Goal: Task Accomplishment & Management: Manage account settings

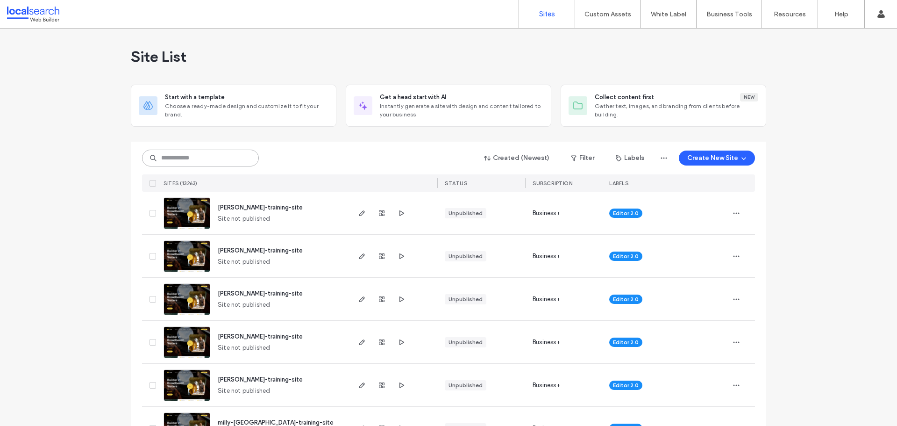
click at [218, 156] on input at bounding box center [200, 157] width 117 height 17
paste input "********"
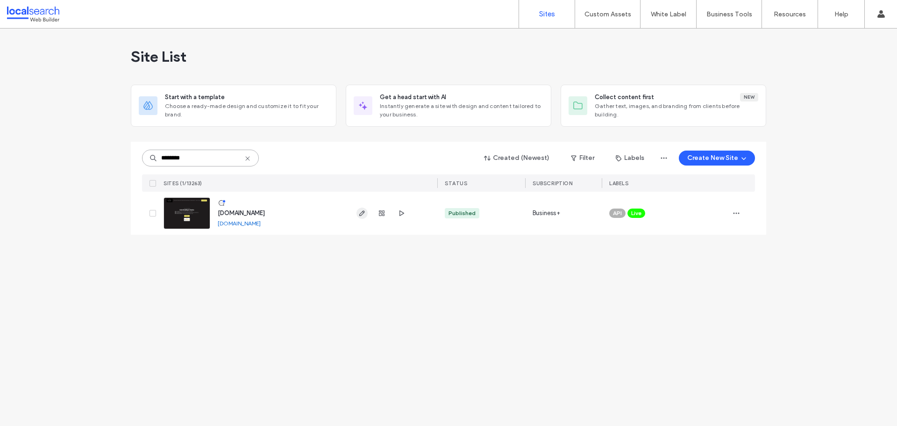
type input "********"
click at [361, 213] on use "button" at bounding box center [362, 213] width 6 height 6
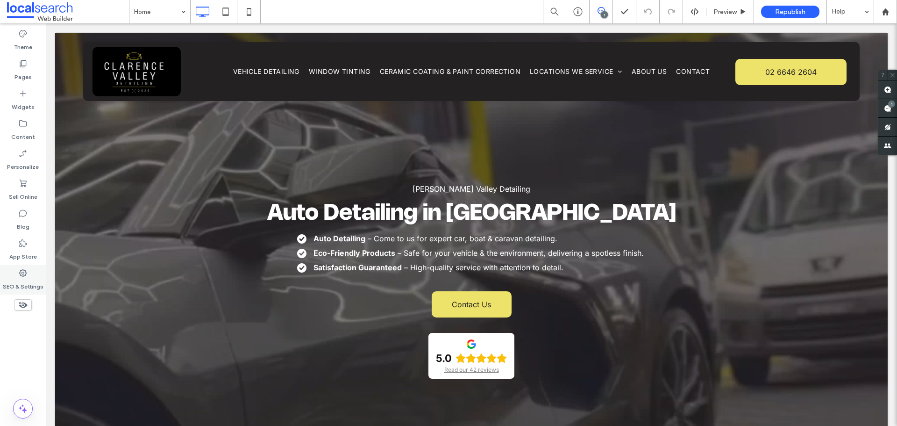
click at [22, 267] on div "SEO & Settings" at bounding box center [23, 279] width 46 height 30
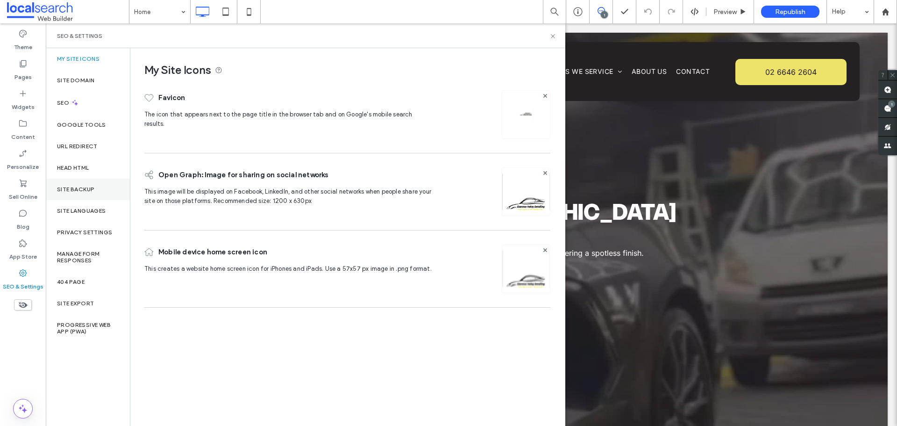
click at [96, 193] on div "Site Backup" at bounding box center [88, 188] width 84 height 21
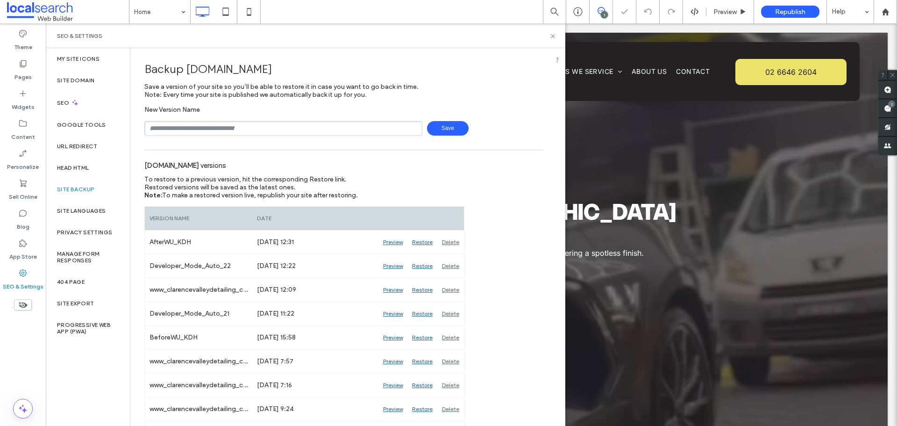
click at [278, 129] on input "text" at bounding box center [283, 128] width 278 height 14
type input "**********"
click at [444, 132] on span "Save" at bounding box center [448, 128] width 42 height 14
click at [547, 34] on div "SEO & Settings" at bounding box center [305, 35] width 497 height 7
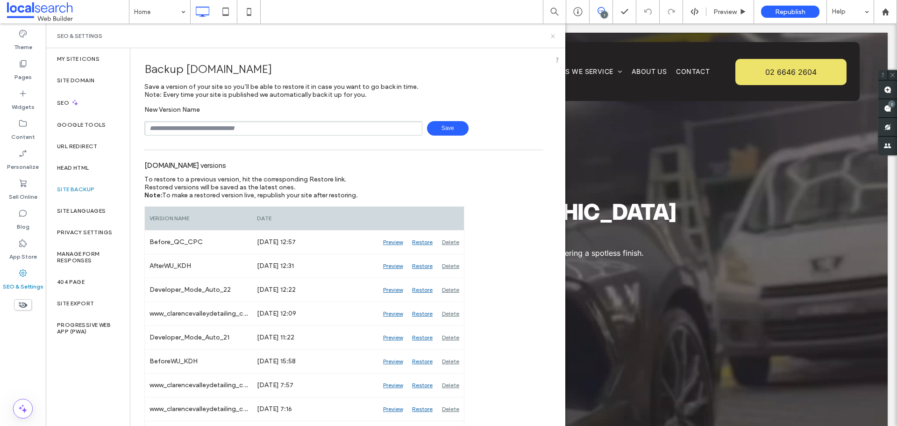
click at [549, 35] on icon at bounding box center [552, 36] width 7 height 7
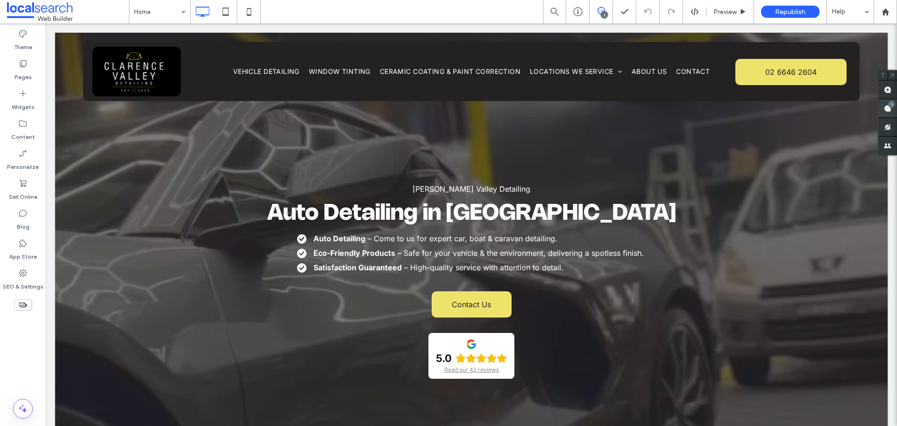
click at [887, 106] on use at bounding box center [887, 108] width 7 height 7
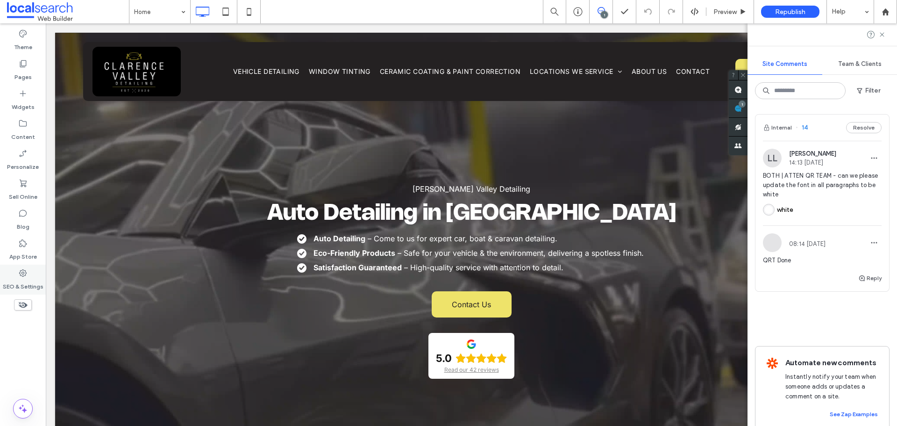
click at [29, 278] on label "SEO & Settings" at bounding box center [23, 283] width 41 height 13
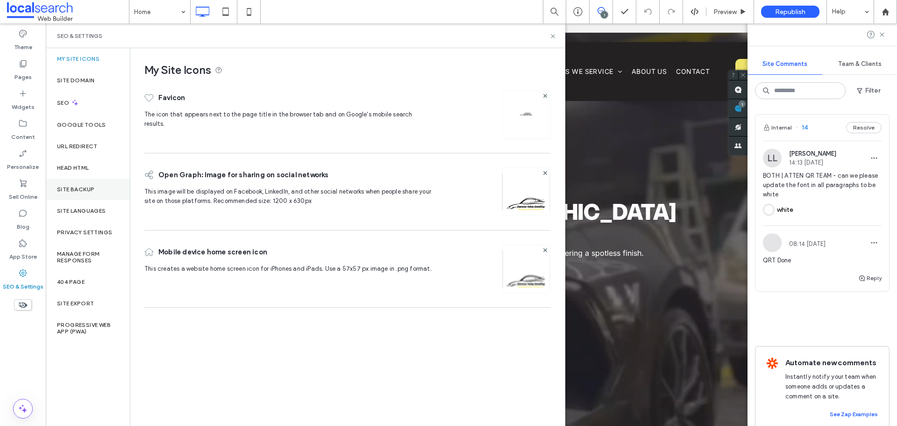
click at [63, 183] on div "Site Backup" at bounding box center [88, 188] width 84 height 21
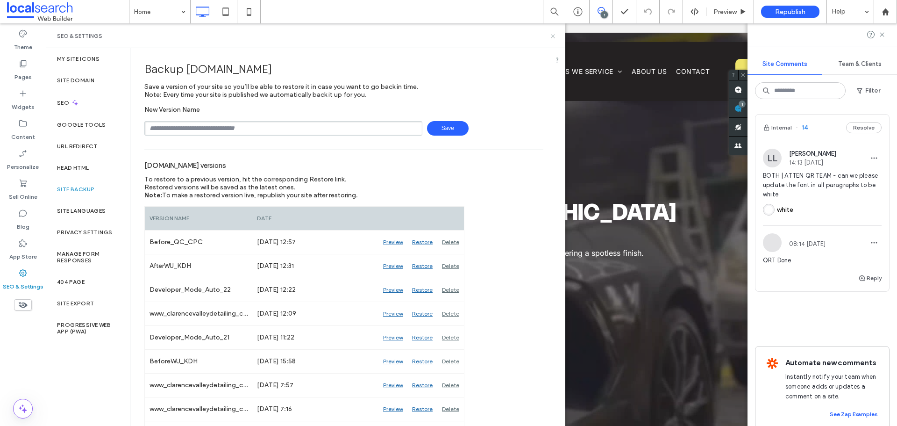
click at [552, 39] on icon at bounding box center [552, 36] width 7 height 7
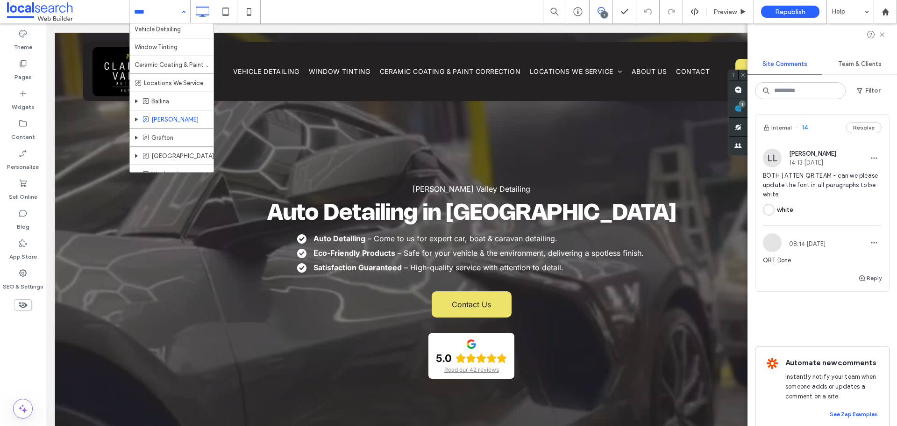
scroll to position [48, 0]
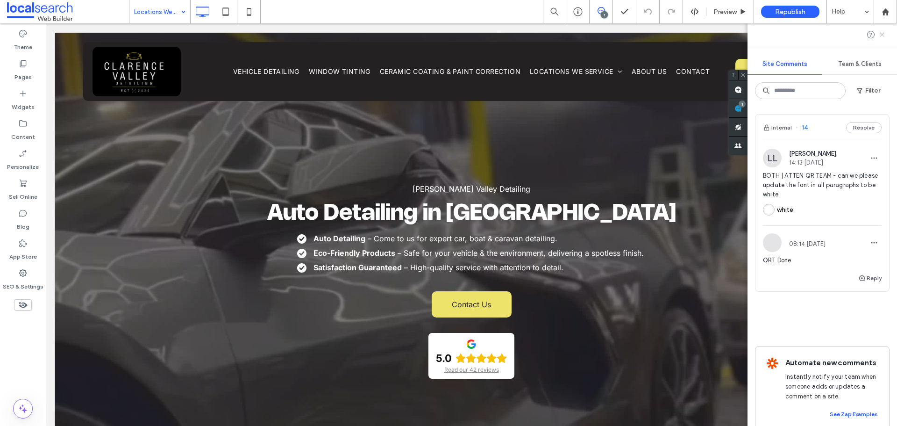
click at [882, 35] on use at bounding box center [882, 34] width 4 height 4
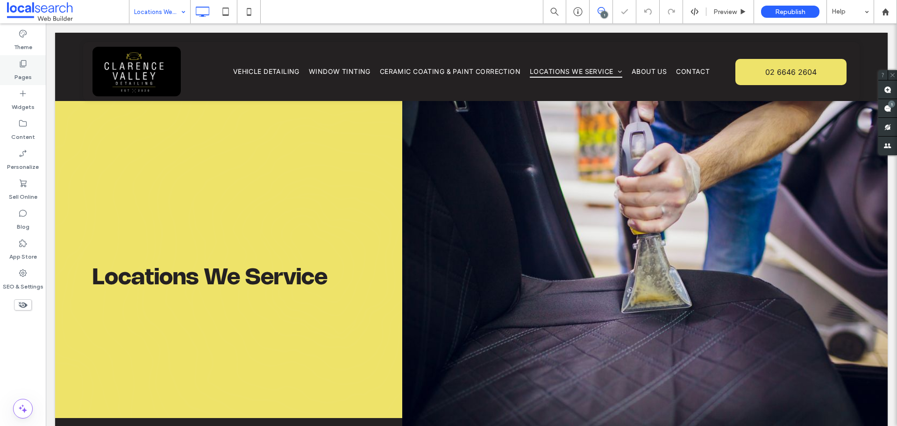
click at [21, 63] on icon at bounding box center [22, 63] width 9 height 9
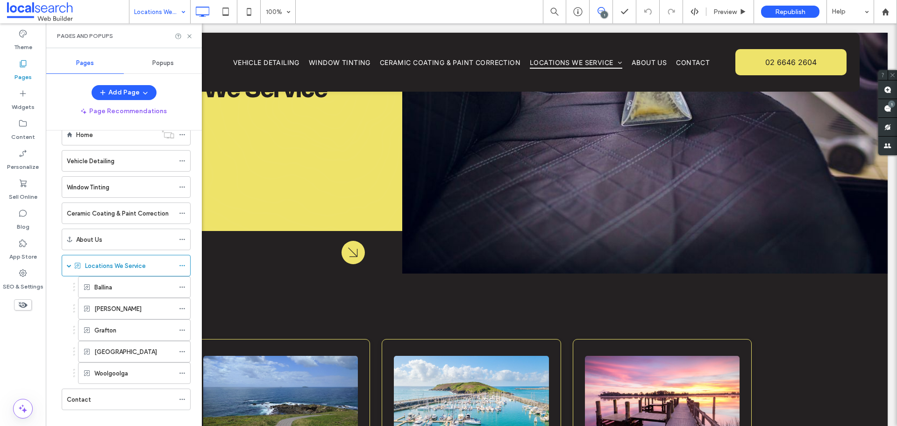
scroll to position [35, 0]
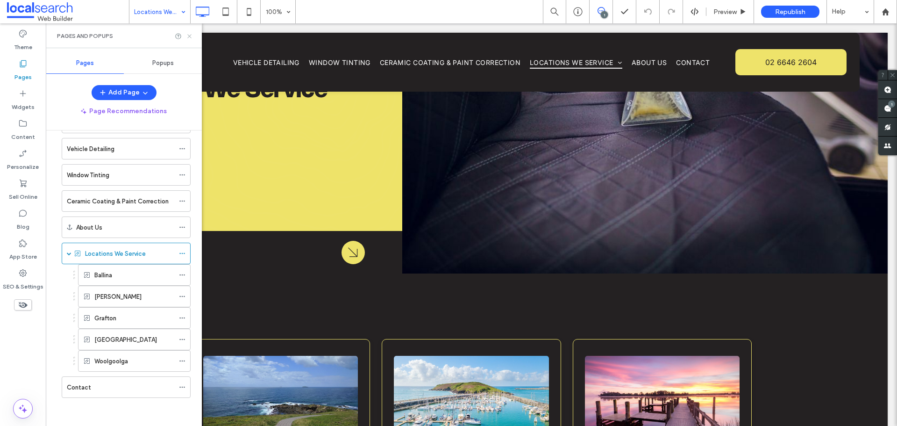
click at [188, 34] on use at bounding box center [189, 36] width 4 height 4
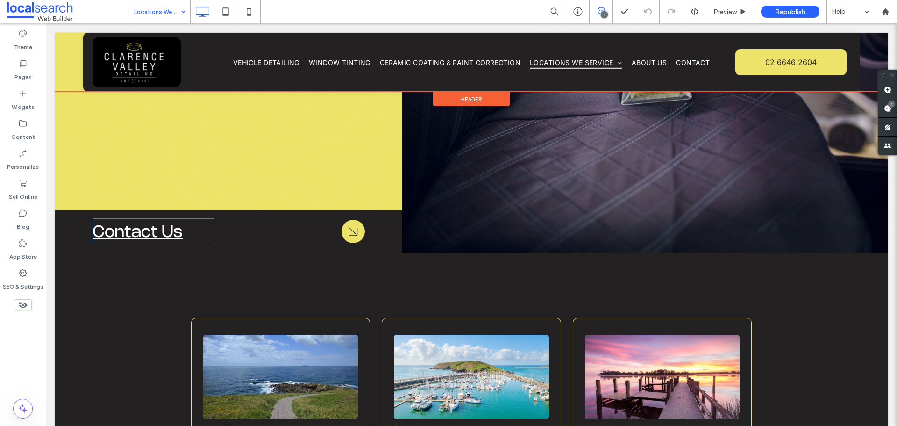
scroll to position [140, 0]
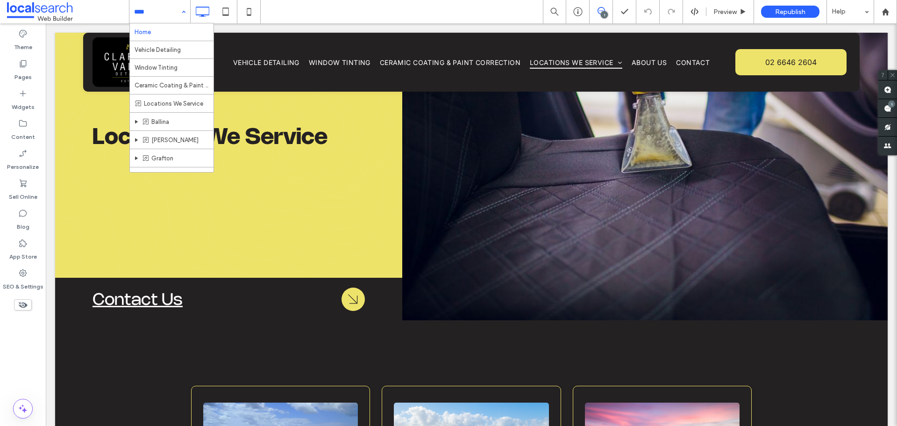
click at [160, 11] on input at bounding box center [157, 11] width 47 height 23
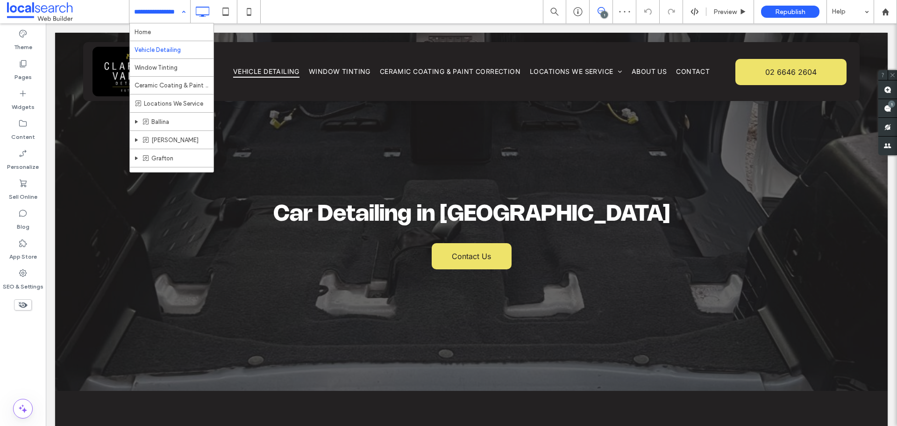
click at [165, 16] on input at bounding box center [157, 11] width 47 height 23
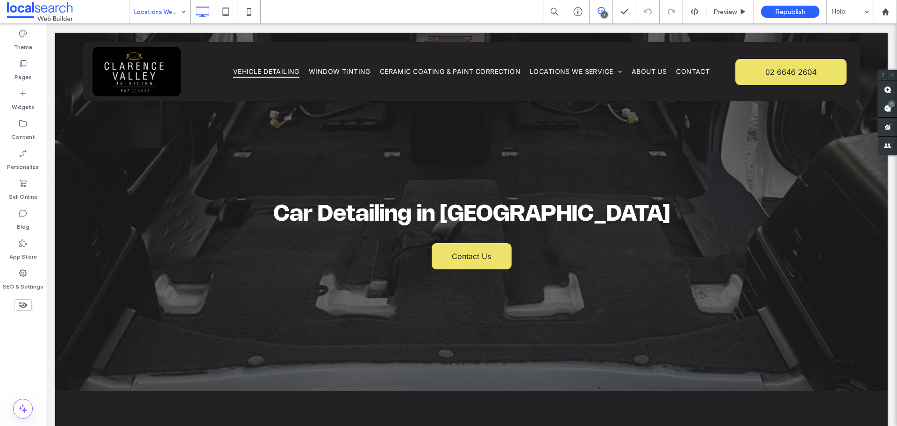
click at [174, 18] on input at bounding box center [157, 11] width 47 height 23
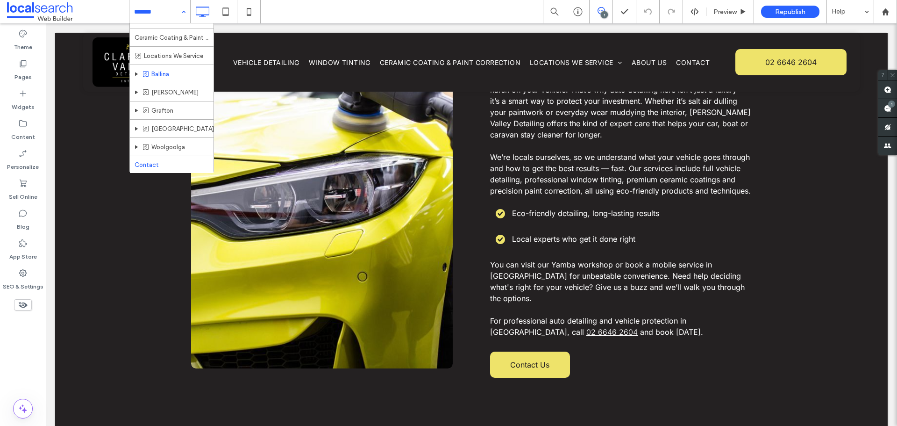
scroll to position [48, 0]
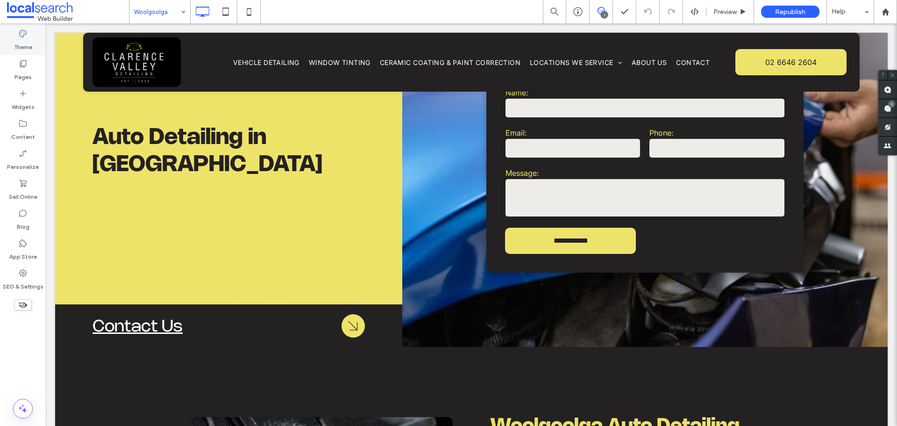
click at [30, 43] on label "Theme" at bounding box center [23, 44] width 18 height 13
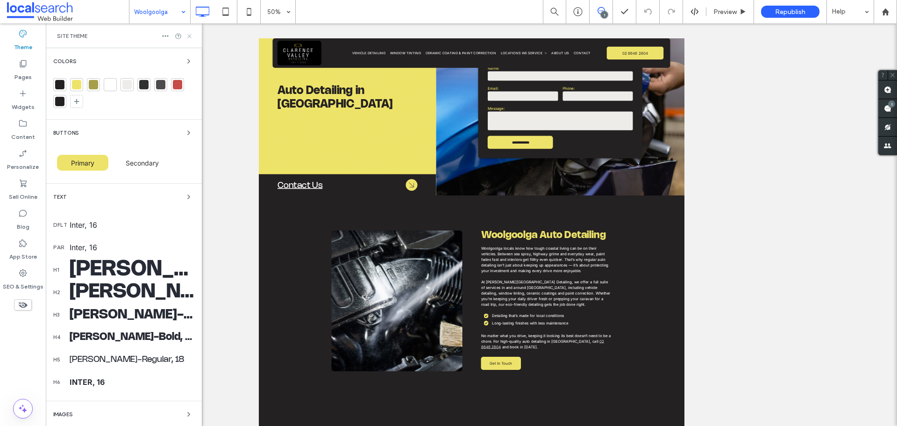
click at [189, 36] on icon at bounding box center [189, 36] width 7 height 7
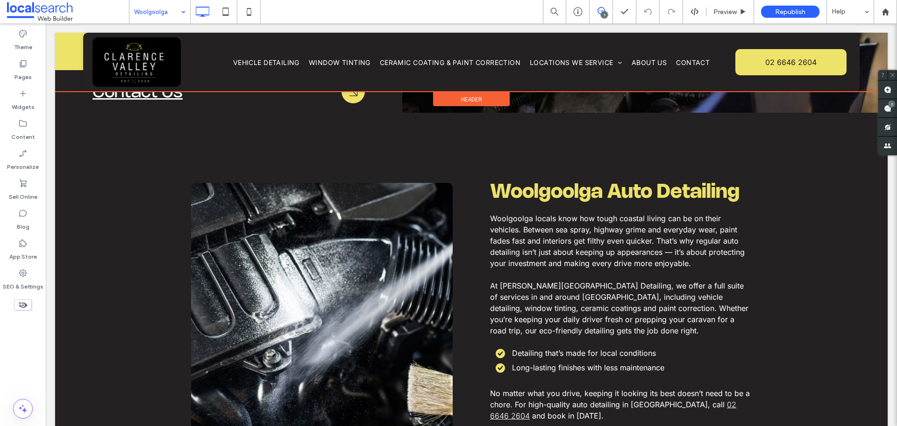
scroll to position [374, 0]
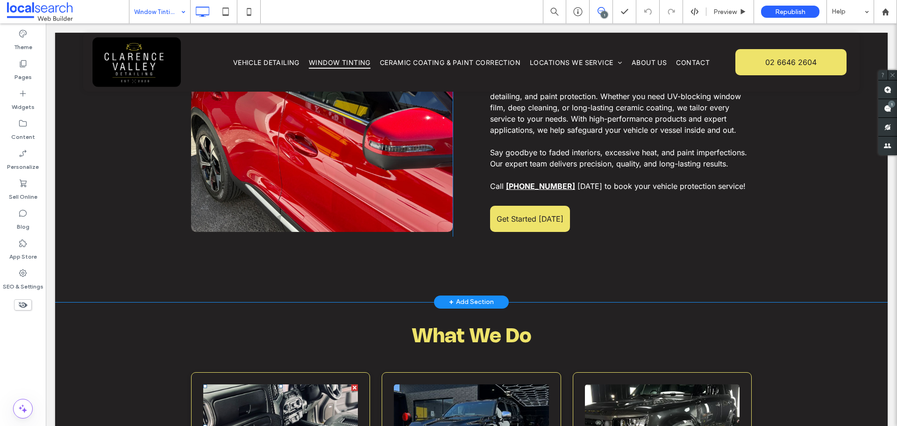
scroll to position [420, 0]
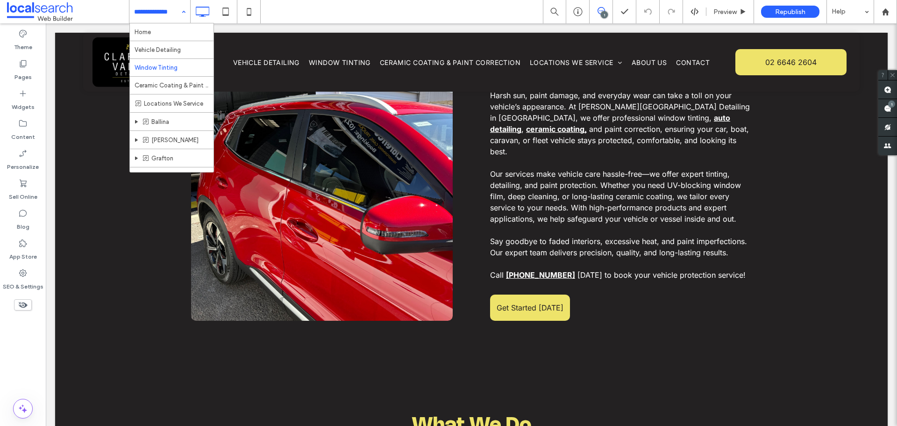
click at [153, 9] on input at bounding box center [157, 11] width 47 height 23
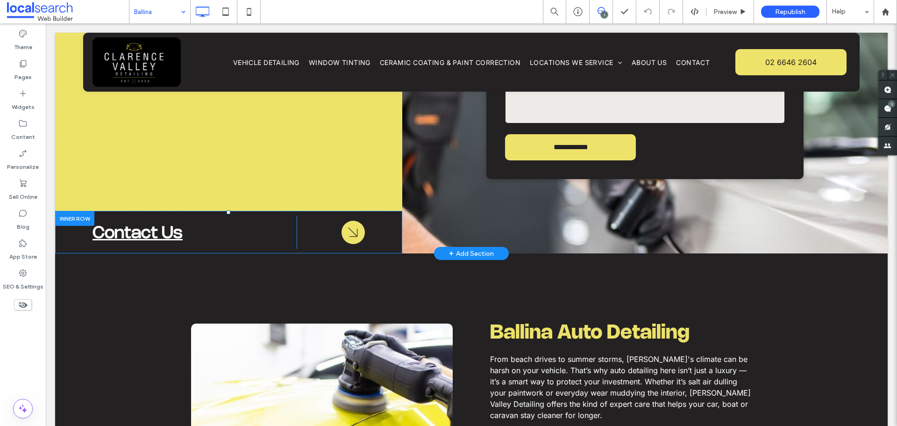
click at [78, 211] on div at bounding box center [74, 218] width 39 height 14
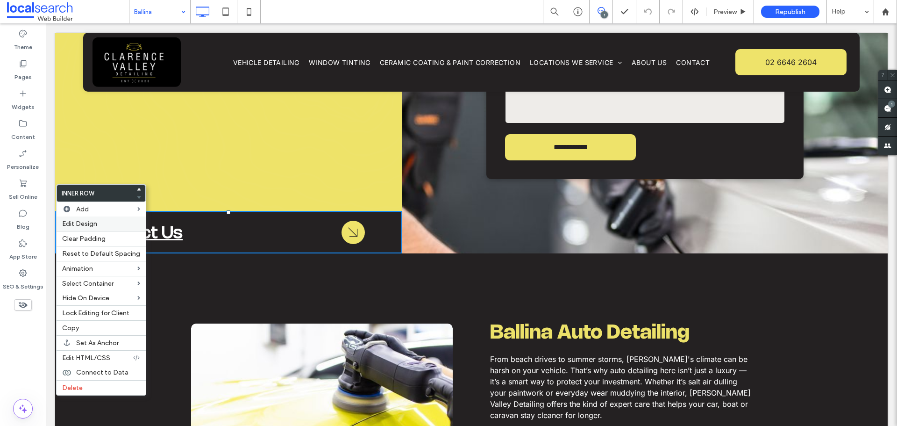
click at [91, 221] on span "Edit Design" at bounding box center [79, 224] width 35 height 8
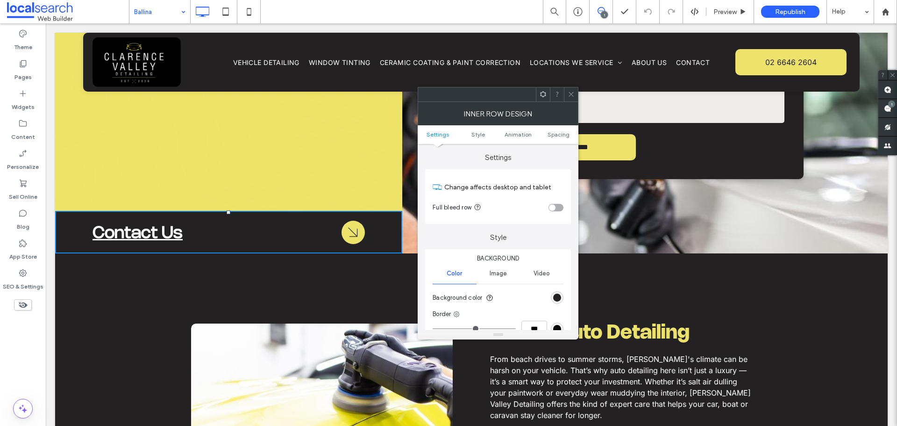
click at [552, 294] on div "rgb(36, 33, 34)" at bounding box center [557, 297] width 13 height 13
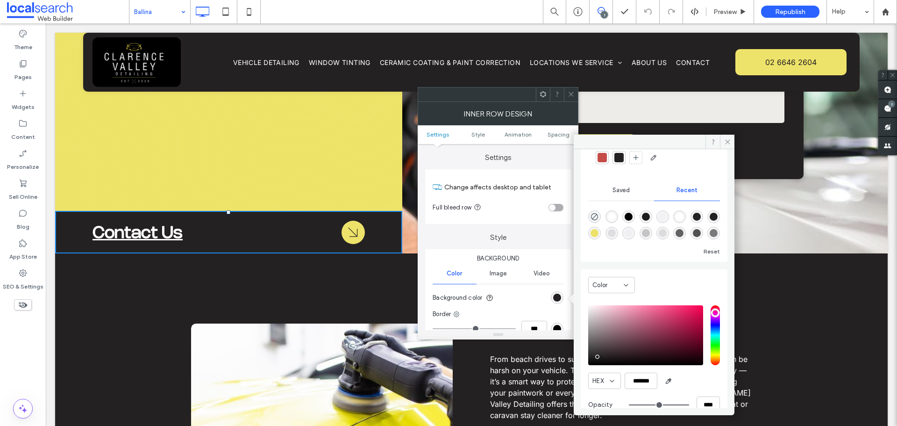
scroll to position [76, 0]
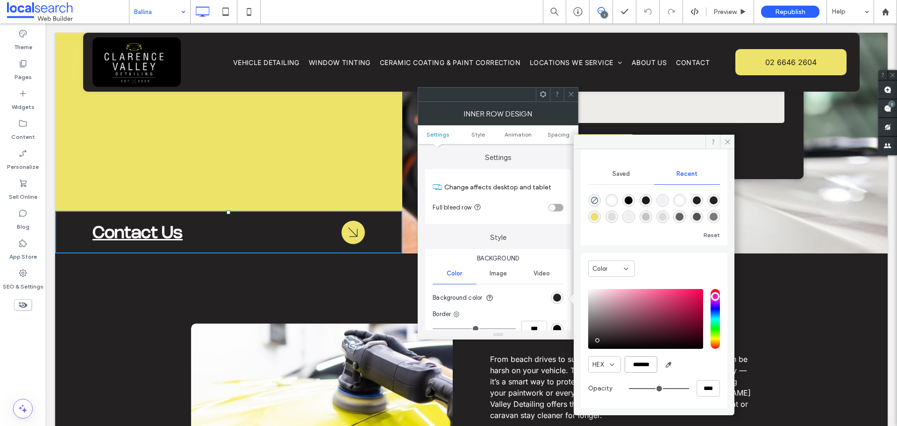
click at [640, 368] on input "*******" at bounding box center [641, 364] width 33 height 16
click at [32, 38] on label "Theme" at bounding box center [23, 44] width 18 height 13
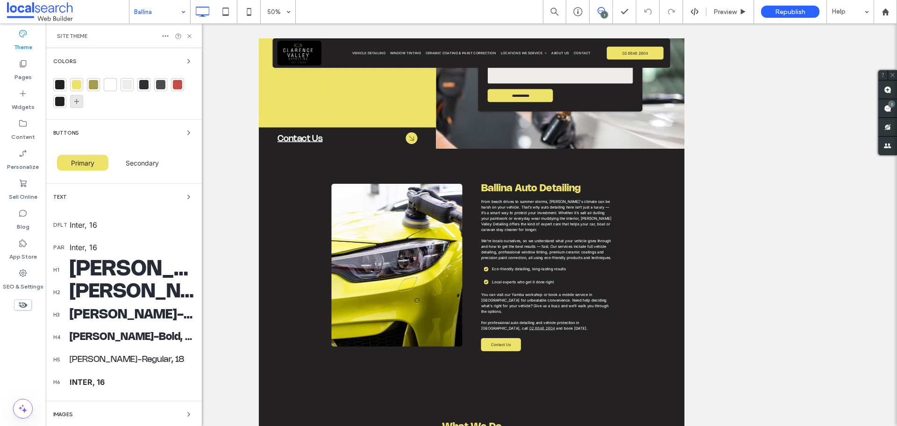
click at [79, 100] on icon at bounding box center [76, 101] width 7 height 7
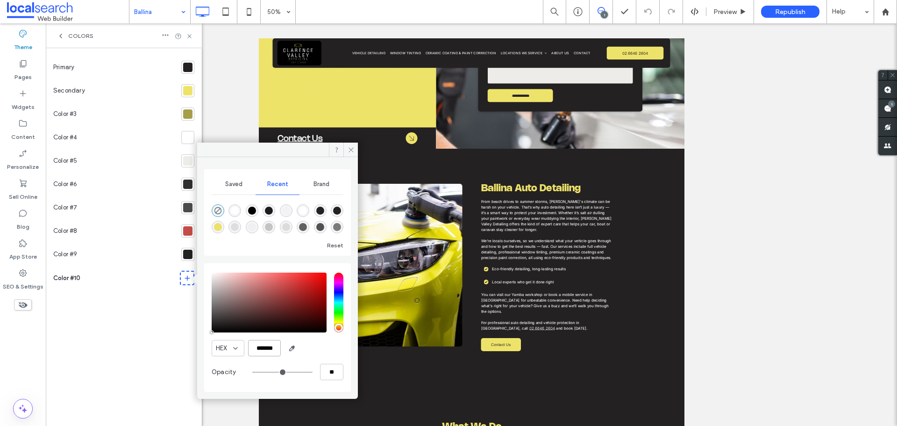
click at [266, 341] on input "*******" at bounding box center [264, 348] width 33 height 16
paste input "color picker textbox"
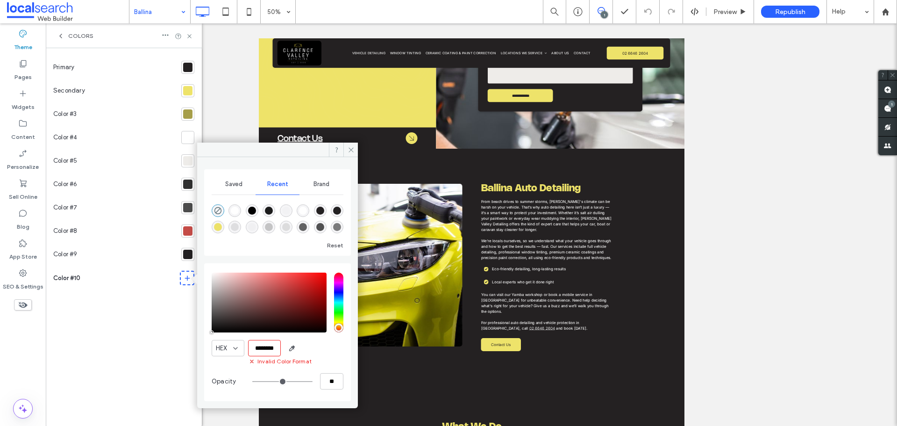
type input "*******"
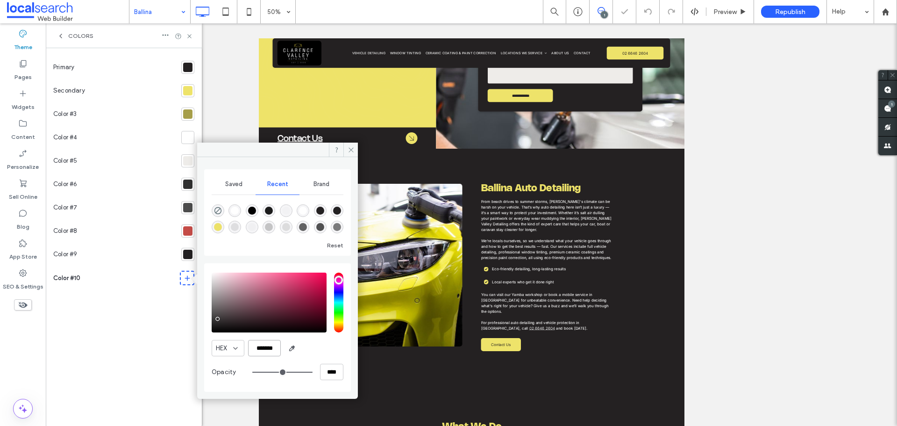
type input "***"
type input "****"
type input "*******"
click at [348, 151] on icon at bounding box center [351, 149] width 7 height 7
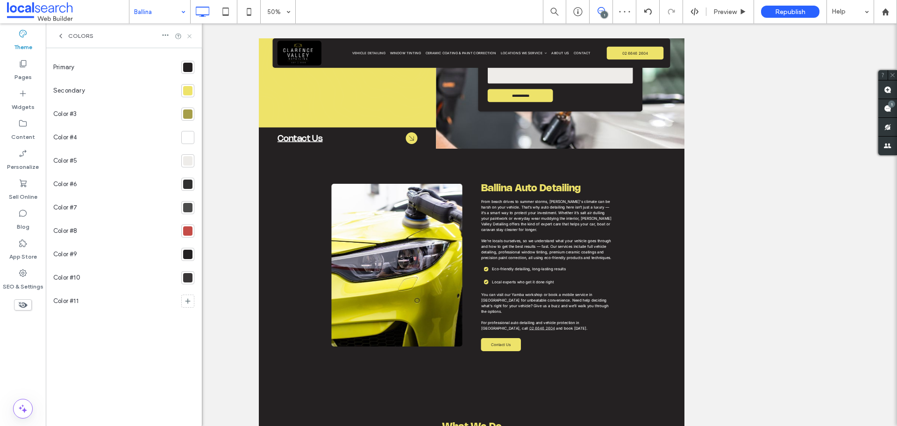
click at [189, 35] on use at bounding box center [189, 36] width 4 height 4
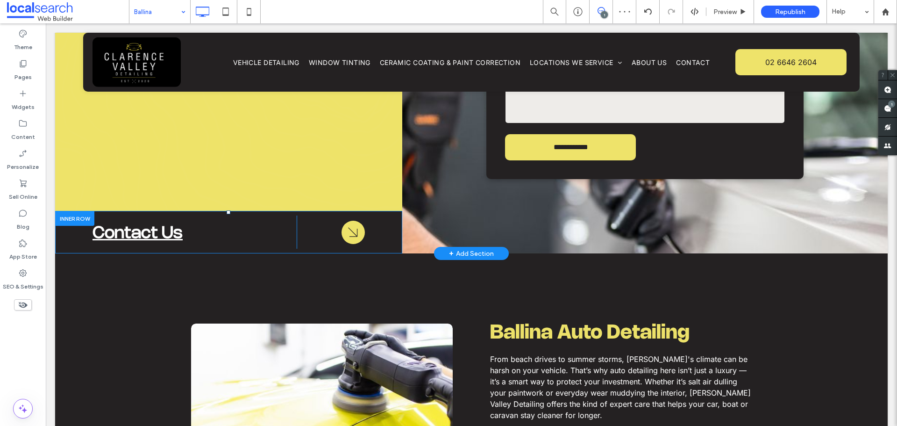
click at [78, 211] on div at bounding box center [74, 218] width 39 height 14
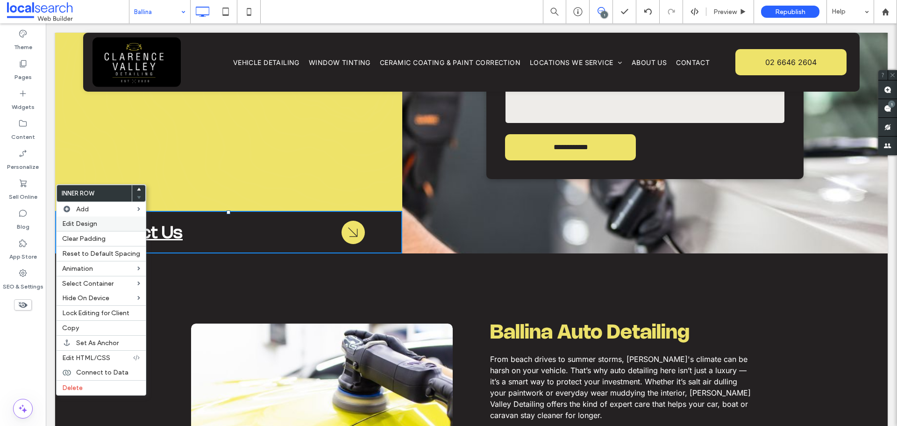
click at [84, 220] on span "Edit Design" at bounding box center [79, 224] width 35 height 8
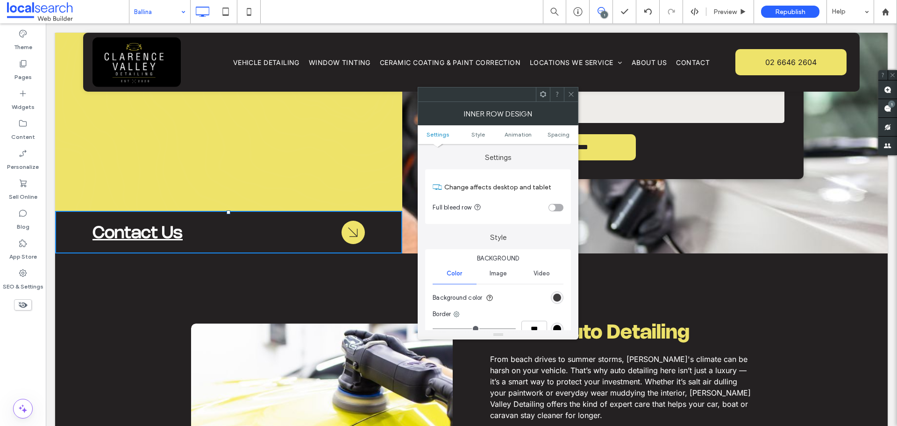
click at [560, 295] on div "rgb(36, 33, 34)" at bounding box center [557, 297] width 8 height 8
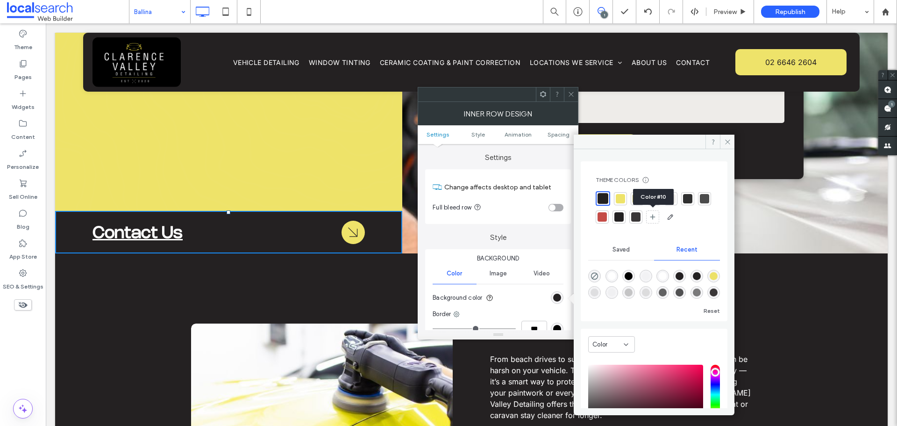
click at [640, 218] on div at bounding box center [635, 216] width 9 height 9
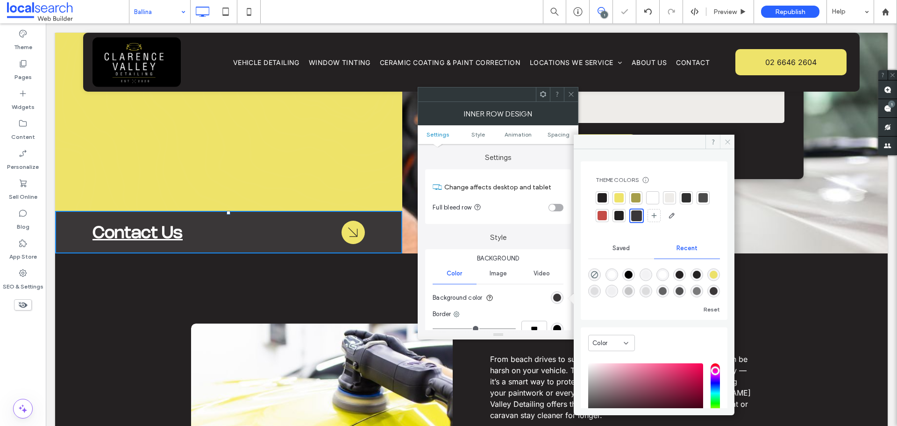
click at [725, 137] on span at bounding box center [727, 142] width 14 height 14
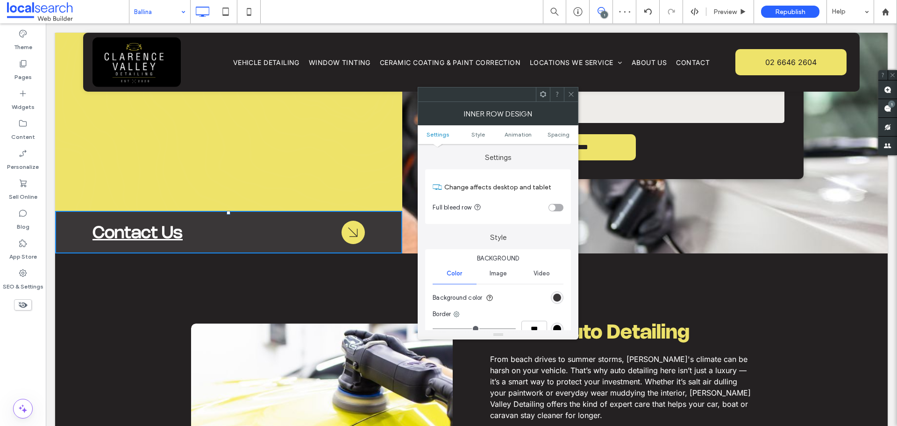
click at [571, 91] on icon at bounding box center [571, 94] width 7 height 7
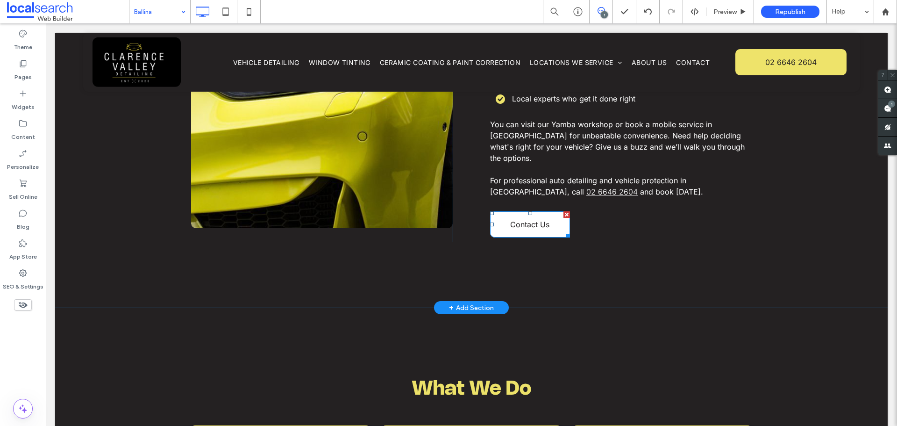
scroll to position [514, 0]
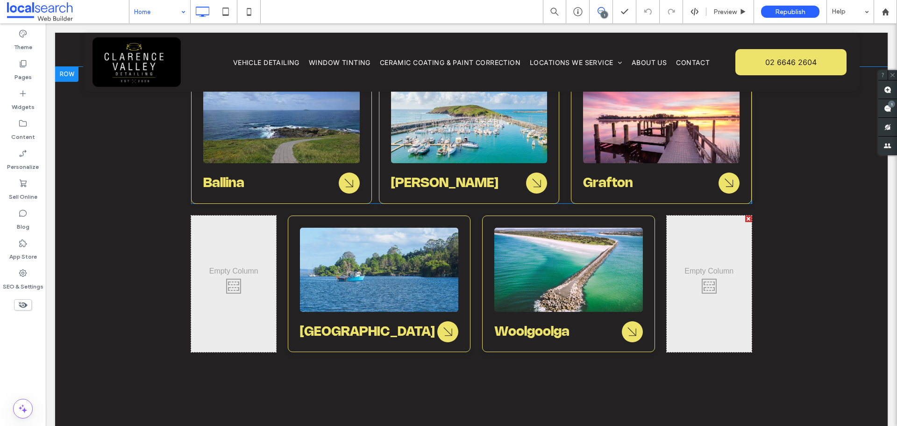
scroll to position [3176, 0]
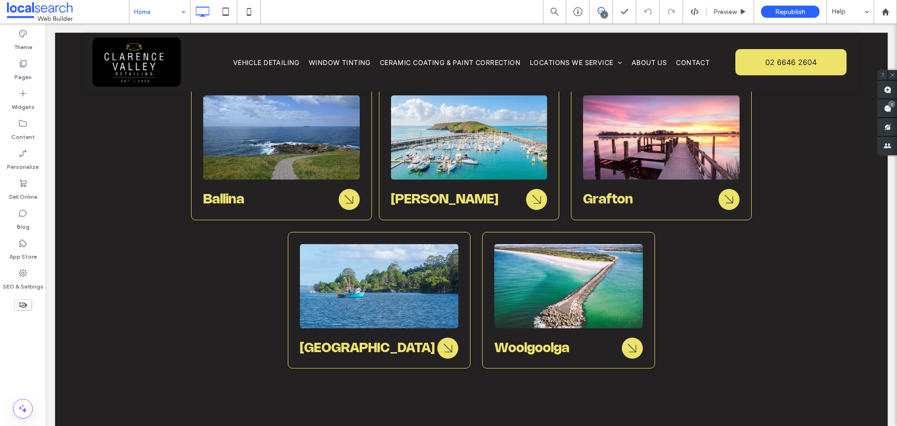
click at [168, 17] on input at bounding box center [157, 11] width 47 height 23
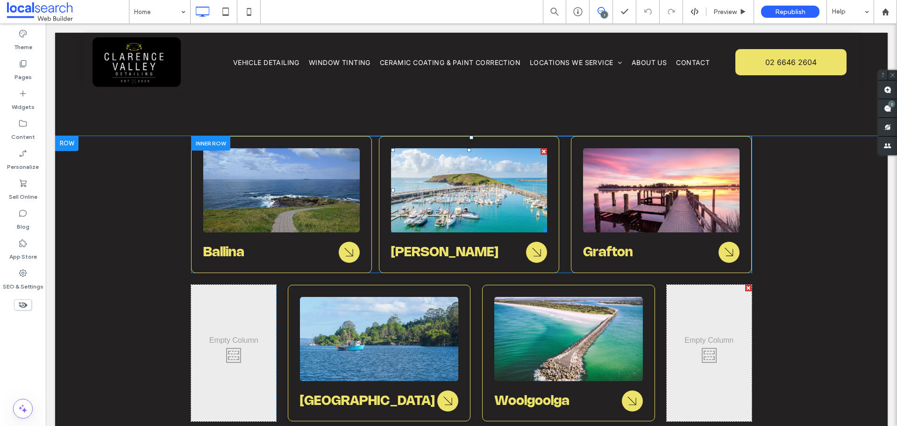
scroll to position [3036, 0]
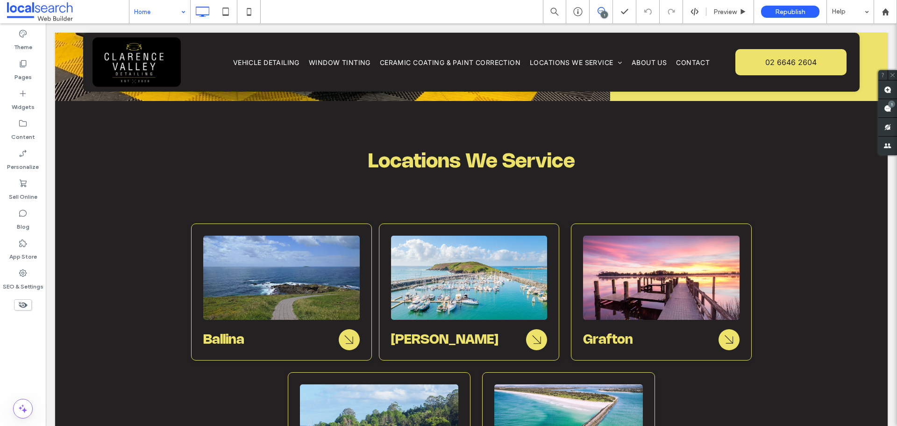
click at [152, 16] on input at bounding box center [157, 11] width 47 height 23
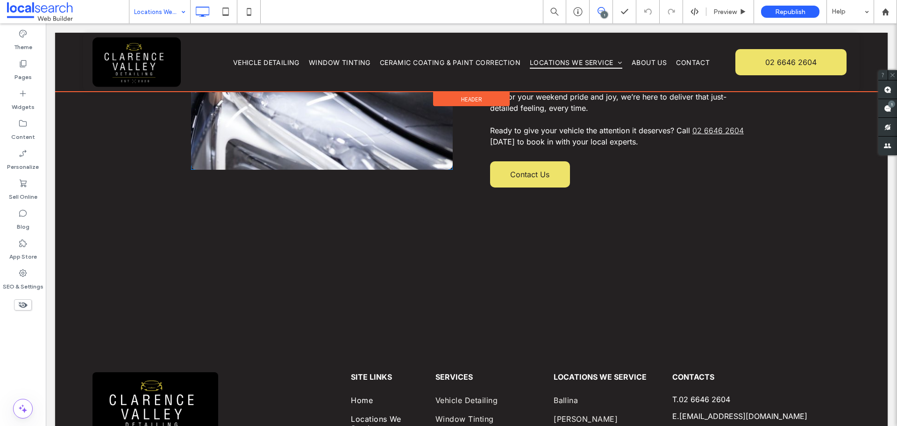
scroll to position [1168, 0]
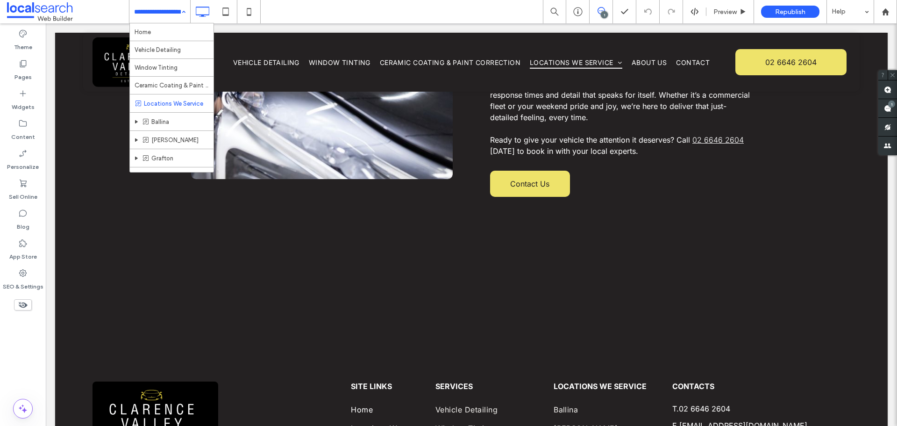
click at [163, 11] on input at bounding box center [157, 11] width 47 height 23
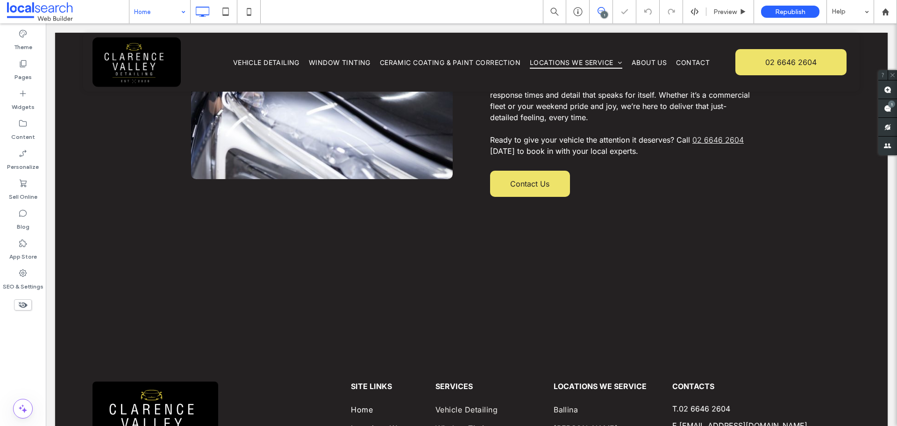
click at [170, 12] on input at bounding box center [157, 11] width 47 height 23
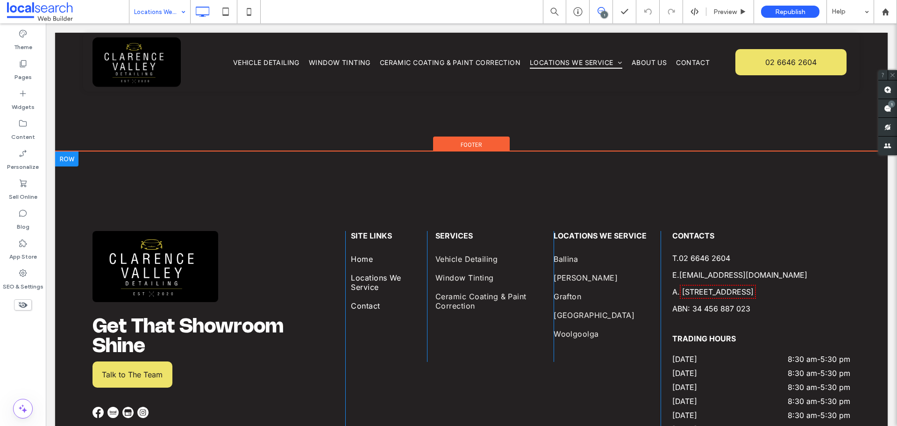
scroll to position [1365, 0]
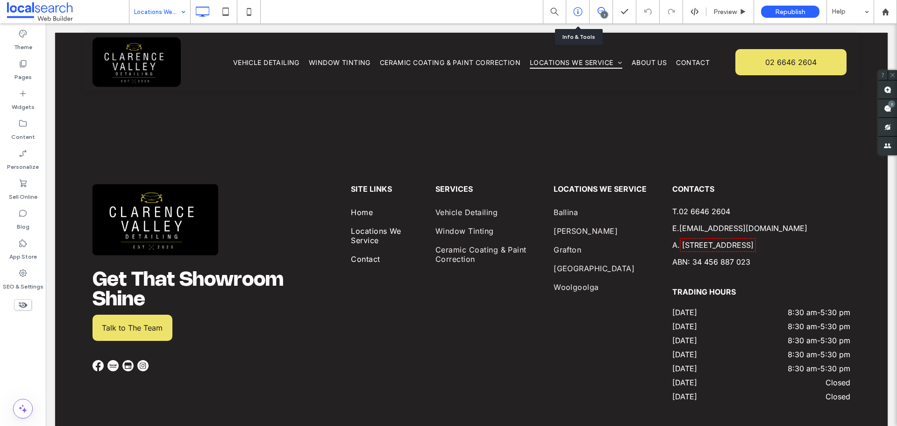
click at [583, 10] on div at bounding box center [577, 11] width 23 height 9
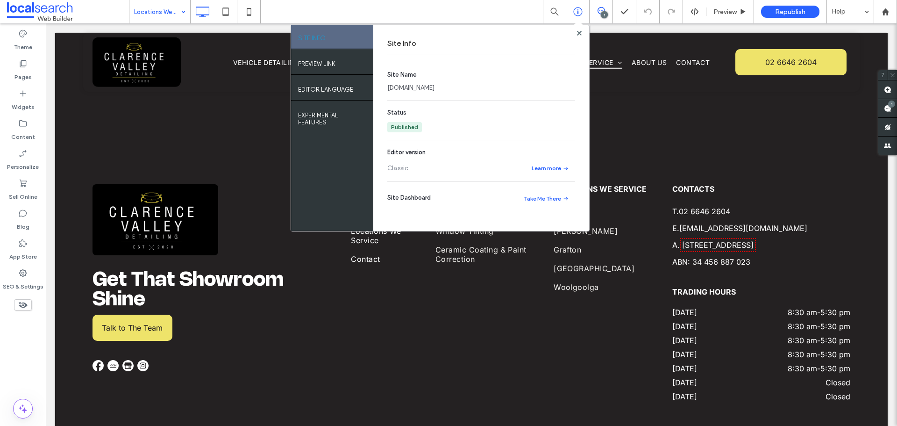
click at [434, 85] on link "www.clarencevalleydetailing.com.au" at bounding box center [410, 87] width 47 height 9
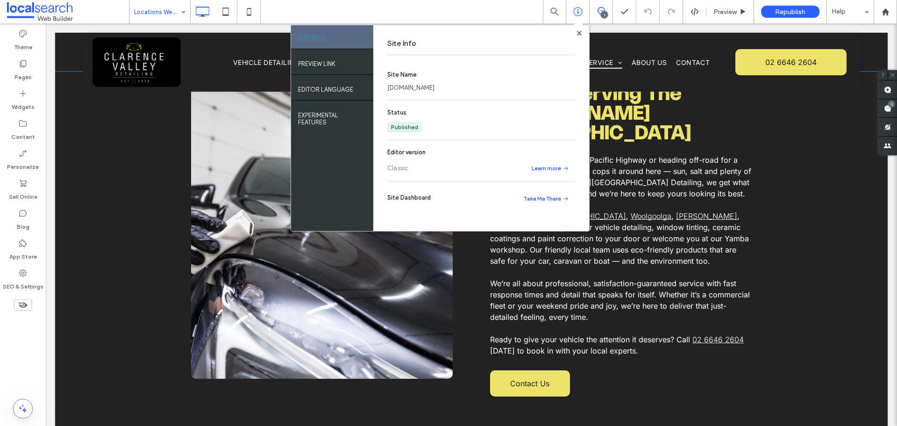
scroll to position [851, 0]
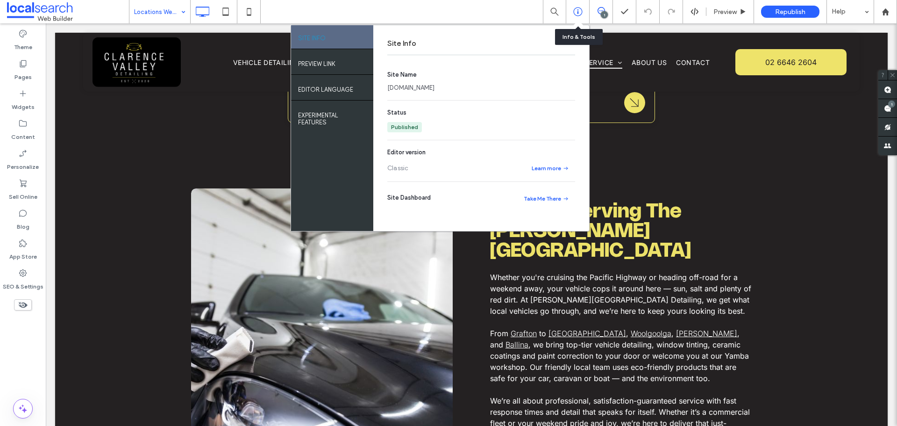
click at [578, 4] on div at bounding box center [577, 11] width 23 height 23
click at [578, 11] on use at bounding box center [577, 11] width 9 height 9
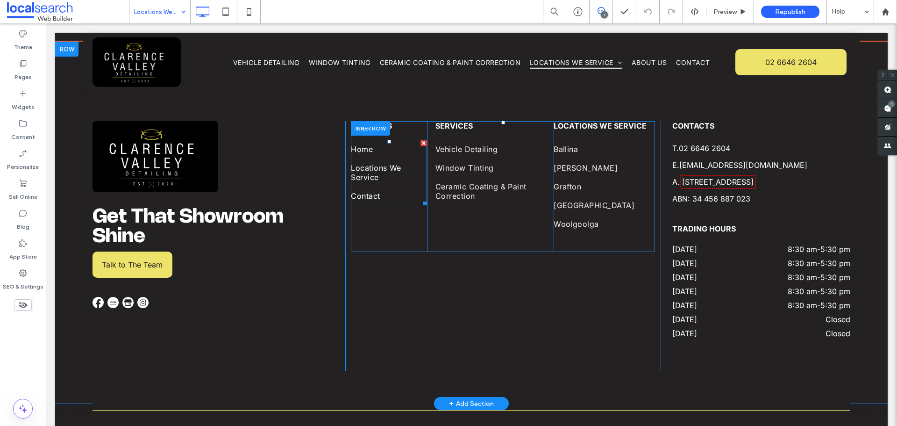
scroll to position [1412, 0]
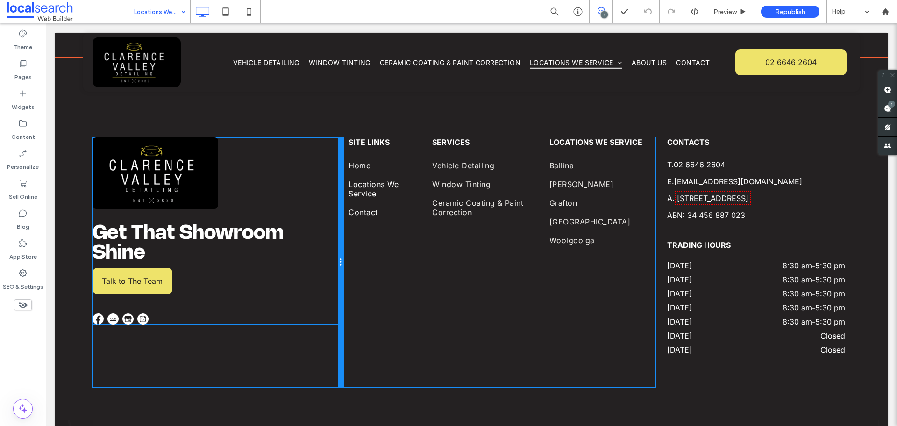
drag, startPoint x: 338, startPoint y: 203, endPoint x: 378, endPoint y: 228, distance: 47.4
click at [332, 205] on div "Get That Showroom Shine Talk to The Team Click To Paste Click To Paste" at bounding box center [217, 261] width 250 height 249
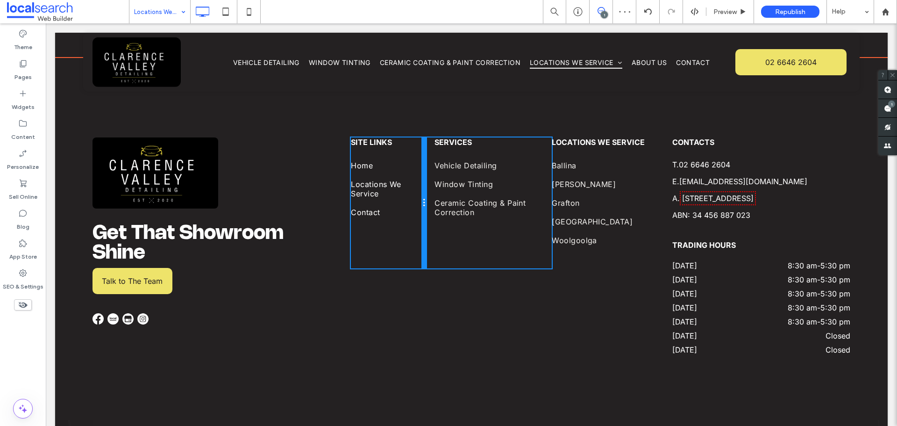
drag, startPoint x: 422, startPoint y: 211, endPoint x: 430, endPoint y: 212, distance: 7.5
click at [430, 212] on div "Site Links Home Locations We Service Contact Click To Paste Services Vehicle De…" at bounding box center [503, 202] width 304 height 131
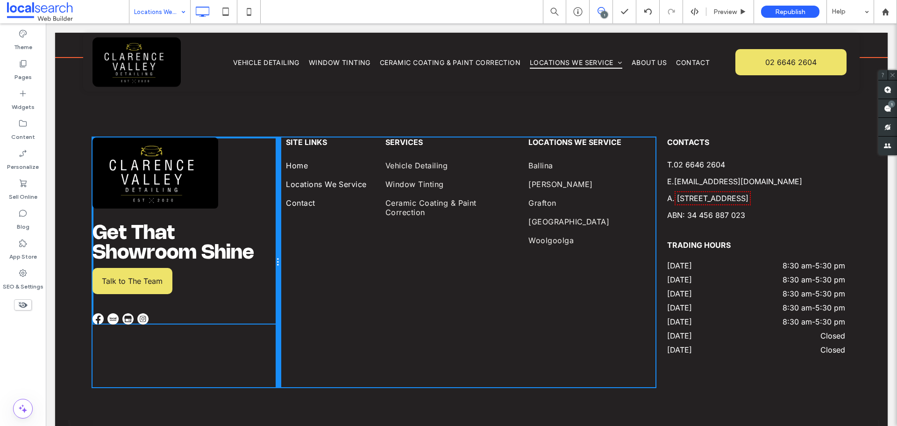
drag, startPoint x: 341, startPoint y: 257, endPoint x: 301, endPoint y: 263, distance: 40.1
click at [301, 263] on div "Get That Showroom Shine Talk to The Team Click To Paste Click To Paste Site Lin…" at bounding box center [471, 261] width 758 height 249
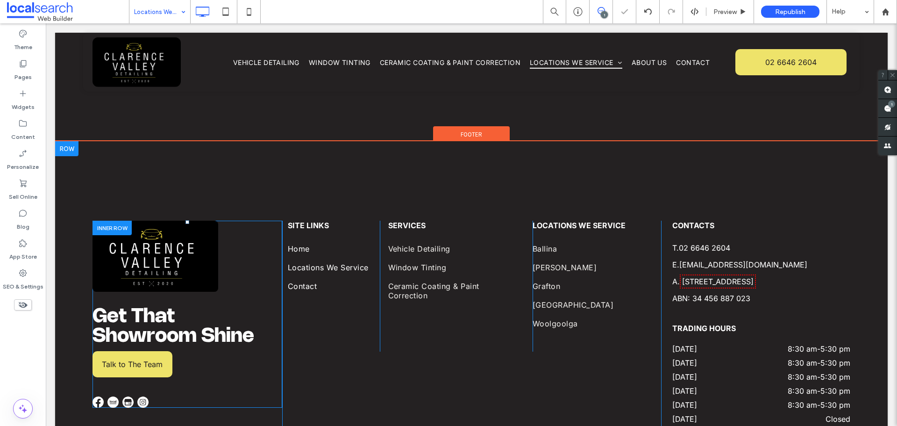
scroll to position [1318, 0]
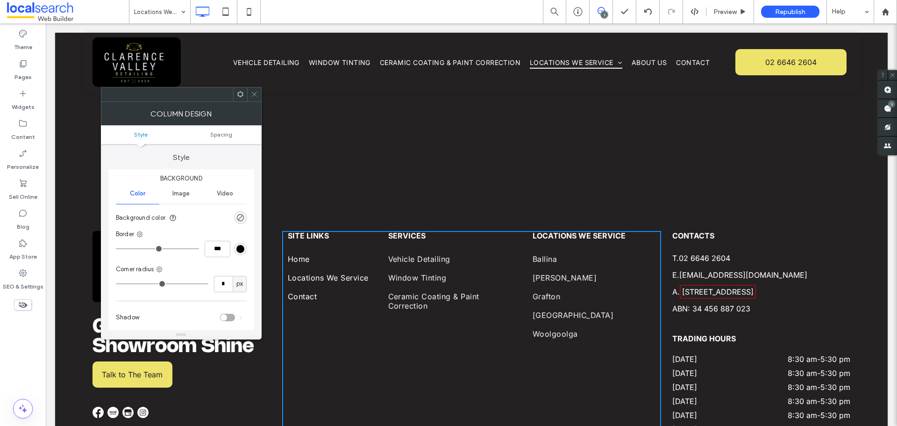
click at [300, 320] on div "Site Links Home Locations We Service Contact Click To Paste" at bounding box center [334, 296] width 92 height 131
click at [253, 96] on icon at bounding box center [254, 94] width 7 height 7
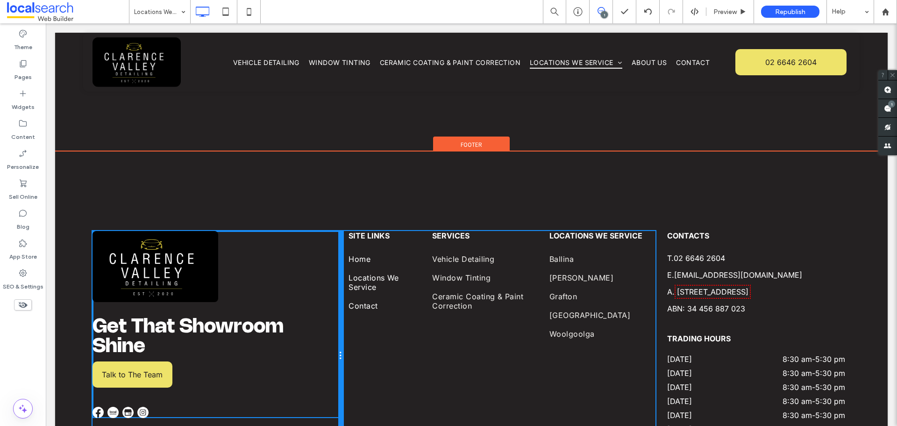
drag, startPoint x: 278, startPoint y: 295, endPoint x: 525, endPoint y: 320, distance: 248.8
click at [314, 299] on div "Get That Showroom Shine Talk to The Team Click To Paste Click To Paste" at bounding box center [217, 355] width 250 height 249
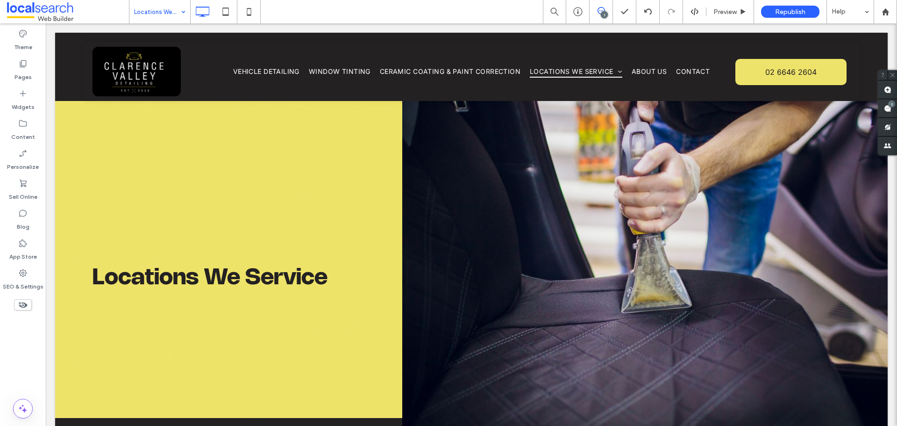
drag, startPoint x: 166, startPoint y: 12, endPoint x: 166, endPoint y: 21, distance: 9.3
click at [168, 20] on input at bounding box center [157, 11] width 47 height 23
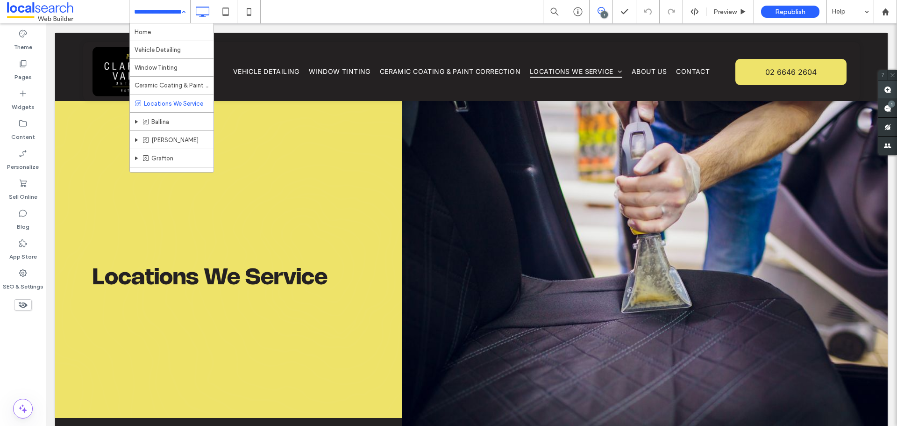
click at [894, 99] on div at bounding box center [887, 89] width 19 height 19
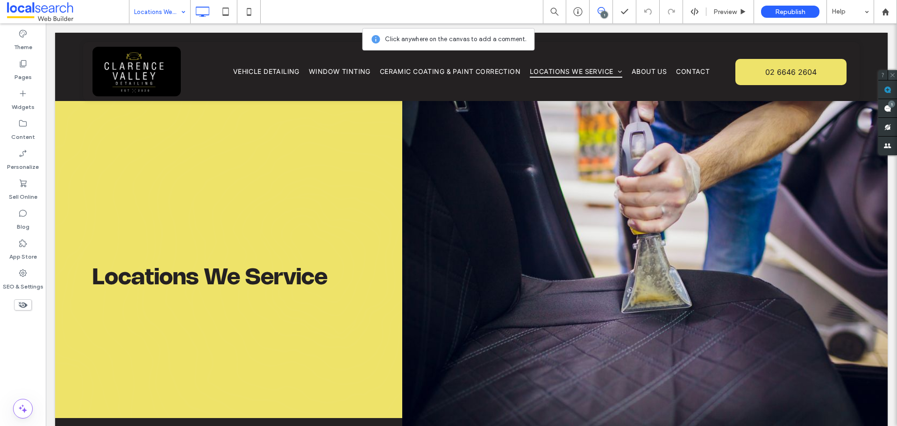
click at [890, 73] on icon at bounding box center [892, 75] width 6 height 6
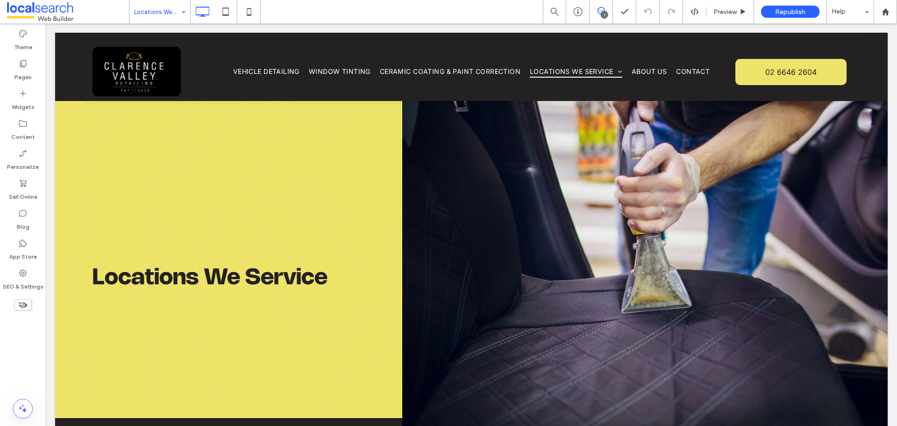
click at [600, 10] on icon at bounding box center [600, 10] width 7 height 7
click at [885, 105] on use at bounding box center [887, 108] width 7 height 7
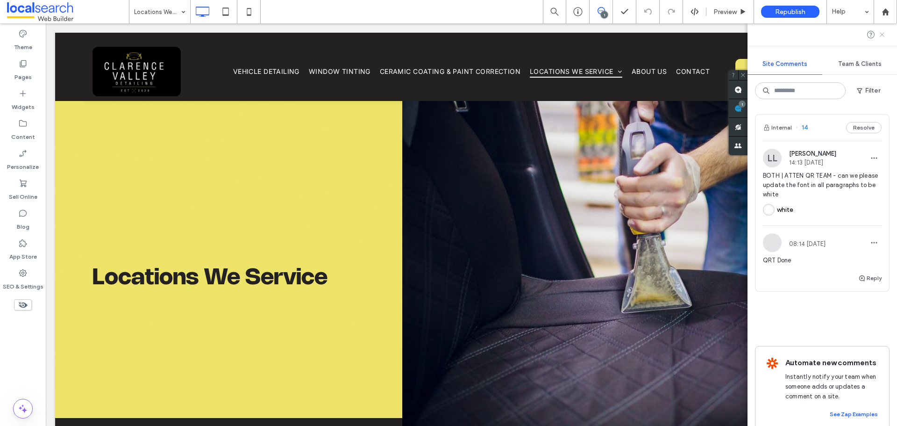
click at [884, 33] on icon at bounding box center [881, 34] width 7 height 7
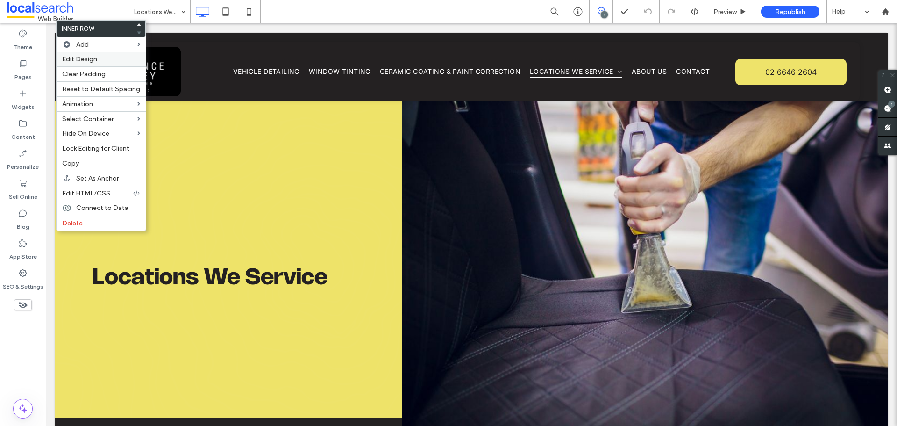
click at [111, 61] on label "Edit Design" at bounding box center [101, 59] width 78 height 8
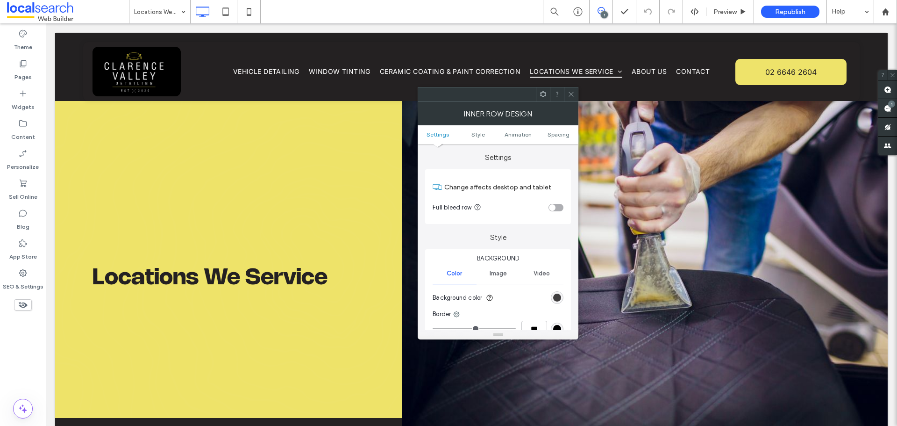
click at [554, 295] on div "rgb(36, 33, 34)" at bounding box center [557, 297] width 8 height 8
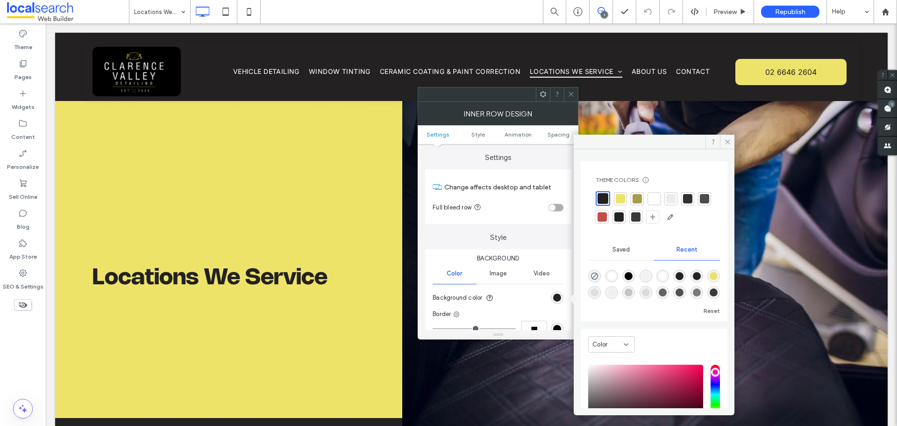
click at [640, 216] on div at bounding box center [635, 216] width 9 height 9
click at [729, 136] on span at bounding box center [727, 142] width 14 height 14
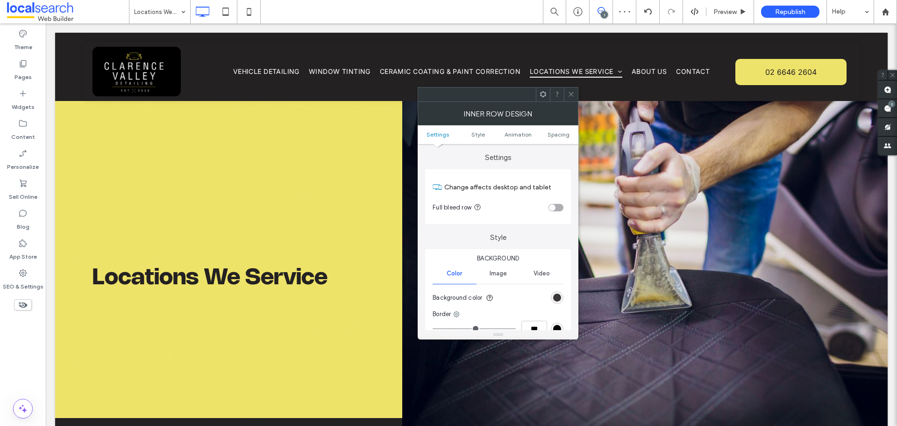
click at [571, 94] on use at bounding box center [571, 94] width 5 height 5
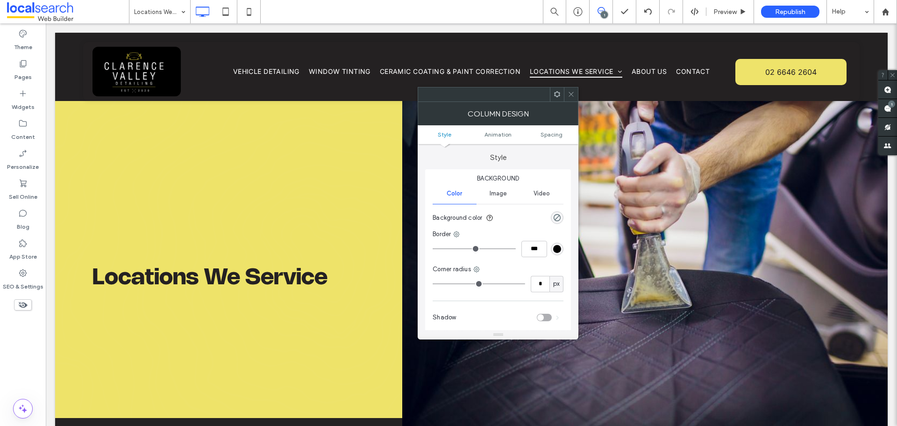
click at [573, 99] on span at bounding box center [571, 94] width 7 height 14
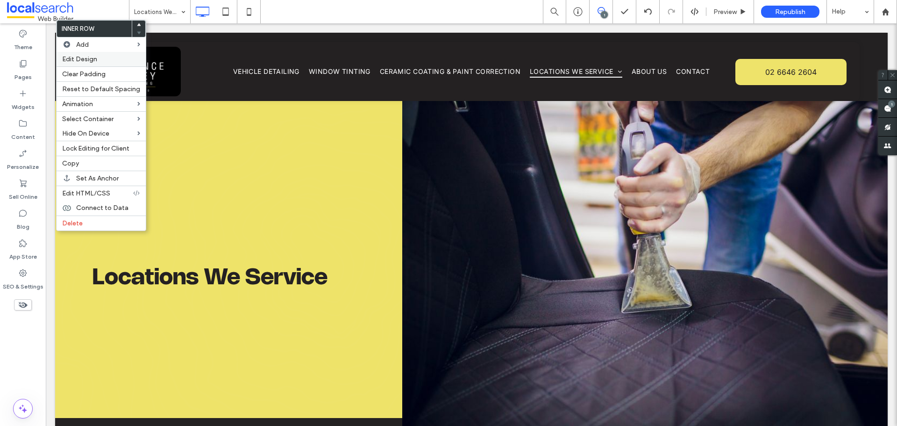
click at [121, 57] on label "Edit Design" at bounding box center [101, 59] width 78 height 8
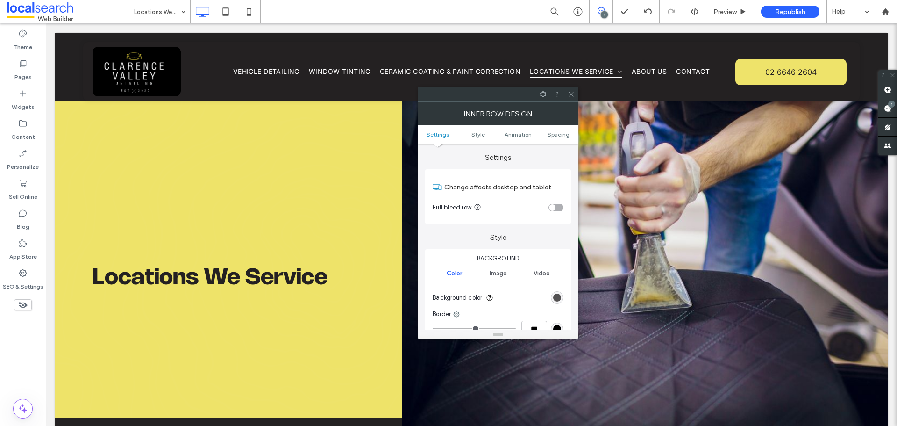
drag, startPoint x: 560, startPoint y: 298, endPoint x: 553, endPoint y: 299, distance: 6.7
click at [560, 298] on div "rgb(58, 55, 56)" at bounding box center [557, 297] width 8 height 8
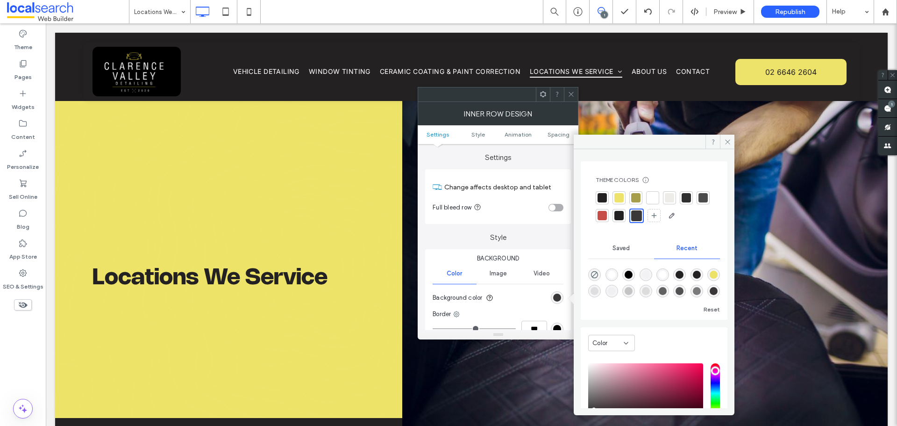
click at [603, 201] on div at bounding box center [601, 197] width 9 height 9
click at [568, 97] on icon at bounding box center [571, 94] width 7 height 7
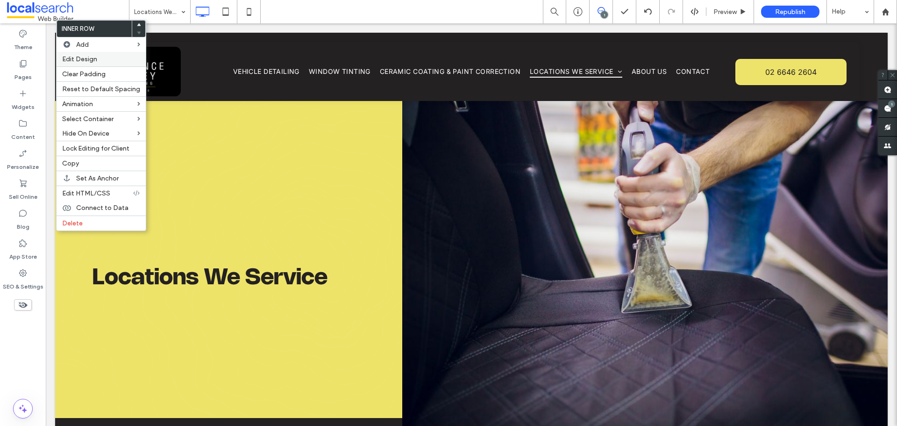
click at [110, 60] on label "Edit Design" at bounding box center [101, 59] width 78 height 8
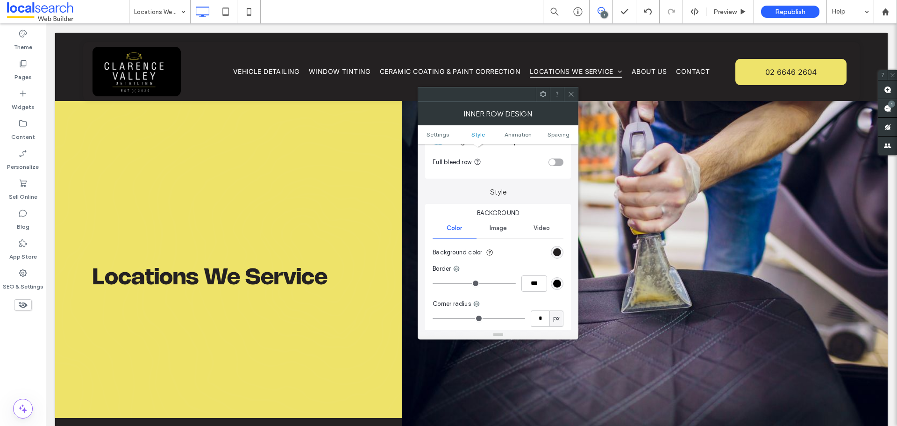
scroll to position [93, 0]
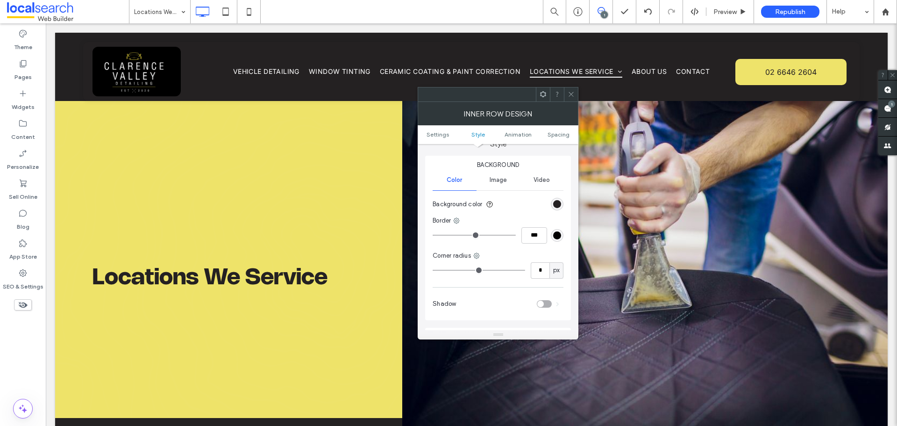
click at [541, 305] on div "toggle" at bounding box center [540, 303] width 7 height 7
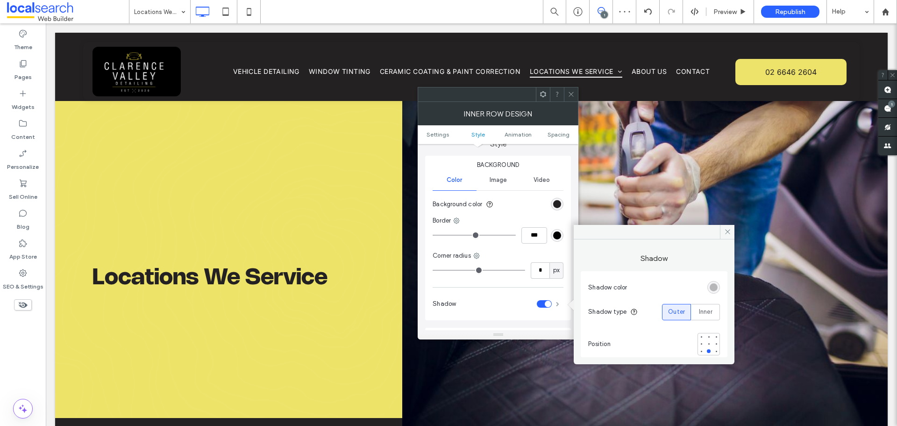
click at [556, 302] on span at bounding box center [557, 303] width 3 height 5
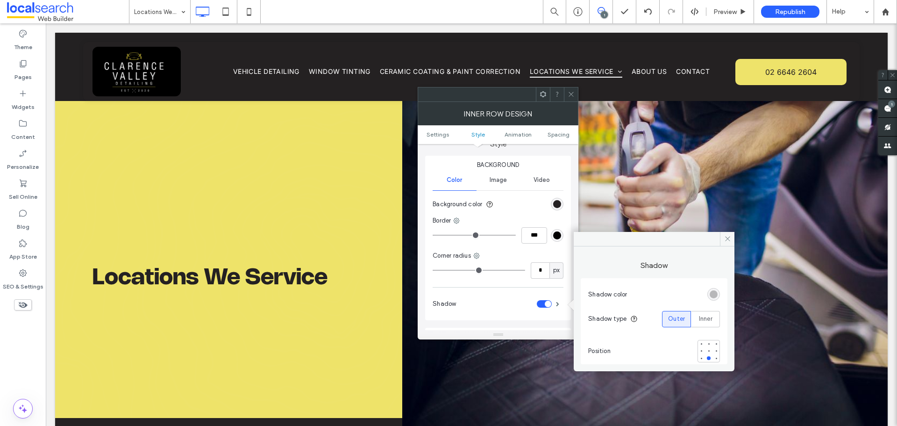
click at [572, 97] on icon at bounding box center [571, 94] width 7 height 7
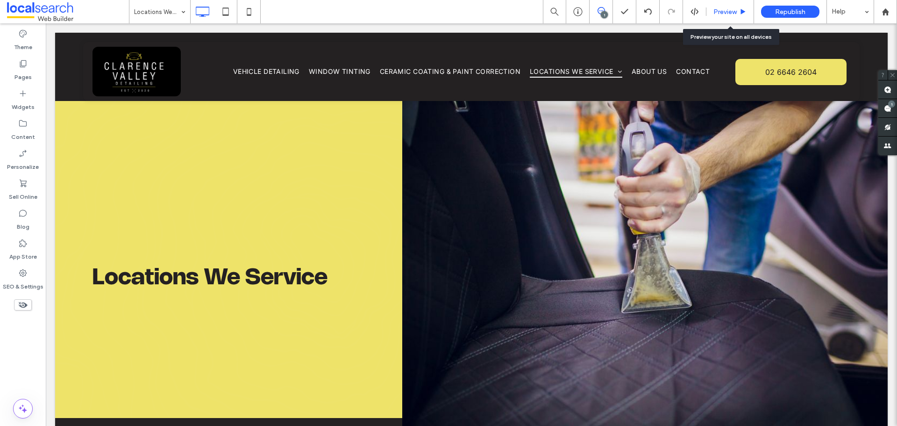
click at [725, 11] on span "Preview" at bounding box center [724, 12] width 23 height 8
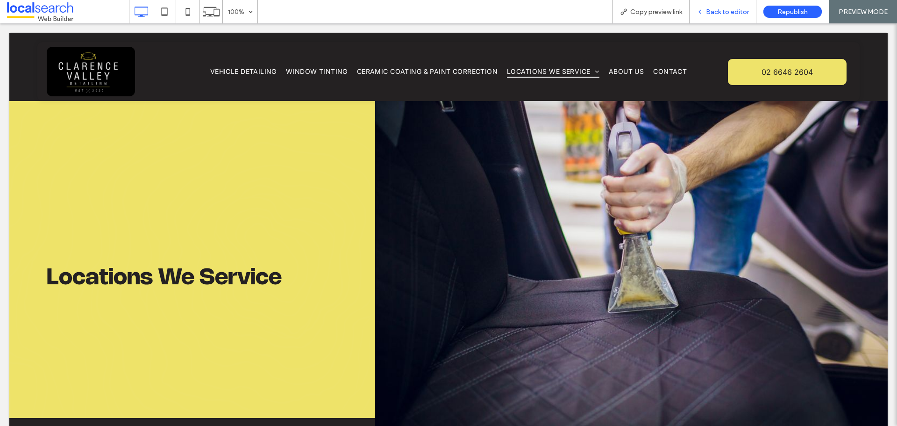
click at [720, 15] on span "Back to editor" at bounding box center [727, 12] width 43 height 8
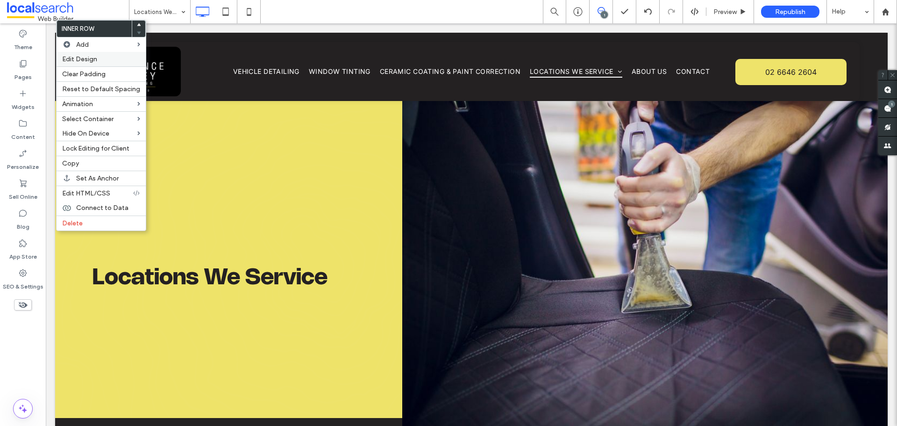
click at [130, 54] on div "Edit Design" at bounding box center [101, 59] width 89 height 14
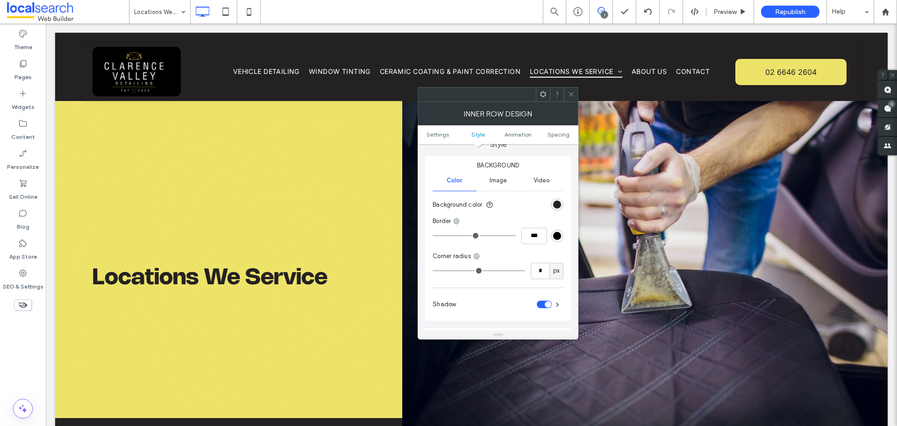
scroll to position [93, 0]
click at [557, 301] on span at bounding box center [557, 303] width 3 height 5
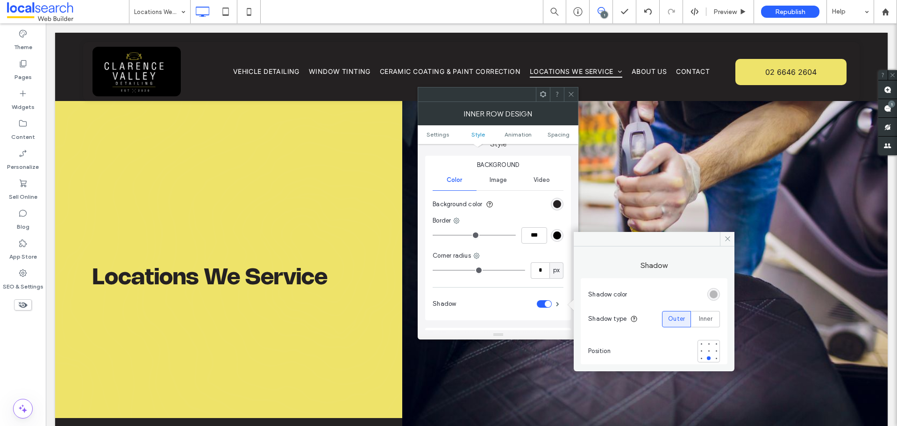
click at [543, 303] on div "toggle" at bounding box center [544, 303] width 15 height 7
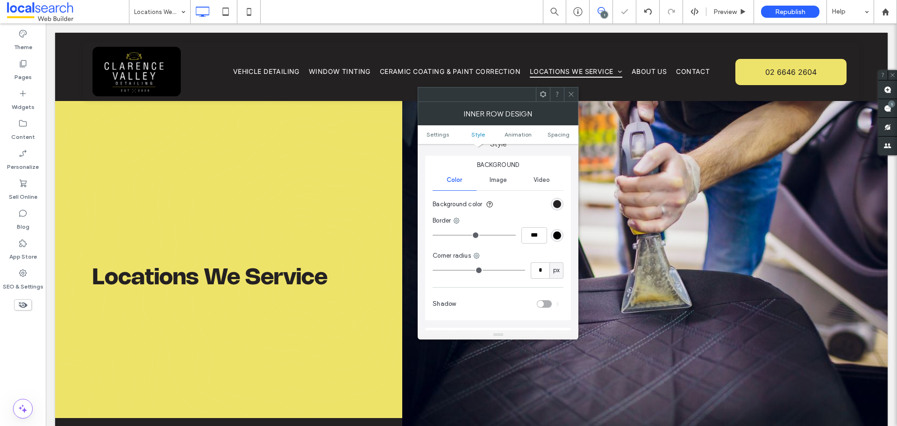
click at [569, 95] on icon at bounding box center [571, 94] width 7 height 7
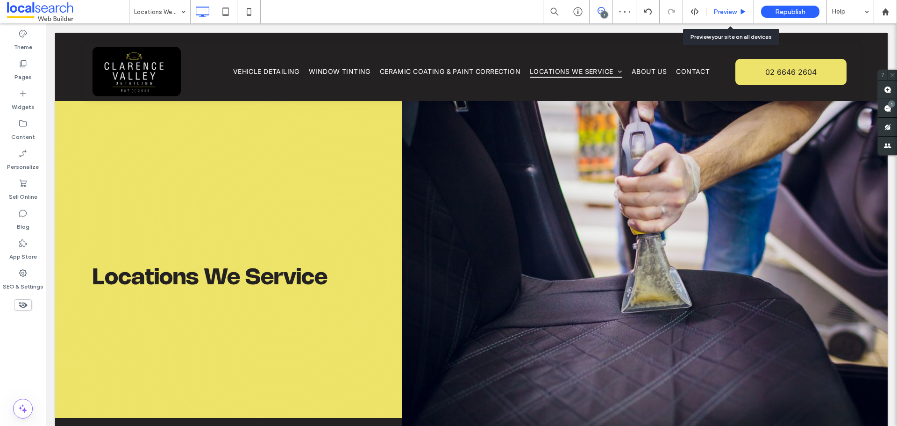
click at [717, 12] on span "Preview" at bounding box center [724, 12] width 23 height 8
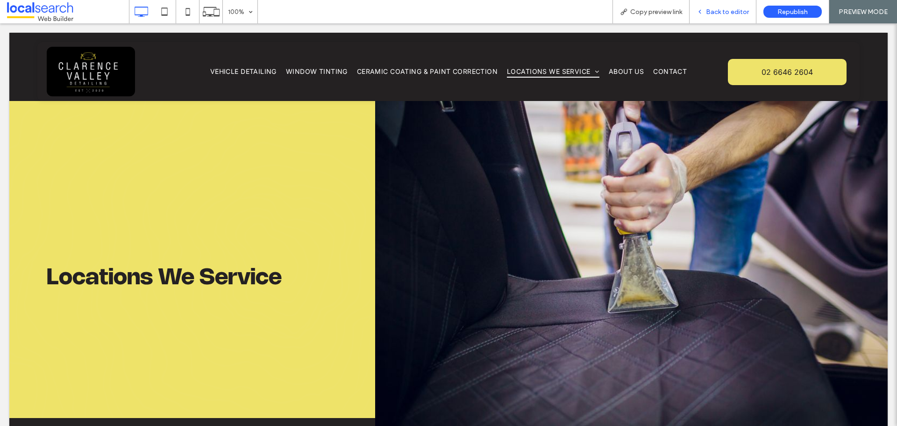
click at [729, 17] on div "Back to editor" at bounding box center [722, 11] width 67 height 23
click at [722, 12] on span "Back to editor" at bounding box center [727, 12] width 43 height 8
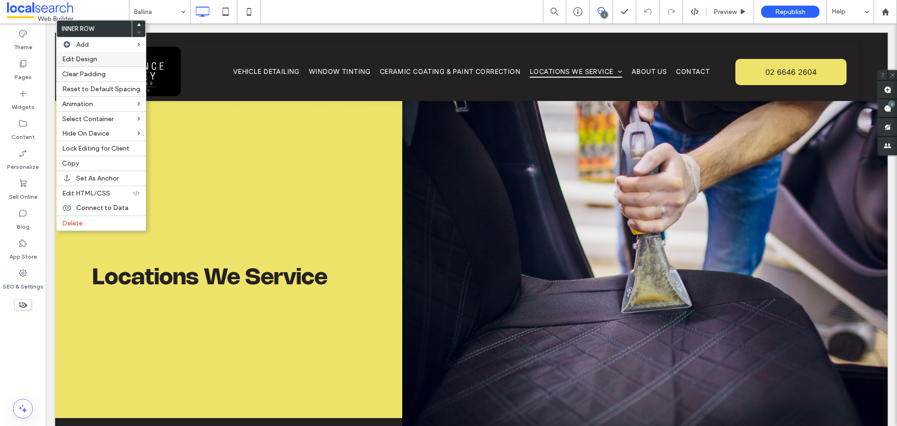
click at [128, 54] on div "Edit Design" at bounding box center [101, 59] width 89 height 14
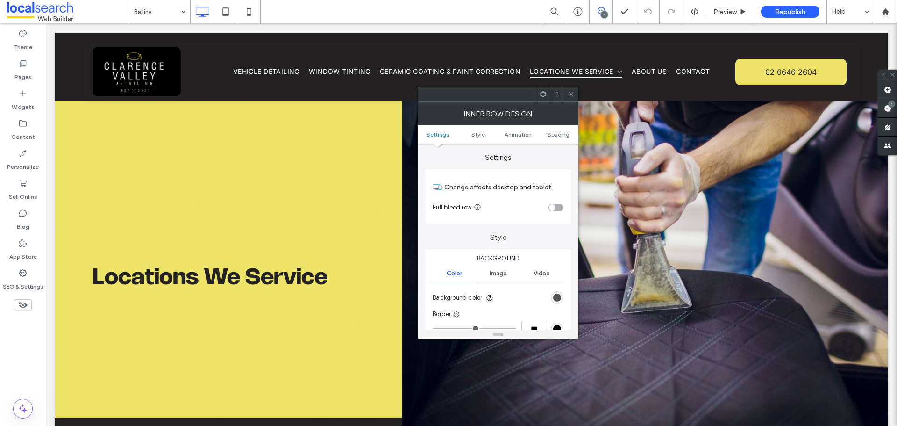
click at [558, 294] on div "rgb(58, 55, 56)" at bounding box center [557, 297] width 8 height 8
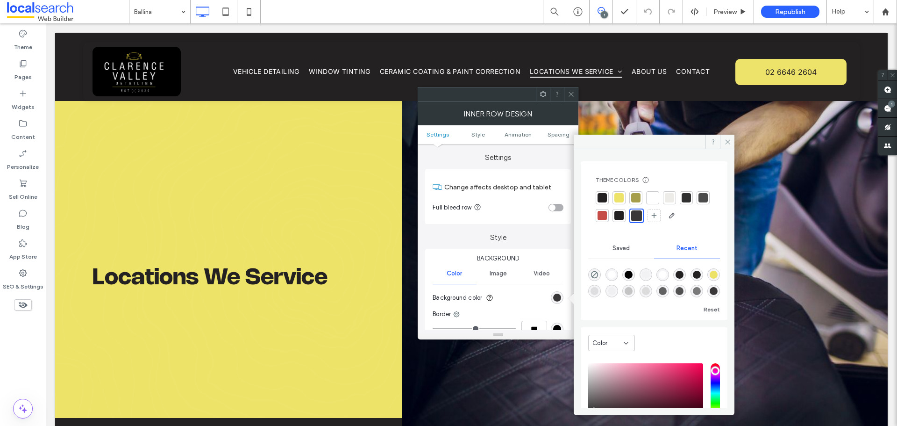
click at [601, 199] on div at bounding box center [601, 197] width 9 height 9
click at [571, 92] on icon at bounding box center [571, 94] width 7 height 7
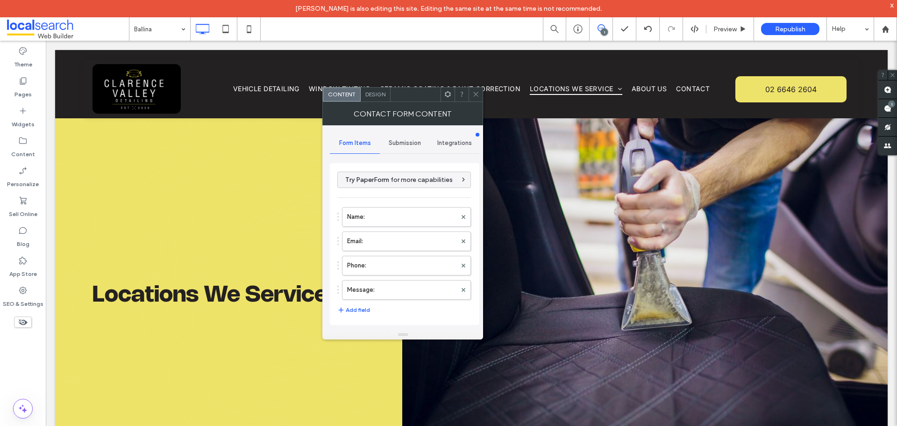
click at [409, 144] on span "Submission" at bounding box center [405, 142] width 32 height 7
click at [405, 189] on label "New submission notification" at bounding box center [404, 186] width 125 height 19
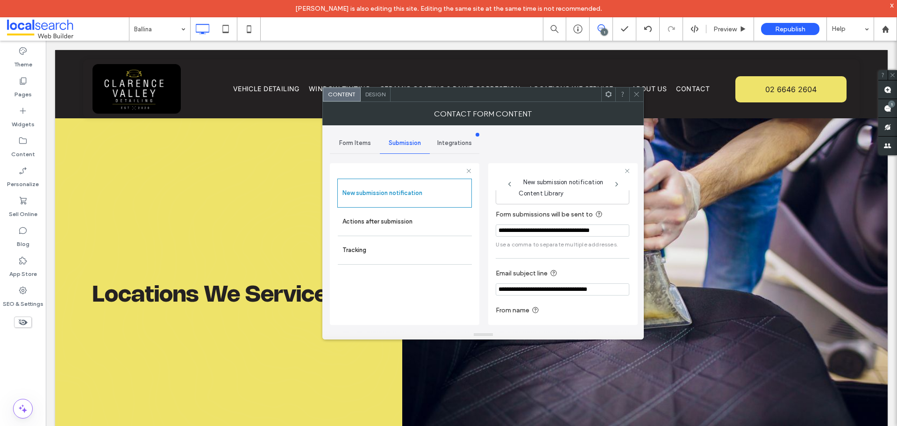
scroll to position [49, 0]
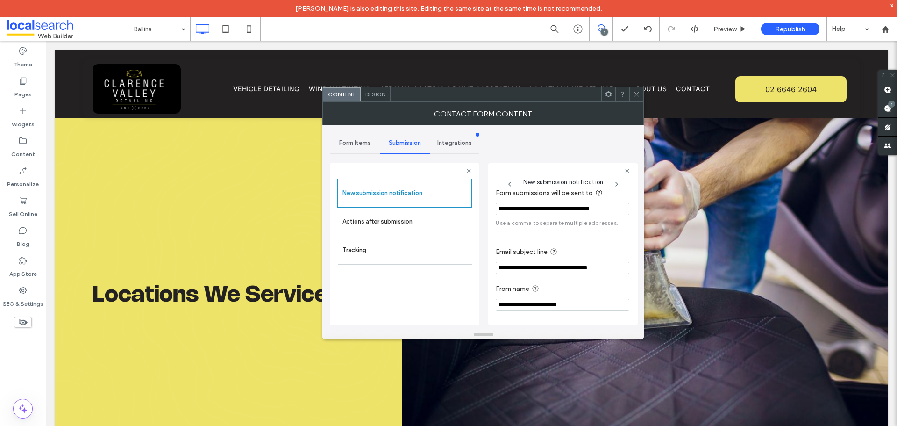
drag, startPoint x: 390, startPoint y: 220, endPoint x: 528, endPoint y: 230, distance: 138.6
click at [479, 230] on div "**********" at bounding box center [404, 243] width 149 height 174
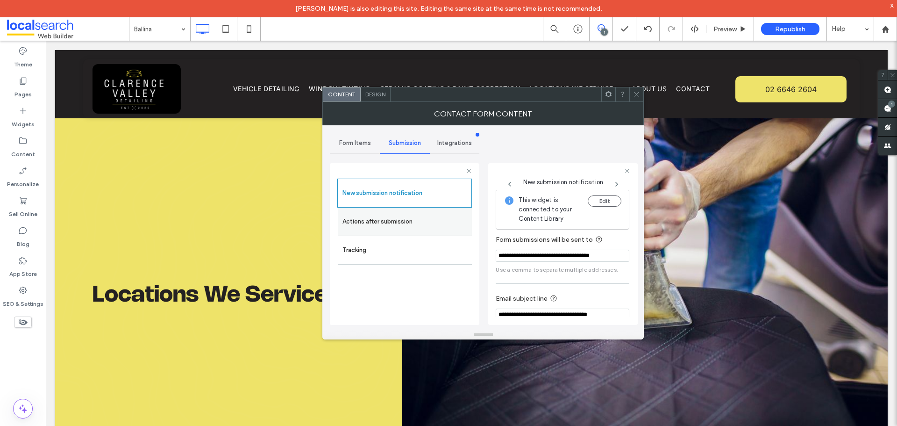
scroll to position [0, 0]
click at [419, 216] on label "Actions after submission" at bounding box center [404, 221] width 125 height 19
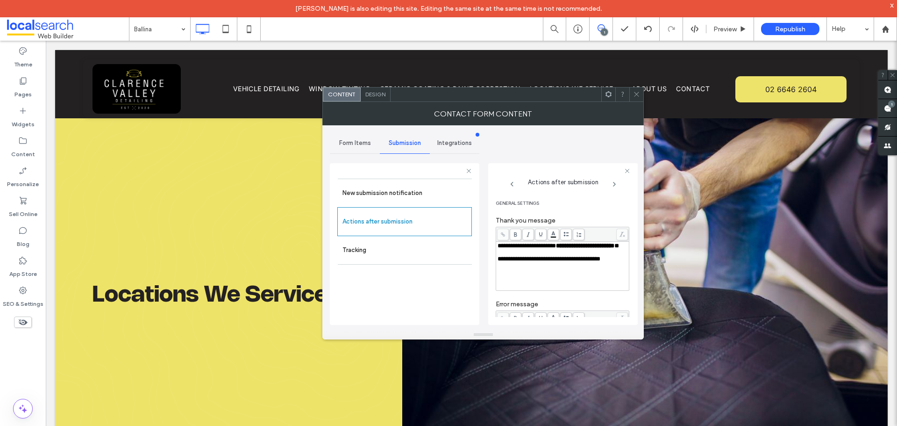
click at [376, 102] on div "Contact Form Content" at bounding box center [482, 113] width 321 height 23
click at [375, 90] on div "Design" at bounding box center [376, 94] width 30 height 14
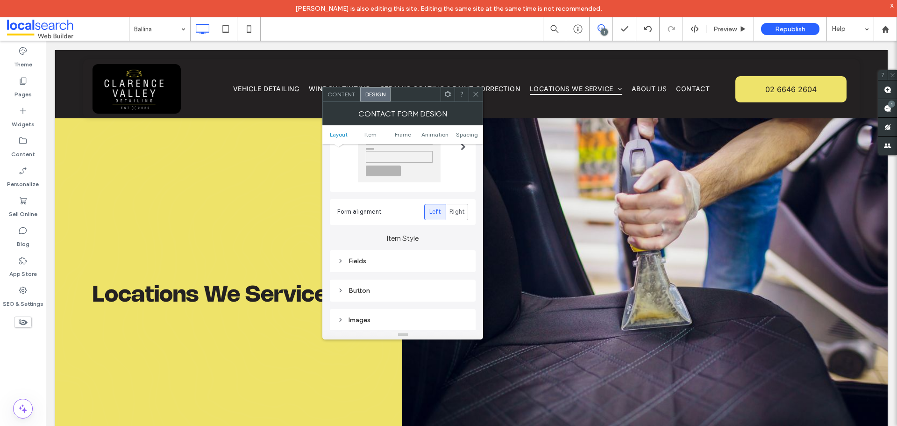
scroll to position [140, 0]
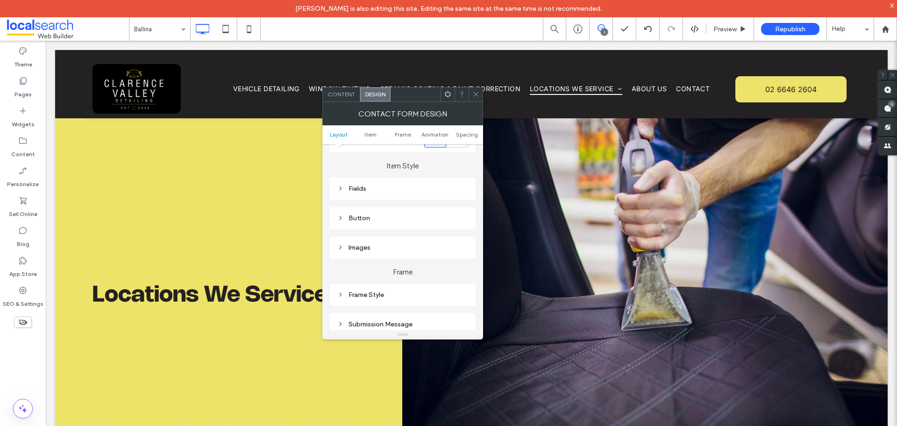
click at [389, 322] on div "Submission Message" at bounding box center [402, 324] width 131 height 8
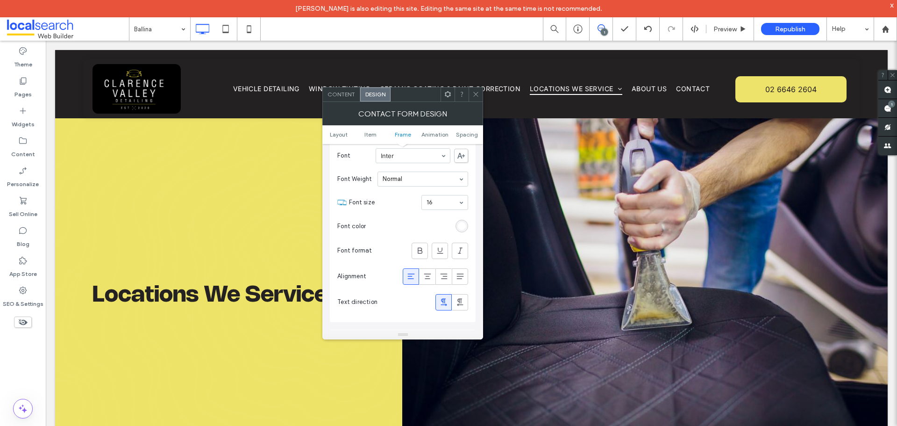
click at [472, 96] on div at bounding box center [475, 94] width 14 height 14
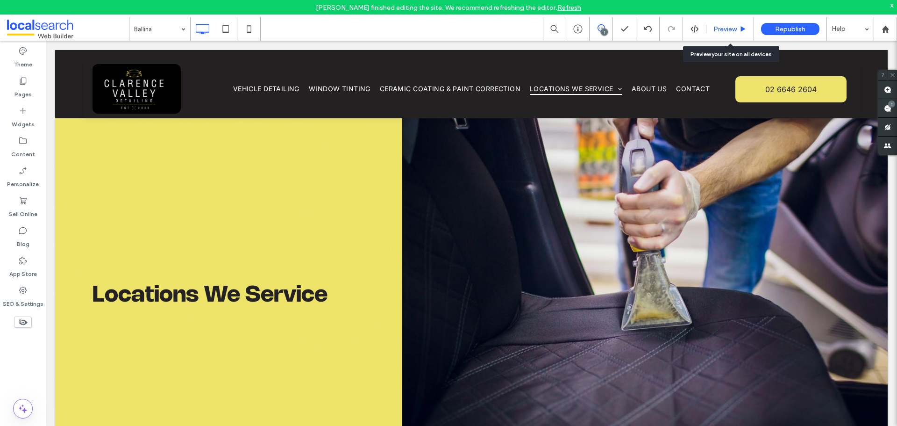
click at [746, 29] on icon at bounding box center [742, 29] width 7 height 7
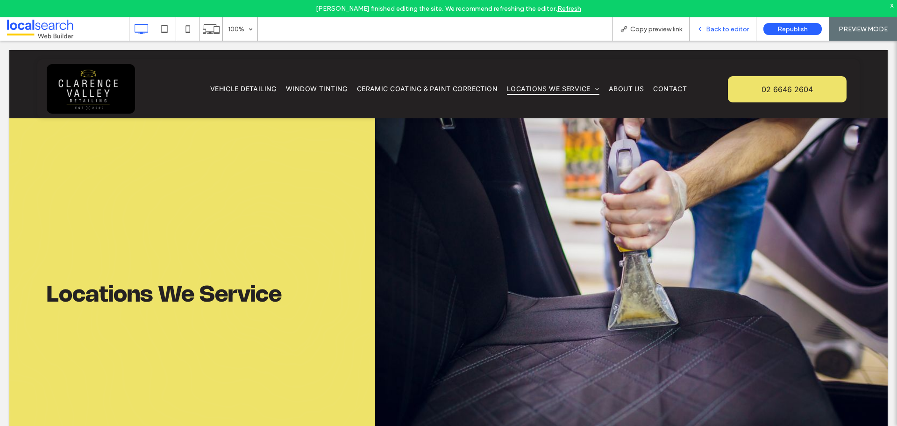
click at [740, 31] on span "Back to editor" at bounding box center [727, 29] width 43 height 8
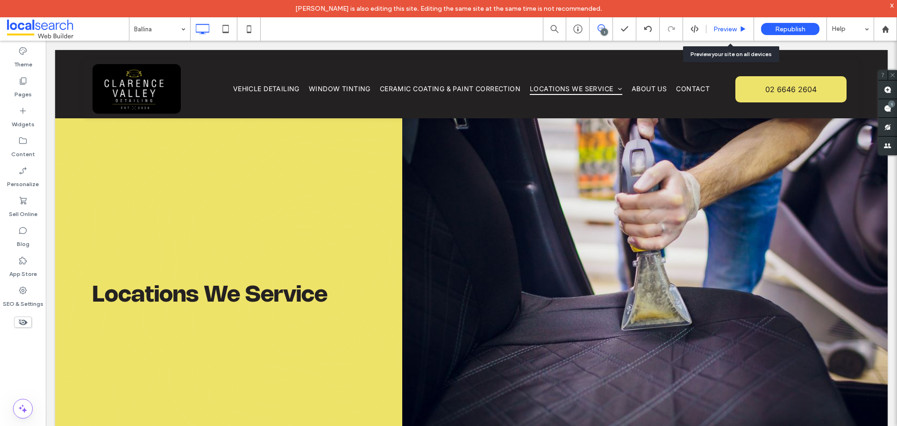
click at [722, 24] on div "Preview" at bounding box center [730, 28] width 48 height 23
click at [722, 25] on span "Preview" at bounding box center [724, 29] width 23 height 8
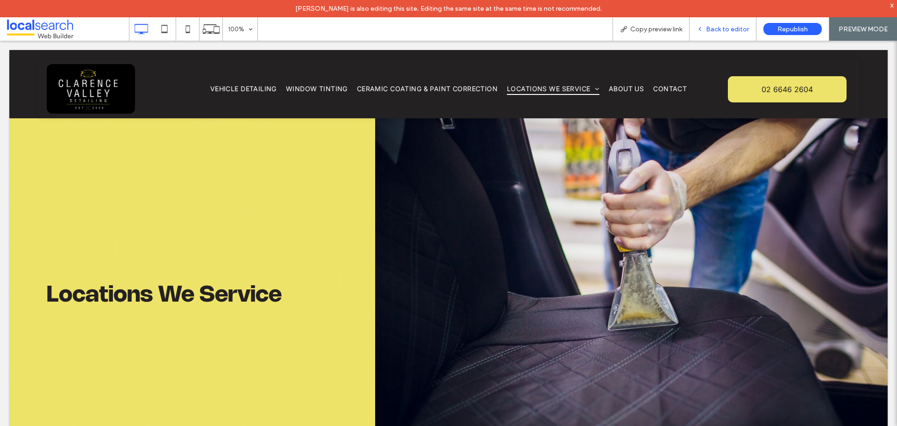
click at [702, 31] on icon at bounding box center [699, 29] width 7 height 7
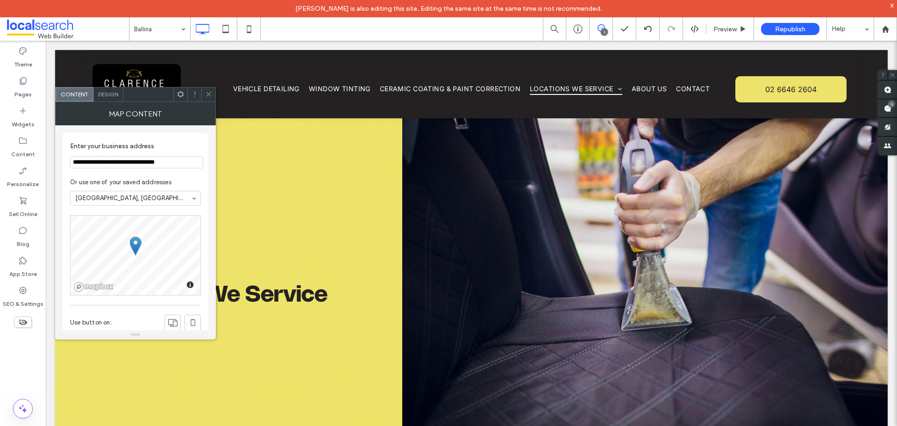
click at [210, 98] on span at bounding box center [208, 94] width 7 height 14
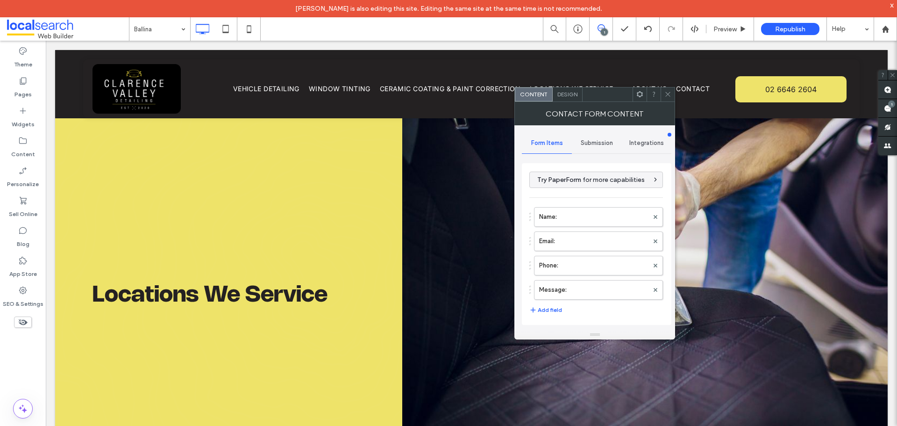
click at [591, 145] on span "Submission" at bounding box center [597, 142] width 32 height 7
click at [587, 193] on label "New submission notification" at bounding box center [596, 186] width 125 height 19
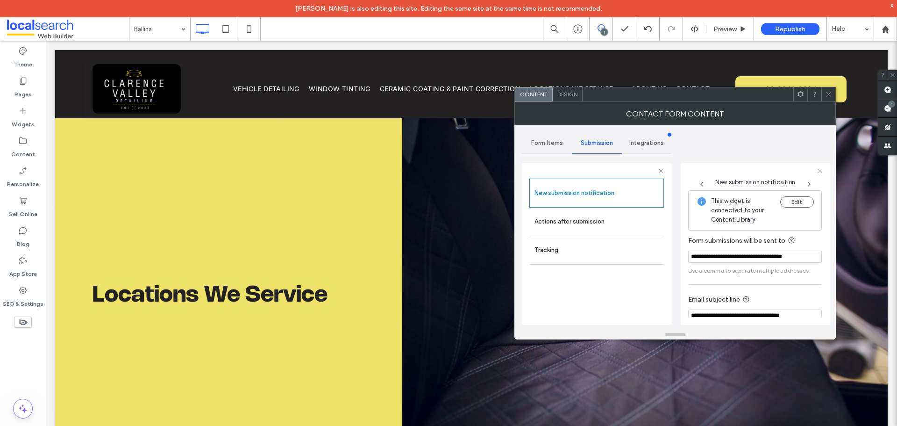
scroll to position [49, 0]
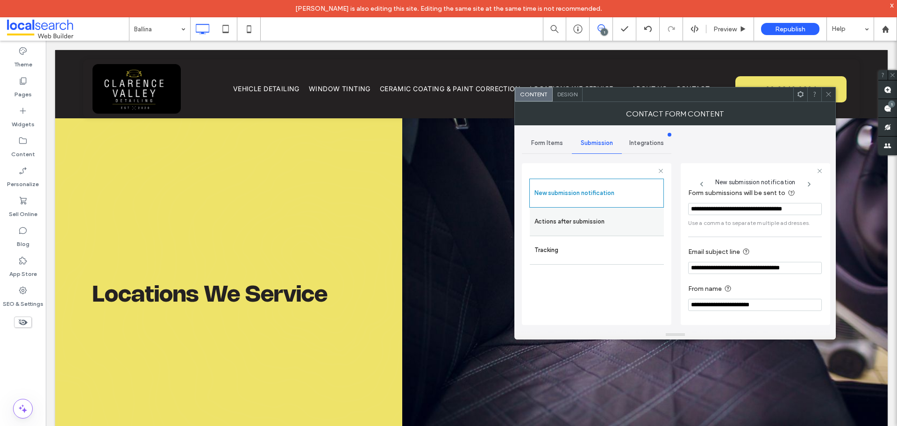
click at [601, 224] on label "Actions after submission" at bounding box center [596, 221] width 125 height 19
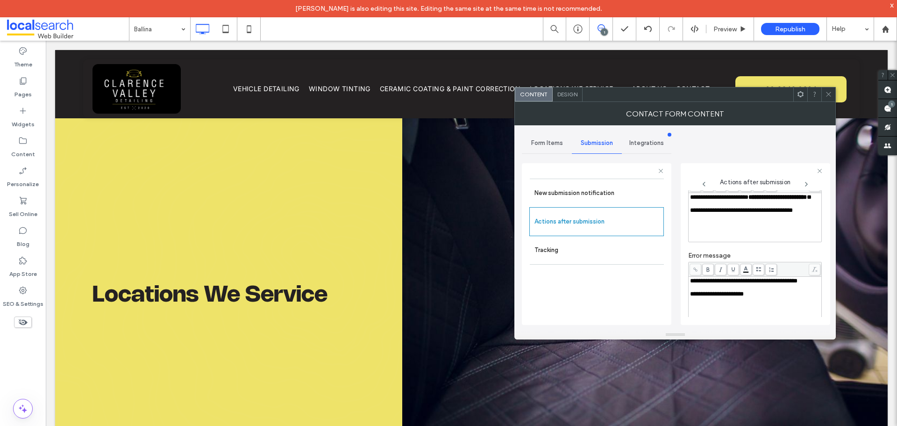
click at [575, 94] on span "Design" at bounding box center [567, 94] width 20 height 7
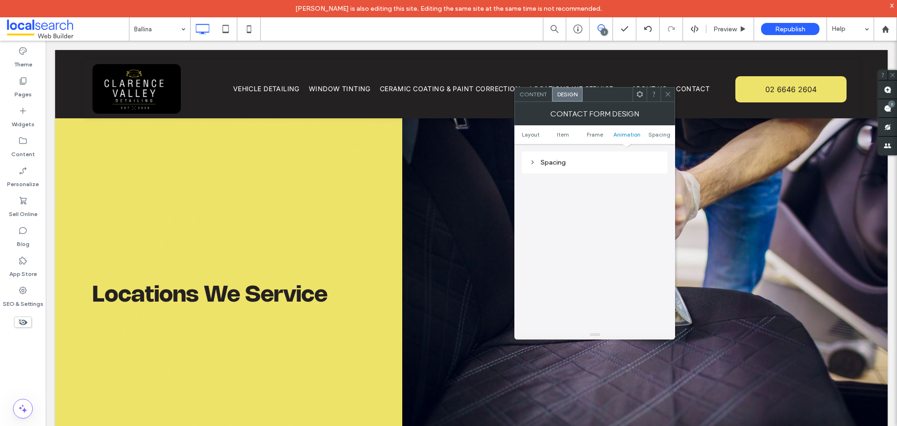
scroll to position [267, 0]
click at [591, 192] on div "Submission Message" at bounding box center [594, 197] width 131 height 13
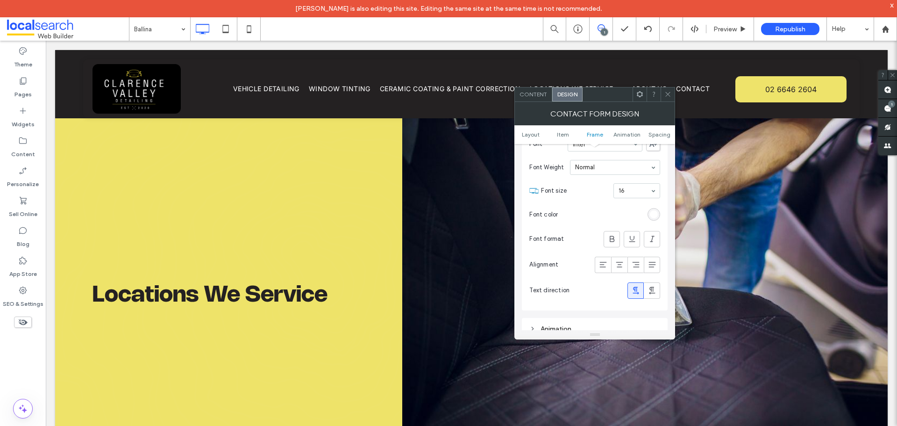
scroll to position [361, 0]
click at [601, 240] on icon at bounding box center [602, 242] width 9 height 9
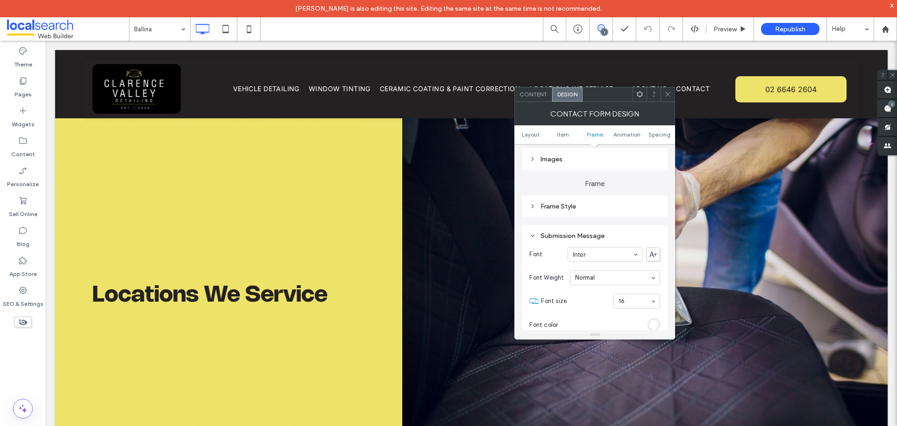
scroll to position [267, 0]
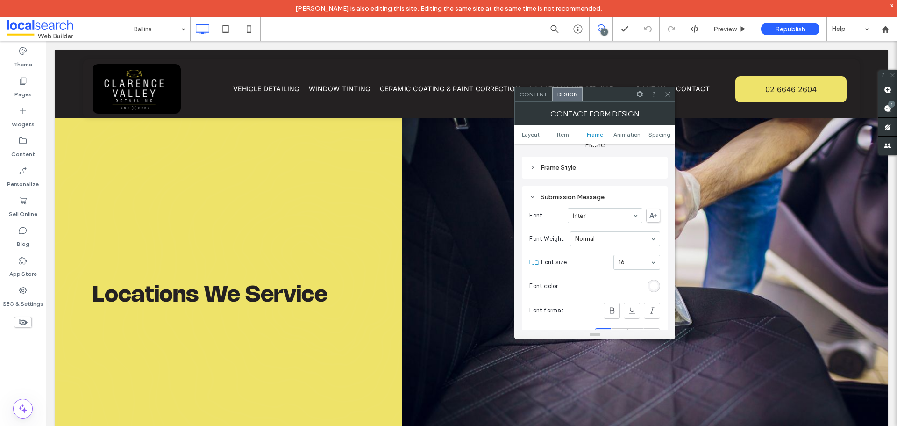
click at [668, 94] on icon at bounding box center [667, 94] width 7 height 7
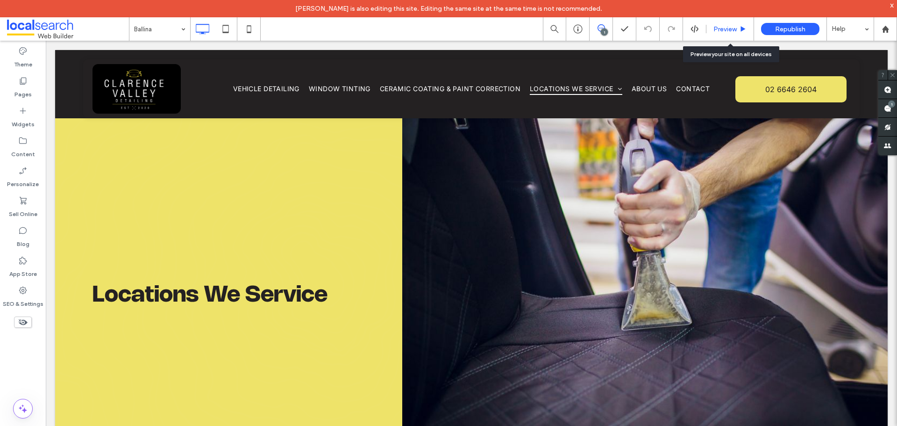
click at [720, 27] on span "Preview" at bounding box center [724, 29] width 23 height 8
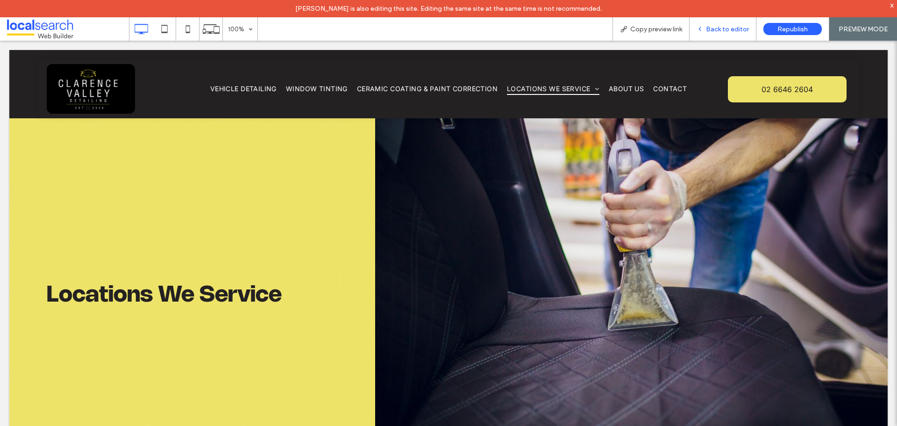
click at [714, 24] on div "Back to editor" at bounding box center [722, 28] width 67 height 23
click at [727, 33] on div "Back to editor" at bounding box center [722, 28] width 67 height 23
click at [705, 32] on div "Back to editor" at bounding box center [722, 29] width 66 height 8
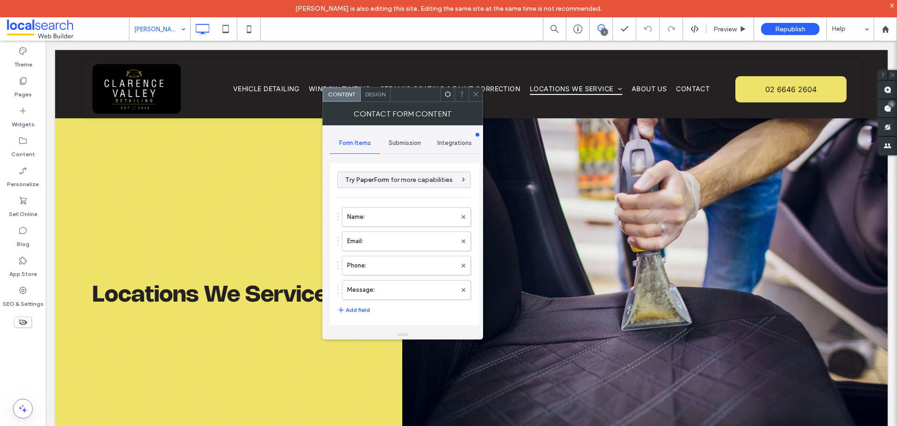
click at [398, 138] on div "Submission" at bounding box center [405, 143] width 50 height 21
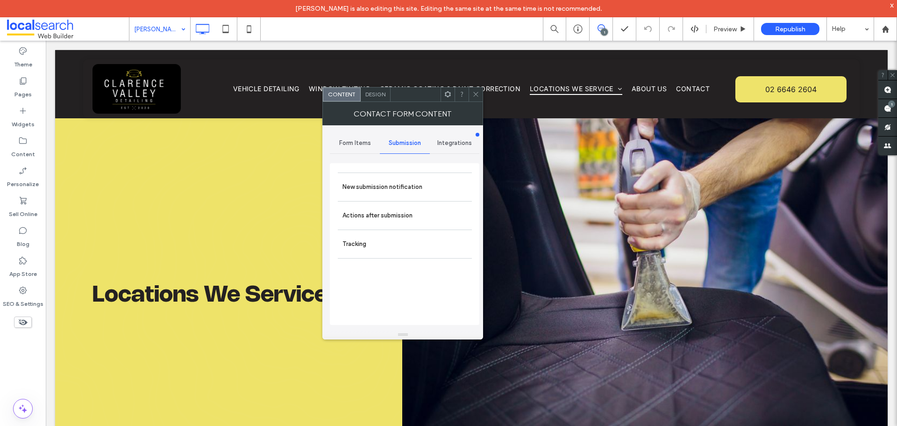
click at [406, 189] on label "New submission notification" at bounding box center [404, 186] width 125 height 19
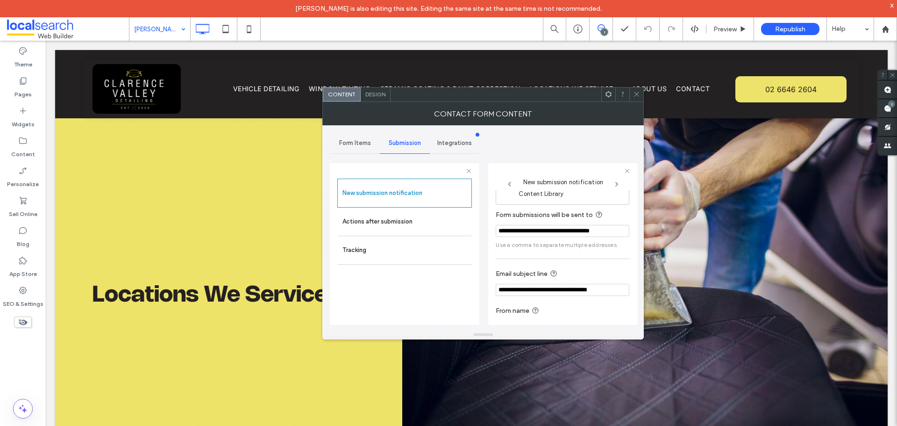
scroll to position [49, 0]
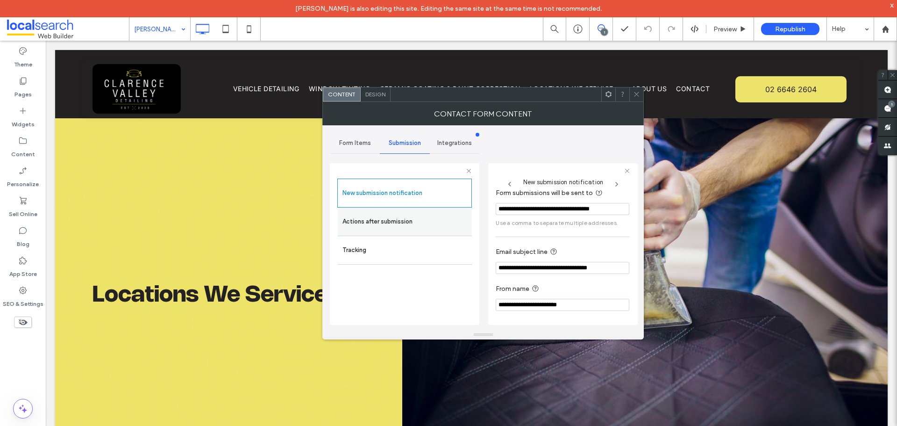
click at [426, 233] on div "Actions after submission" at bounding box center [405, 221] width 134 height 28
click at [426, 230] on label "Actions after submission" at bounding box center [404, 221] width 125 height 19
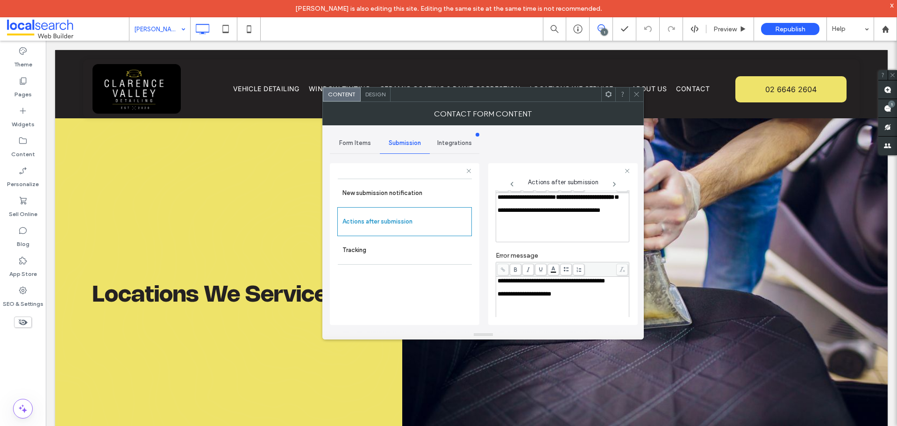
click at [376, 98] on div "Design" at bounding box center [376, 94] width 30 height 14
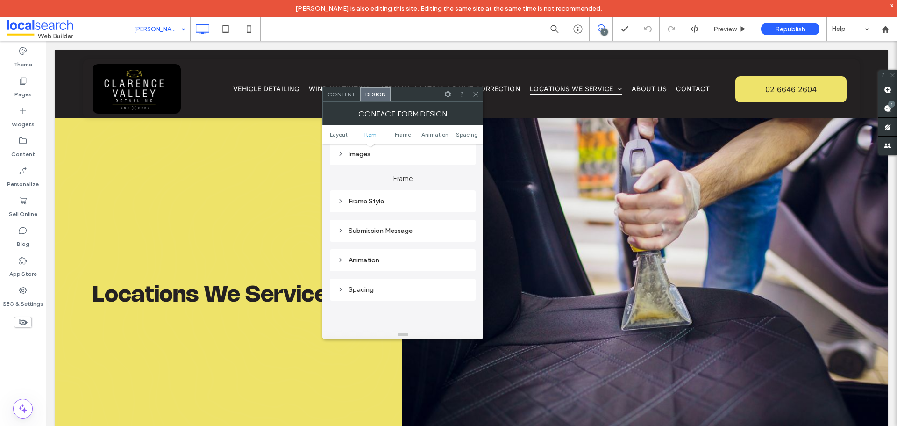
click at [391, 230] on div "Submission Message" at bounding box center [402, 231] width 131 height 8
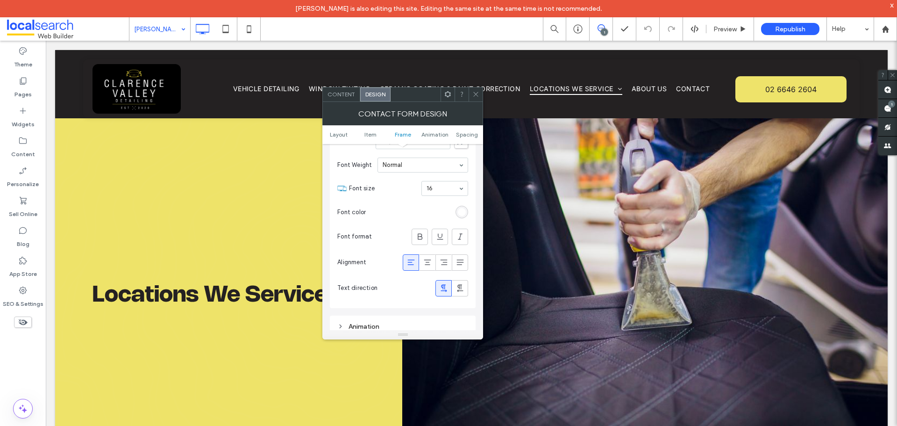
scroll to position [327, 0]
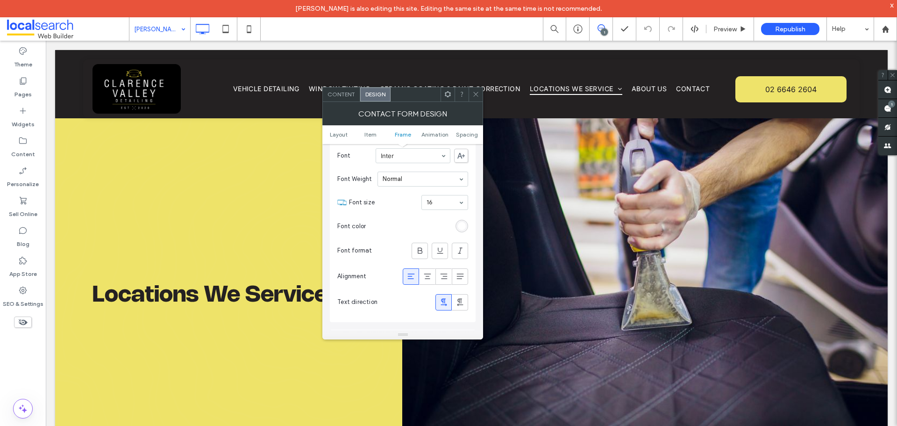
click at [470, 93] on div at bounding box center [475, 94] width 14 height 14
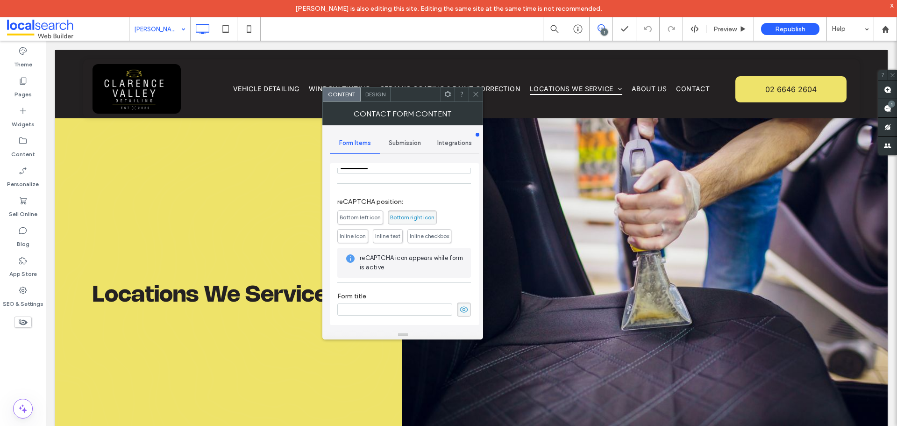
scroll to position [189, 0]
click at [394, 144] on span "Submission" at bounding box center [405, 142] width 32 height 7
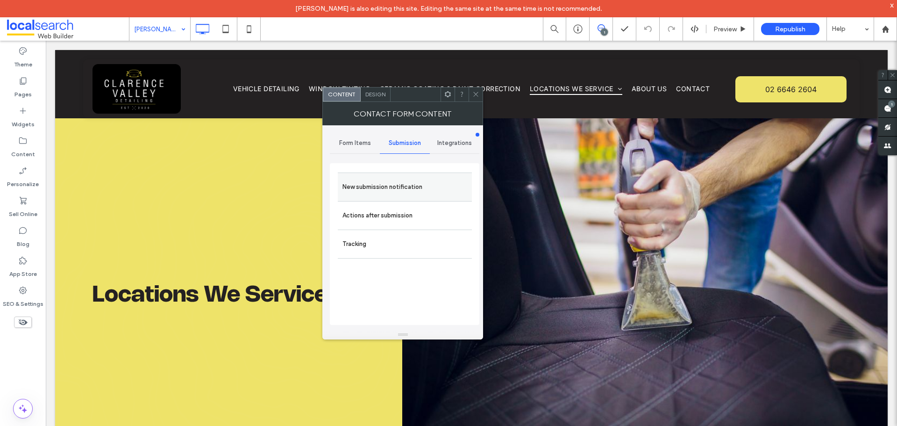
click at [382, 184] on label "New submission notification" at bounding box center [404, 186] width 125 height 19
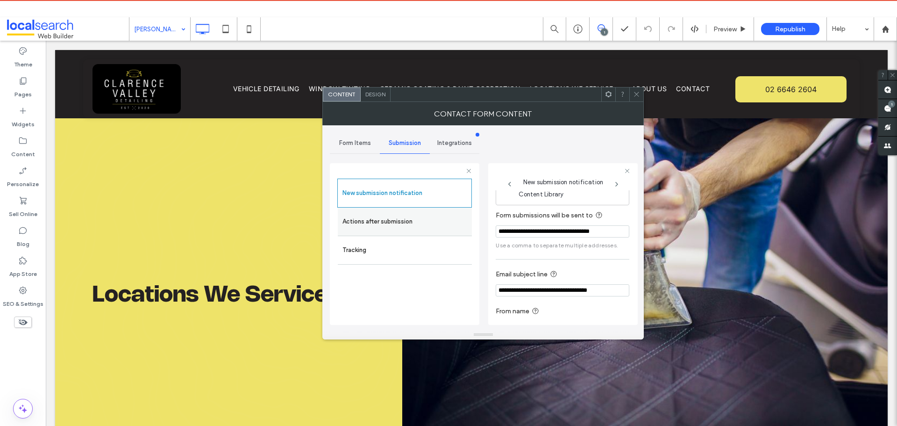
scroll to position [49, 0]
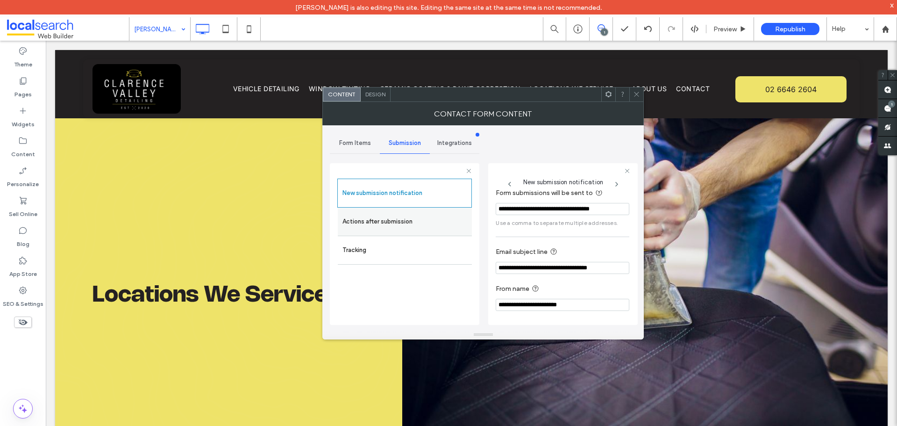
click at [405, 216] on label "Actions after submission" at bounding box center [404, 221] width 125 height 19
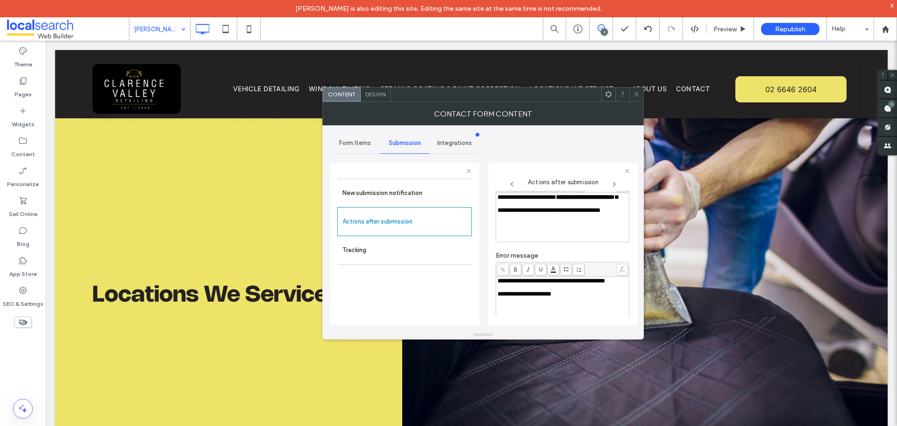
click at [387, 98] on div "Design" at bounding box center [376, 94] width 30 height 14
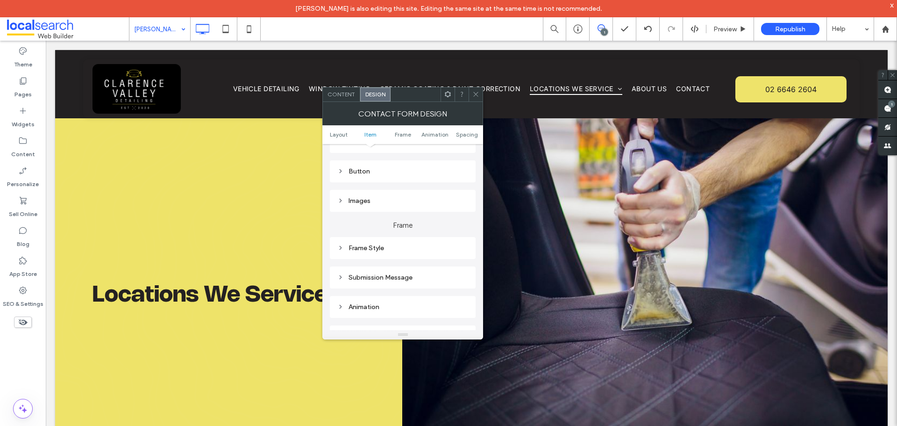
scroll to position [280, 0]
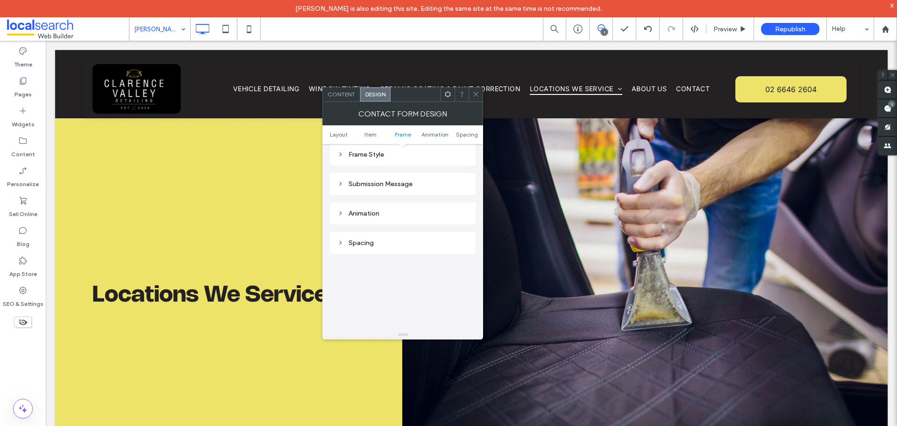
click at [405, 181] on div "Submission Message" at bounding box center [402, 184] width 131 height 8
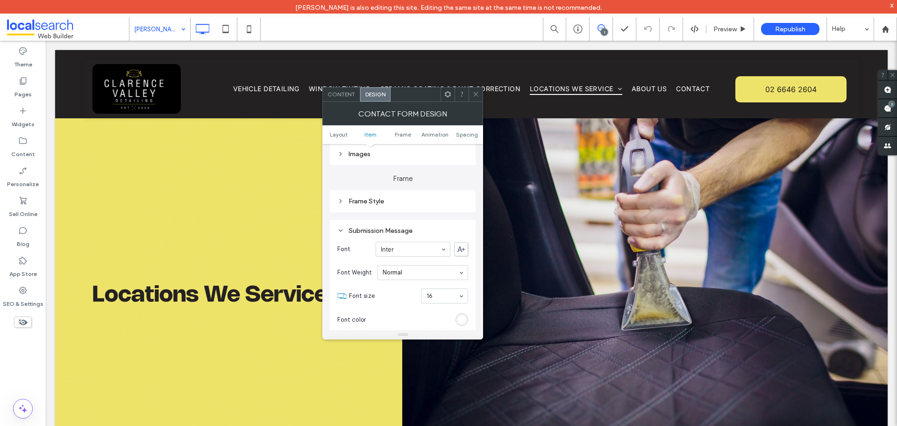
scroll to position [420, 0]
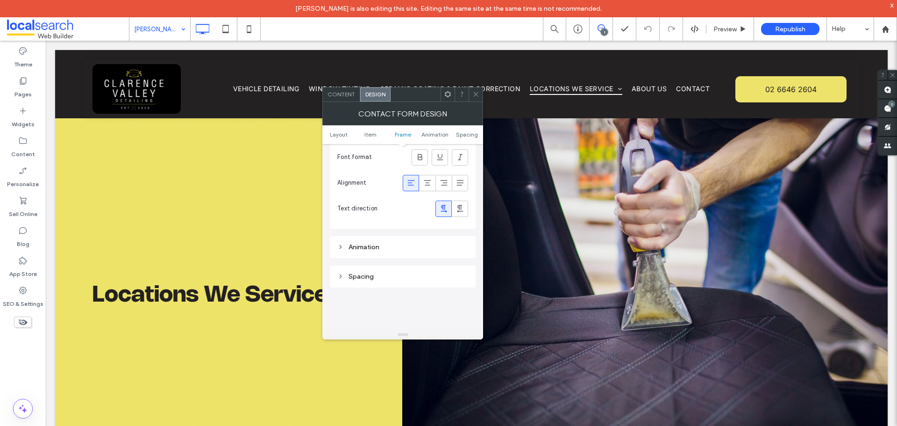
click at [470, 91] on div at bounding box center [475, 94] width 14 height 14
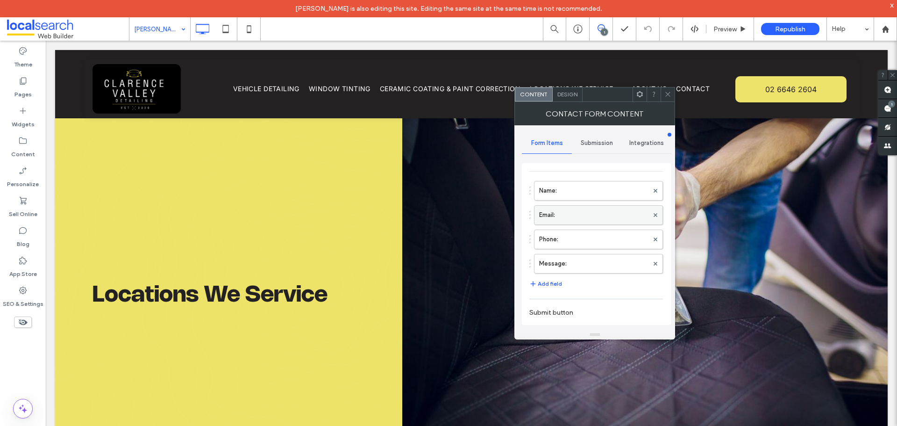
scroll to position [47, 0]
click at [593, 140] on span "Submission" at bounding box center [597, 142] width 32 height 7
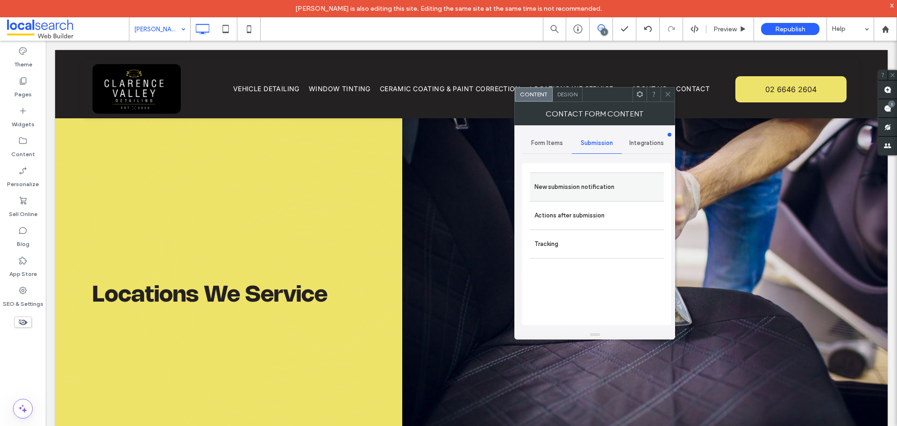
click at [589, 182] on label "New submission notification" at bounding box center [596, 186] width 125 height 19
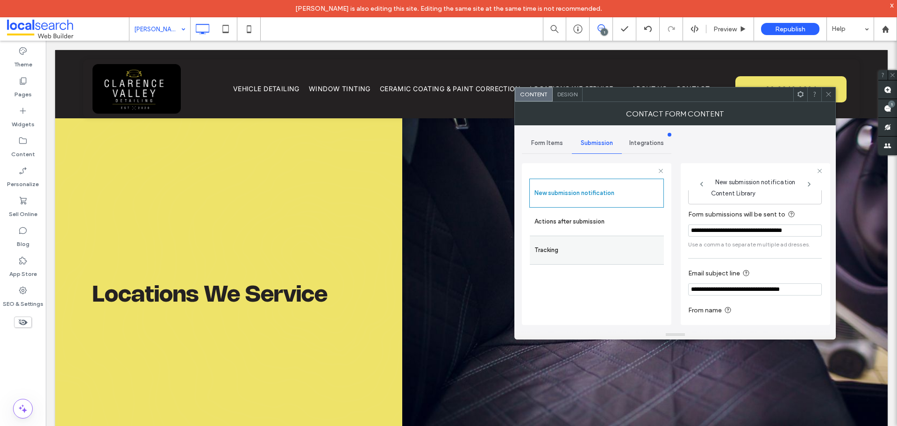
scroll to position [49, 0]
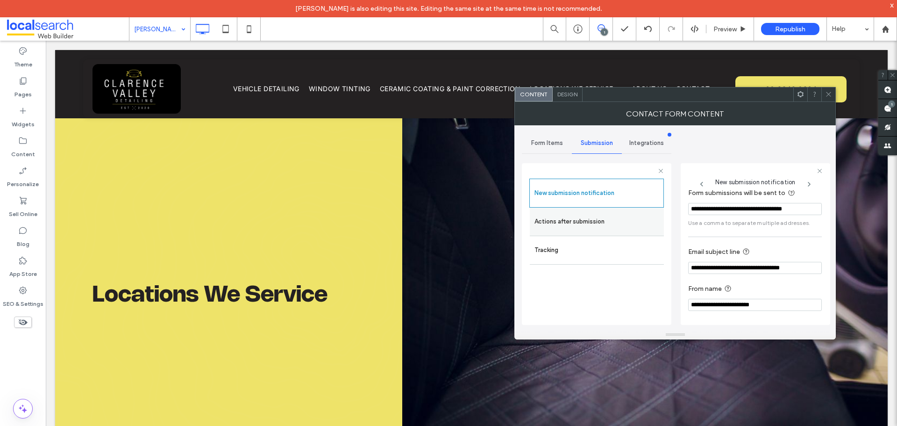
click at [589, 226] on label "Actions after submission" at bounding box center [596, 221] width 125 height 19
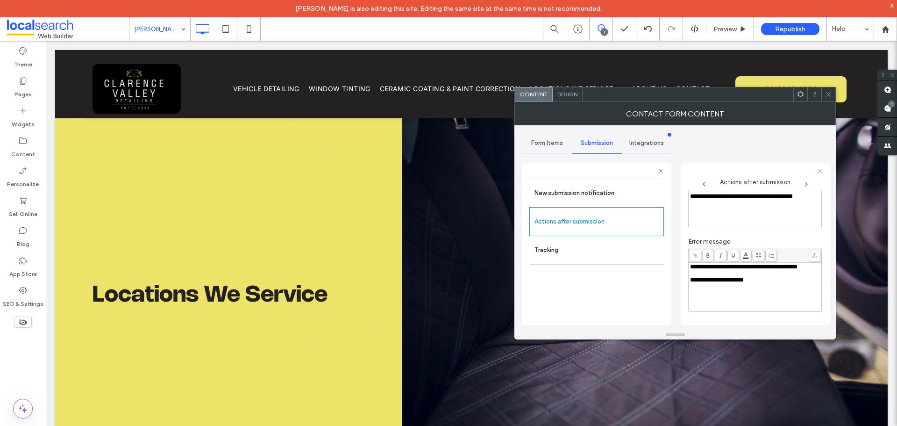
scroll to position [21, 0]
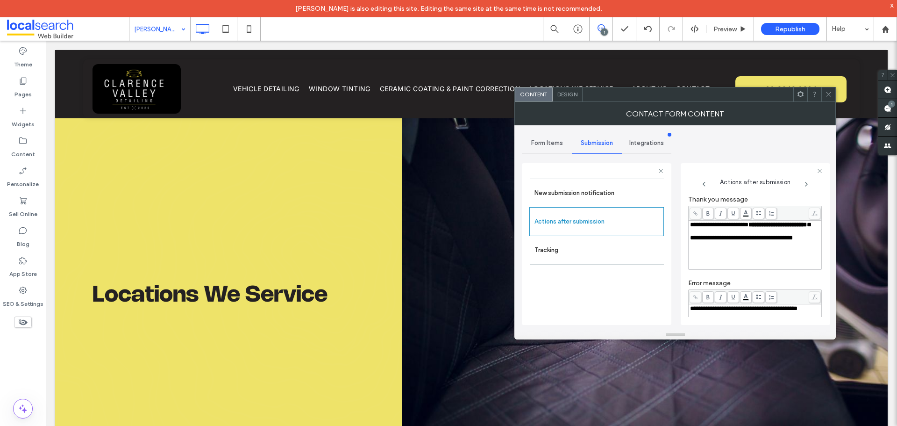
click at [824, 99] on div at bounding box center [828, 94] width 14 height 14
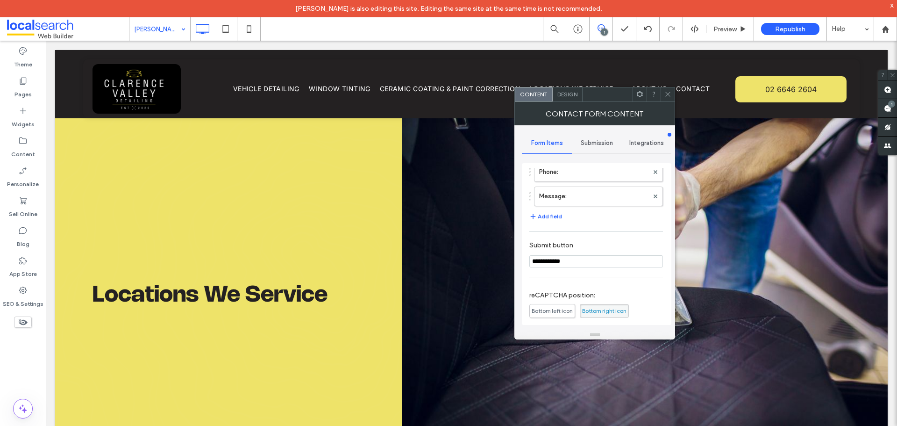
scroll to position [187, 0]
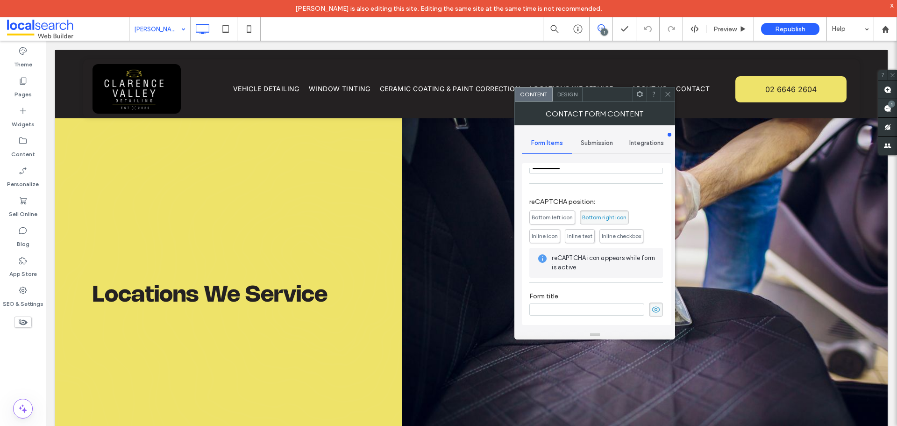
click at [587, 145] on span "Submission" at bounding box center [597, 142] width 32 height 7
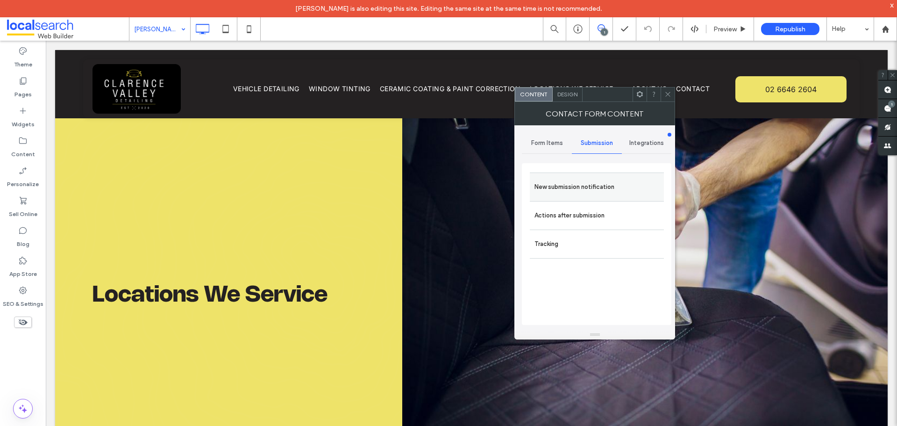
click at [591, 187] on label "New submission notification" at bounding box center [596, 186] width 125 height 19
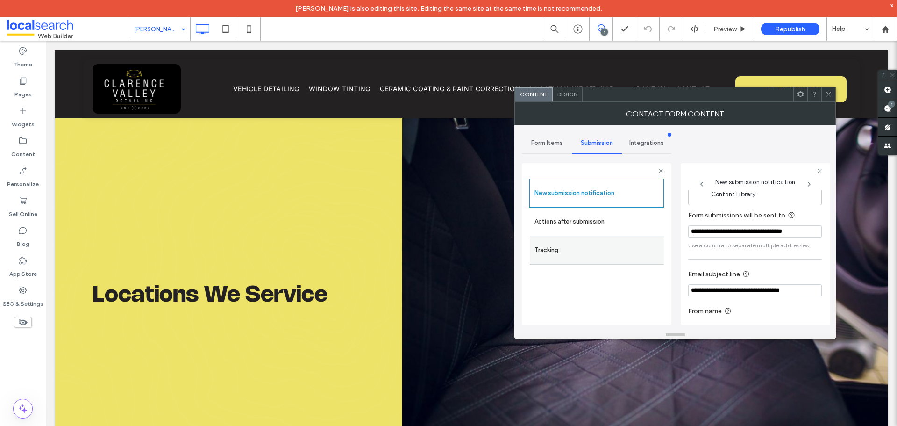
scroll to position [49, 0]
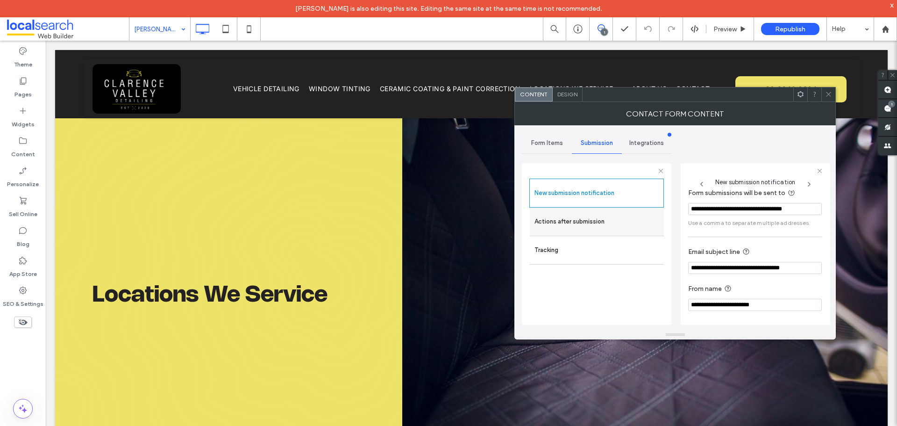
click at [581, 219] on label "Actions after submission" at bounding box center [596, 221] width 125 height 19
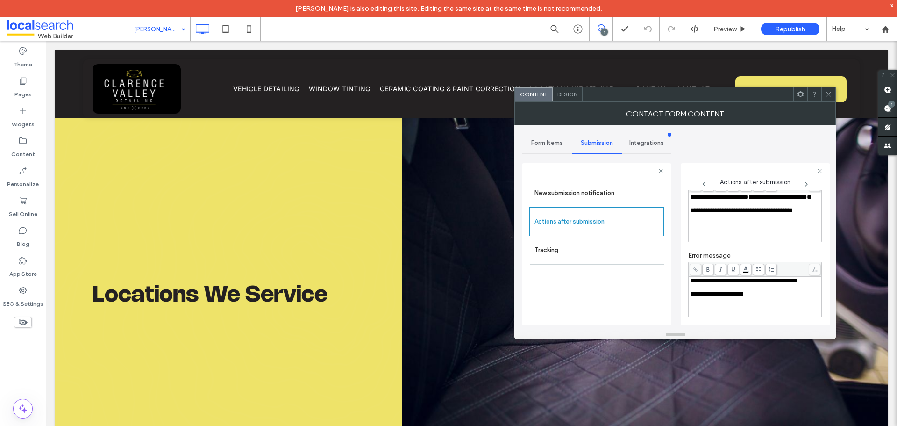
click at [830, 95] on icon at bounding box center [828, 94] width 7 height 7
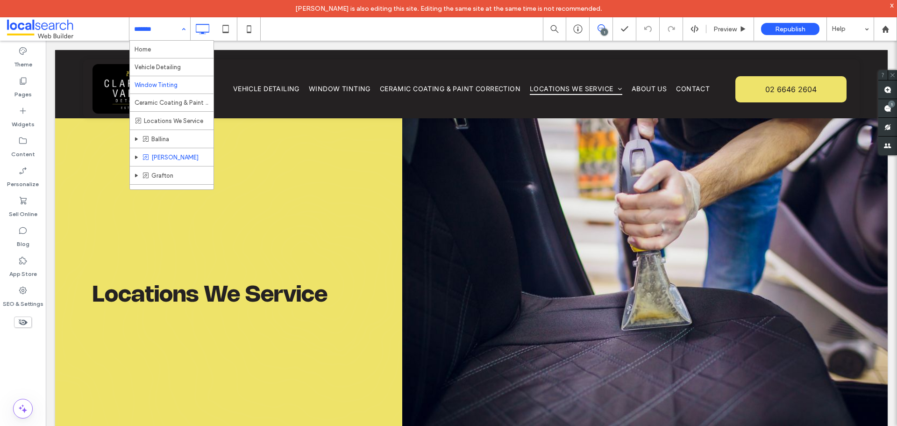
scroll to position [47, 0]
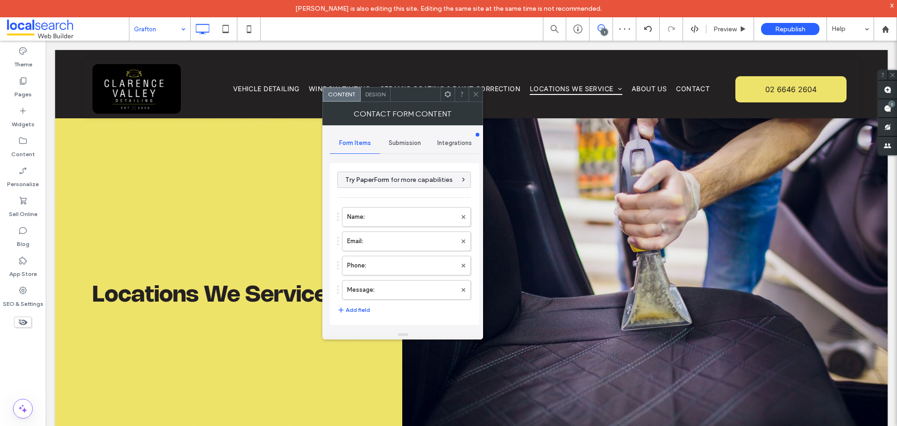
click at [406, 144] on span "Submission" at bounding box center [405, 142] width 32 height 7
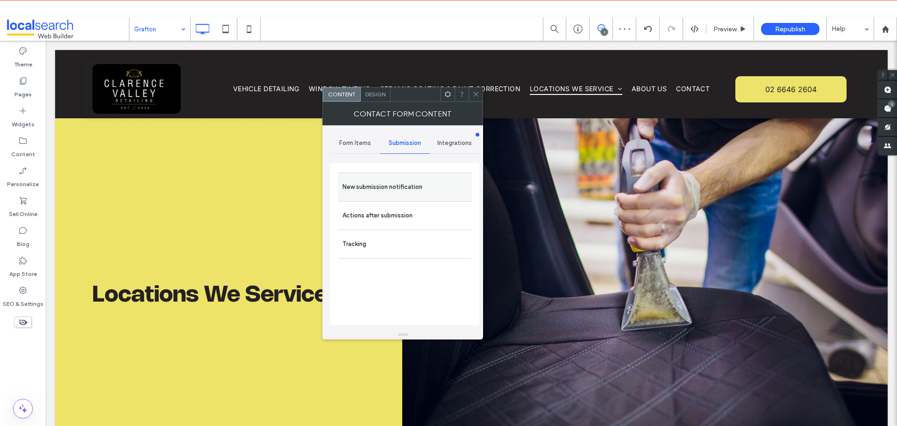
click at [392, 187] on label "New submission notification" at bounding box center [404, 186] width 125 height 19
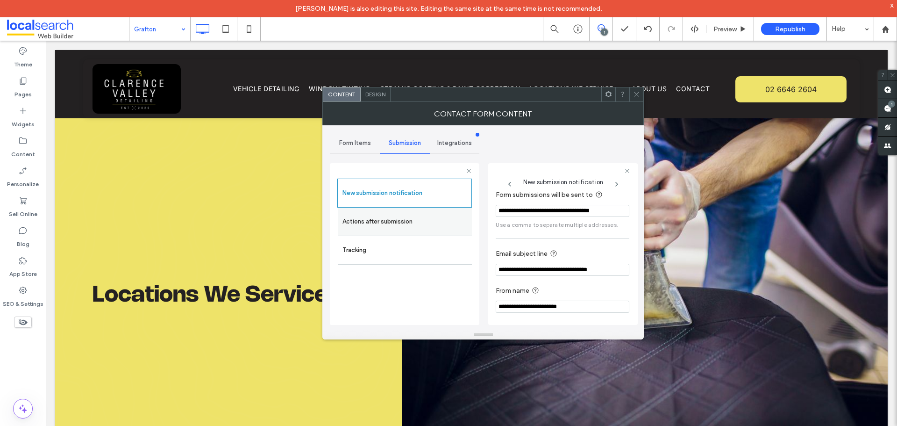
click at [355, 214] on label "Actions after submission" at bounding box center [404, 221] width 125 height 19
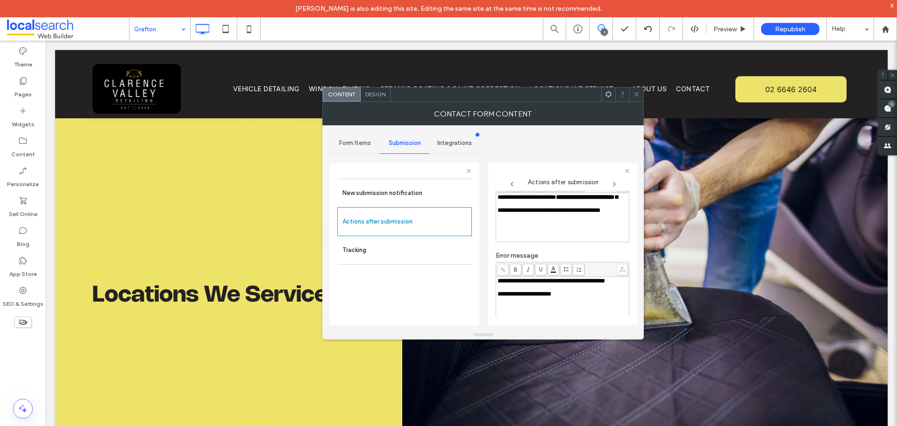
click at [383, 91] on span "Design" at bounding box center [375, 94] width 20 height 7
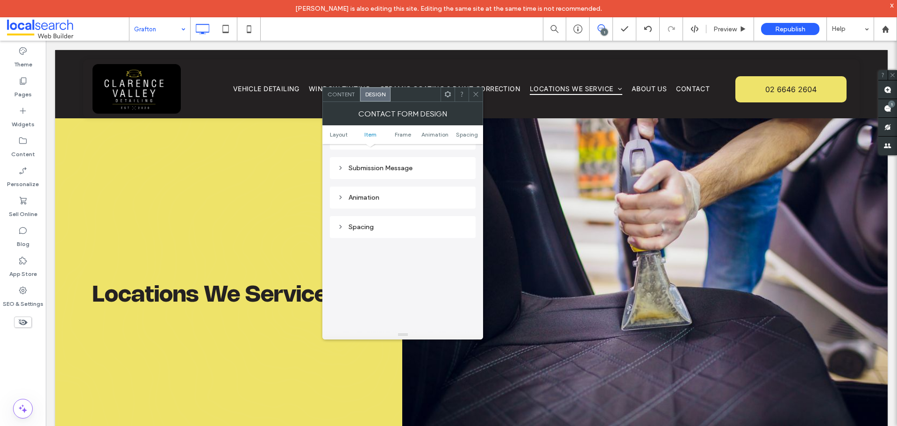
scroll to position [234, 0]
click at [388, 225] on div "Submission Message" at bounding box center [402, 230] width 131 height 13
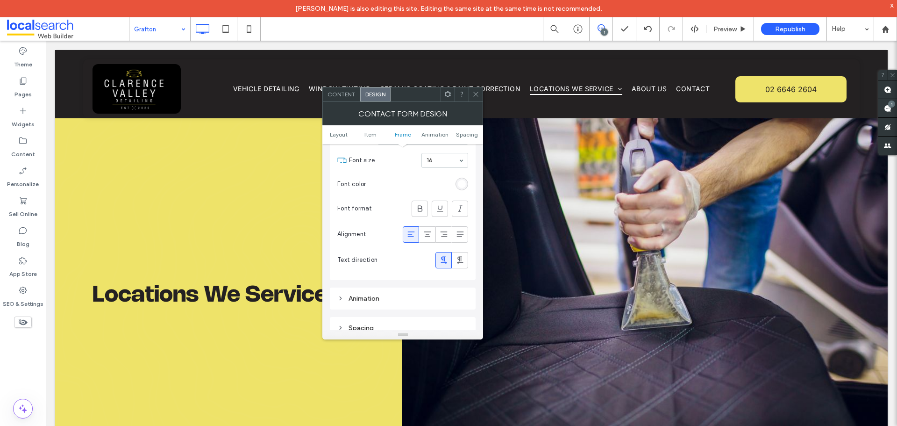
scroll to position [374, 0]
click at [474, 98] on span at bounding box center [475, 94] width 7 height 14
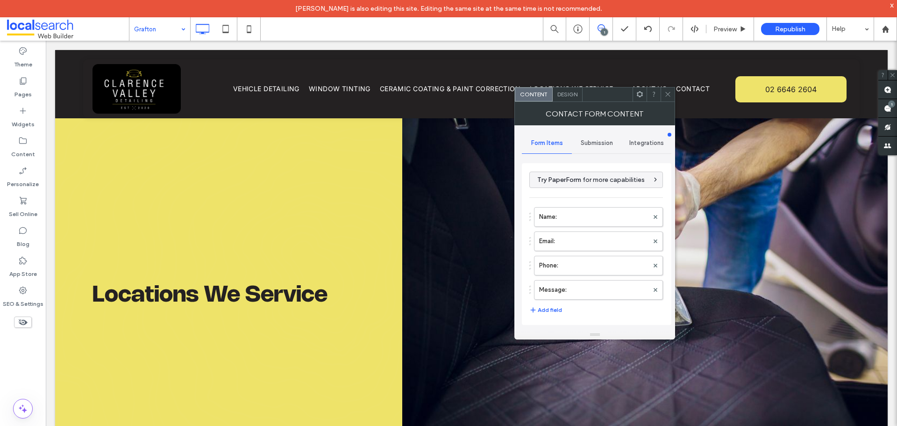
type input "**********"
click at [600, 143] on span "Submission" at bounding box center [597, 142] width 32 height 7
click at [589, 184] on label "New submission notification" at bounding box center [596, 186] width 125 height 19
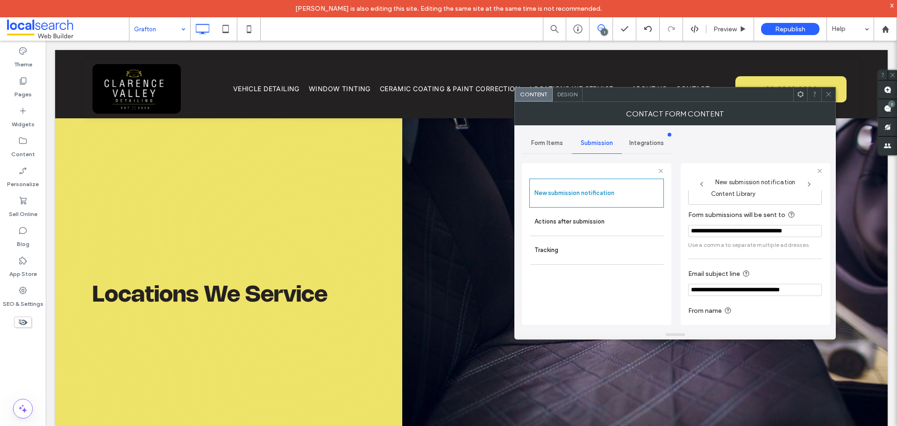
scroll to position [49, 0]
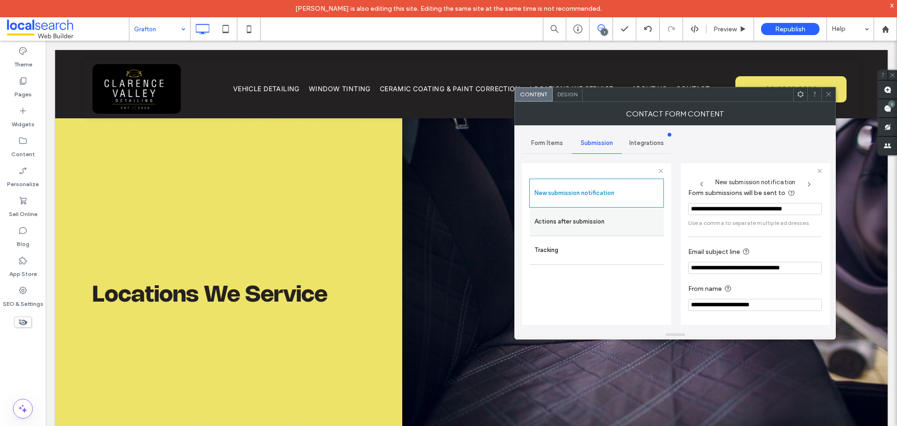
click at [614, 226] on label "Actions after submission" at bounding box center [596, 221] width 125 height 19
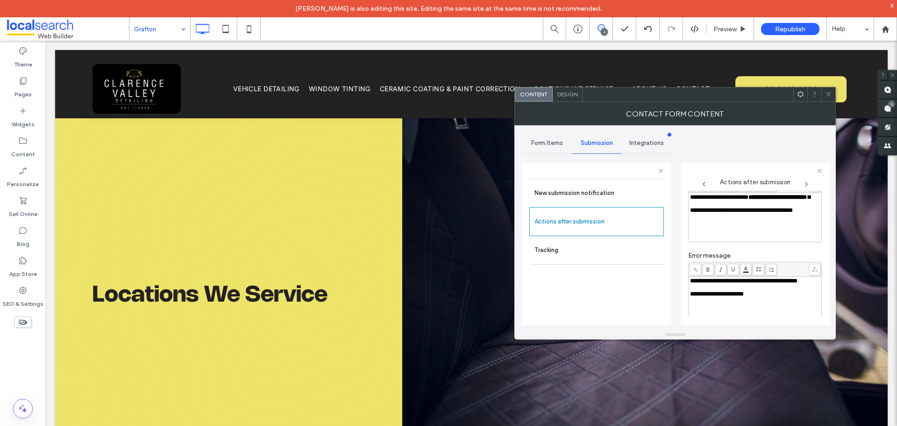
click at [831, 98] on span at bounding box center [828, 94] width 7 height 14
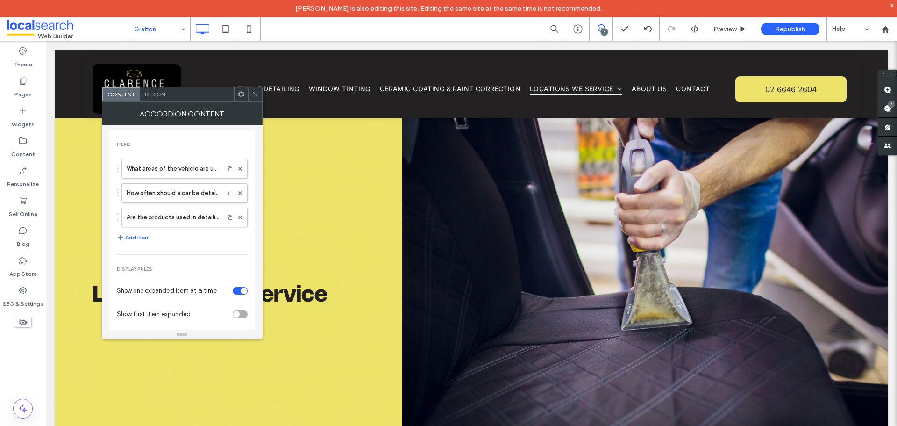
click at [182, 179] on div "What areas of the vehicle are usually cleaned during a full detail? How often s…" at bounding box center [182, 190] width 131 height 73
click at [185, 176] on label "What areas of the vehicle are usually cleaned during a full detail?" at bounding box center [173, 168] width 92 height 19
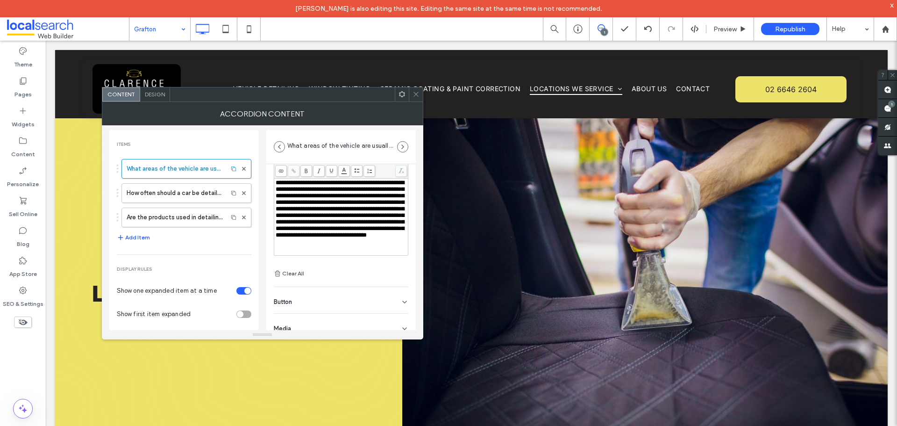
scroll to position [65, 0]
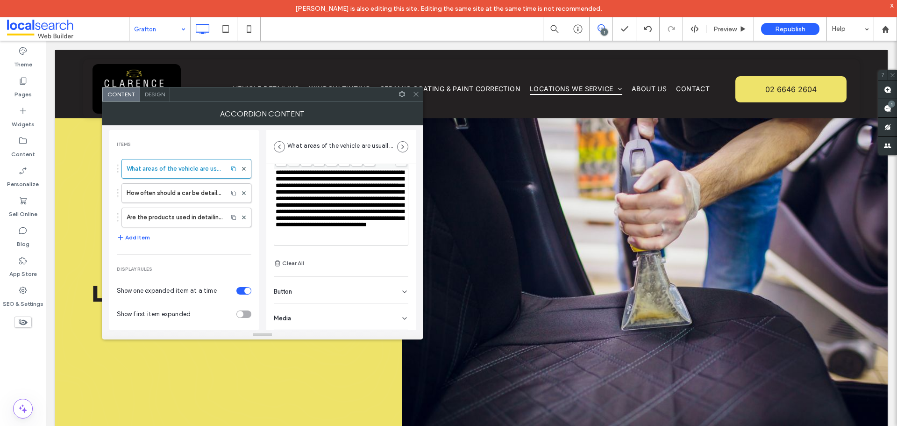
click at [337, 290] on div "Button" at bounding box center [341, 290] width 135 height 26
click at [203, 199] on label "How often should a car be detailed to keep it looking good?" at bounding box center [175, 193] width 96 height 19
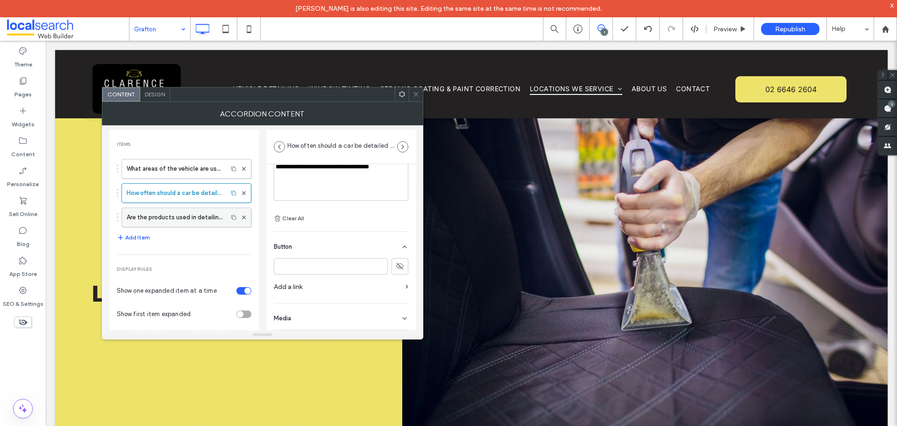
click at [194, 220] on label "Are the products used in detailing safe for kids and pets?" at bounding box center [175, 217] width 96 height 19
type input "**********"
click at [416, 99] on span at bounding box center [415, 94] width 7 height 14
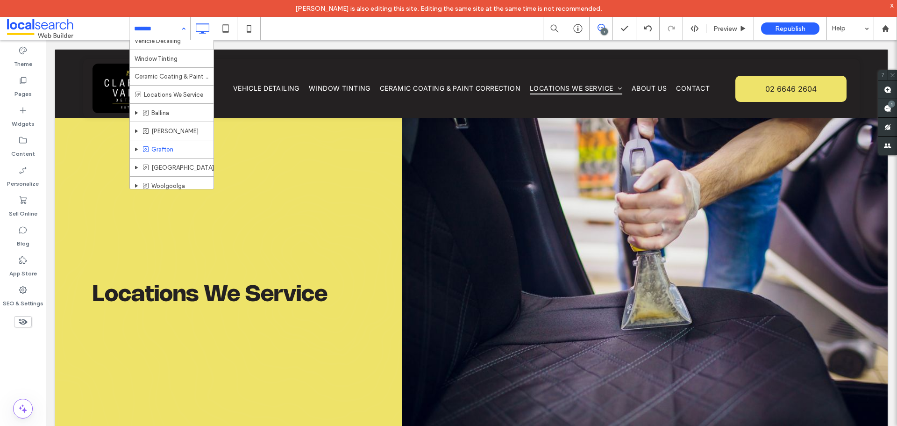
scroll to position [48, 0]
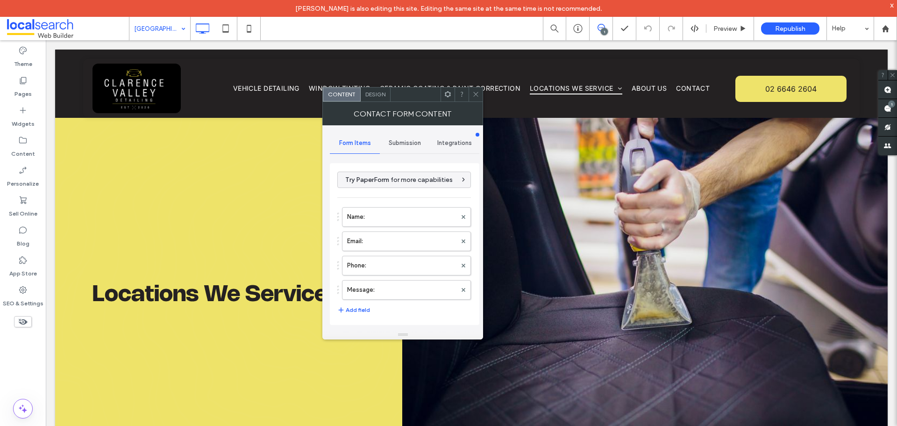
type input "**********"
click at [412, 146] on span "Submission" at bounding box center [405, 142] width 32 height 7
drag, startPoint x: 410, startPoint y: 188, endPoint x: 415, endPoint y: 196, distance: 9.2
click at [410, 188] on label "New submission notification" at bounding box center [404, 186] width 125 height 19
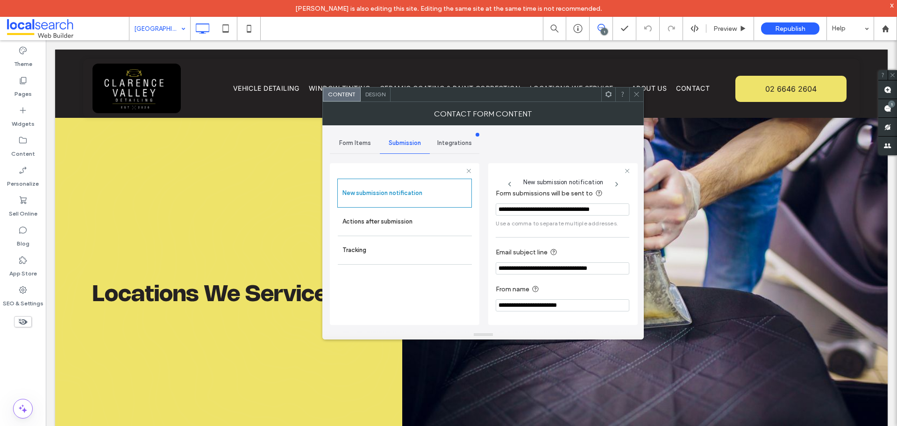
scroll to position [49, 0]
click at [406, 224] on label "Actions after submission" at bounding box center [404, 221] width 125 height 19
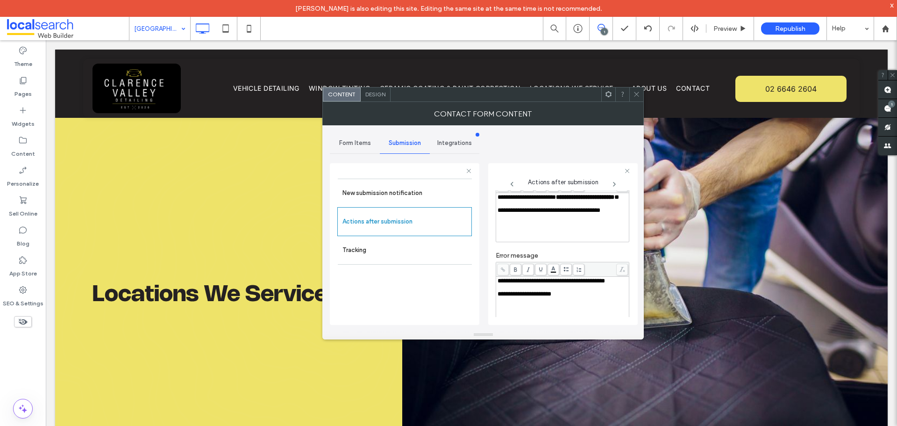
click at [386, 98] on div "Design" at bounding box center [376, 94] width 30 height 14
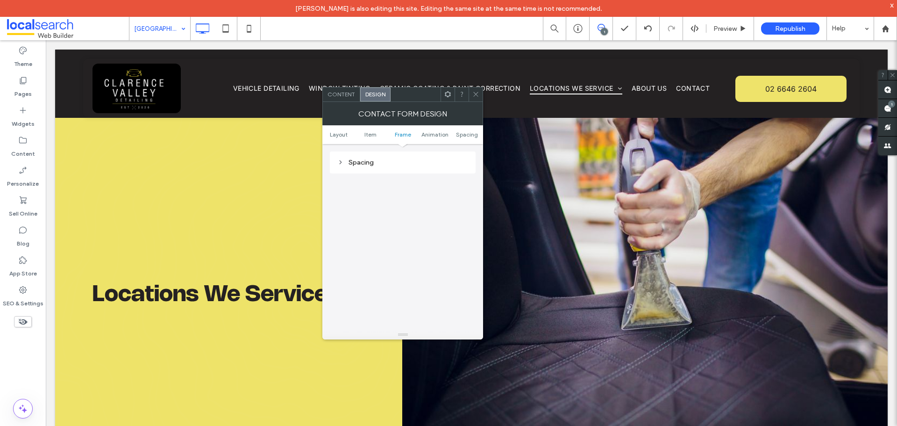
scroll to position [267, 0]
click at [399, 195] on div "Submission Message" at bounding box center [402, 197] width 131 height 8
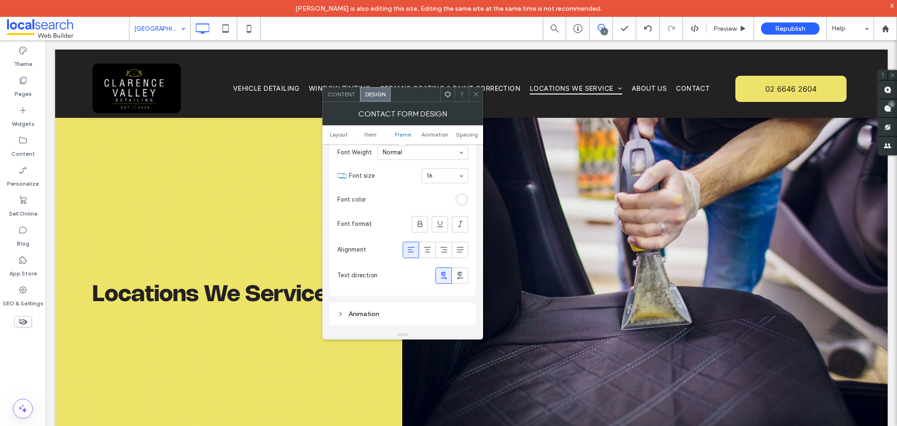
scroll to position [361, 0]
click at [478, 97] on icon at bounding box center [475, 94] width 7 height 7
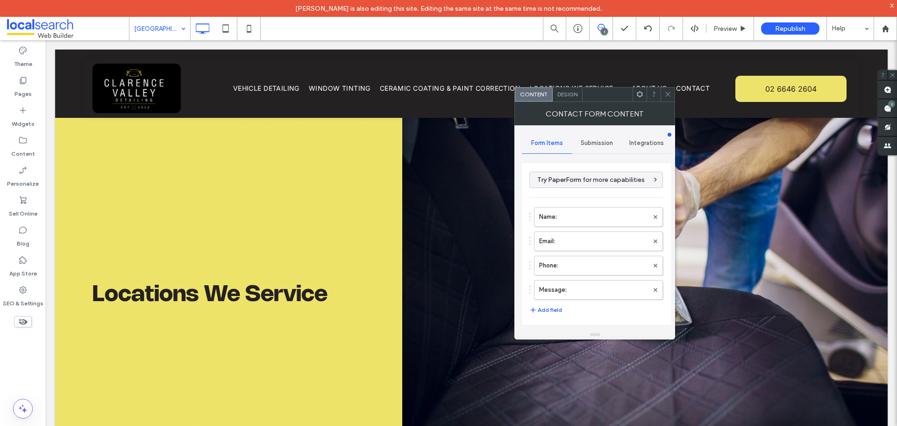
click at [598, 143] on span "Submission" at bounding box center [597, 142] width 32 height 7
click at [579, 198] on div "New submission notification" at bounding box center [597, 186] width 134 height 28
click at [582, 195] on label "New submission notification" at bounding box center [596, 186] width 125 height 19
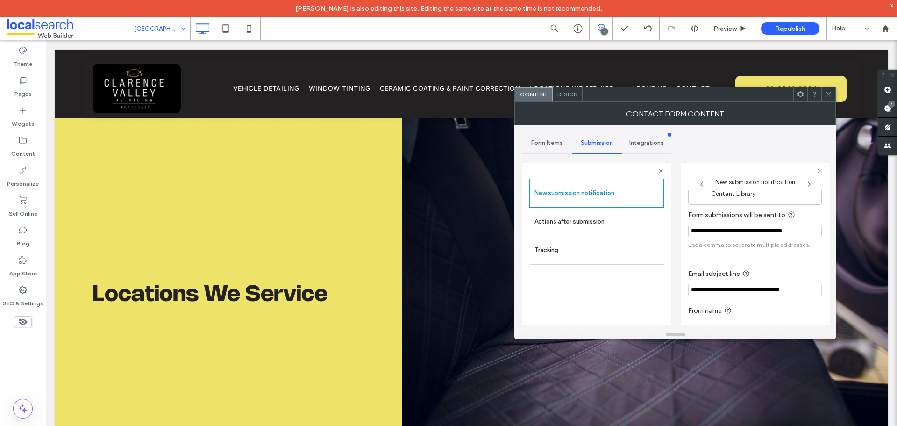
scroll to position [49, 0]
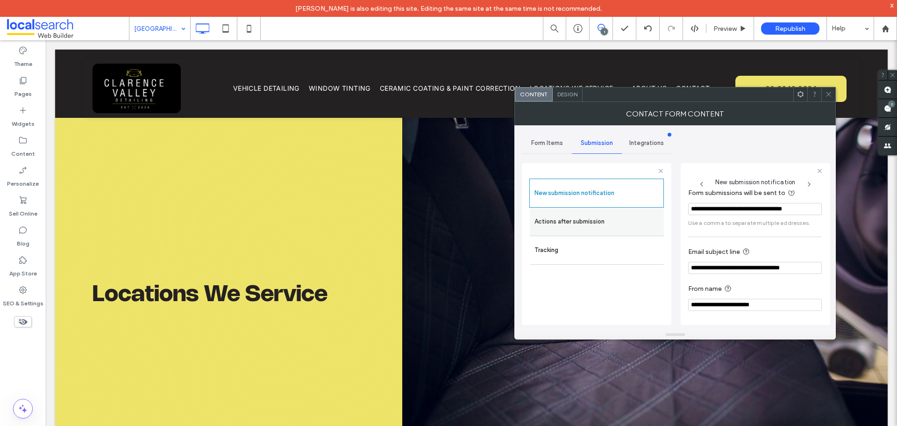
click at [566, 214] on label "Actions after submission" at bounding box center [596, 221] width 125 height 19
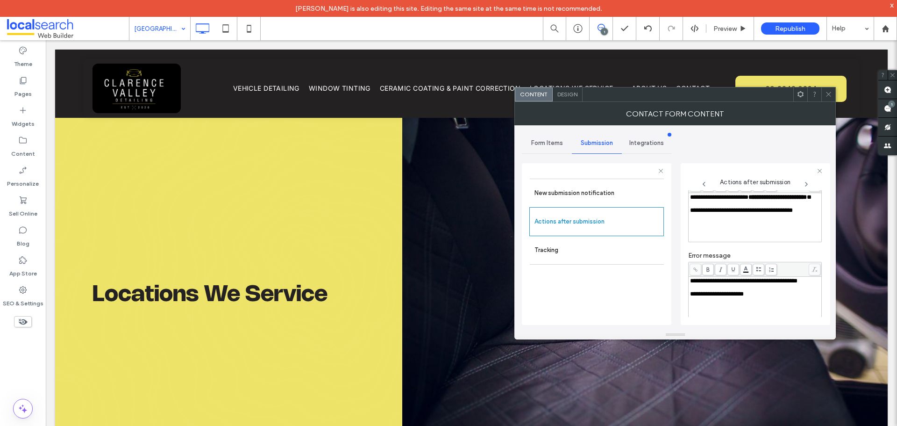
click at [573, 99] on div "Design" at bounding box center [568, 94] width 30 height 14
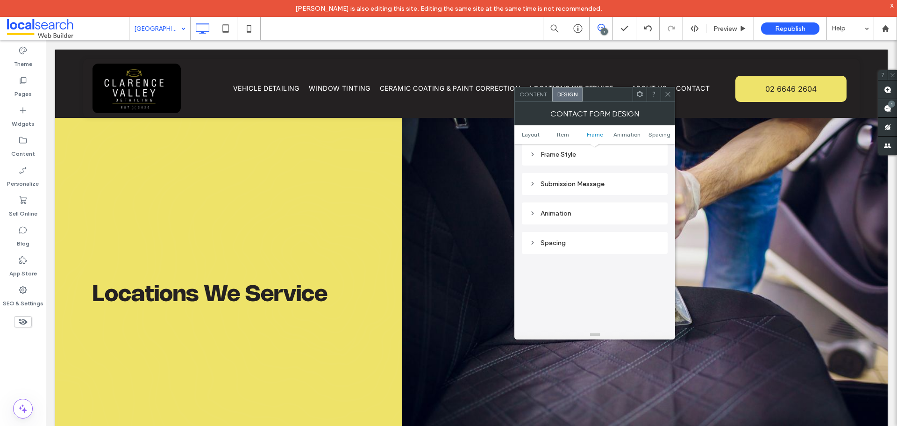
click at [579, 180] on div "Submission Message" at bounding box center [594, 184] width 131 height 8
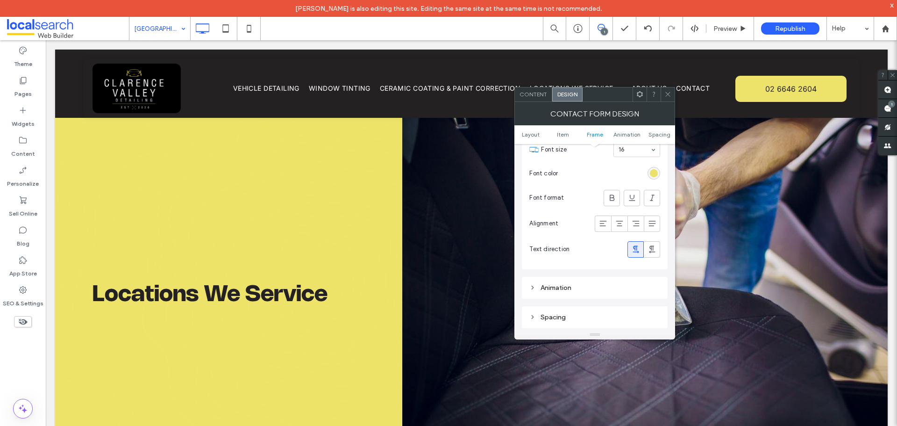
scroll to position [327, 0]
click at [651, 226] on div "rgb(236, 225, 105)" at bounding box center [654, 226] width 8 height 8
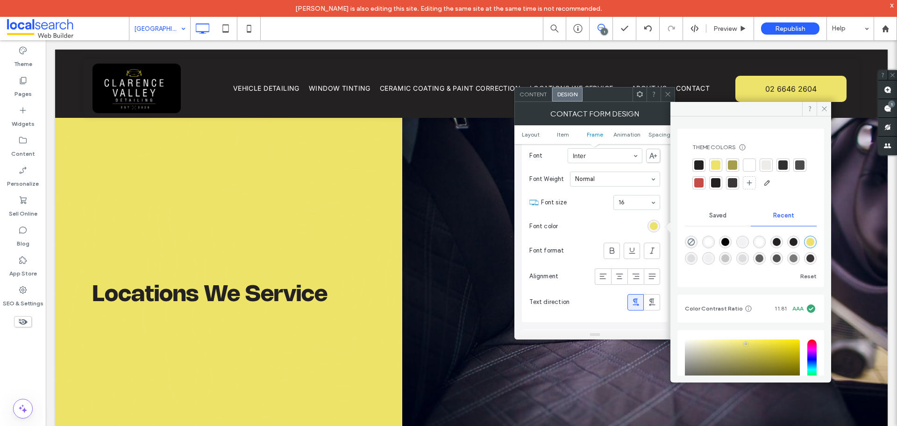
click at [749, 165] on div at bounding box center [749, 164] width 9 height 9
click at [603, 275] on icon at bounding box center [602, 275] width 9 height 9
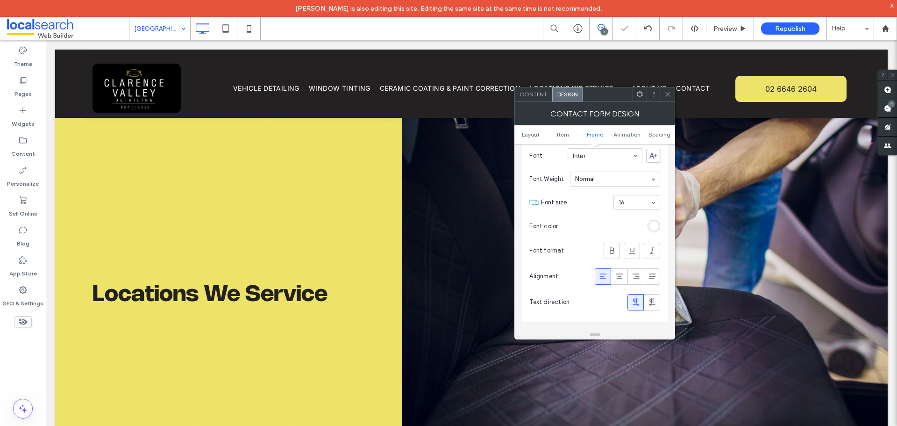
click at [669, 100] on span at bounding box center [667, 94] width 7 height 14
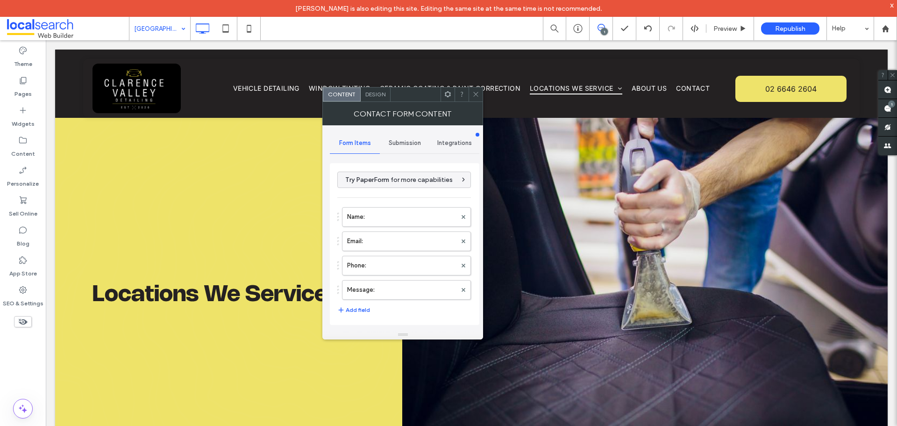
click at [410, 147] on div "Submission" at bounding box center [405, 143] width 50 height 21
drag, startPoint x: 412, startPoint y: 191, endPoint x: 431, endPoint y: 198, distance: 20.0
click at [412, 191] on label "New submission notification" at bounding box center [404, 186] width 125 height 19
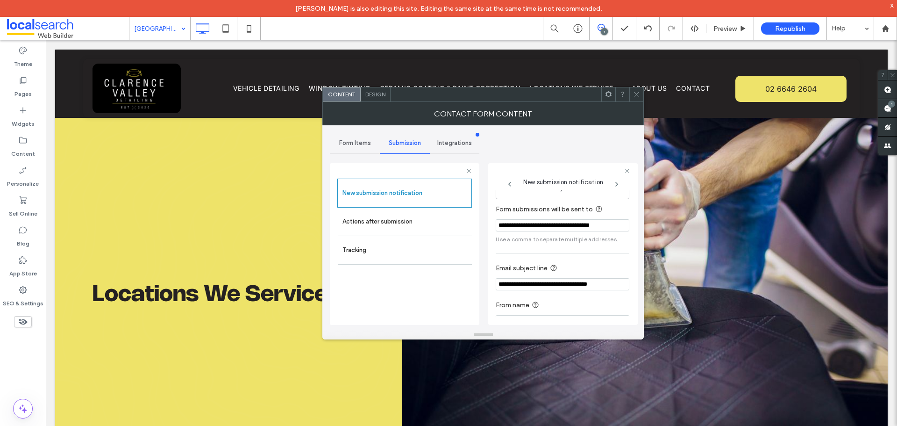
scroll to position [49, 0]
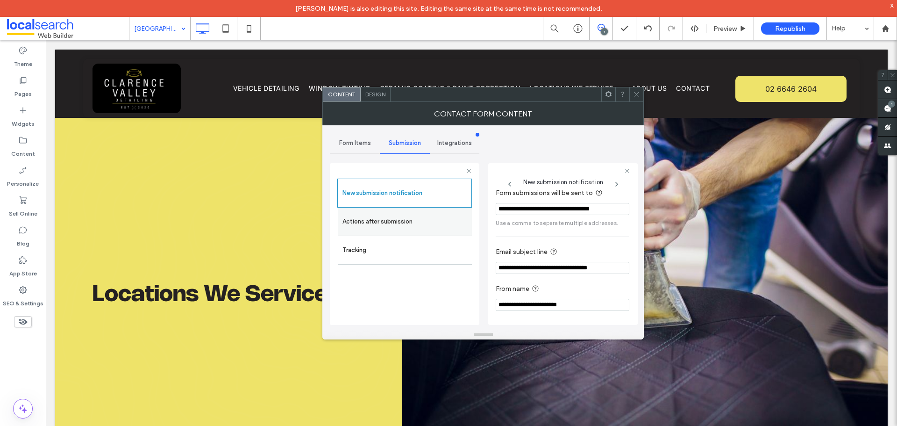
click at [430, 221] on label "Actions after submission" at bounding box center [404, 221] width 125 height 19
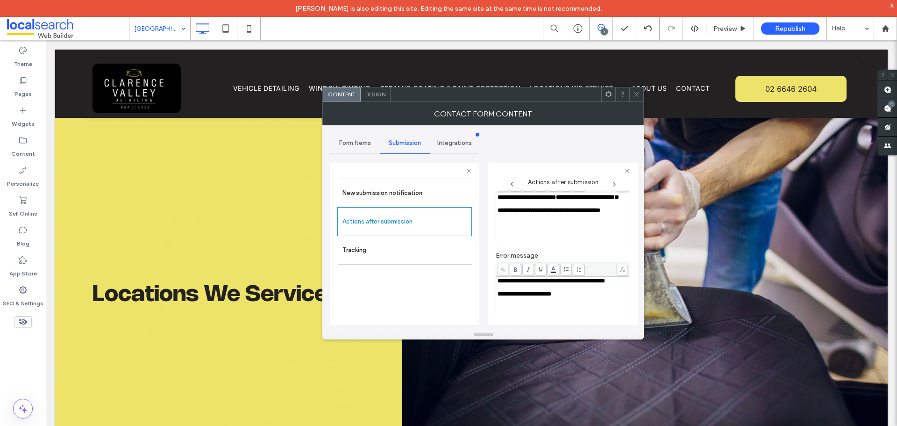
click at [382, 90] on div "Design" at bounding box center [376, 94] width 30 height 14
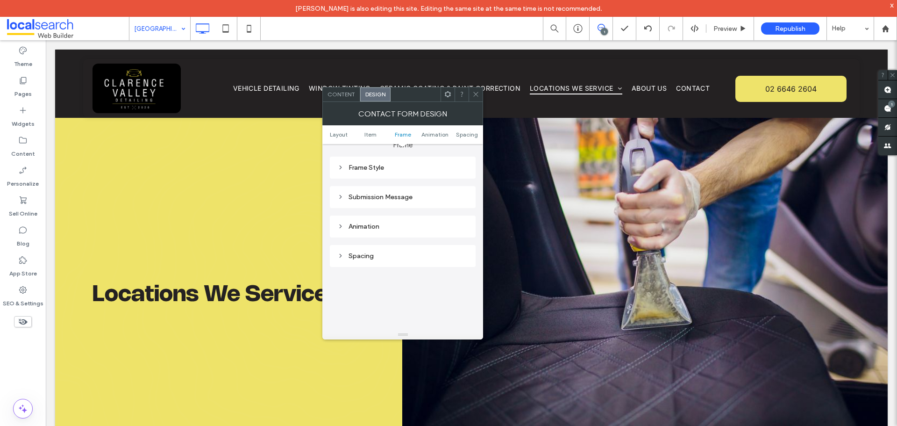
click at [402, 195] on div "Submission Message" at bounding box center [402, 197] width 131 height 8
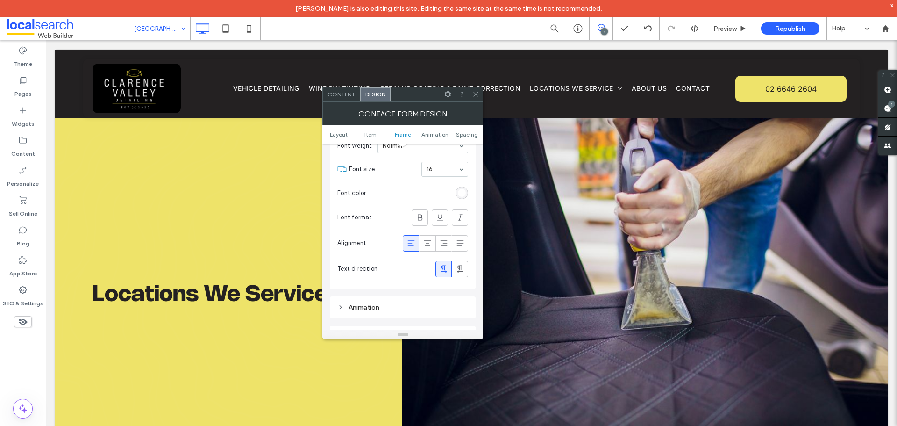
scroll to position [361, 0]
click at [475, 94] on icon at bounding box center [475, 94] width 7 height 7
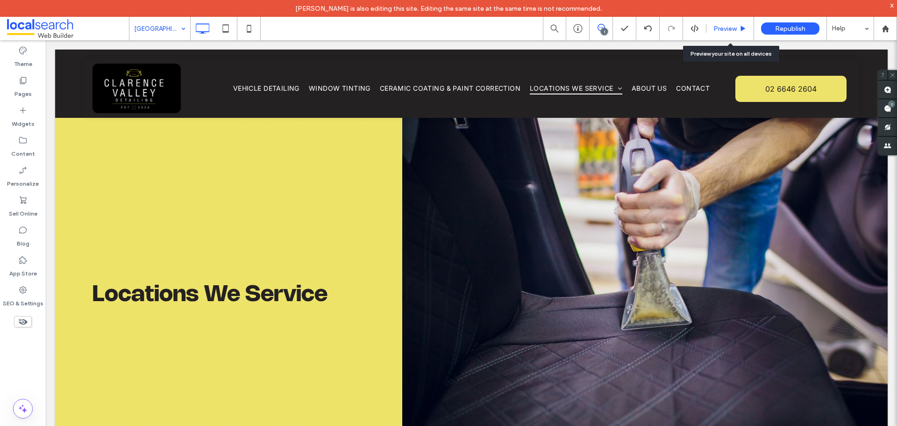
click at [725, 28] on span "Preview" at bounding box center [724, 29] width 23 height 8
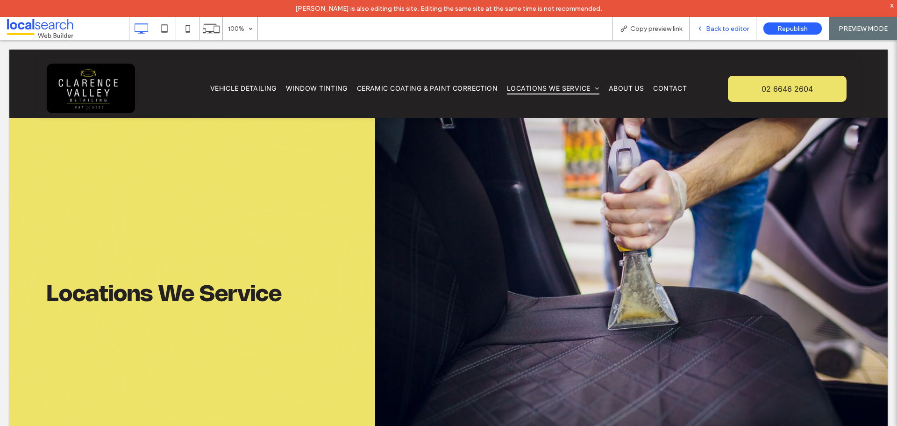
click at [717, 33] on div "Back to editor" at bounding box center [722, 28] width 67 height 23
click at [717, 29] on span "Back to editor" at bounding box center [727, 29] width 43 height 8
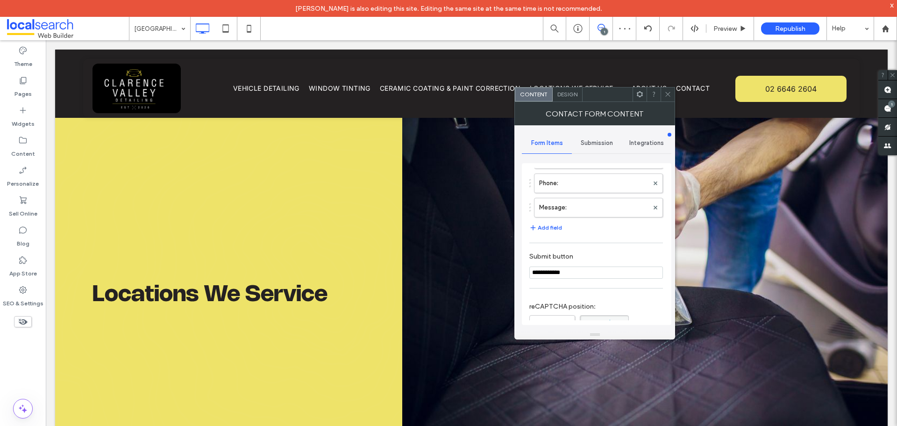
scroll to position [140, 0]
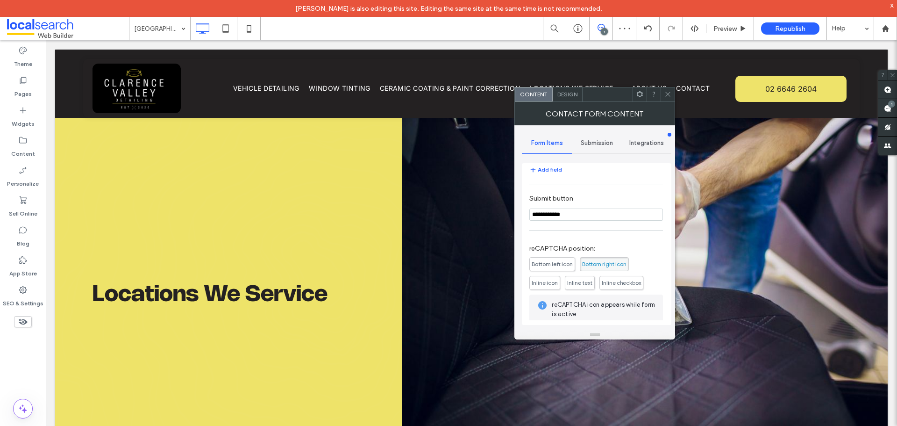
click at [595, 143] on span "Submission" at bounding box center [597, 142] width 32 height 7
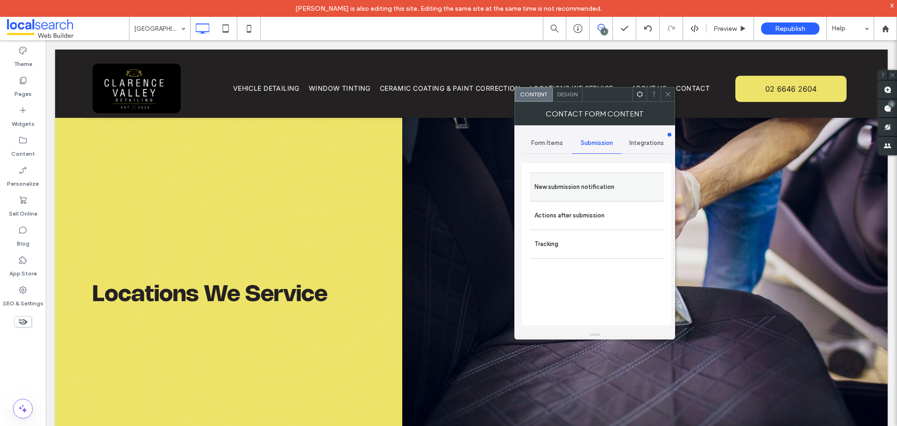
click at [582, 194] on label "New submission notification" at bounding box center [596, 186] width 125 height 19
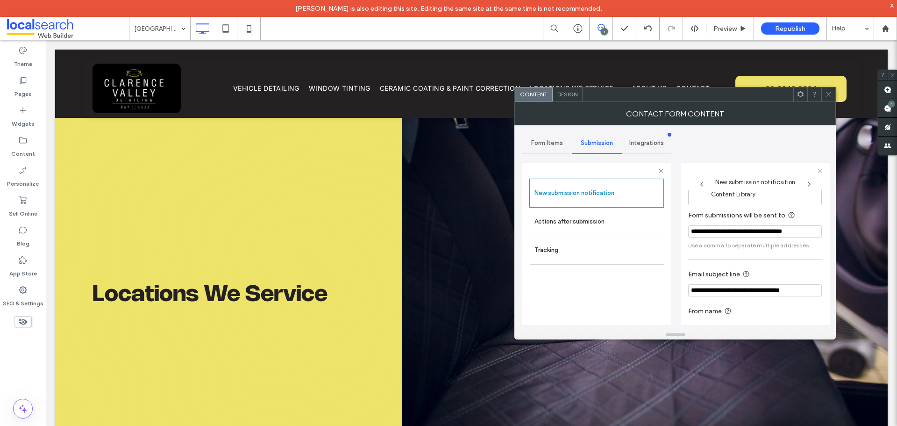
scroll to position [49, 0]
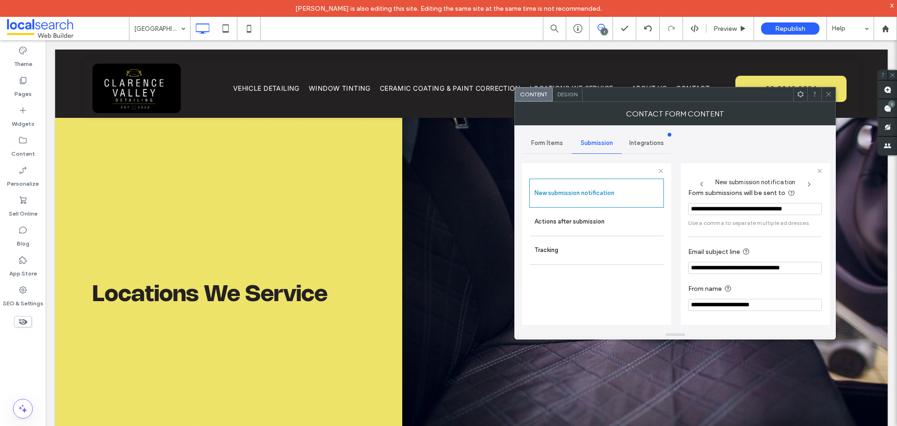
click at [574, 94] on span "Design" at bounding box center [567, 94] width 20 height 7
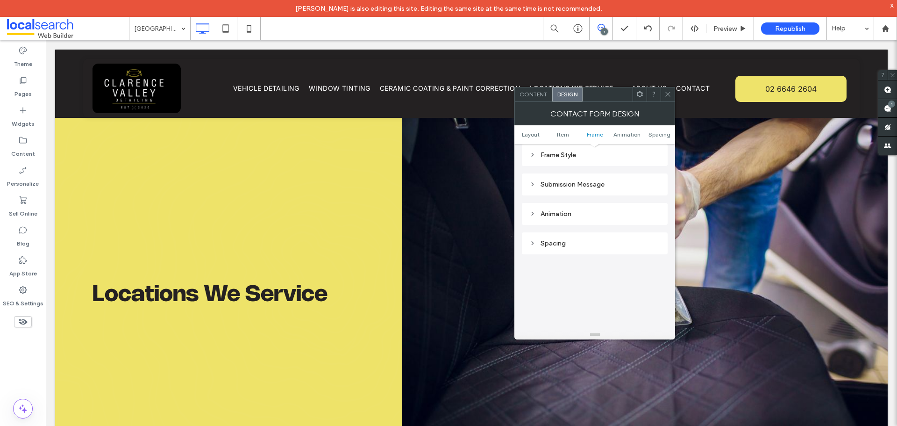
scroll to position [280, 0]
click at [585, 185] on div "Submission Message" at bounding box center [594, 184] width 131 height 8
click at [667, 93] on icon at bounding box center [667, 94] width 7 height 7
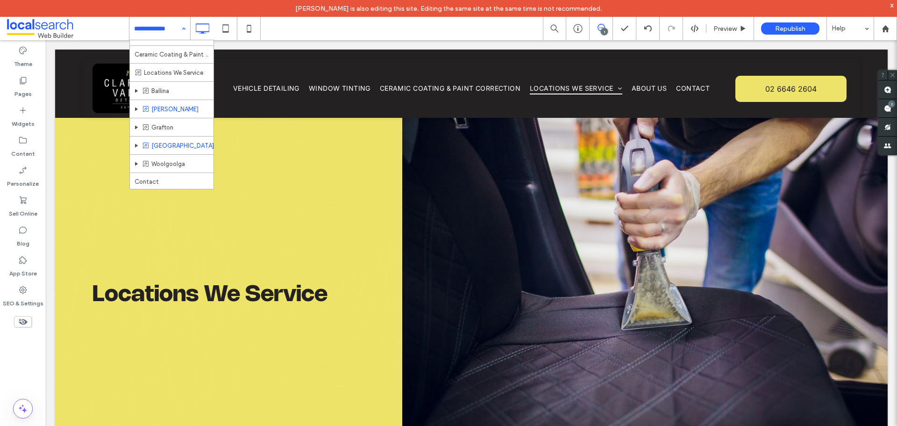
scroll to position [48, 0]
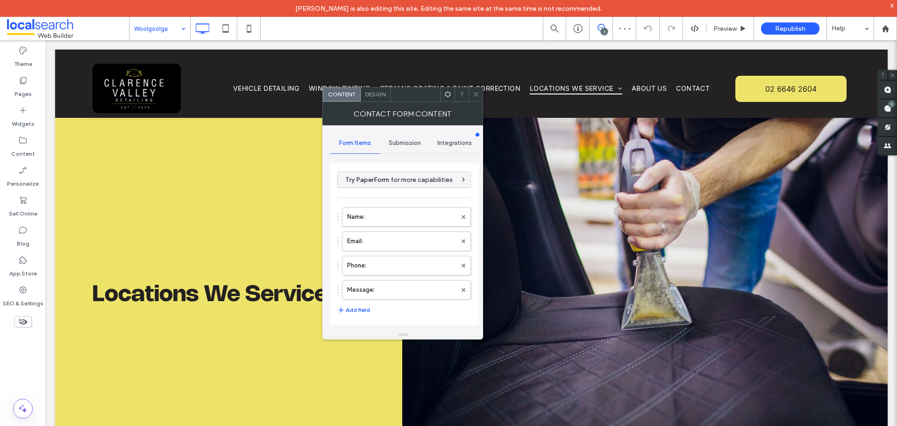
type input "**********"
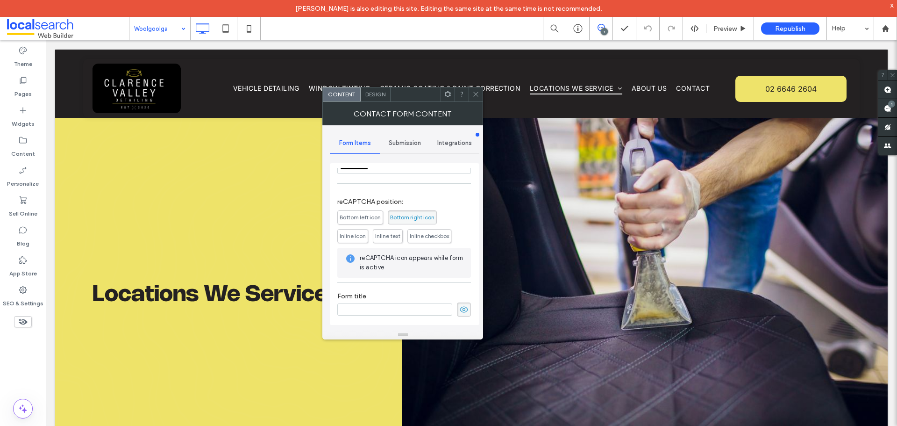
scroll to position [189, 0]
click at [402, 137] on div "Submission" at bounding box center [405, 143] width 50 height 21
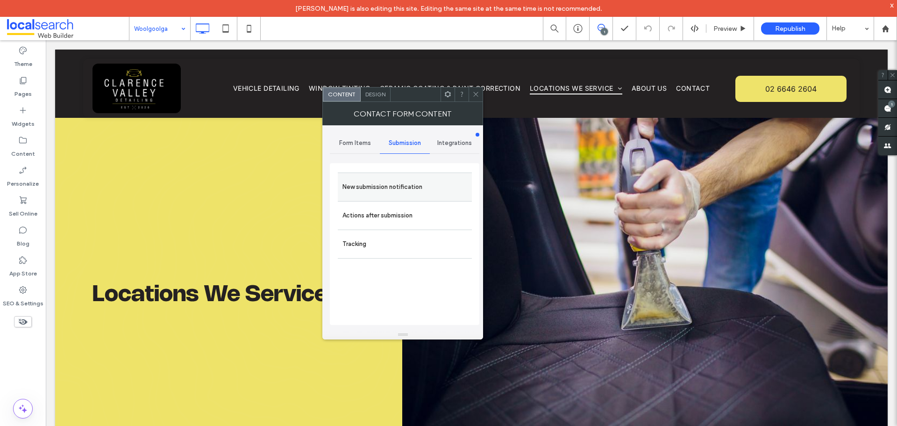
click at [405, 174] on div "New submission notification" at bounding box center [405, 186] width 134 height 28
click at [413, 194] on label "New submission notification" at bounding box center [404, 186] width 125 height 19
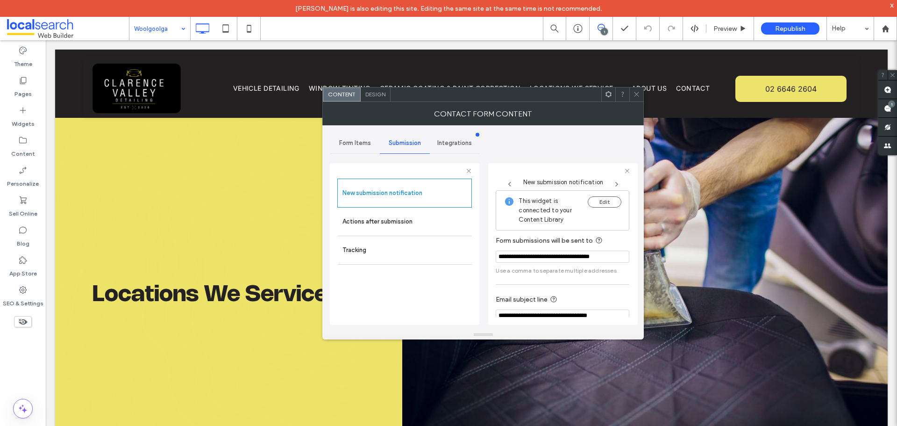
scroll to position [49, 0]
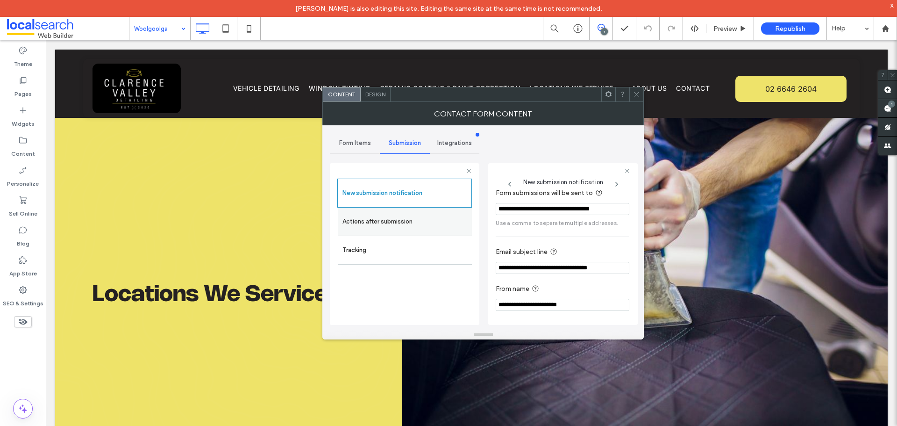
click at [431, 233] on div "Actions after submission" at bounding box center [405, 221] width 134 height 28
click at [429, 224] on label "Actions after submission" at bounding box center [404, 221] width 125 height 19
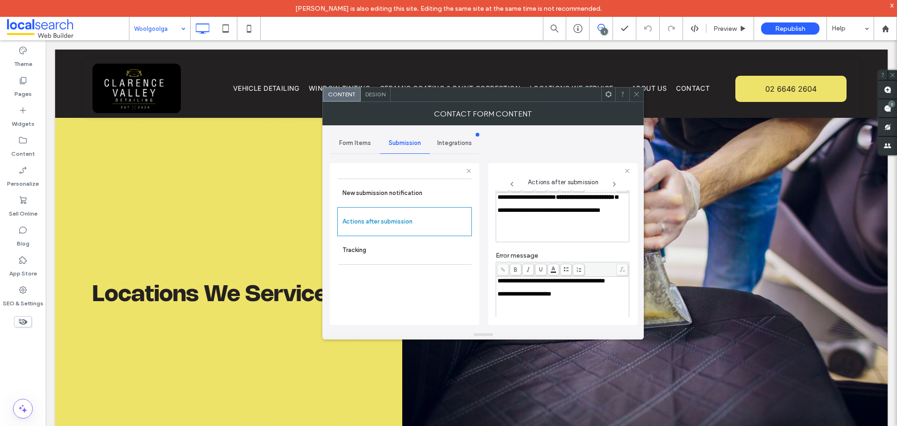
click at [388, 98] on div "Design" at bounding box center [376, 94] width 30 height 14
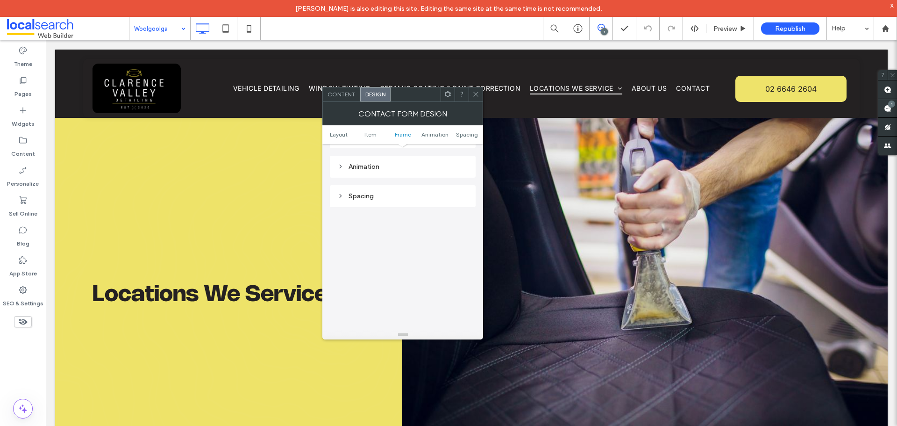
scroll to position [234, 0]
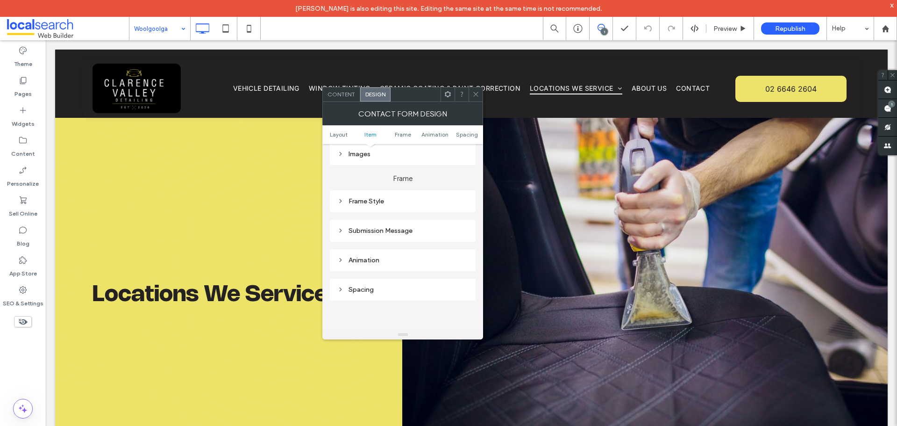
click at [400, 234] on div "Submission Message" at bounding box center [402, 230] width 131 height 13
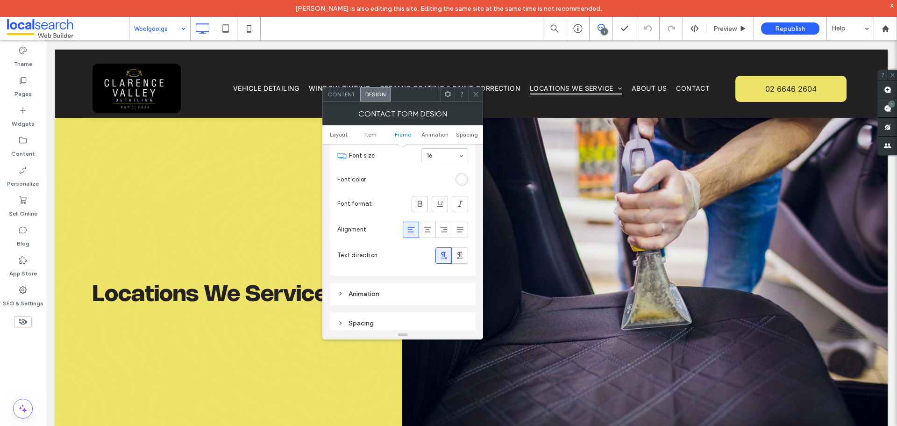
drag, startPoint x: 476, startPoint y: 92, endPoint x: 476, endPoint y: 104, distance: 12.1
click at [476, 92] on icon at bounding box center [475, 94] width 7 height 7
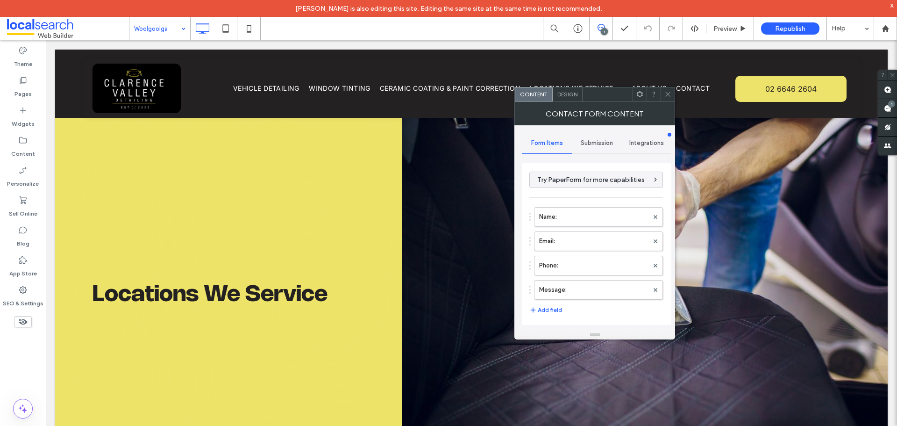
click at [591, 141] on span "Submission" at bounding box center [597, 142] width 32 height 7
click at [574, 186] on label "New submission notification" at bounding box center [596, 186] width 125 height 19
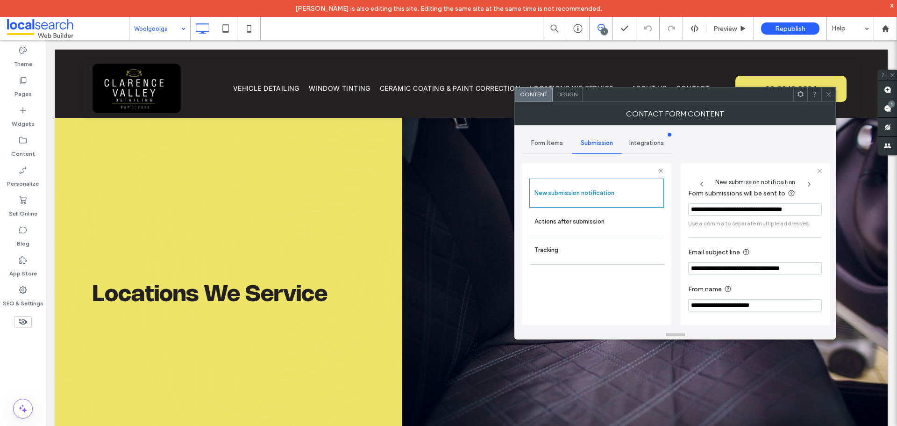
scroll to position [49, 0]
click at [584, 230] on label "Actions after submission" at bounding box center [596, 221] width 125 height 19
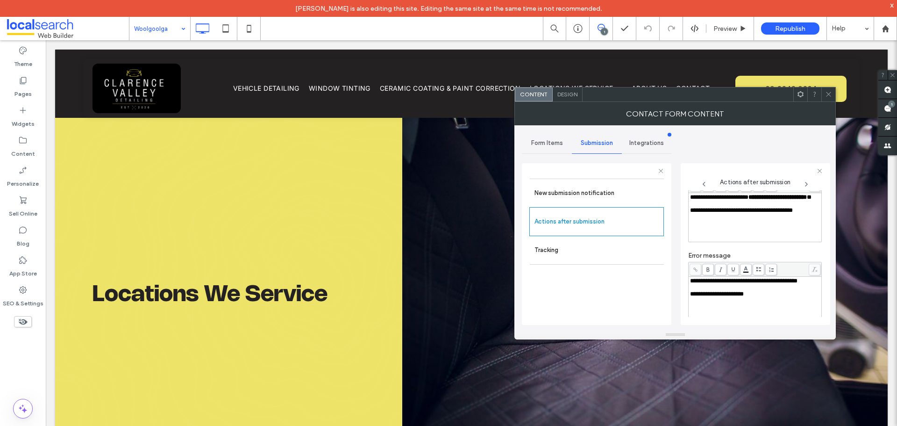
click at [565, 99] on div "Design" at bounding box center [568, 94] width 30 height 14
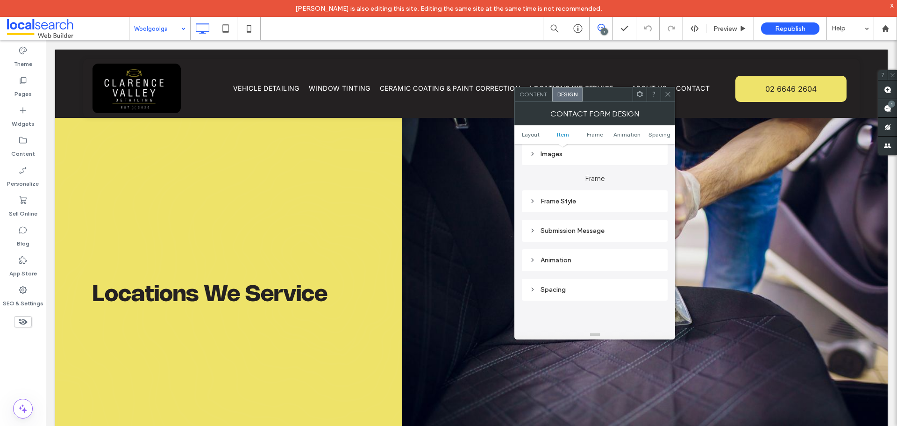
click at [577, 227] on div "Submission Message" at bounding box center [594, 231] width 131 height 8
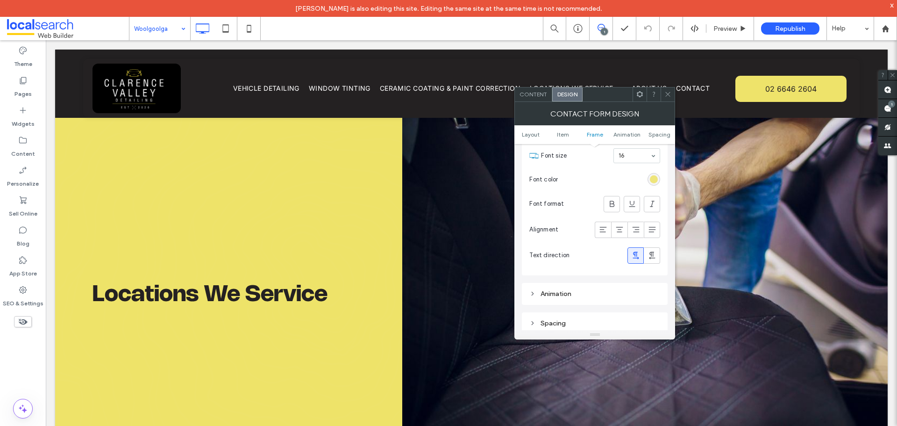
click at [653, 180] on div "rgb(236, 225, 105)" at bounding box center [654, 179] width 8 height 8
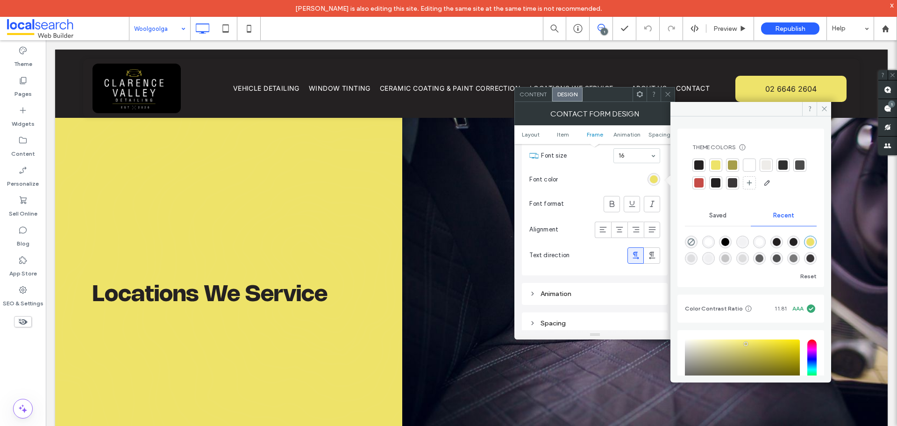
click at [748, 165] on div at bounding box center [749, 164] width 9 height 9
click at [603, 227] on icon at bounding box center [602, 229] width 9 height 9
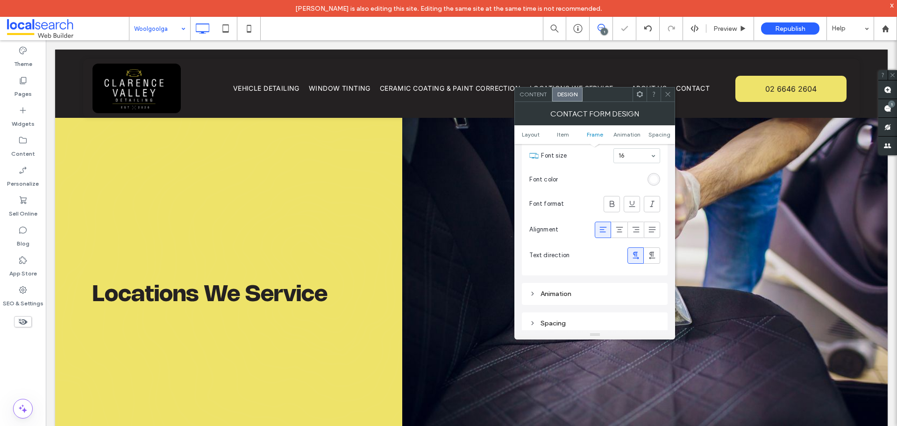
click at [670, 89] on span at bounding box center [667, 94] width 7 height 14
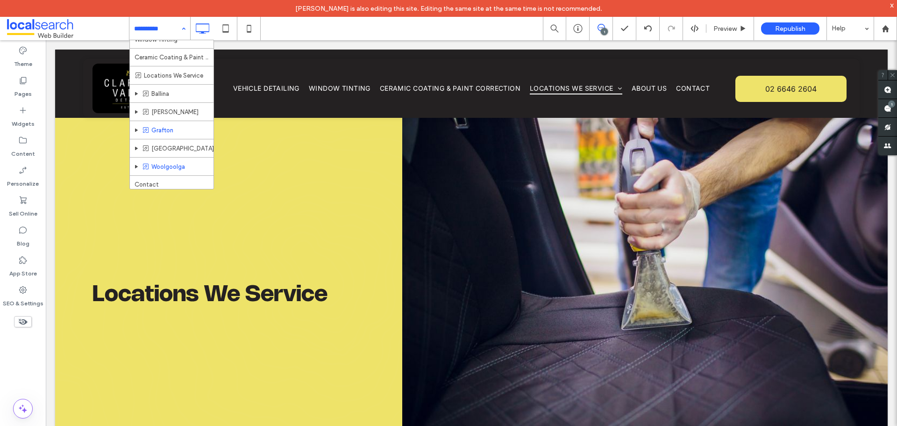
scroll to position [48, 0]
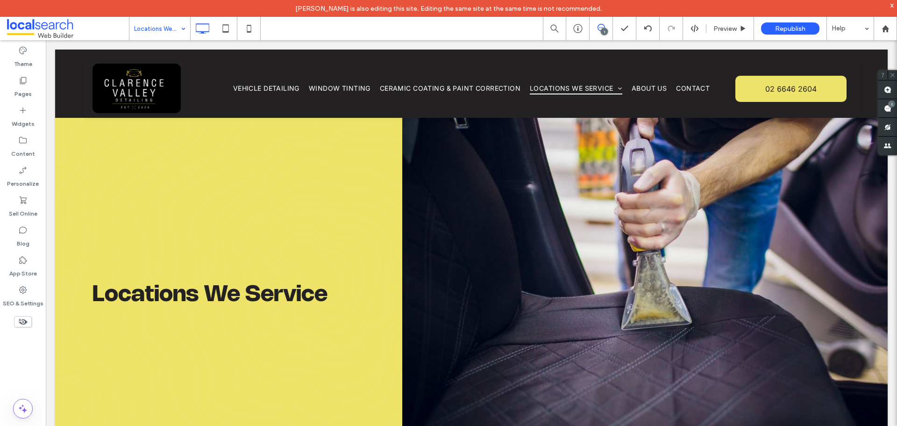
click at [721, 30] on div "Locations We Service 1 Preview Republish Help Site Comments Team & Clients Auto…" at bounding box center [448, 213] width 897 height 426
click at [721, 30] on span "Preview" at bounding box center [724, 29] width 23 height 8
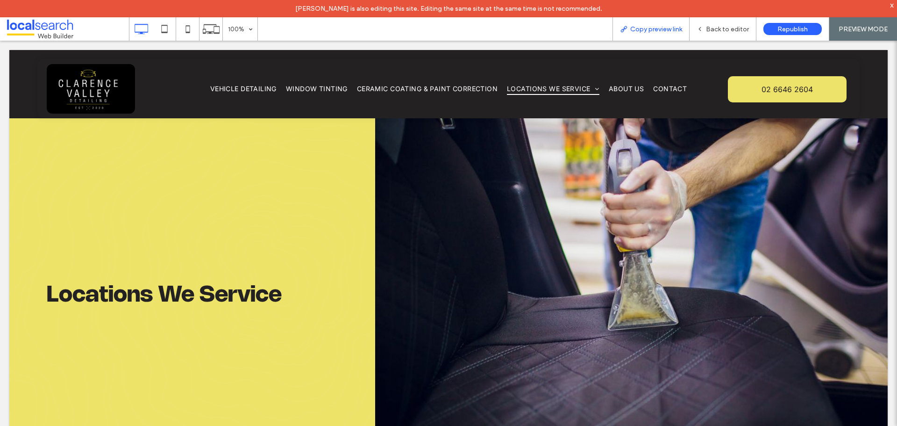
click at [651, 26] on span "Copy preview link" at bounding box center [656, 29] width 52 height 8
click at [706, 36] on div "Back to editor" at bounding box center [722, 28] width 67 height 23
click at [735, 21] on div "Back to editor" at bounding box center [722, 28] width 67 height 23
click at [726, 27] on span "Back to editor" at bounding box center [727, 29] width 43 height 8
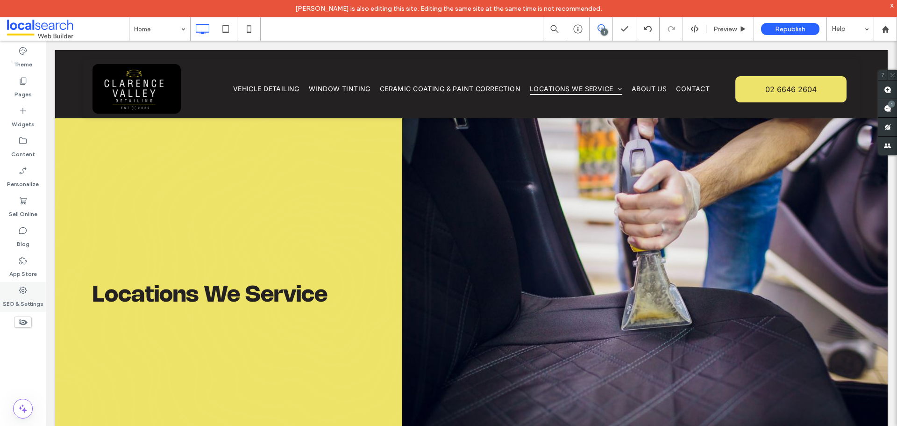
click at [24, 295] on label "SEO & Settings" at bounding box center [23, 301] width 41 height 13
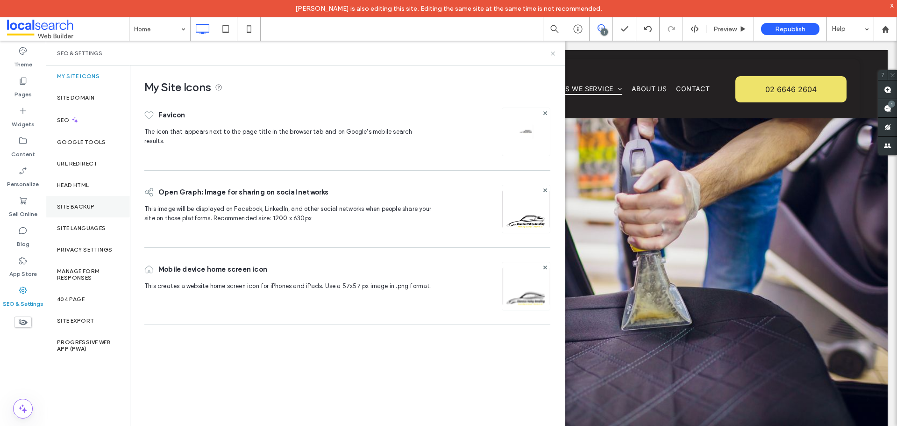
click at [96, 207] on div "Site Backup" at bounding box center [88, 206] width 84 height 21
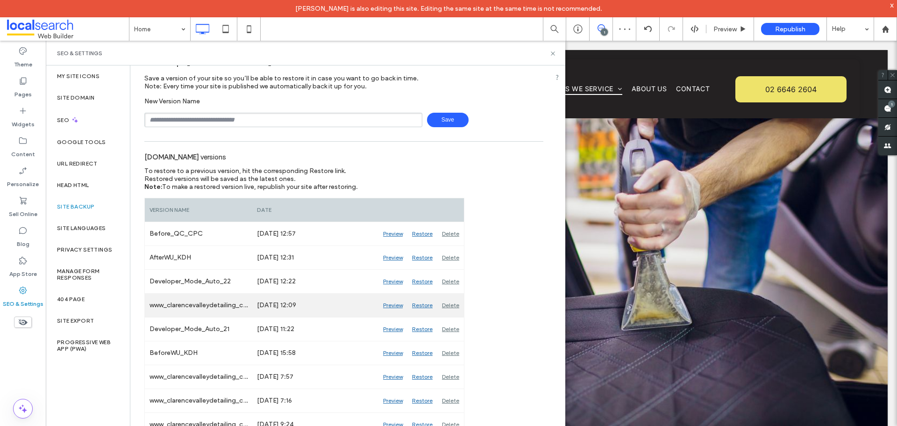
scroll to position [47, 0]
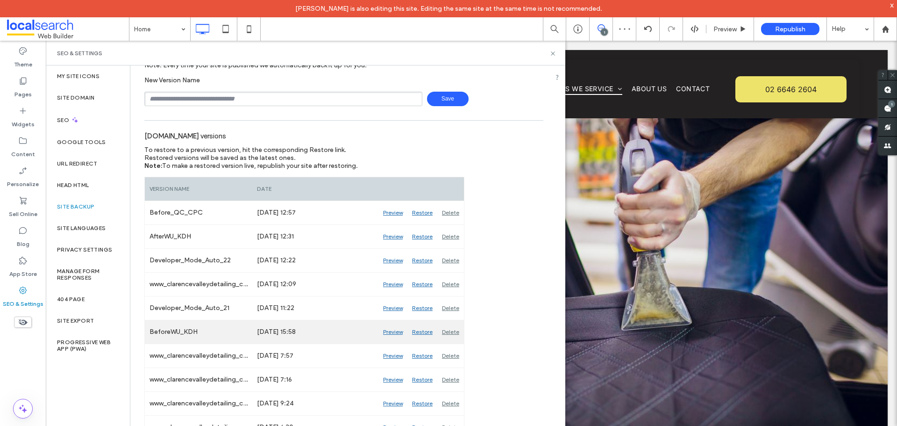
click at [387, 331] on div "Preview" at bounding box center [392, 331] width 29 height 23
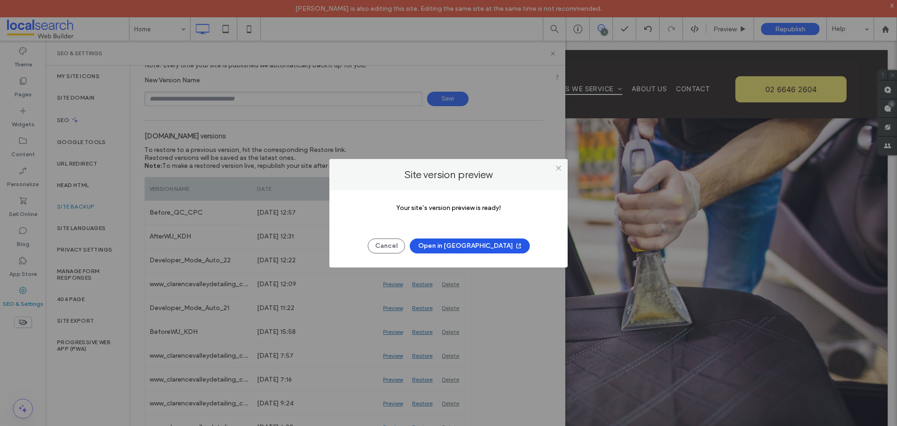
click at [457, 248] on button "Open in New Tab" at bounding box center [470, 245] width 120 height 15
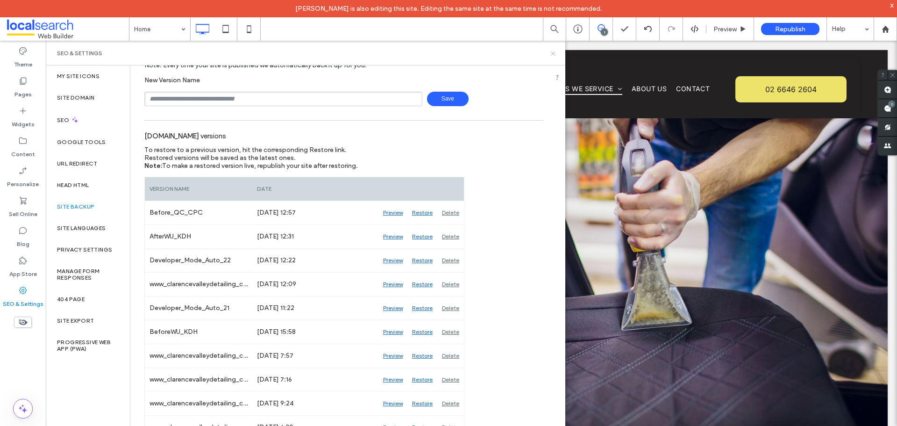
click at [553, 53] on use at bounding box center [553, 53] width 4 height 4
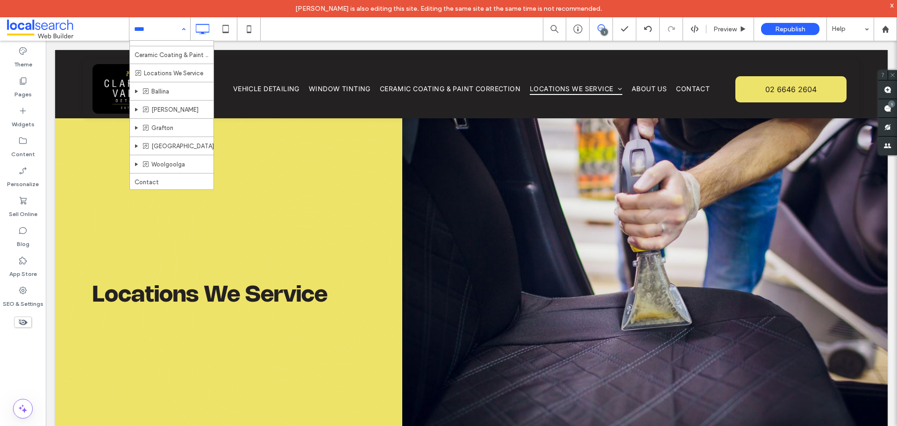
scroll to position [48, 0]
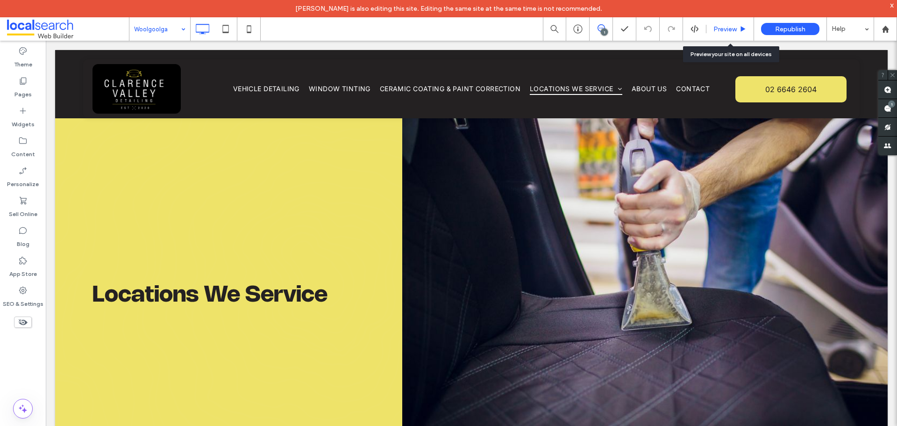
click at [718, 29] on span "Preview" at bounding box center [724, 29] width 23 height 8
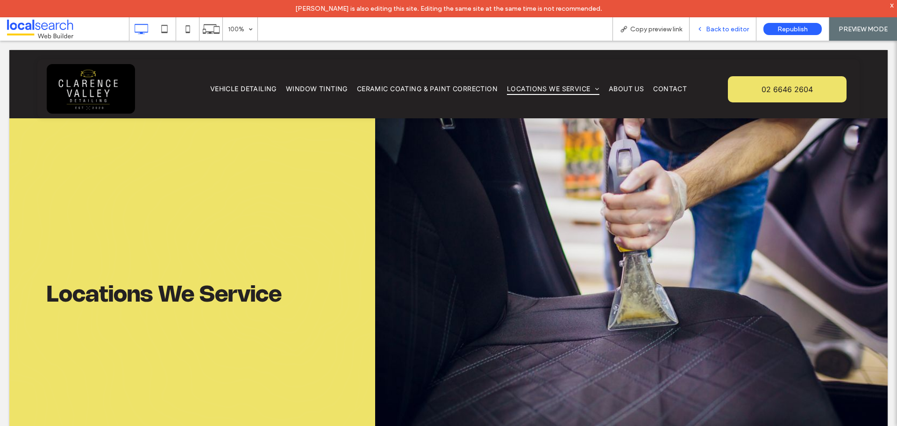
click at [717, 21] on div "Back to editor" at bounding box center [722, 28] width 67 height 23
click at [720, 26] on span "Back to editor" at bounding box center [727, 29] width 43 height 8
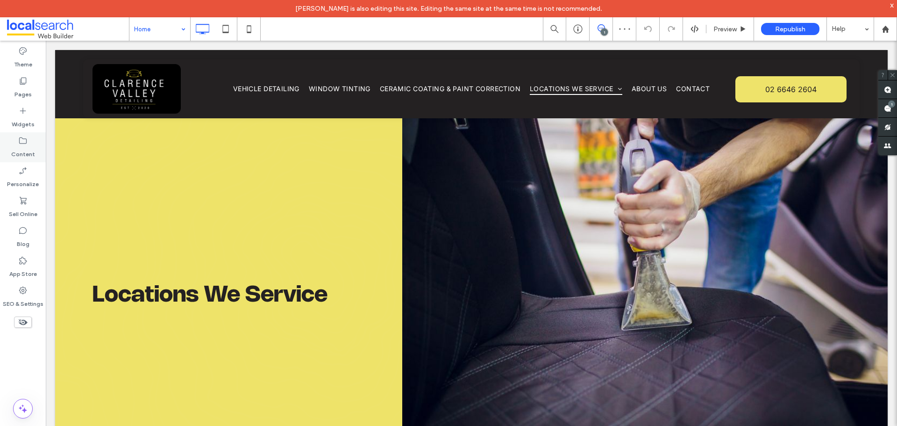
click at [34, 140] on div "Content" at bounding box center [23, 147] width 46 height 30
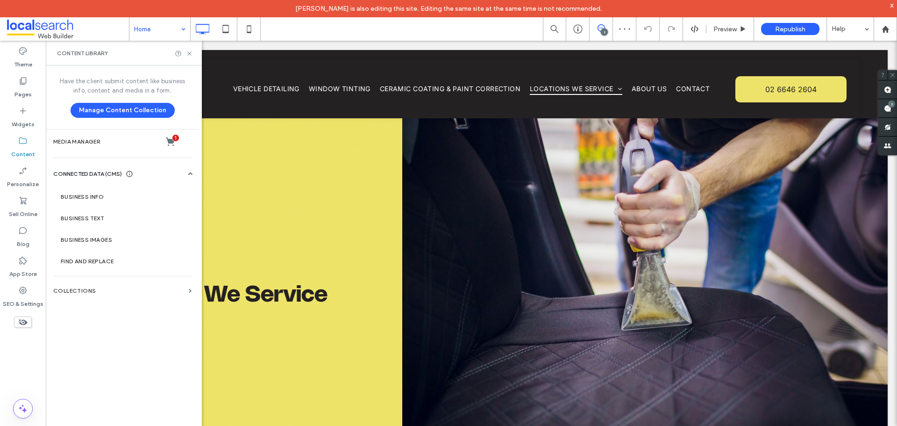
click at [22, 141] on icon at bounding box center [22, 140] width 9 height 9
click at [86, 192] on section "Business Info" at bounding box center [124, 196] width 142 height 21
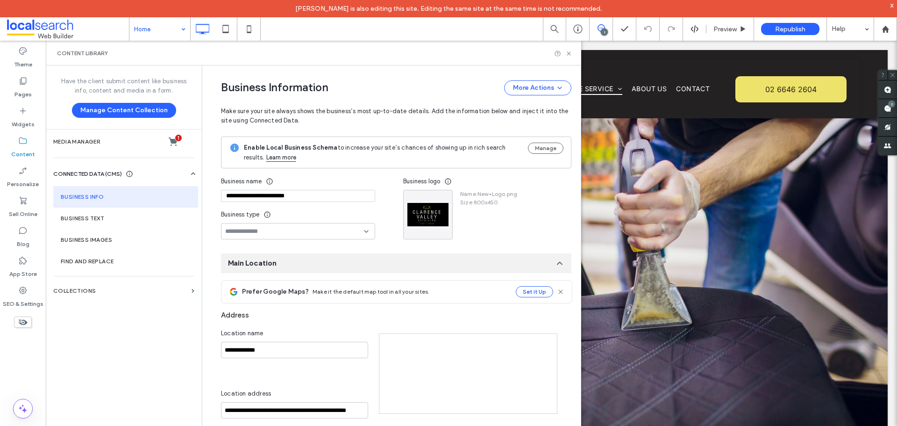
type input "**********"
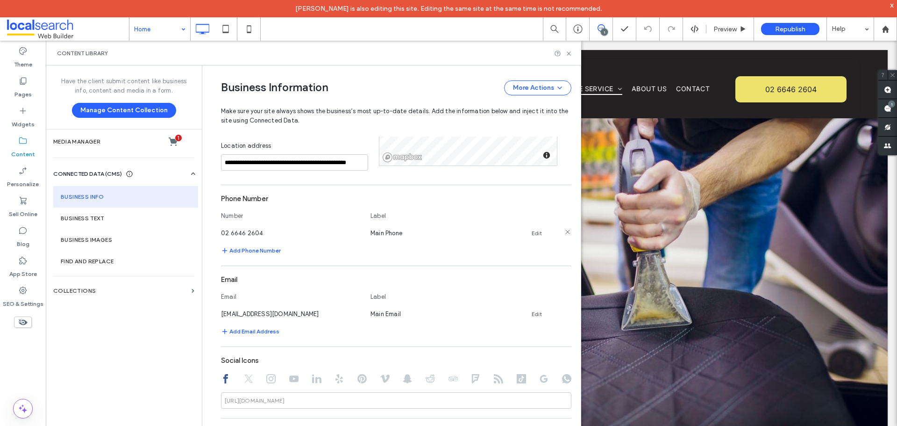
scroll to position [235, 0]
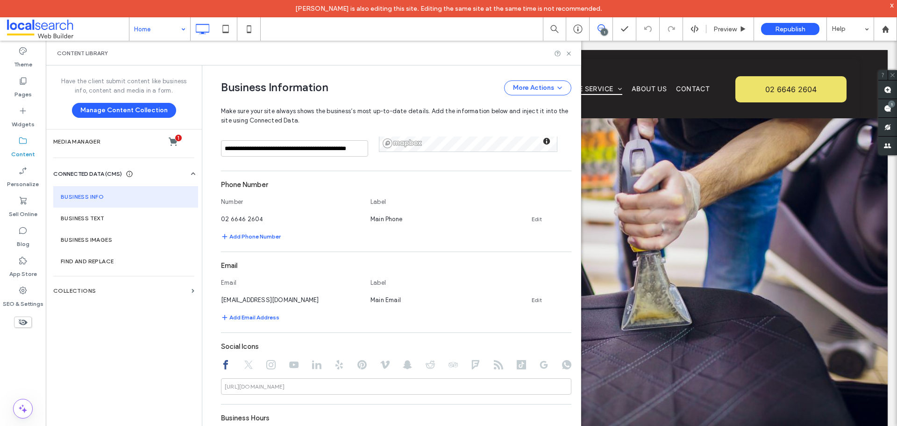
click at [568, 57] on div "Content Library" at bounding box center [313, 53] width 535 height 25
click at [567, 52] on icon at bounding box center [568, 53] width 7 height 7
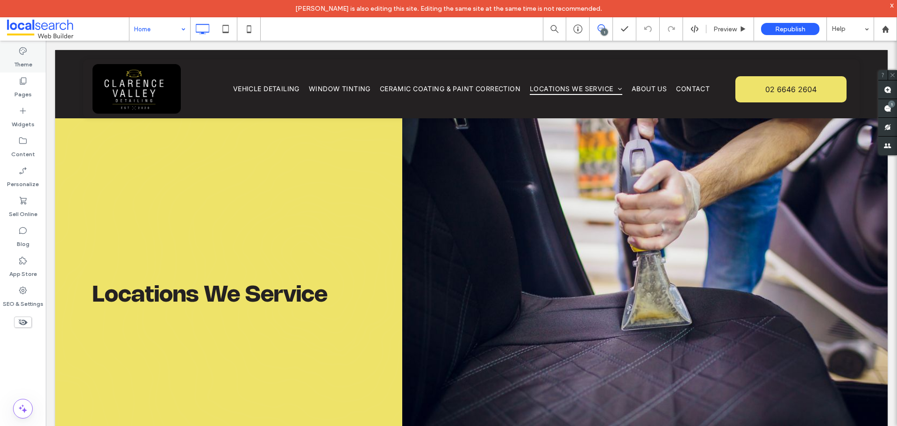
click at [28, 58] on label "Theme" at bounding box center [23, 62] width 18 height 13
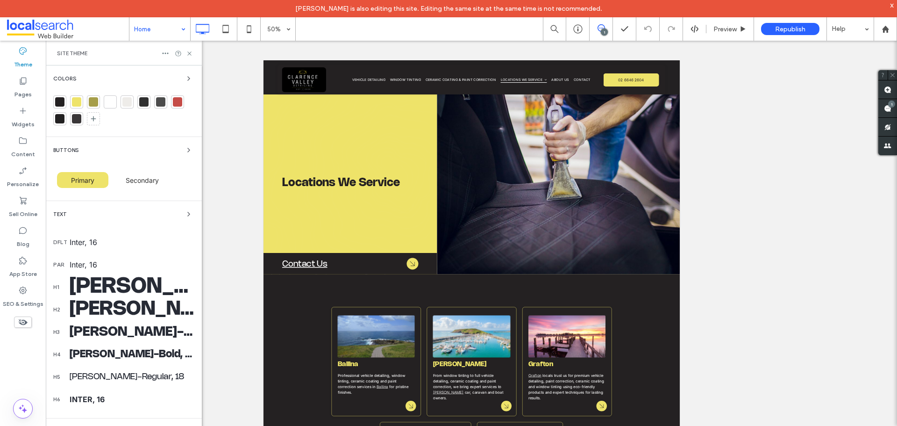
click at [56, 105] on div at bounding box center [59, 101] width 9 height 9
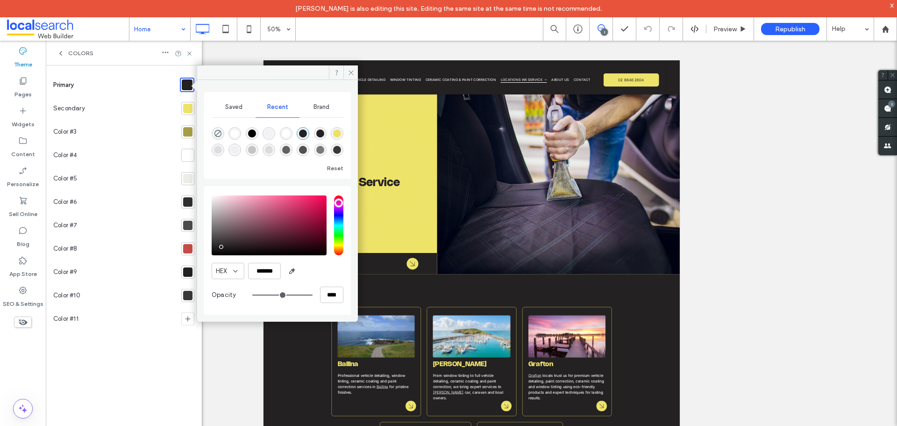
click at [185, 105] on div at bounding box center [187, 108] width 9 height 9
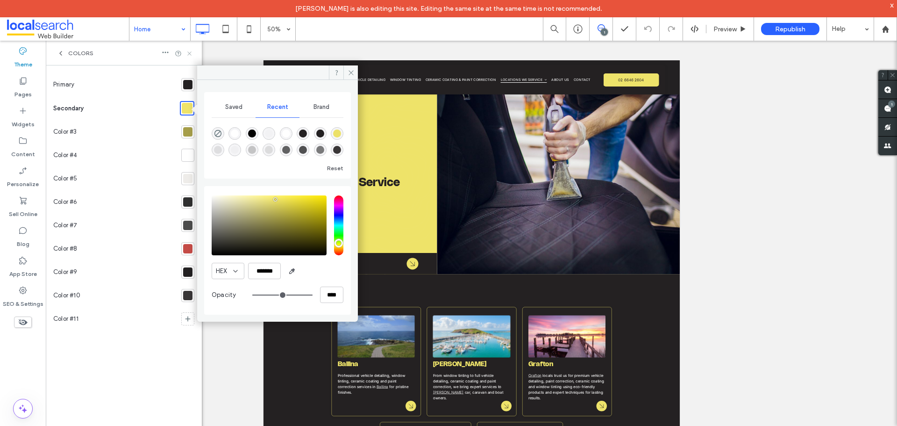
click at [190, 54] on icon at bounding box center [189, 53] width 7 height 7
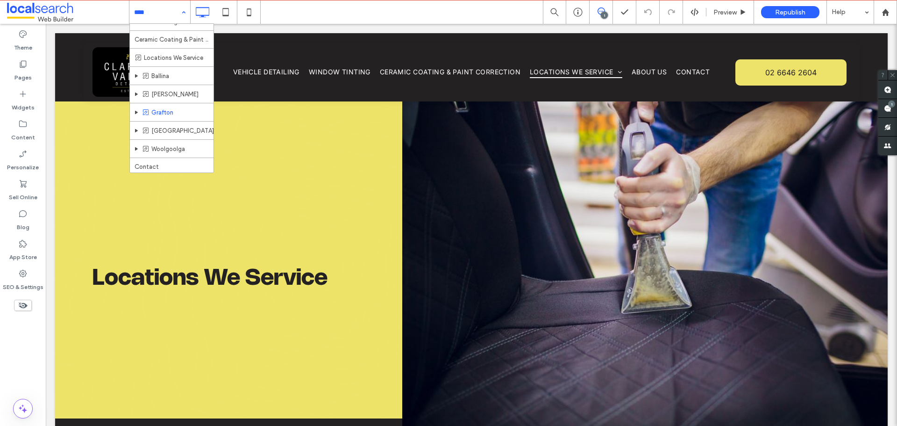
scroll to position [48, 0]
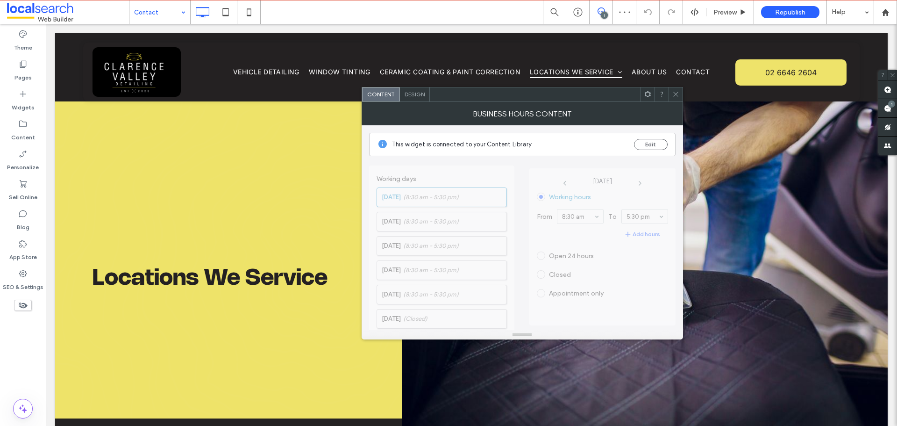
click at [398, 93] on div "Content" at bounding box center [381, 94] width 38 height 14
click at [407, 99] on div "Design" at bounding box center [415, 94] width 30 height 14
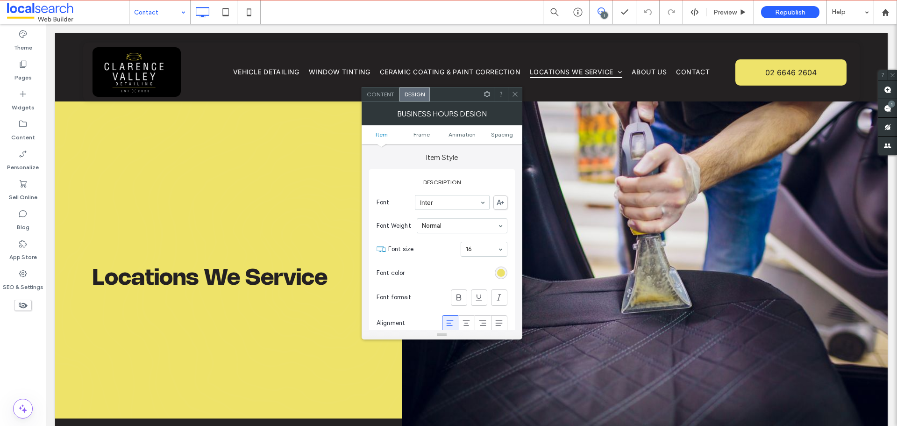
click at [502, 271] on div "rgb(236, 225, 105)" at bounding box center [501, 273] width 8 height 8
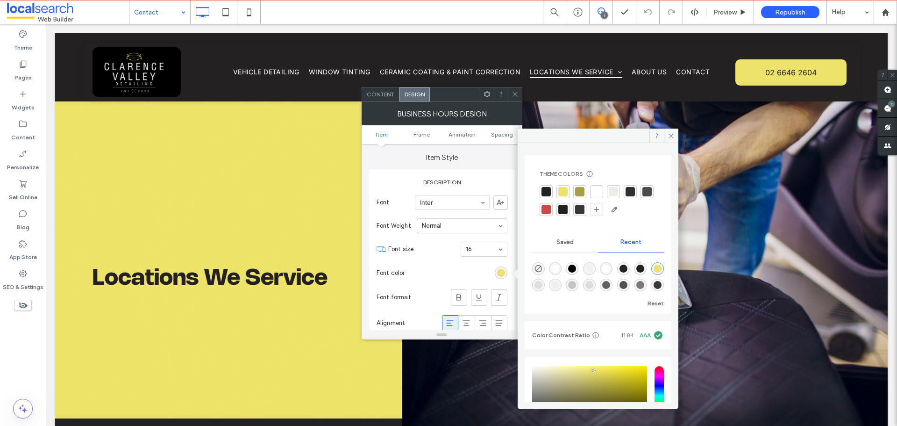
click at [599, 195] on div at bounding box center [596, 191] width 9 height 9
click at [521, 92] on div at bounding box center [515, 94] width 14 height 14
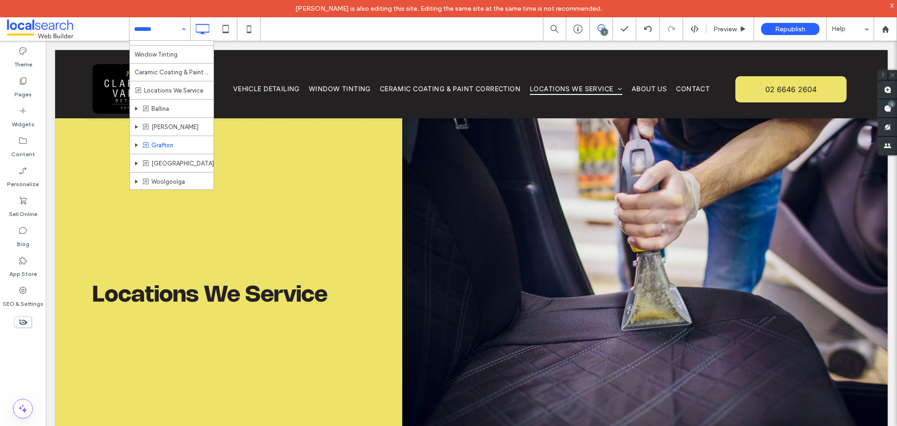
scroll to position [48, 0]
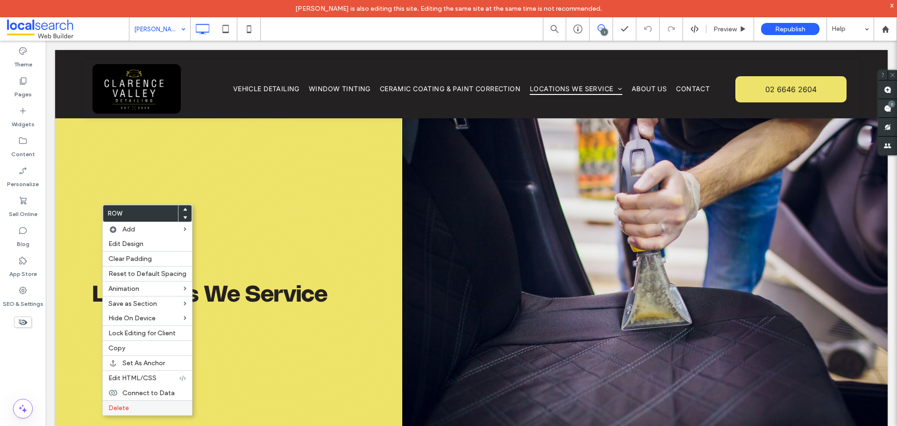
click at [151, 406] on label "Delete" at bounding box center [147, 408] width 78 height 8
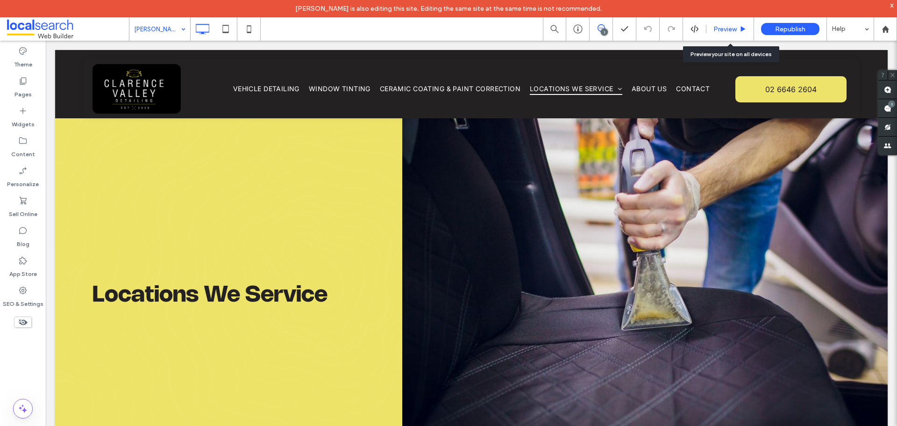
click at [722, 27] on span "Preview" at bounding box center [724, 29] width 23 height 8
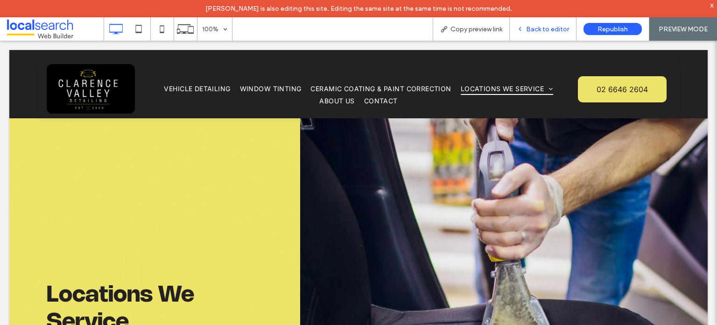
click at [542, 35] on div "Back to editor" at bounding box center [543, 28] width 67 height 23
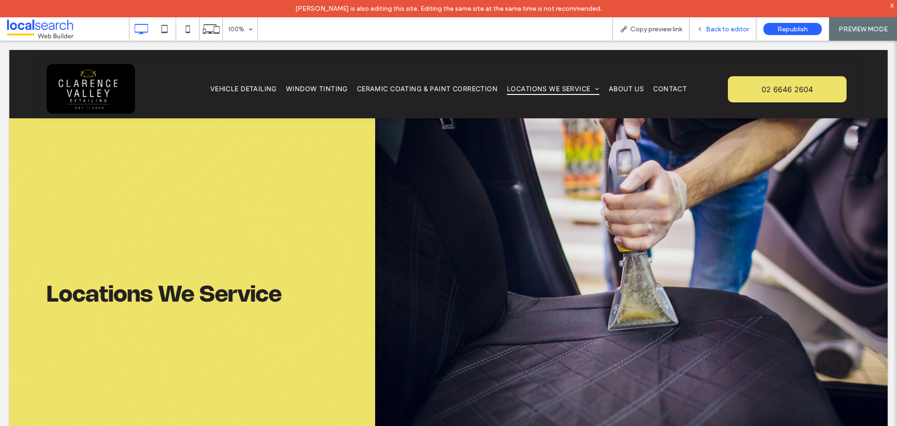
click at [700, 25] on div "Back to editor" at bounding box center [722, 29] width 66 height 8
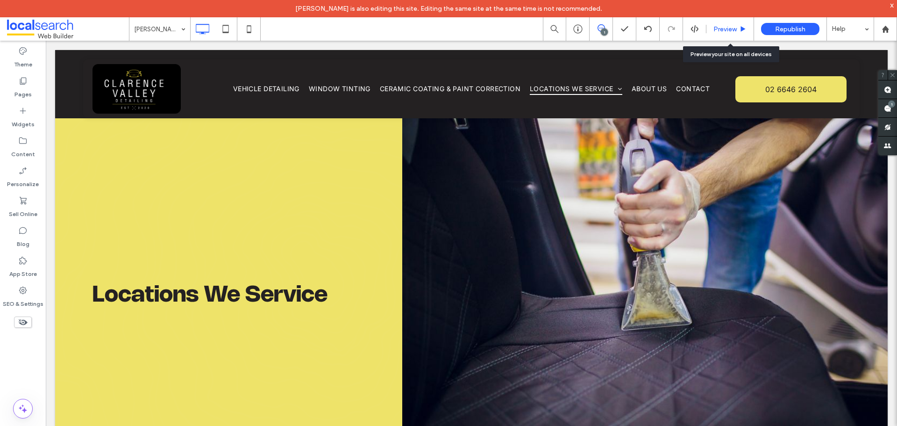
click at [723, 33] on span "Preview" at bounding box center [724, 29] width 23 height 8
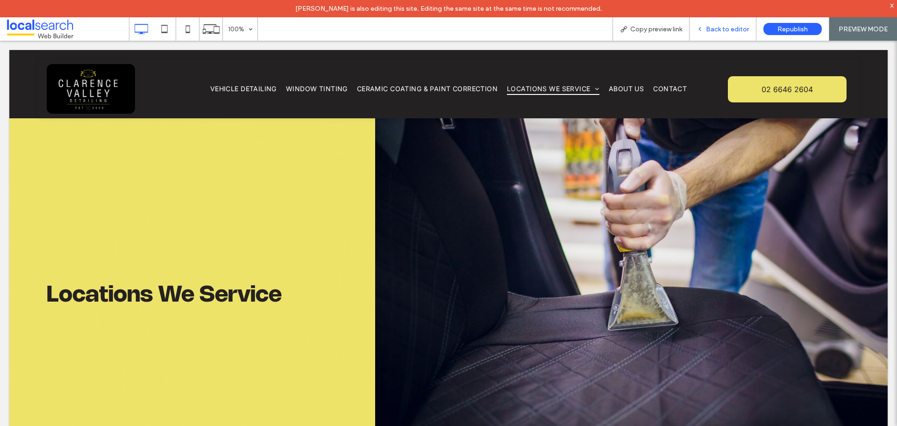
click at [721, 25] on span "Back to editor" at bounding box center [727, 29] width 43 height 8
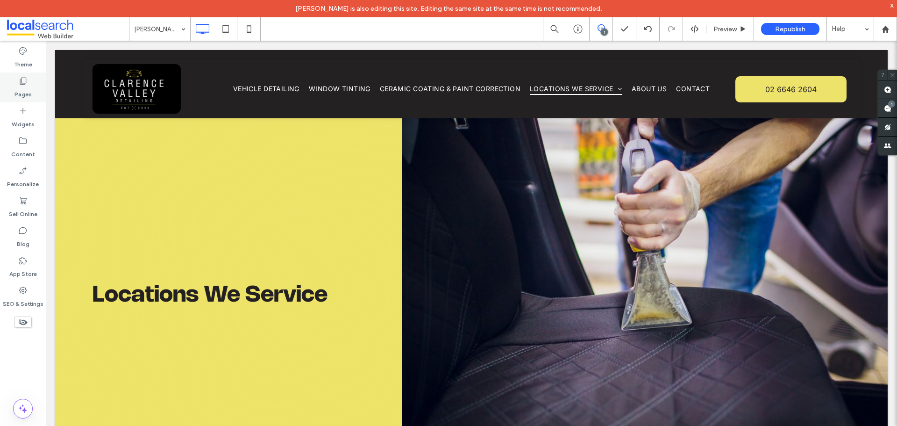
click at [22, 91] on label "Pages" at bounding box center [22, 91] width 17 height 13
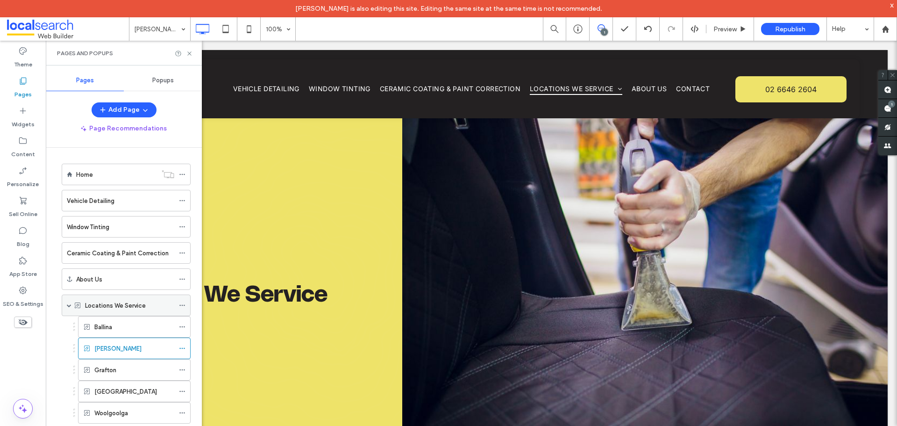
click at [181, 302] on icon at bounding box center [182, 305] width 7 height 7
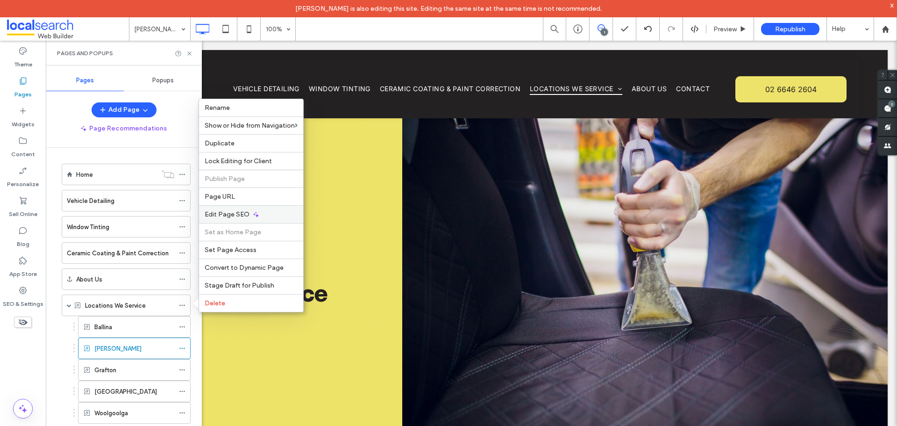
click at [248, 216] on span "Edit Page SEO" at bounding box center [227, 214] width 45 height 8
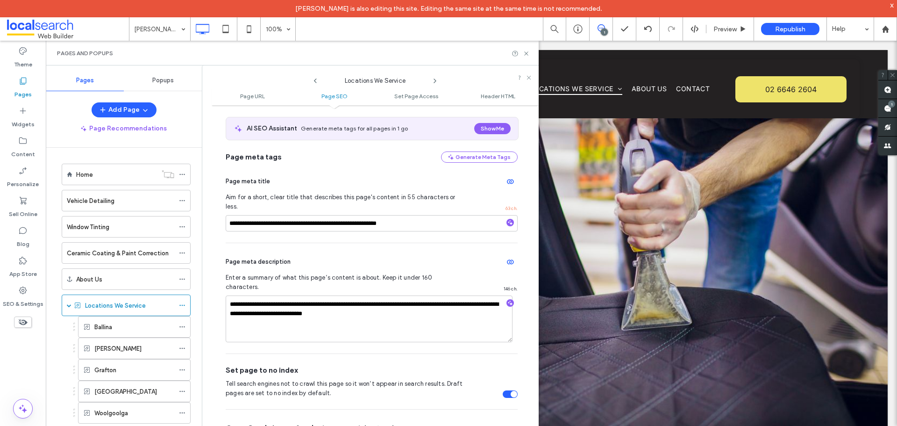
scroll to position [221, 0]
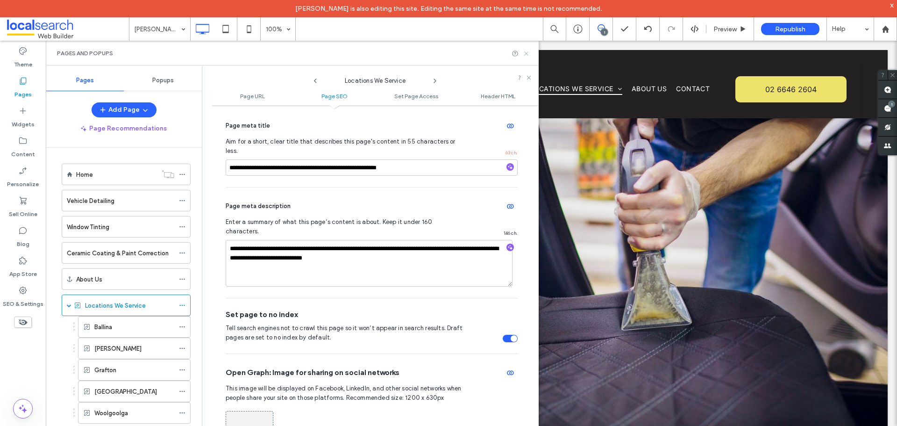
click at [525, 53] on use at bounding box center [526, 53] width 4 height 4
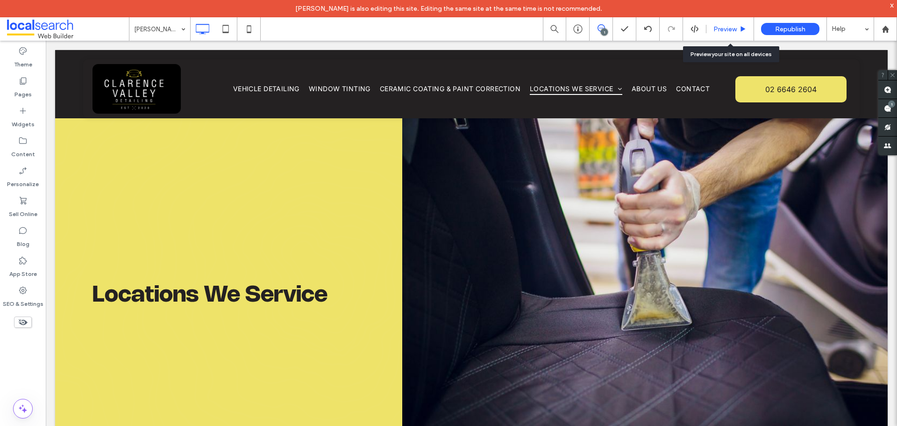
click at [726, 33] on span "Preview" at bounding box center [724, 29] width 23 height 8
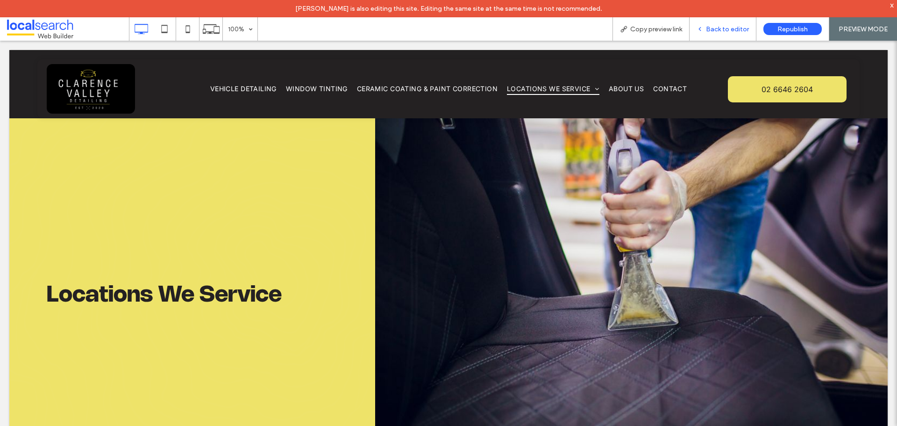
click at [730, 27] on span "Back to editor" at bounding box center [727, 29] width 43 height 8
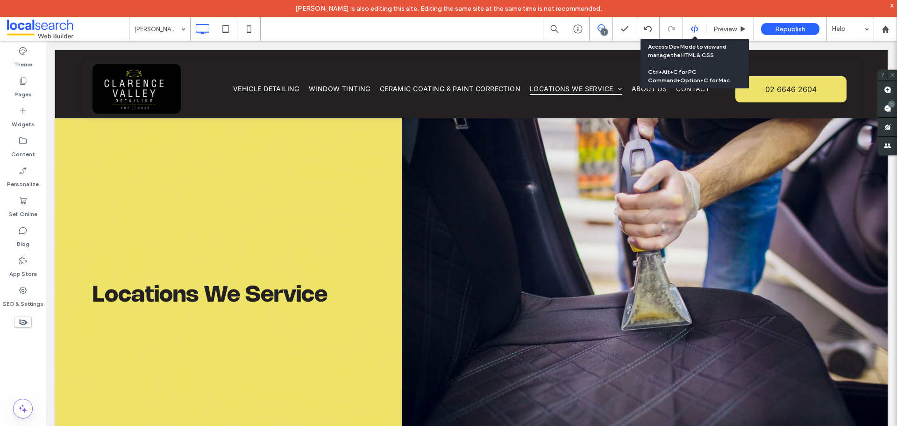
click at [694, 31] on use at bounding box center [693, 28] width 7 height 7
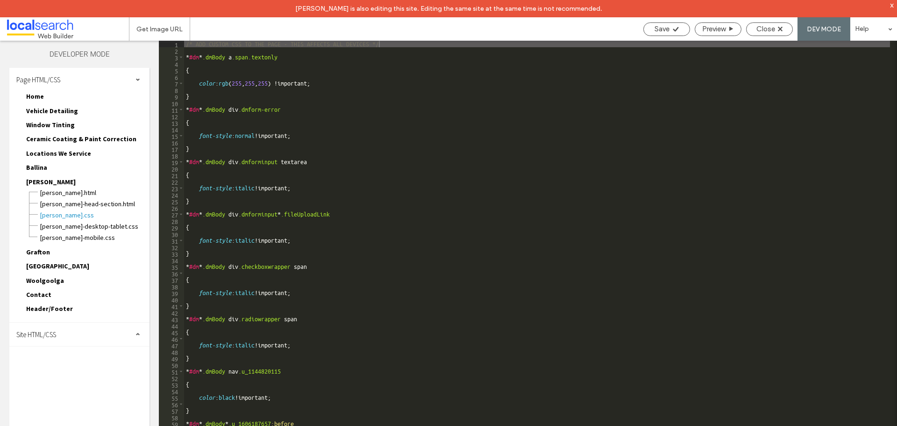
click at [99, 337] on div "Site HTML/CSS" at bounding box center [79, 333] width 140 height 23
click at [70, 371] on span "site.css" at bounding box center [96, 374] width 106 height 9
type textarea "**********"
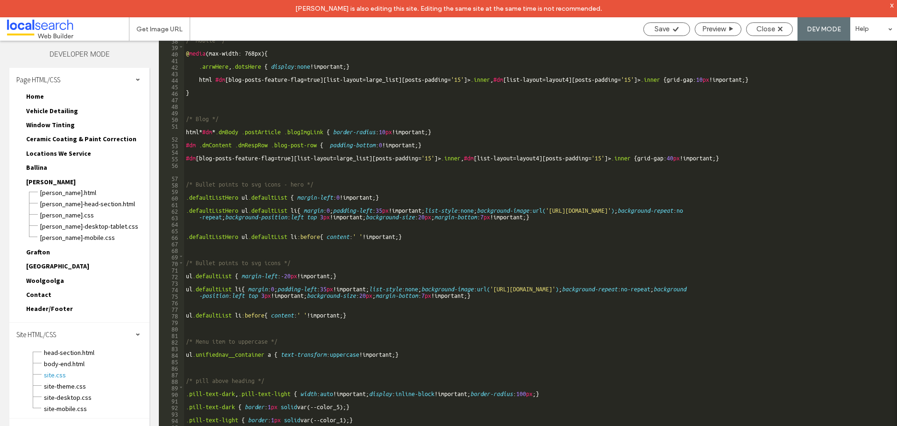
scroll to position [252, 0]
click at [777, 28] on div "Close" at bounding box center [769, 29] width 46 height 8
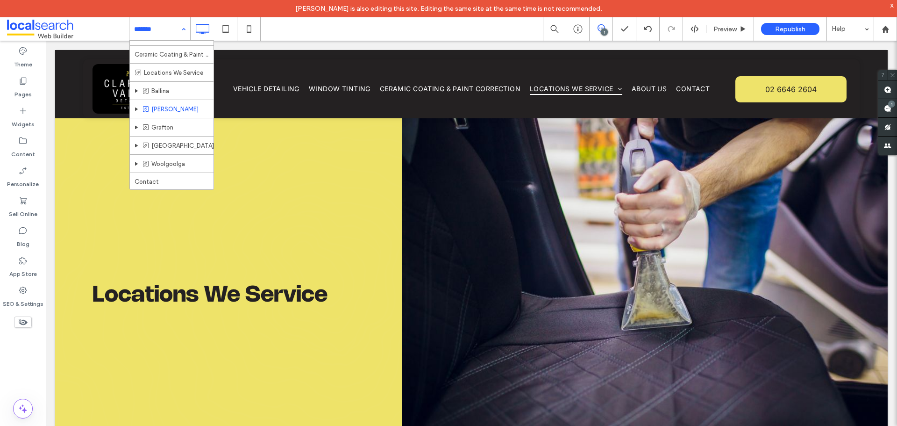
scroll to position [0, 0]
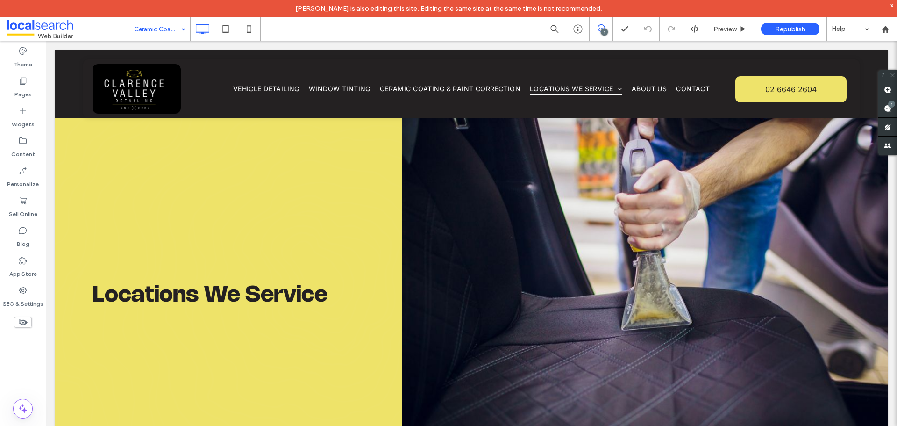
click at [159, 32] on input at bounding box center [157, 28] width 47 height 23
click at [14, 290] on div "SEO & Settings" at bounding box center [23, 297] width 46 height 30
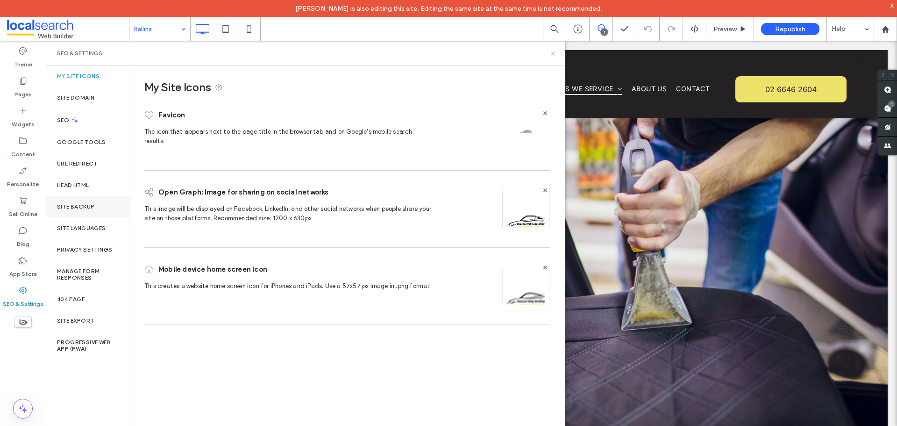
click at [82, 204] on label "Site Backup" at bounding box center [75, 206] width 37 height 7
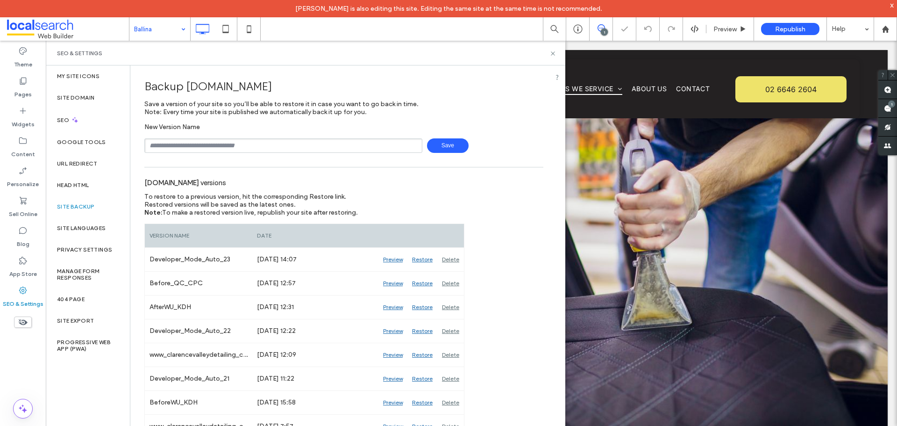
click at [249, 146] on input "text" at bounding box center [283, 145] width 278 height 14
type input "**********"
click at [456, 148] on span "Save" at bounding box center [448, 145] width 42 height 14
click at [552, 56] on icon at bounding box center [552, 53] width 7 height 7
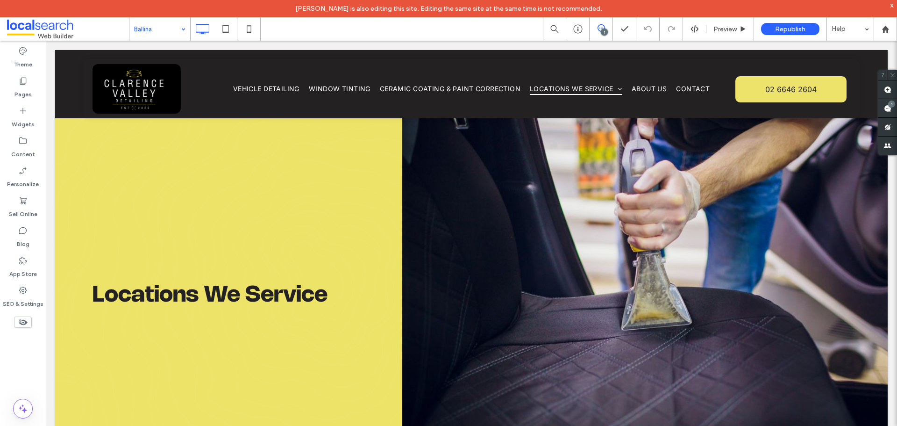
click at [891, 5] on div "x" at bounding box center [892, 5] width 4 height 8
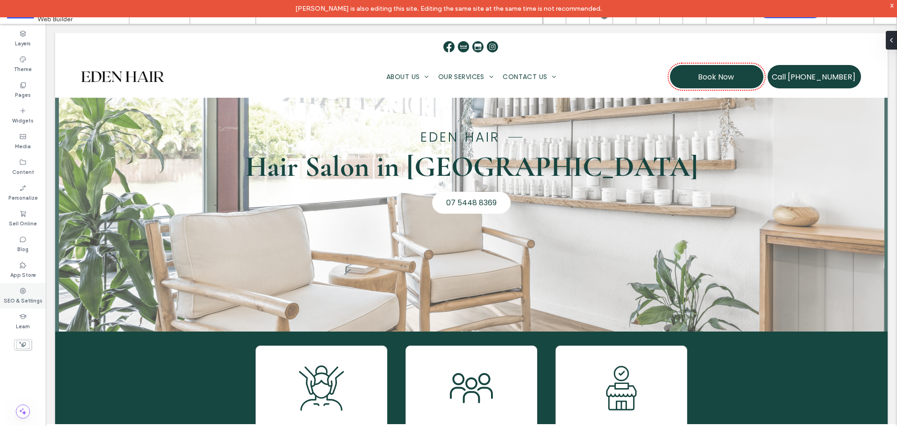
click at [23, 283] on div "App Store" at bounding box center [23, 270] width 46 height 26
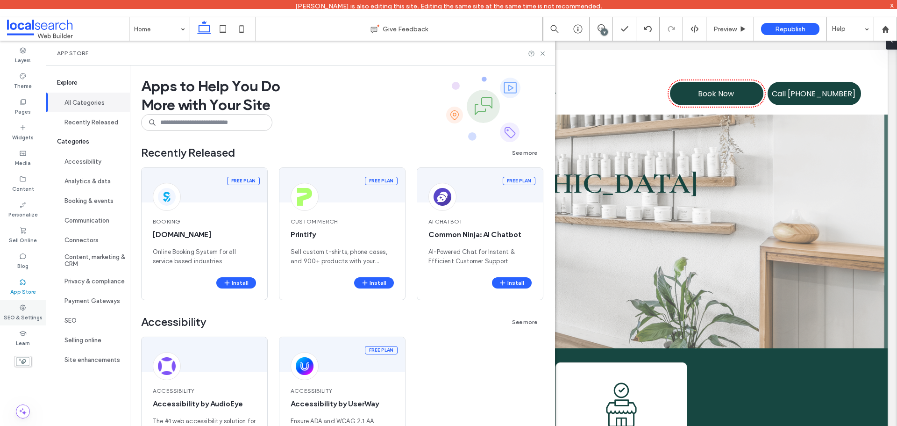
click at [21, 300] on div "SEO & Settings" at bounding box center [23, 312] width 46 height 26
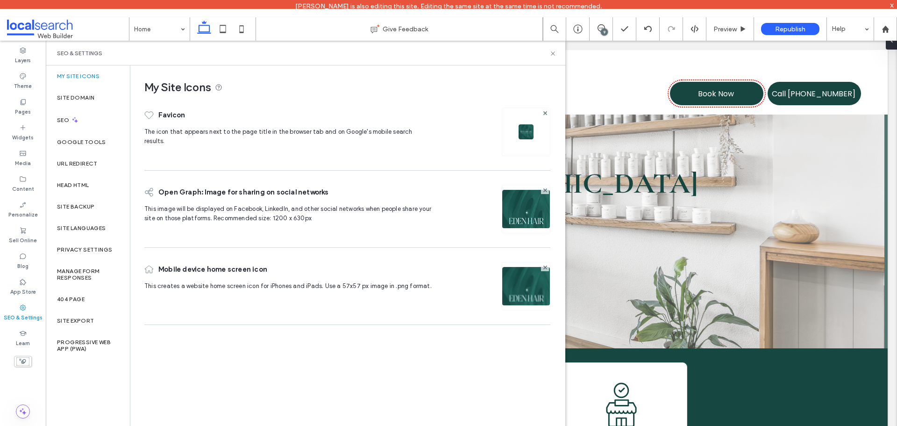
click at [20, 306] on icon at bounding box center [22, 307] width 7 height 7
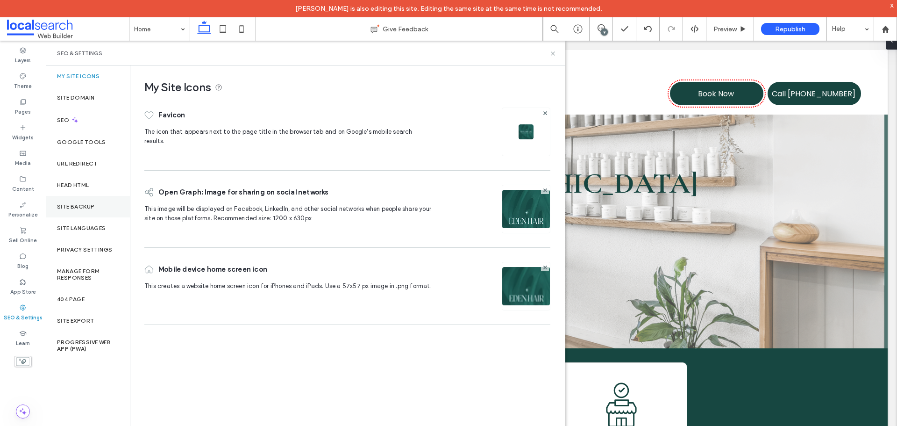
click at [81, 206] on label "Site Backup" at bounding box center [75, 206] width 37 height 7
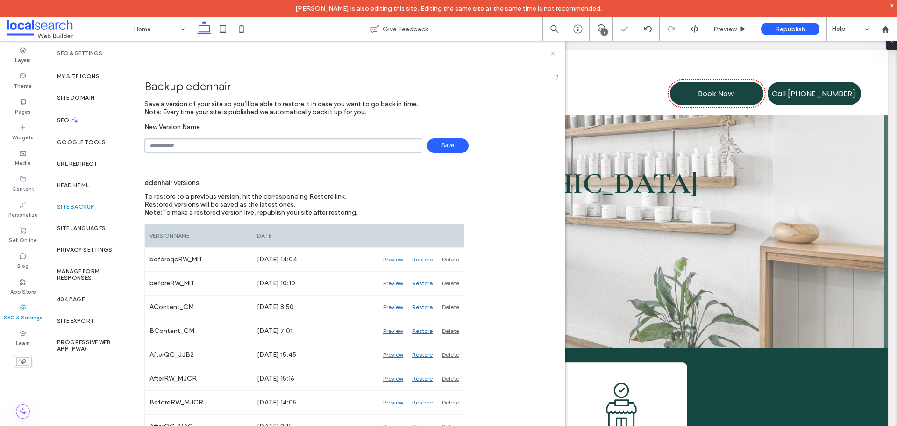
click at [217, 149] on input "text" at bounding box center [283, 145] width 278 height 14
type input "**********"
click at [447, 148] on span "Save" at bounding box center [448, 145] width 42 height 14
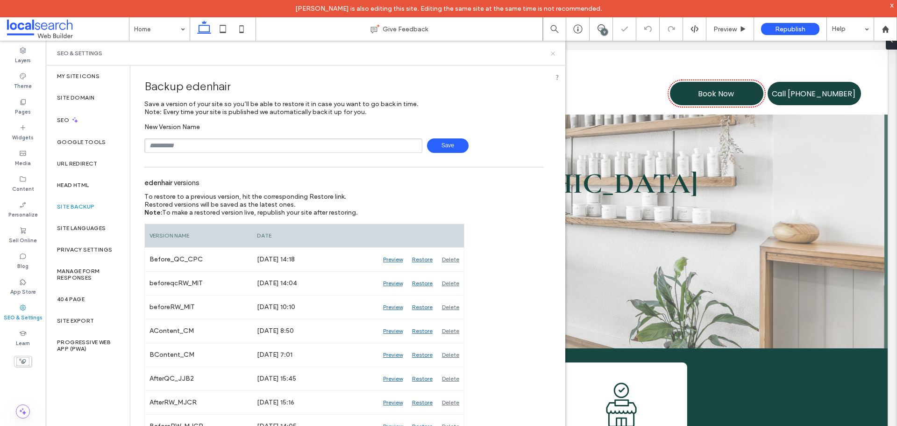
click at [553, 55] on icon at bounding box center [552, 53] width 7 height 7
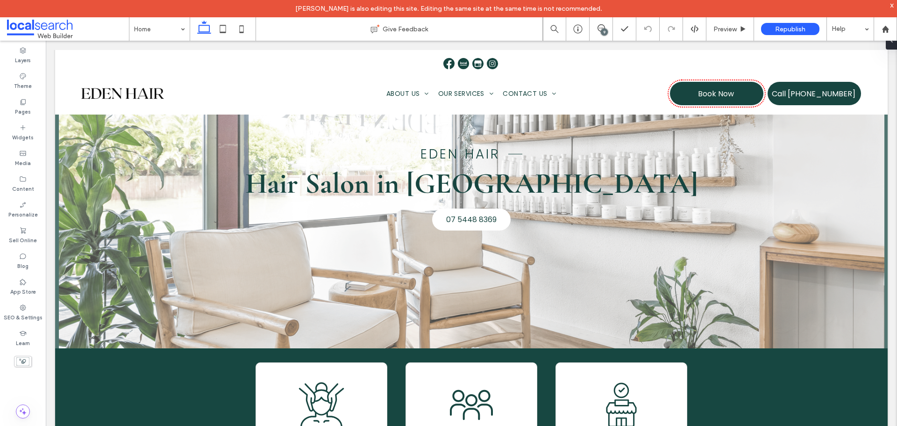
click at [603, 28] on div "9" at bounding box center [604, 31] width 7 height 7
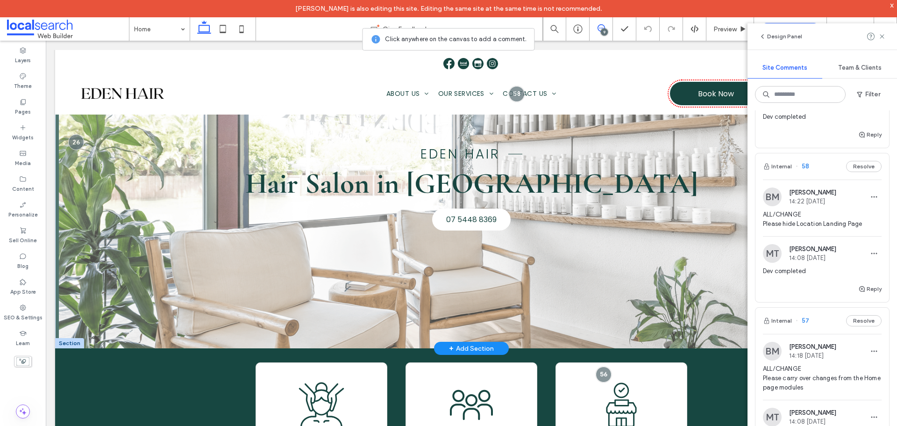
scroll to position [934, 0]
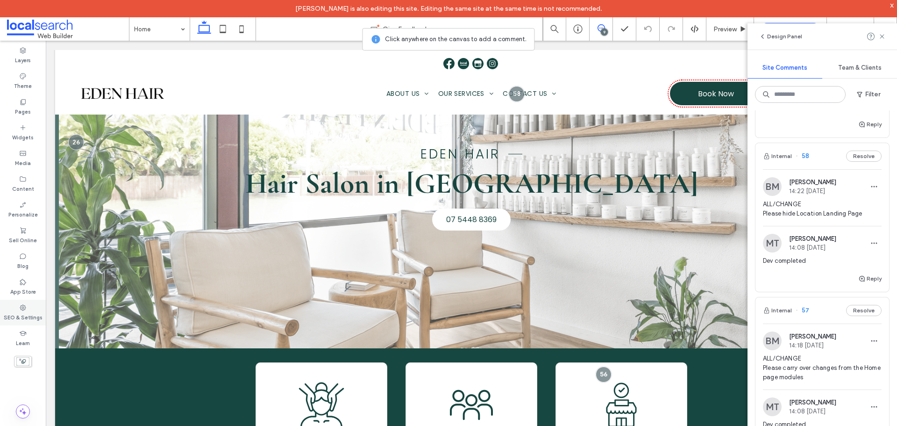
click at [23, 305] on icon at bounding box center [22, 307] width 7 height 7
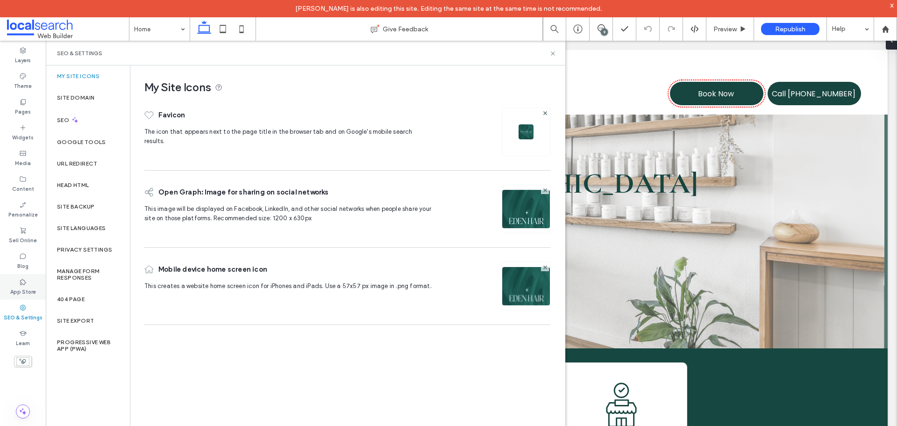
scroll to position [0, 0]
click at [84, 210] on div "Site Backup" at bounding box center [88, 206] width 84 height 21
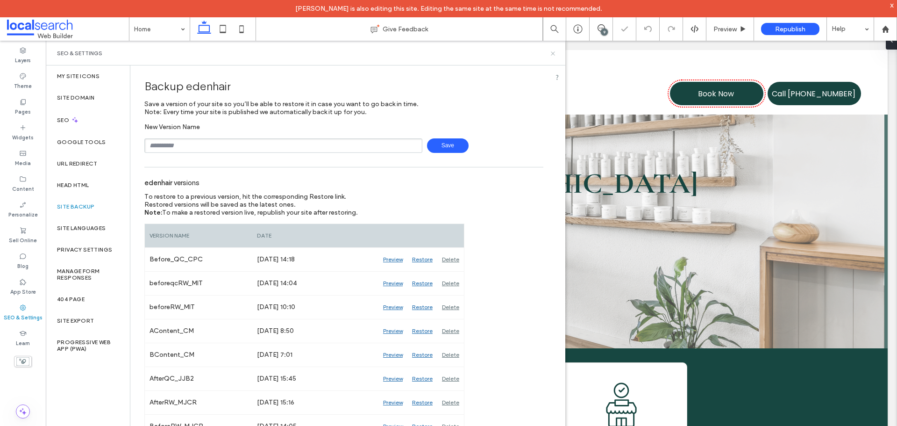
click at [552, 56] on icon at bounding box center [552, 53] width 7 height 7
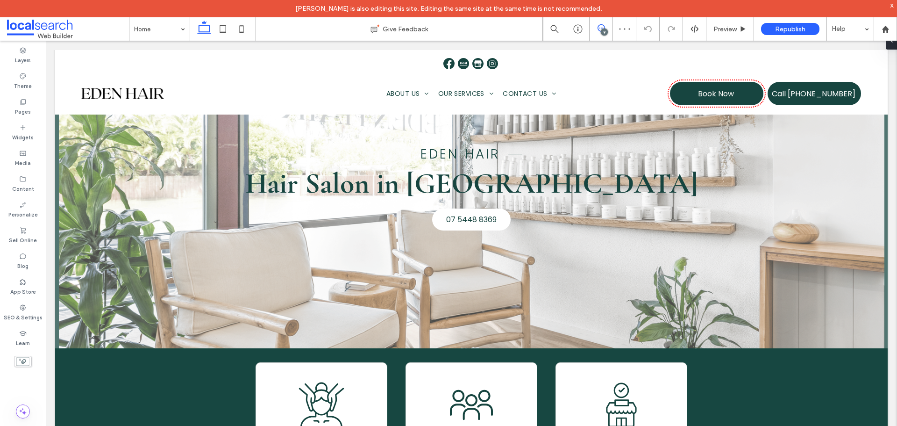
click at [607, 27] on span at bounding box center [600, 27] width 23 height 7
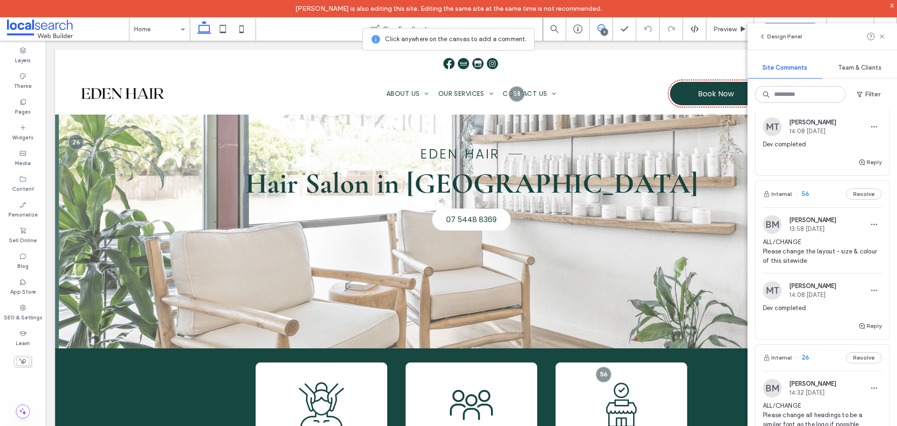
scroll to position [1214, 0]
click at [717, 233] on img at bounding box center [772, 223] width 19 height 19
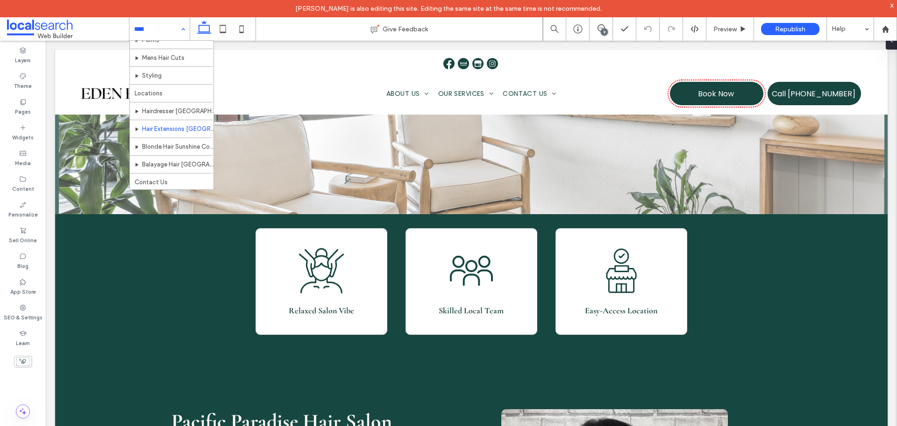
scroll to position [152, 0]
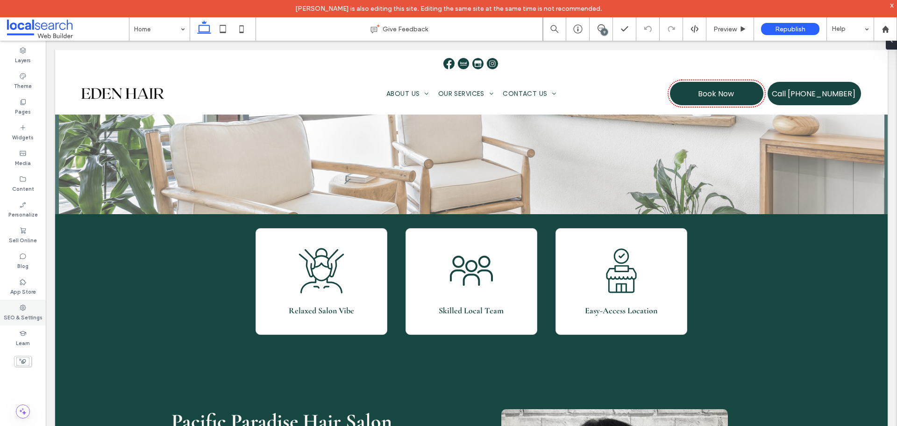
click at [32, 310] on div "SEO & Settings" at bounding box center [23, 312] width 46 height 26
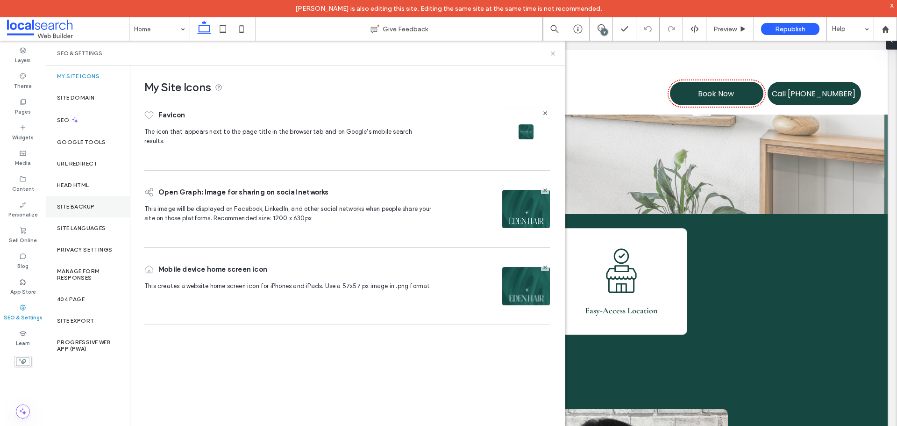
click at [96, 201] on div "Site Backup" at bounding box center [88, 206] width 84 height 21
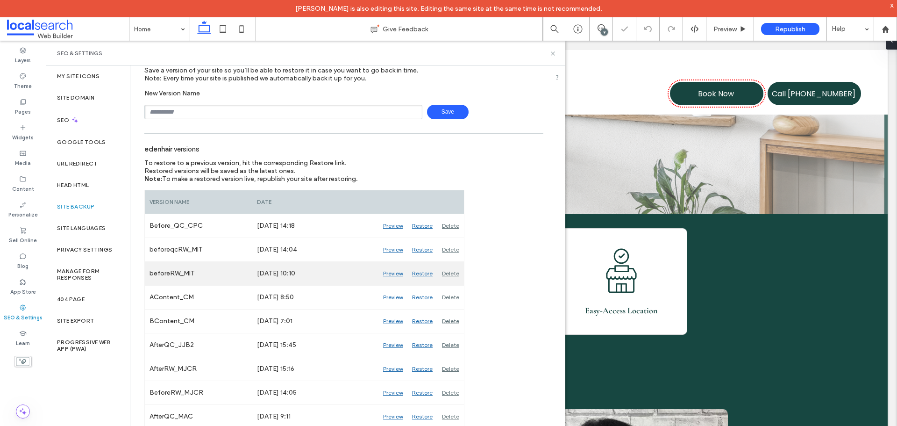
scroll to position [47, 0]
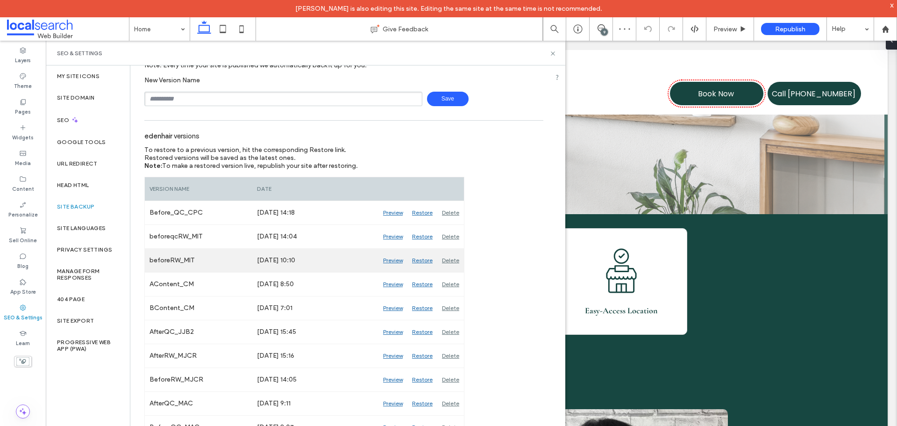
click at [395, 260] on div "Preview" at bounding box center [392, 259] width 29 height 23
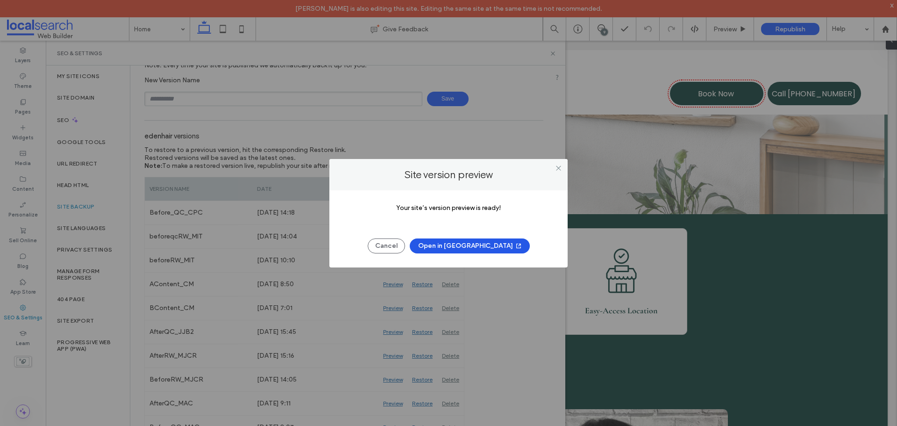
click at [473, 248] on button "Open in New Tab" at bounding box center [470, 245] width 120 height 15
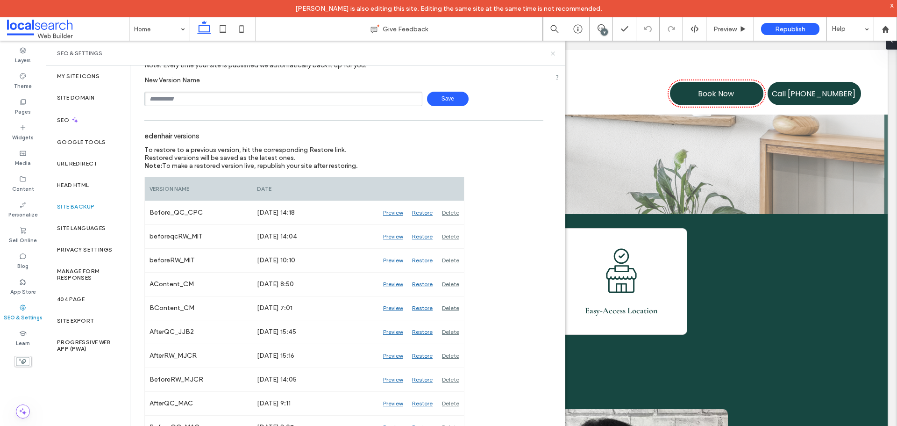
click at [552, 55] on icon at bounding box center [552, 53] width 7 height 7
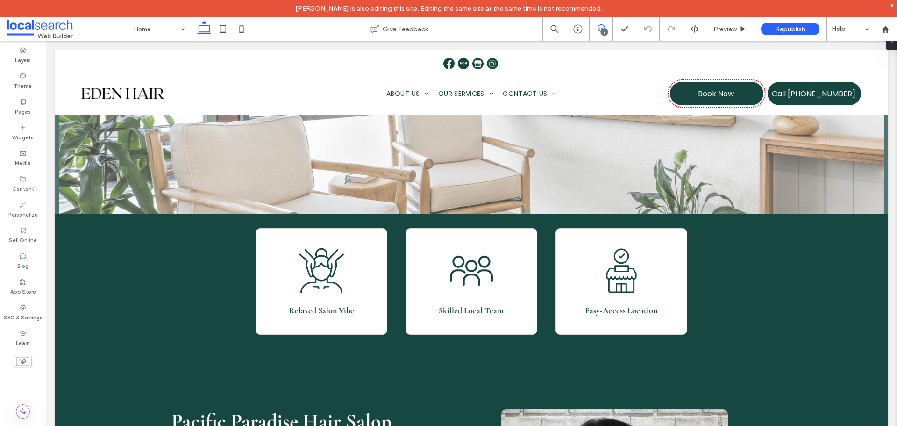
click at [598, 26] on icon at bounding box center [600, 27] width 7 height 7
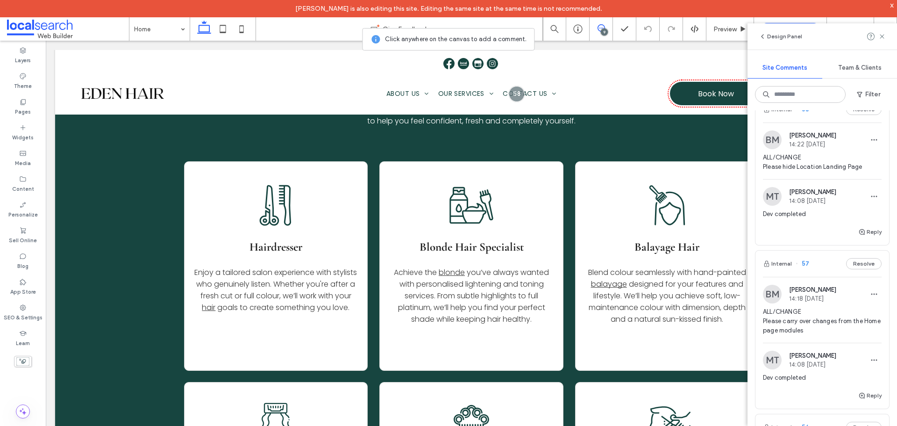
scroll to position [934, 0]
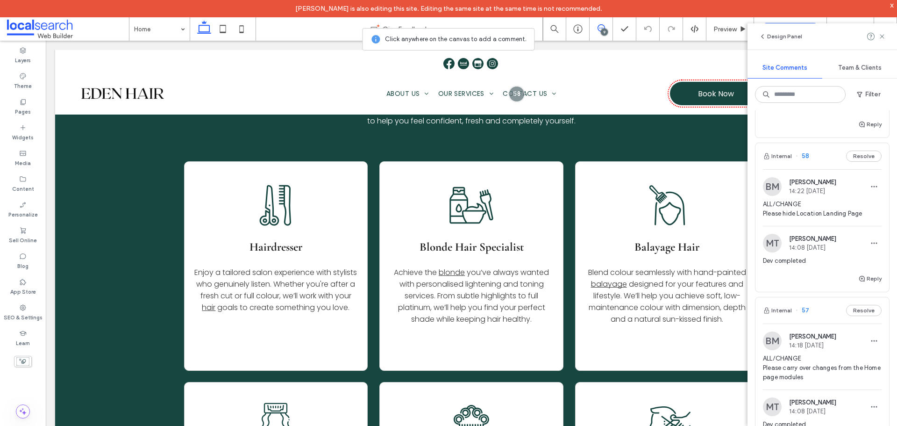
click at [717, 192] on img at bounding box center [772, 186] width 19 height 19
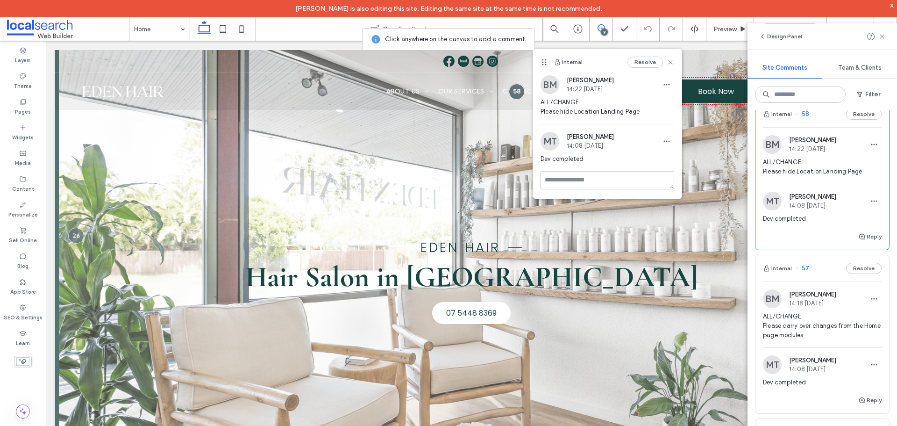
scroll to position [981, 0]
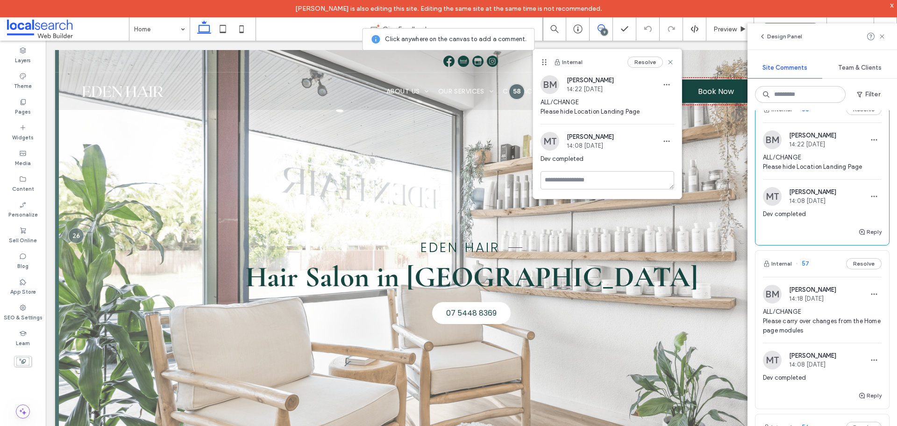
click at [717, 303] on img at bounding box center [772, 293] width 19 height 19
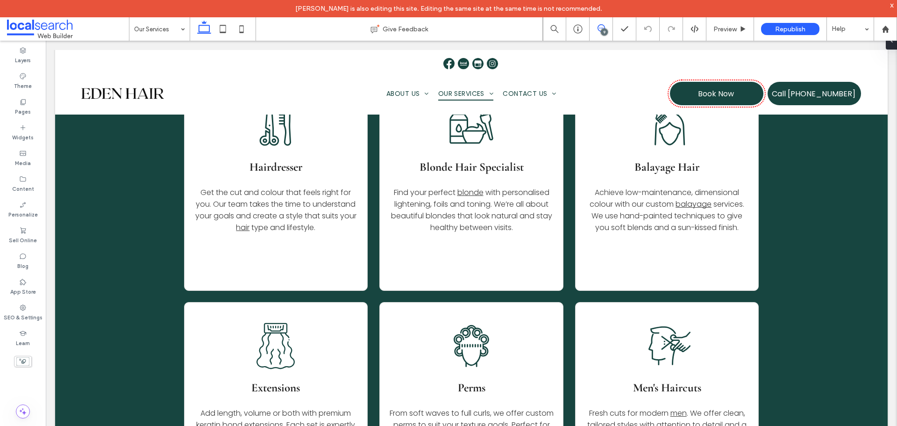
click at [603, 28] on icon at bounding box center [600, 27] width 7 height 7
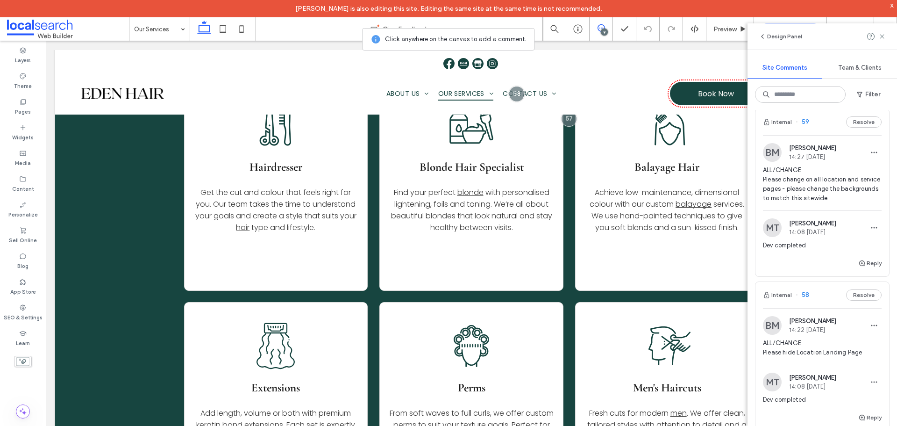
scroll to position [794, 0]
click at [717, 162] on img at bounding box center [772, 153] width 19 height 19
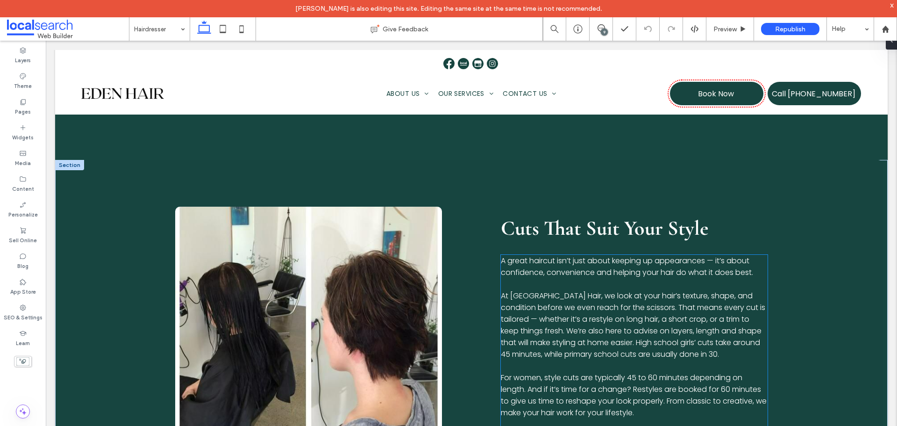
scroll to position [793, 0]
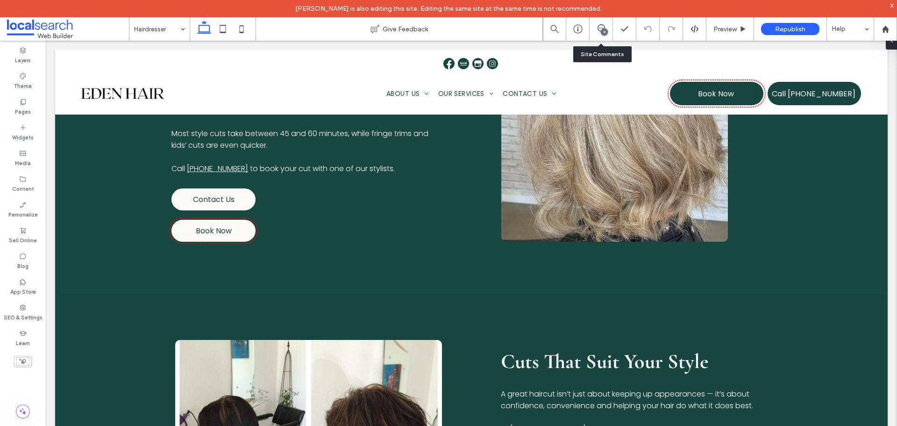
click at [604, 30] on div "9" at bounding box center [604, 31] width 7 height 7
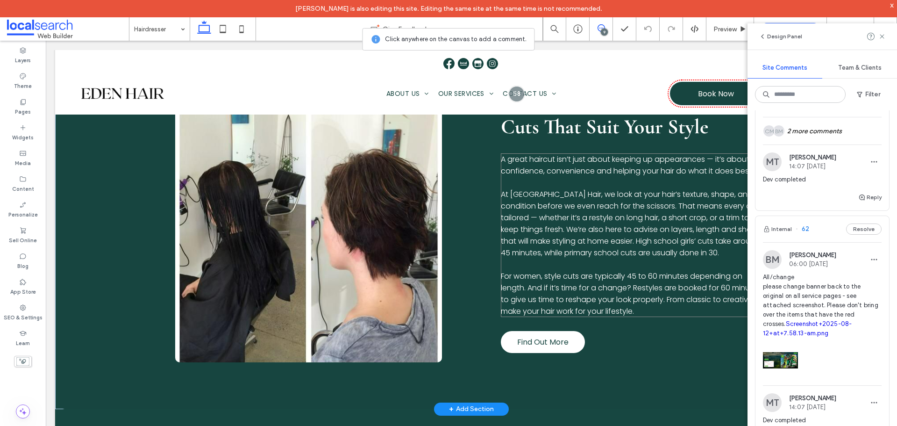
scroll to position [933, 0]
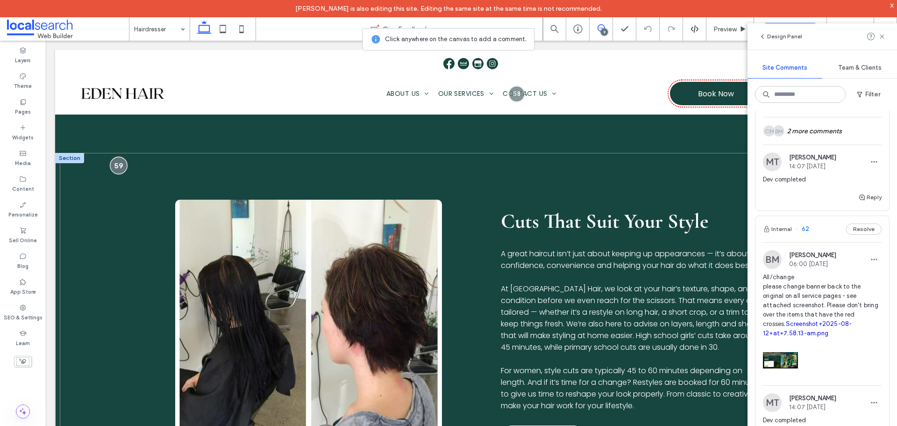
click at [118, 165] on div at bounding box center [118, 164] width 17 height 17
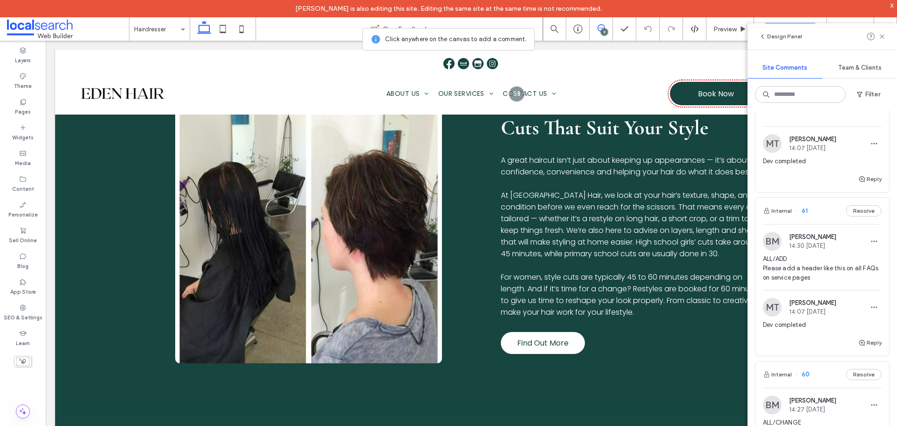
scroll to position [374, 0]
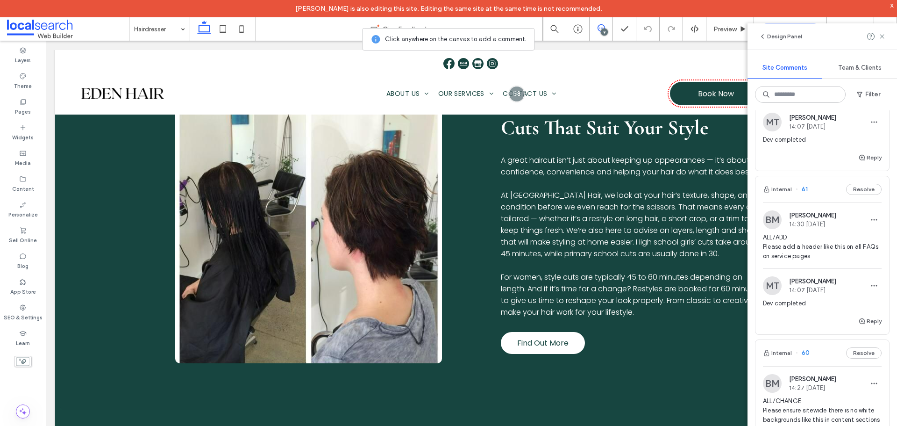
click at [717, 4] on div "x" at bounding box center [892, 5] width 4 height 8
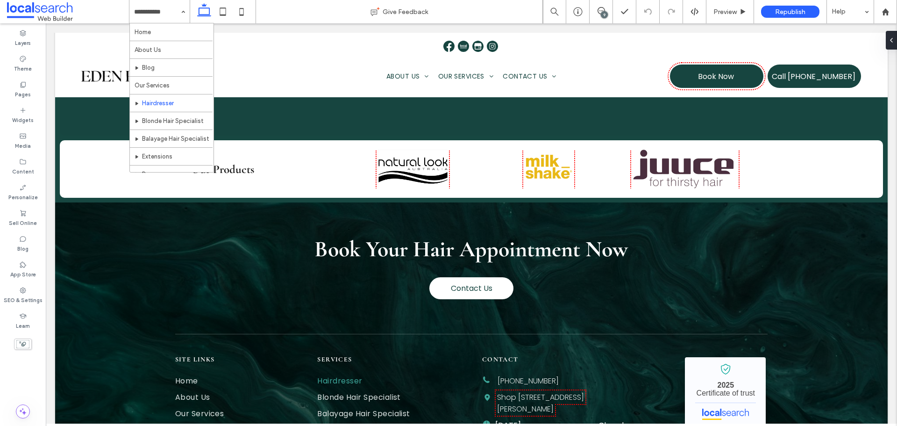
scroll to position [2054, 0]
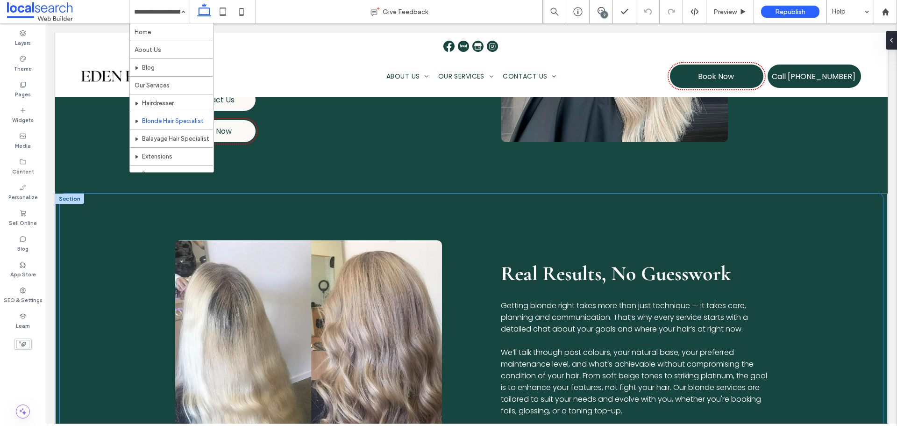
scroll to position [794, 0]
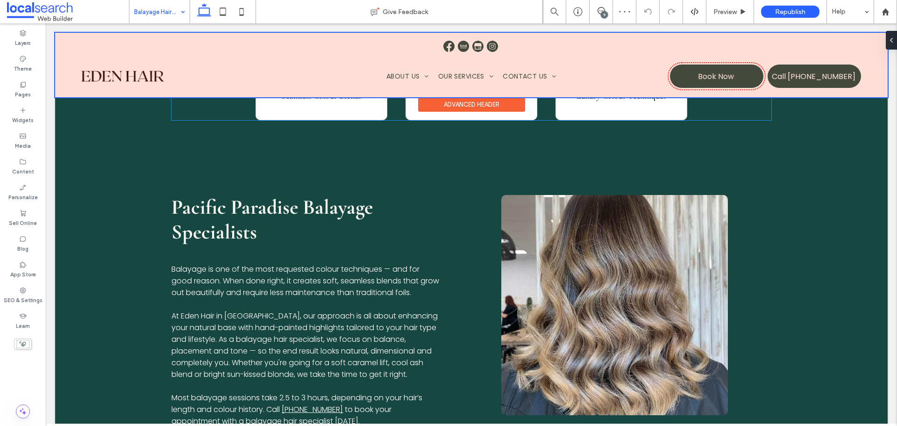
scroll to position [467, 0]
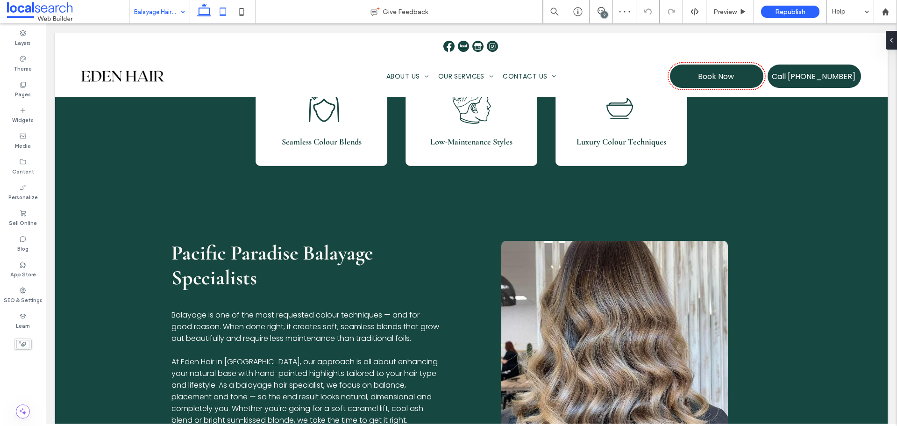
click at [224, 17] on icon at bounding box center [222, 11] width 19 height 19
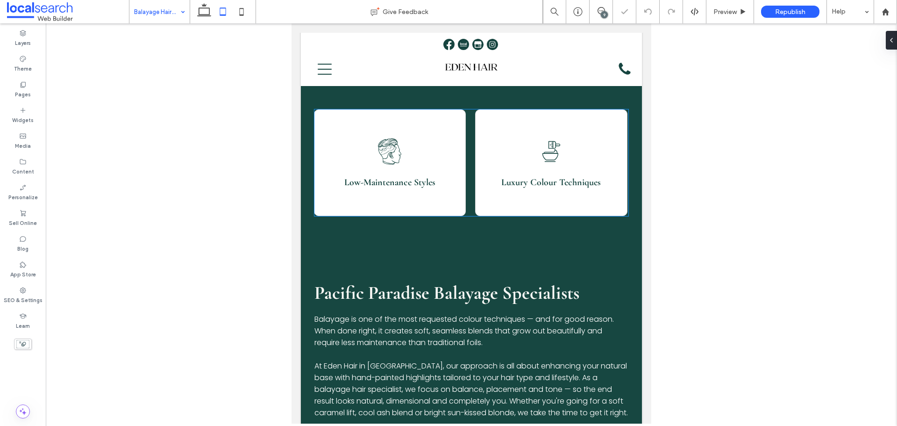
scroll to position [0, 167]
click at [249, 3] on icon at bounding box center [241, 11] width 19 height 19
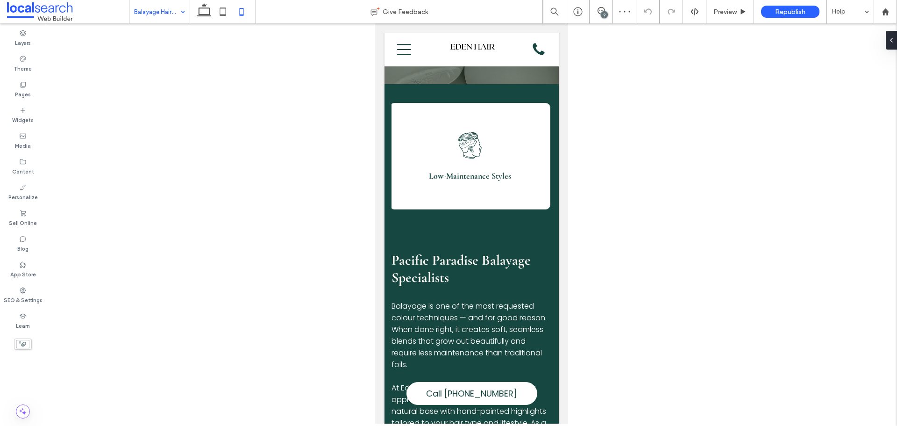
scroll to position [0, 308]
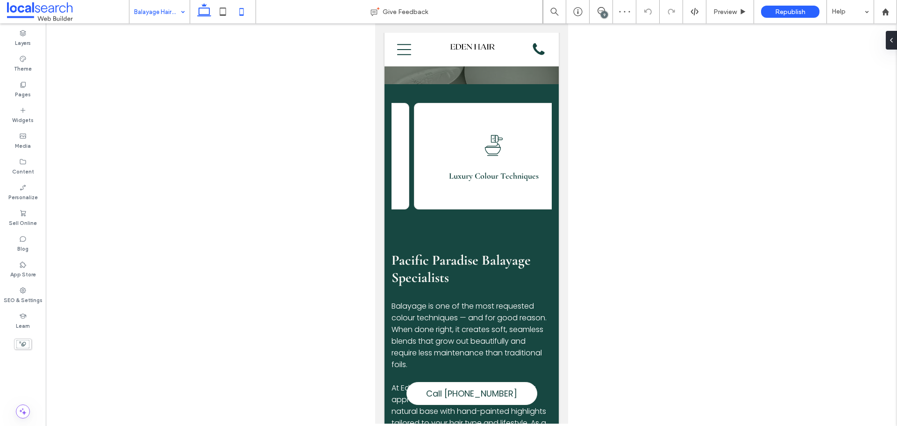
click at [205, 14] on icon at bounding box center [204, 11] width 19 height 19
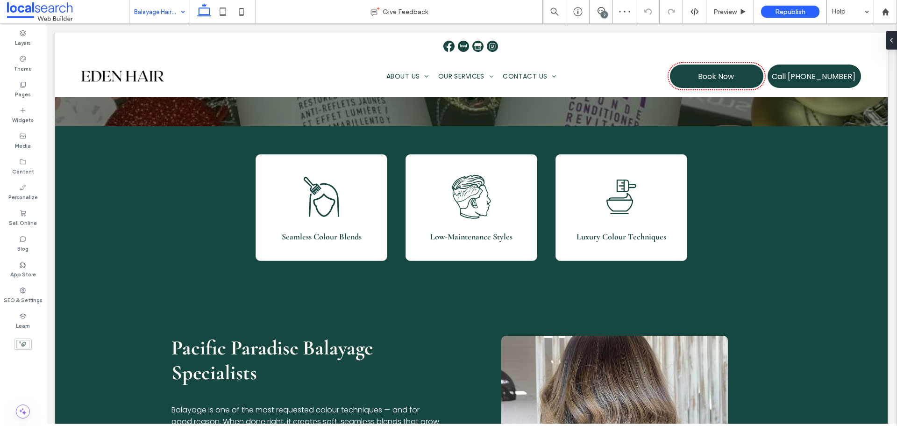
scroll to position [406, 0]
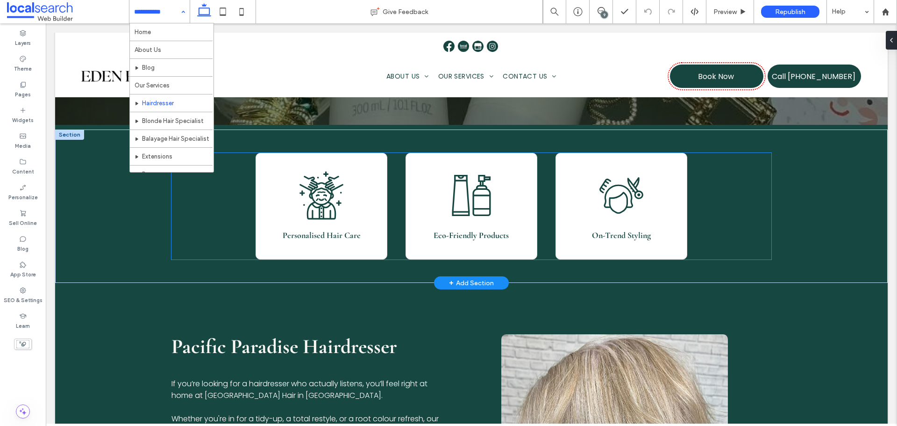
click at [318, 186] on icon "Hairstyling Icon" at bounding box center [322, 195] width 50 height 50
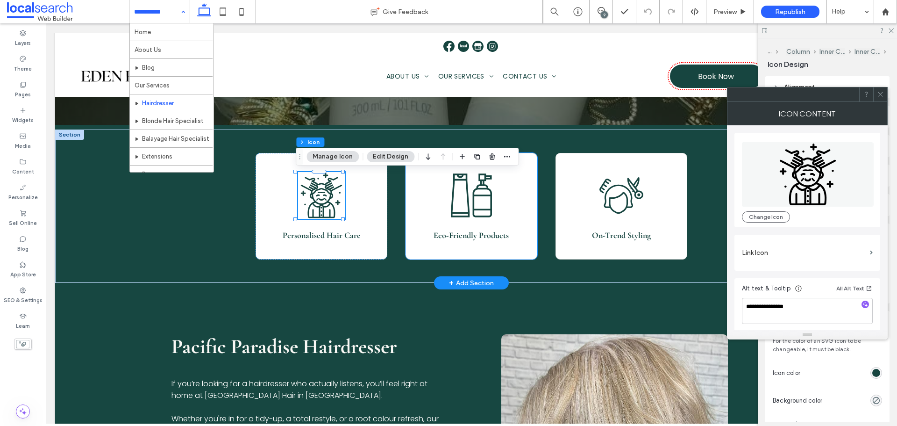
click at [471, 203] on icon "Bottles Icon" at bounding box center [472, 195] width 50 height 50
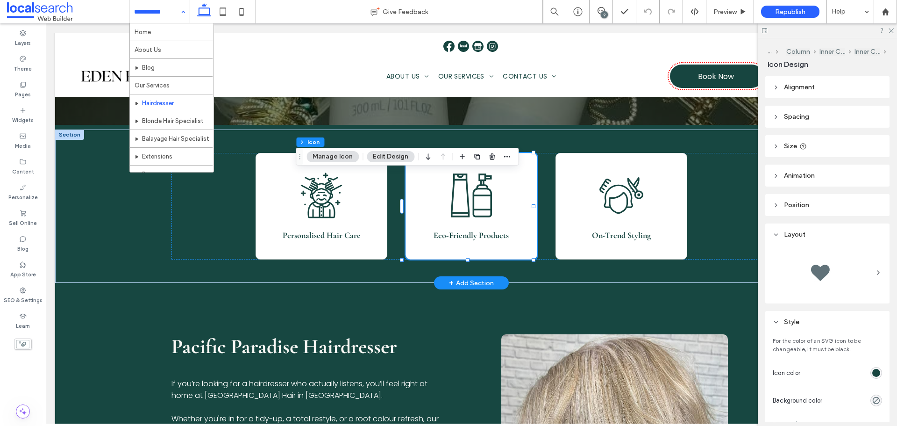
click at [471, 203] on icon "Bottles Icon" at bounding box center [472, 195] width 50 height 50
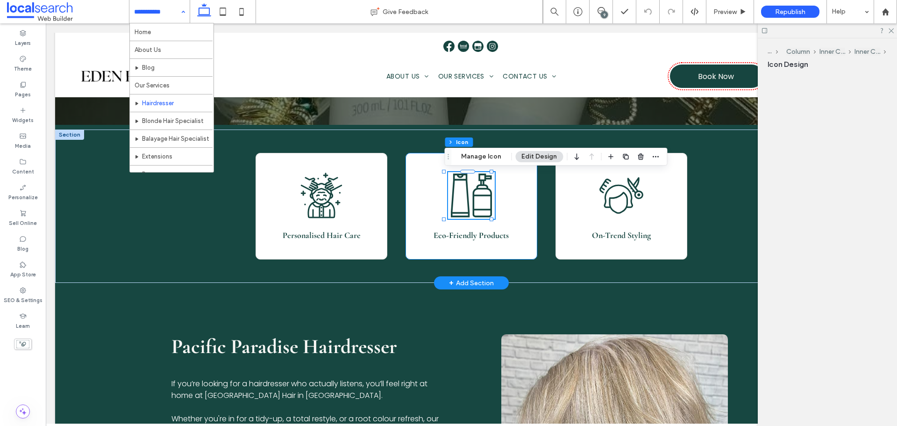
click at [471, 203] on icon "Bottles Icon" at bounding box center [472, 195] width 50 height 50
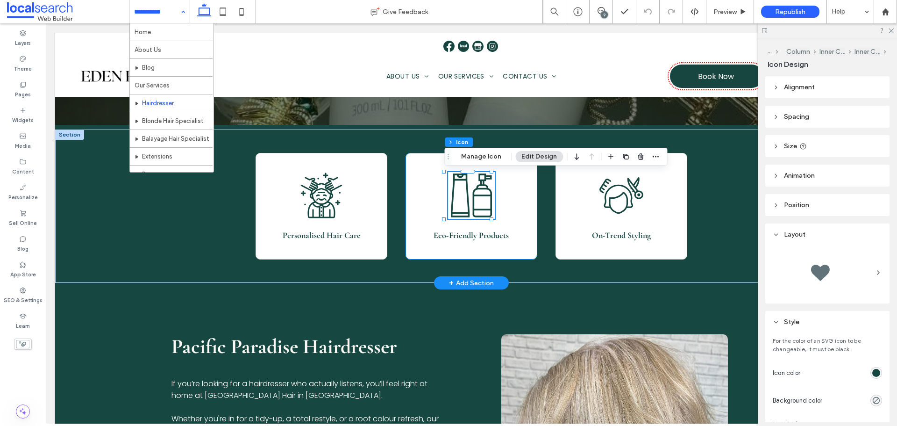
click at [471, 203] on icon "Bottles Icon" at bounding box center [472, 195] width 50 height 50
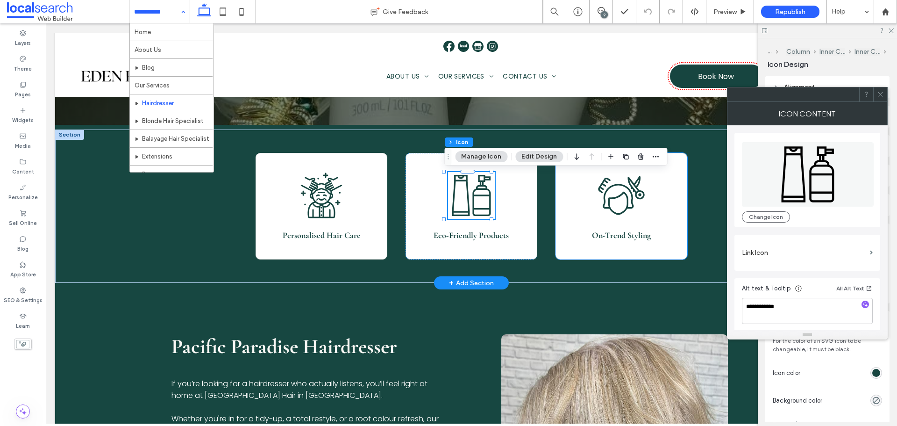
click at [621, 206] on icon "Haircut Icon" at bounding box center [621, 195] width 50 height 50
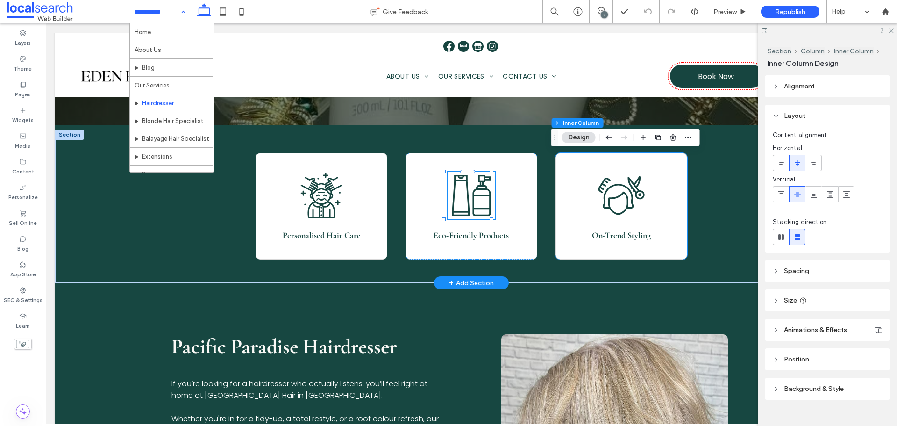
click at [621, 206] on icon "Haircut Icon" at bounding box center [621, 195] width 50 height 50
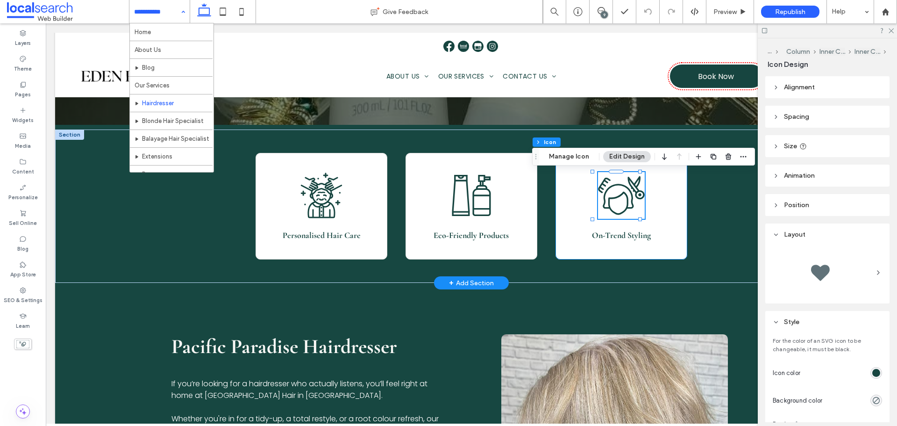
click at [621, 206] on icon "Haircut Icon" at bounding box center [621, 195] width 50 height 50
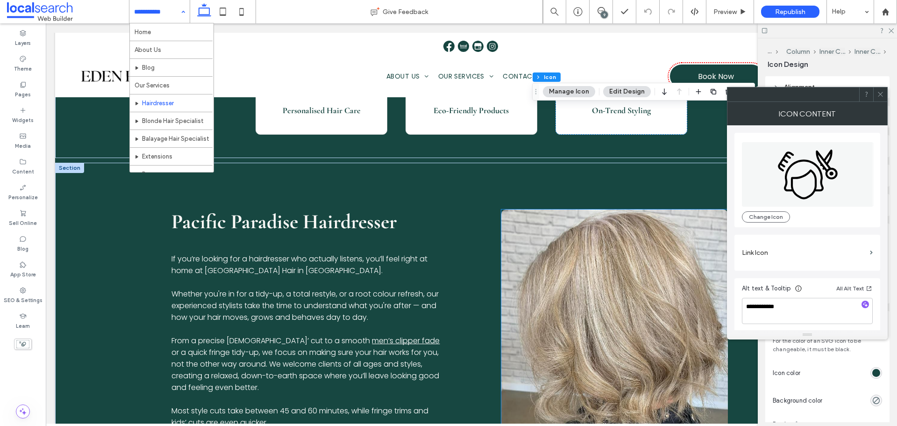
scroll to position [420, 0]
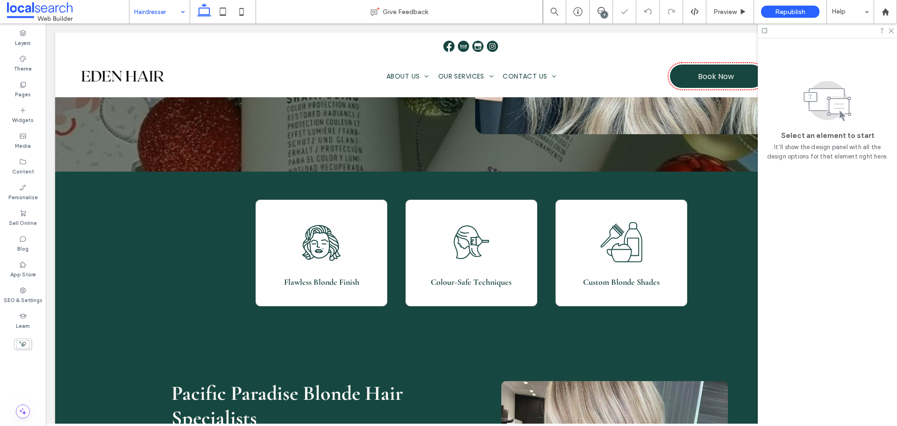
click at [135, 14] on input at bounding box center [157, 11] width 46 height 23
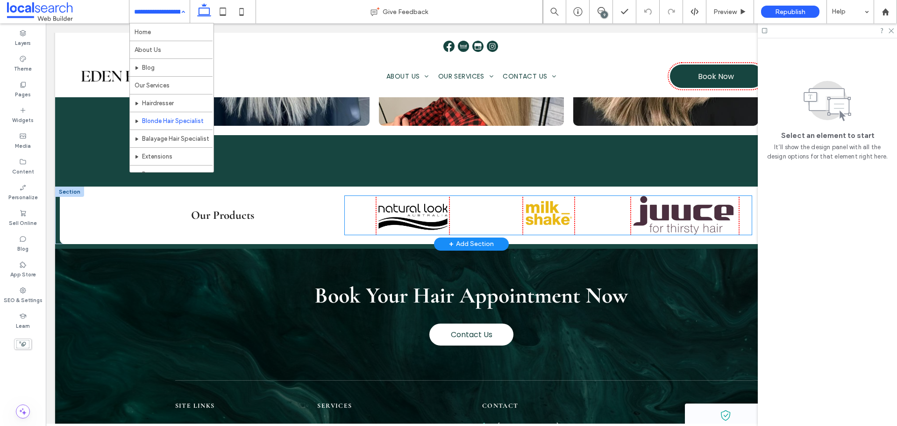
scroll to position [2321, 0]
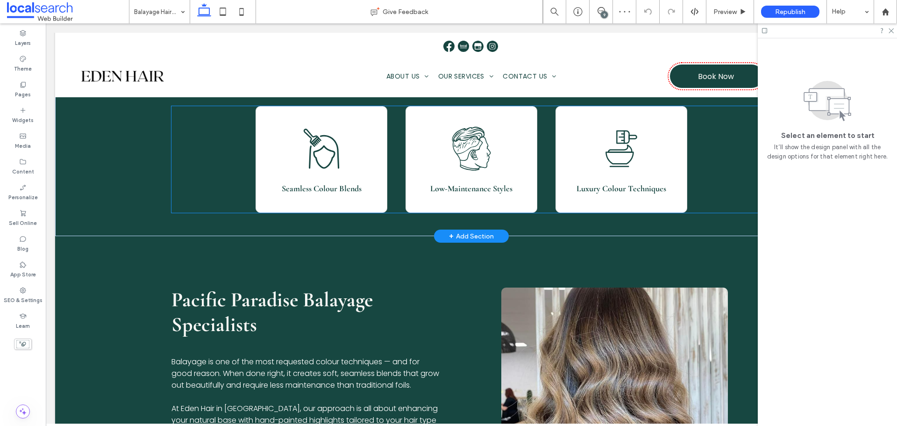
click at [619, 156] on icon "Head Coloring Kit Icon" at bounding box center [621, 149] width 50 height 50
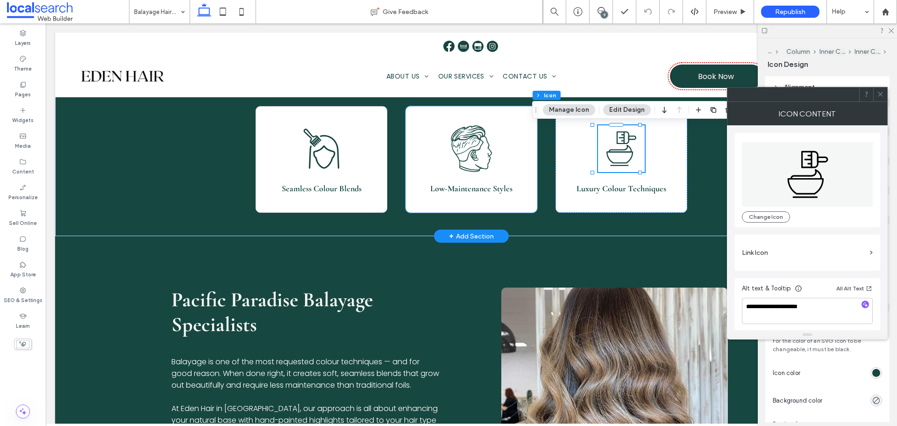
click at [466, 147] on icon "Head Icon" at bounding box center [472, 149] width 50 height 50
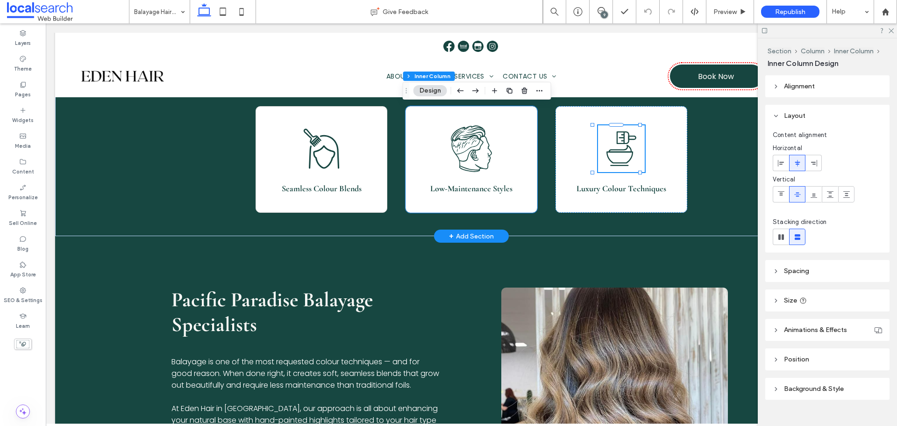
click at [466, 147] on icon "Head Icon" at bounding box center [472, 149] width 50 height 50
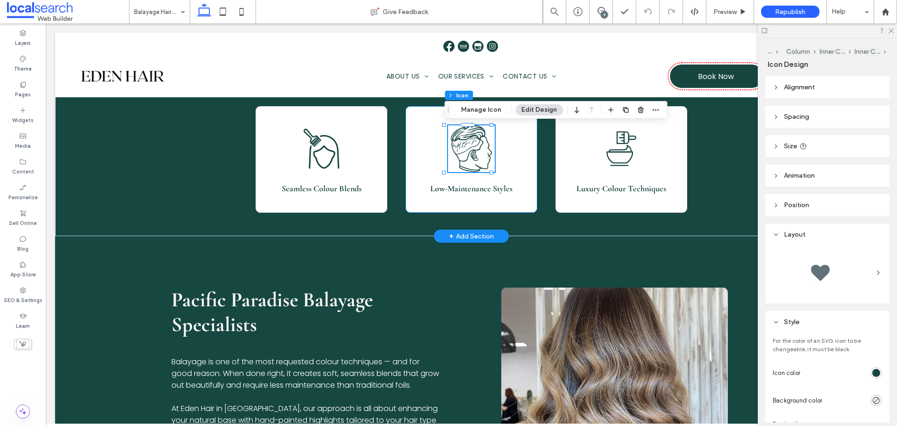
click at [466, 147] on icon "Head Icon" at bounding box center [472, 149] width 50 height 50
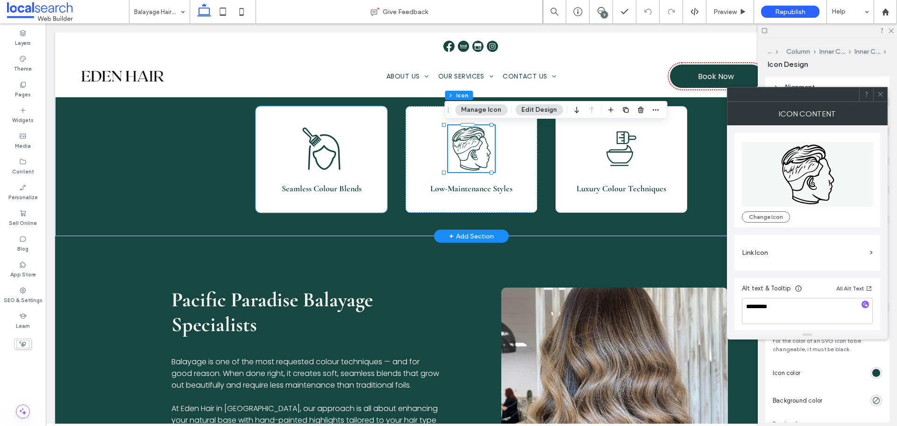
click at [317, 149] on icon at bounding box center [324, 157] width 23 height 25
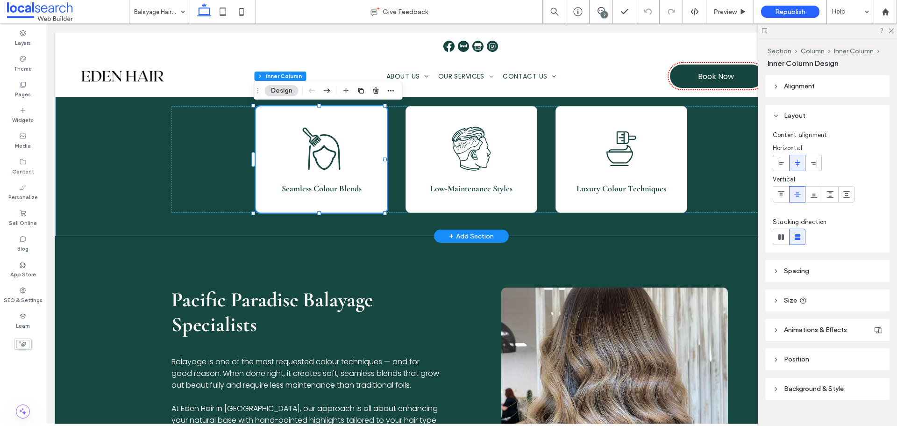
click at [317, 149] on icon at bounding box center [324, 157] width 23 height 25
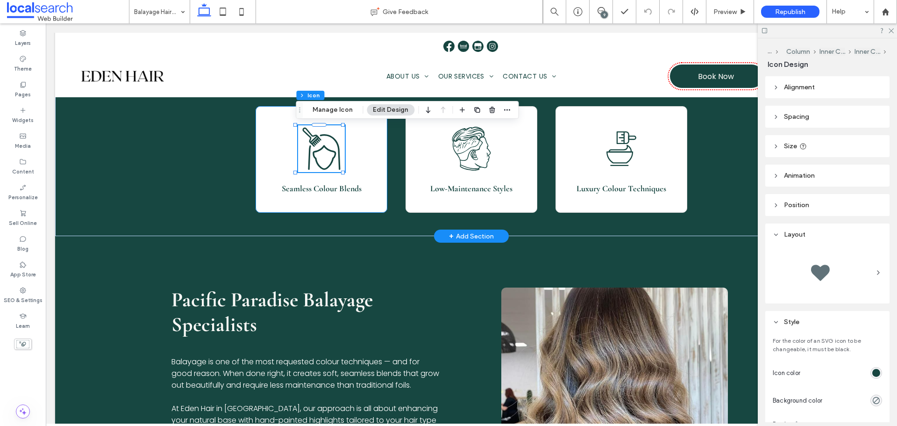
click at [317, 149] on icon at bounding box center [324, 157] width 23 height 25
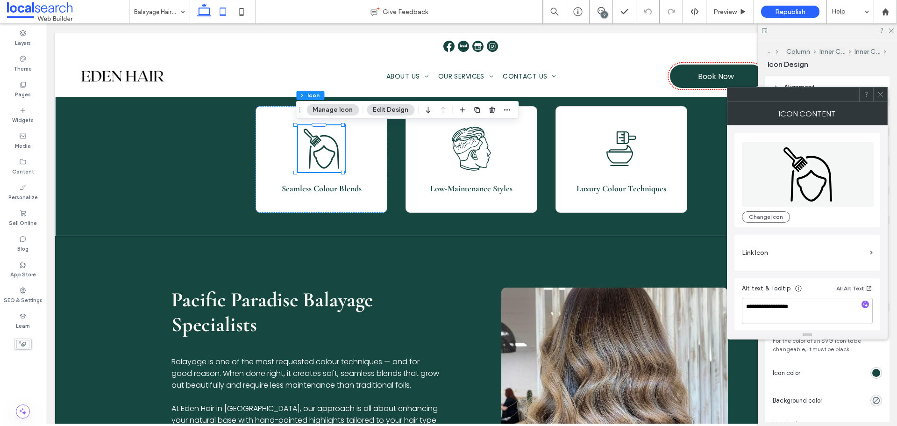
click at [227, 11] on icon at bounding box center [222, 11] width 19 height 19
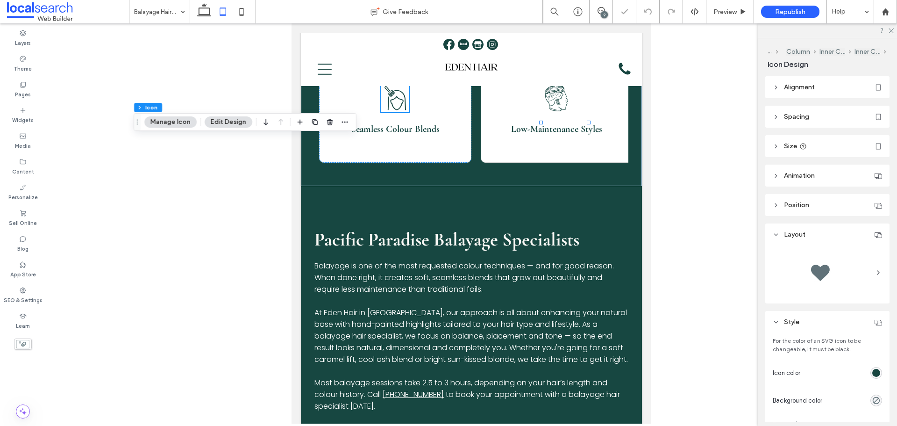
type input "**"
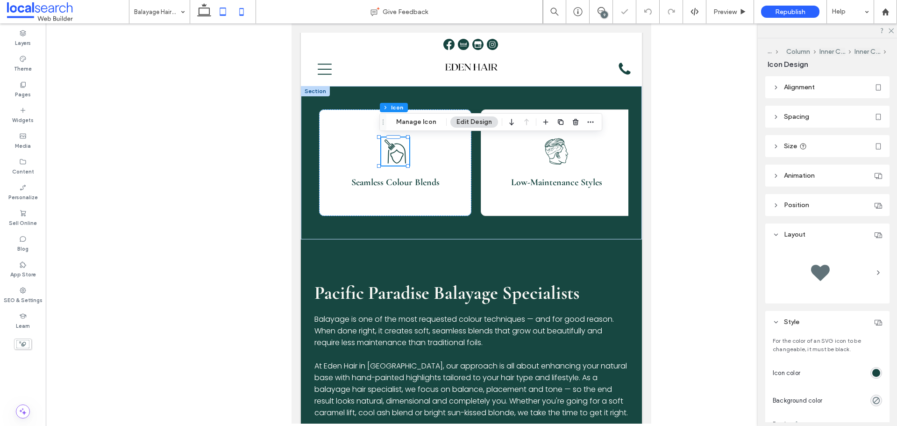
click at [242, 11] on icon at bounding box center [241, 11] width 19 height 19
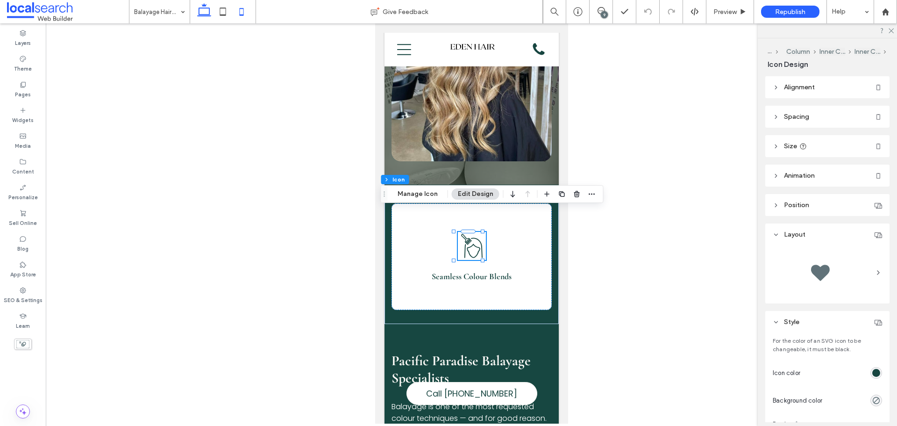
click at [197, 7] on icon at bounding box center [204, 11] width 19 height 19
type input "***"
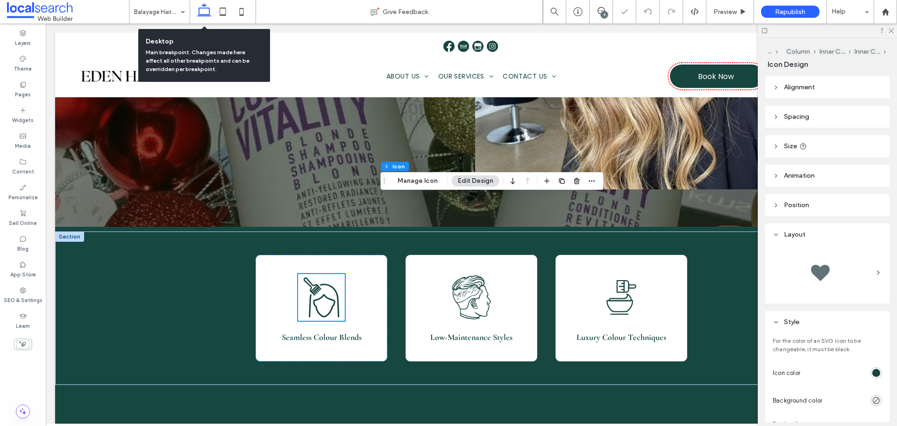
type input "***"
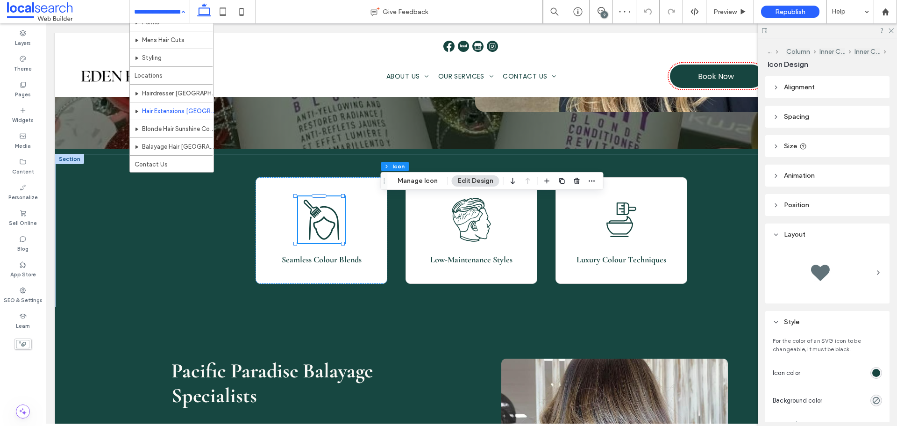
scroll to position [105, 0]
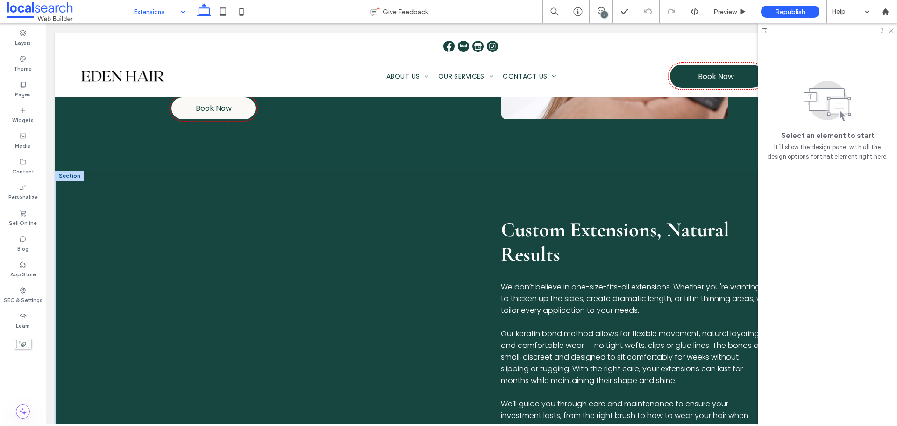
scroll to position [1028, 0]
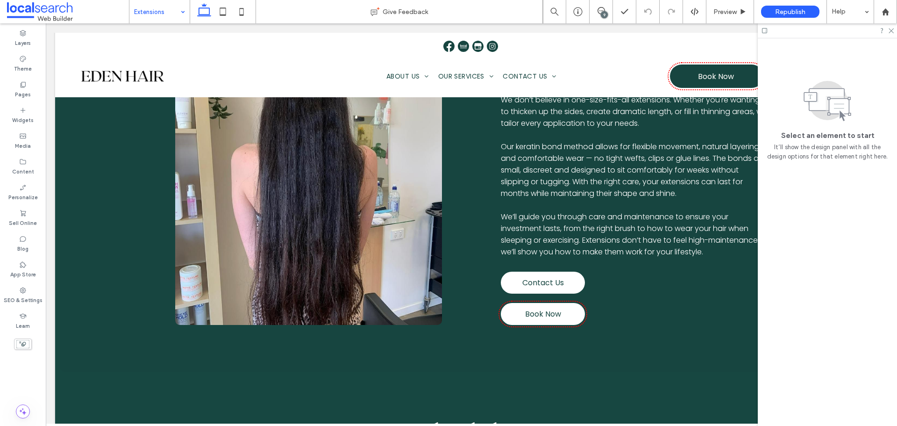
click at [162, 9] on input at bounding box center [157, 11] width 46 height 23
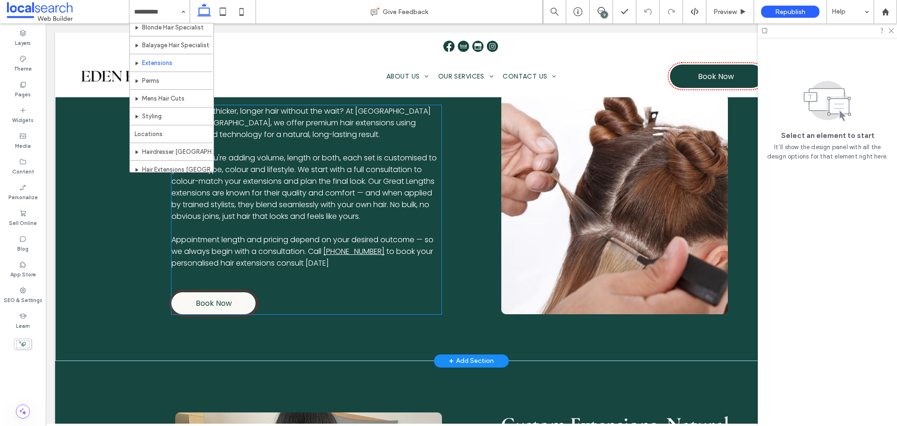
scroll to position [514, 0]
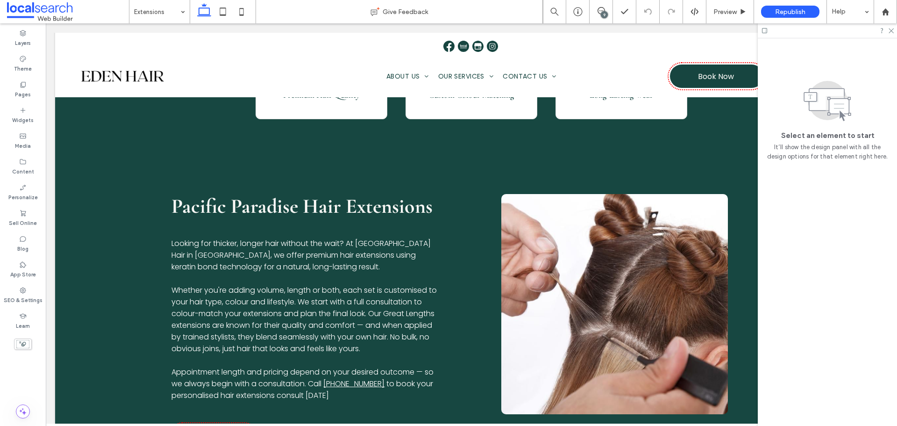
click at [606, 12] on div "9" at bounding box center [604, 14] width 7 height 7
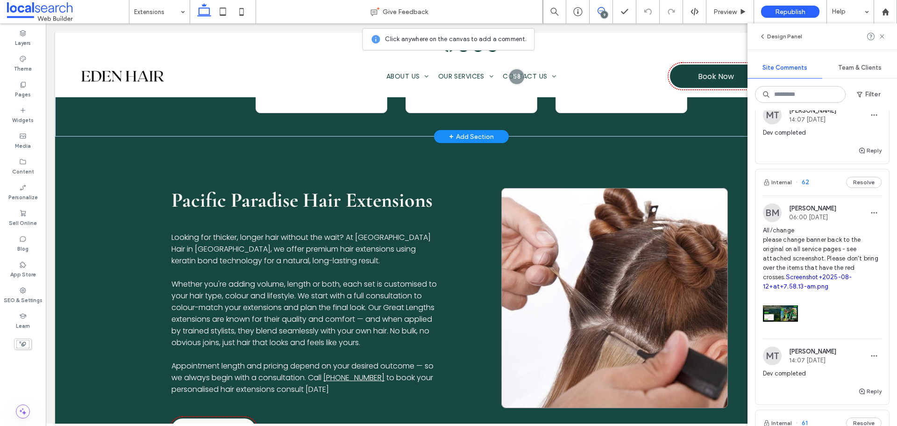
scroll to position [374, 0]
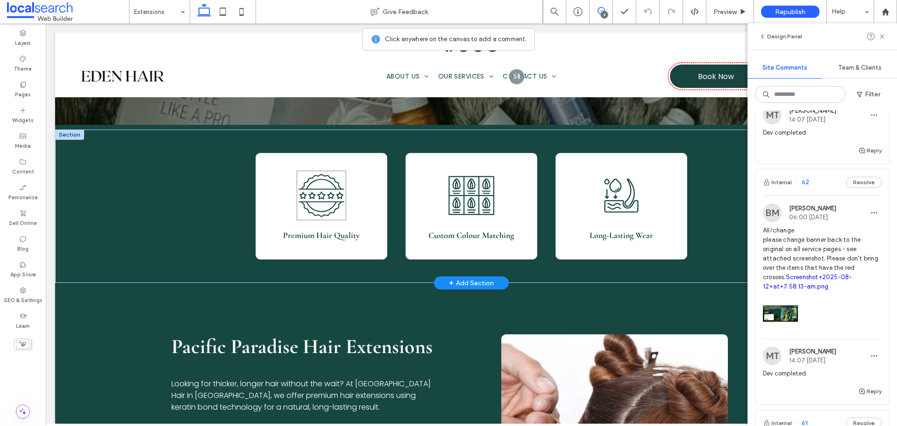
click at [323, 190] on icon "Rating Icon" at bounding box center [322, 195] width 50 height 50
click at [882, 35] on icon at bounding box center [881, 36] width 7 height 7
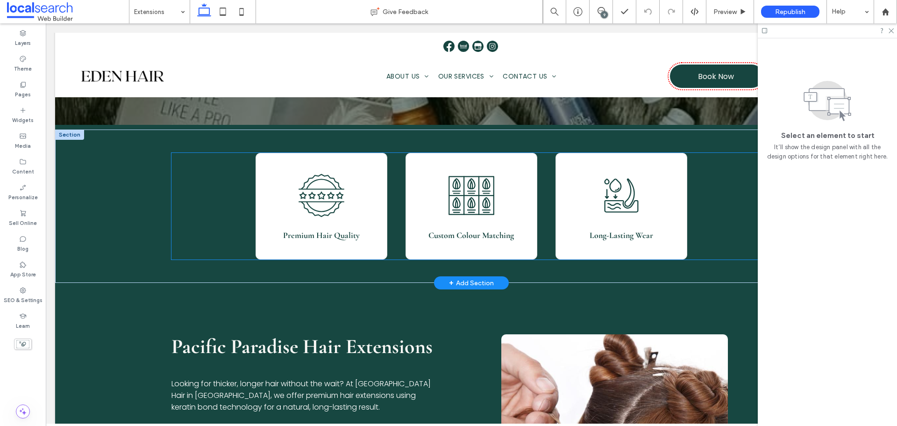
click at [322, 199] on icon "Rating Icon" at bounding box center [322, 195] width 50 height 50
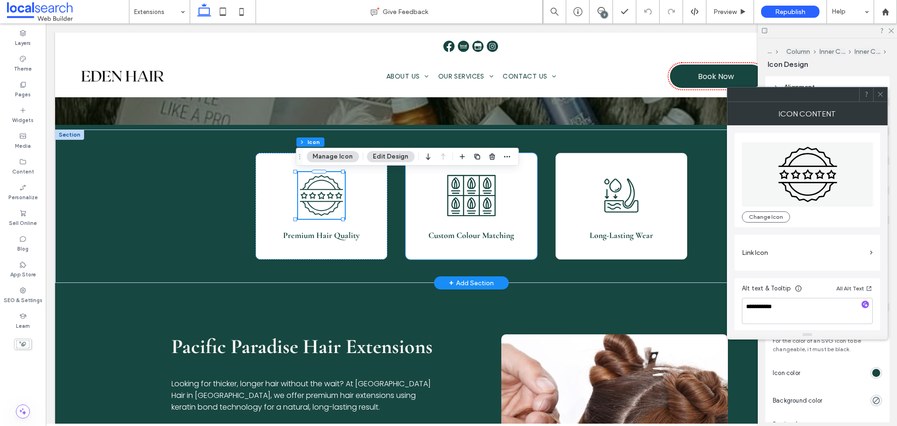
click at [472, 200] on icon "Color Choices Icon" at bounding box center [472, 195] width 50 height 50
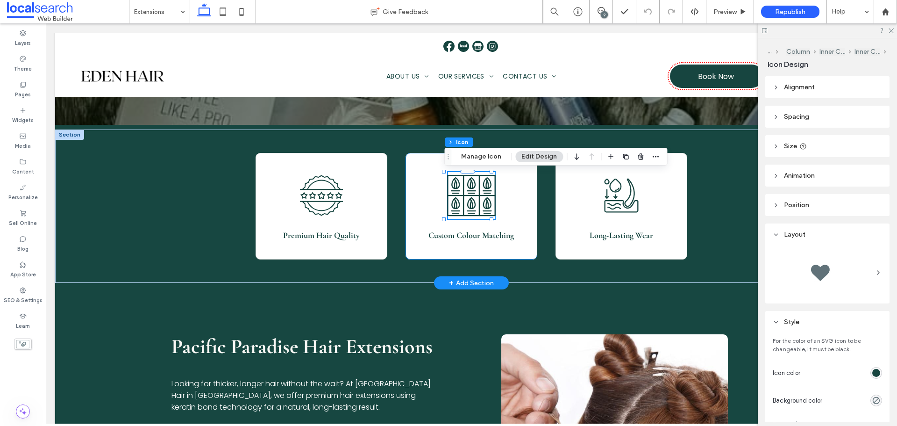
click at [472, 200] on icon "Color Choices Icon" at bounding box center [472, 195] width 50 height 50
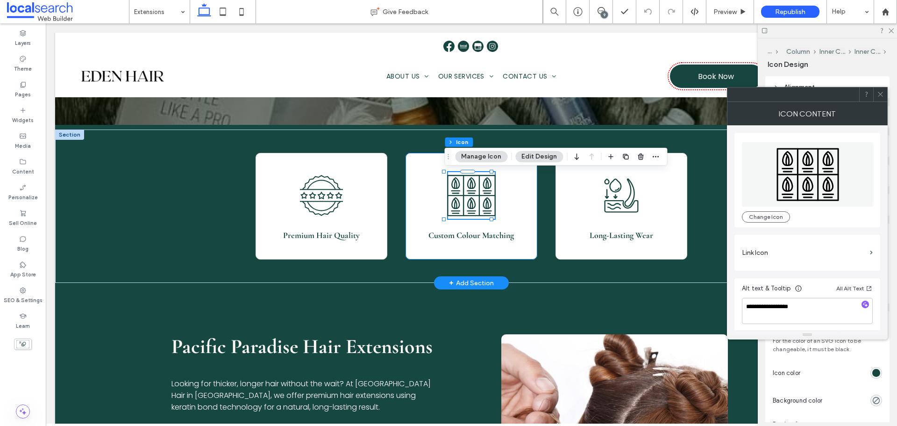
click at [477, 193] on icon "Color Choices Icon" at bounding box center [472, 195] width 50 height 50
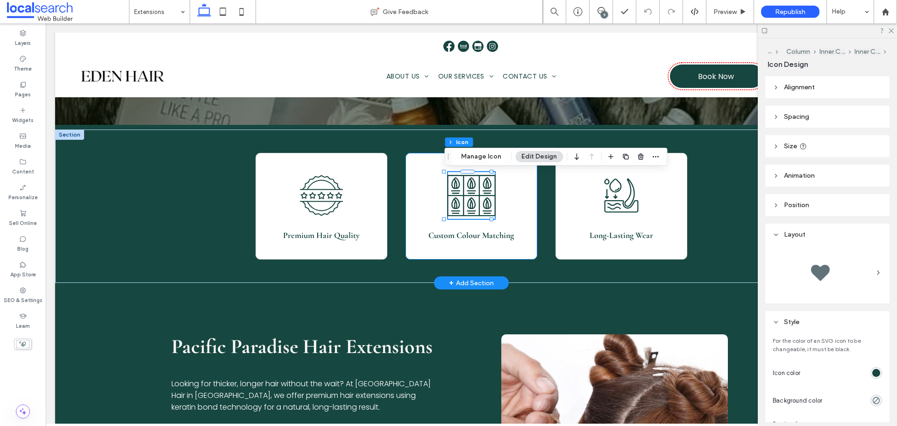
click at [477, 193] on icon "Color Choices Icon" at bounding box center [472, 195] width 50 height 50
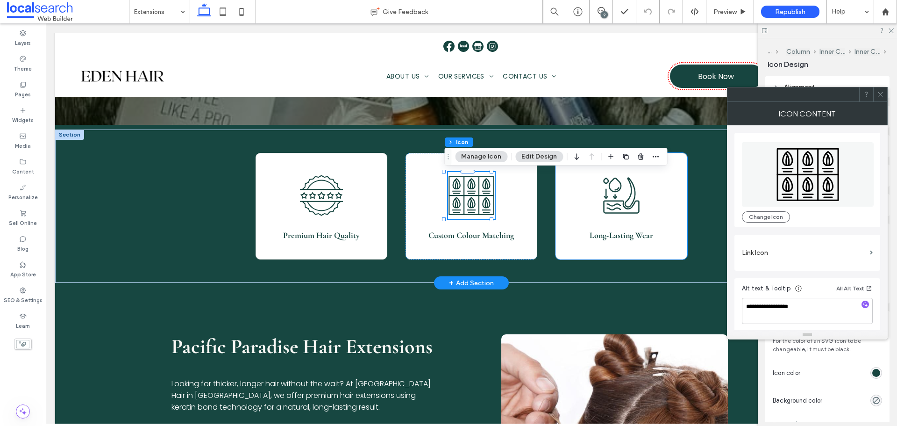
click at [625, 198] on icon at bounding box center [630, 192] width 11 height 30
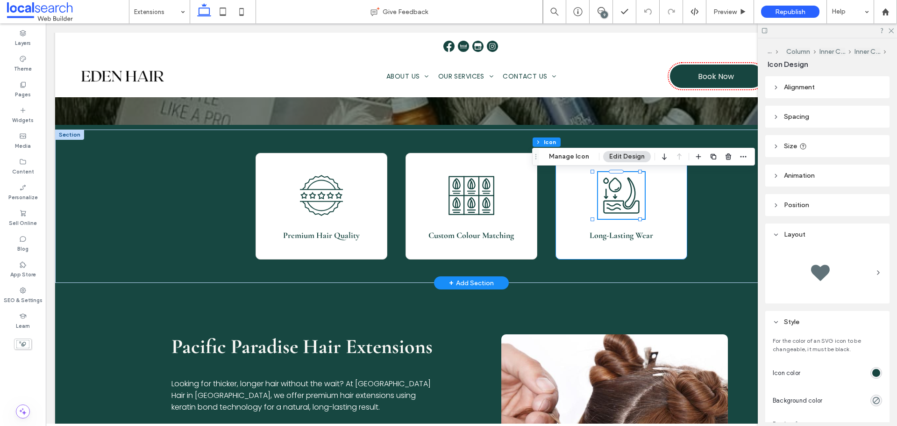
click at [625, 198] on icon at bounding box center [630, 192] width 11 height 30
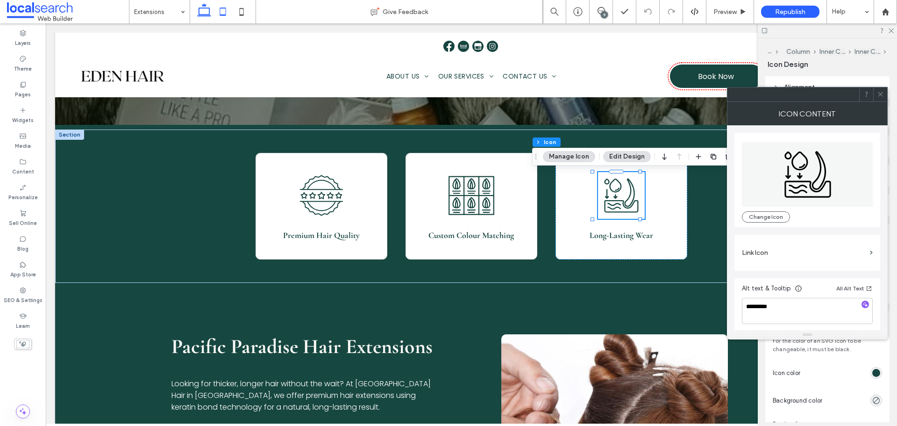
click at [223, 11] on icon at bounding box center [222, 11] width 19 height 19
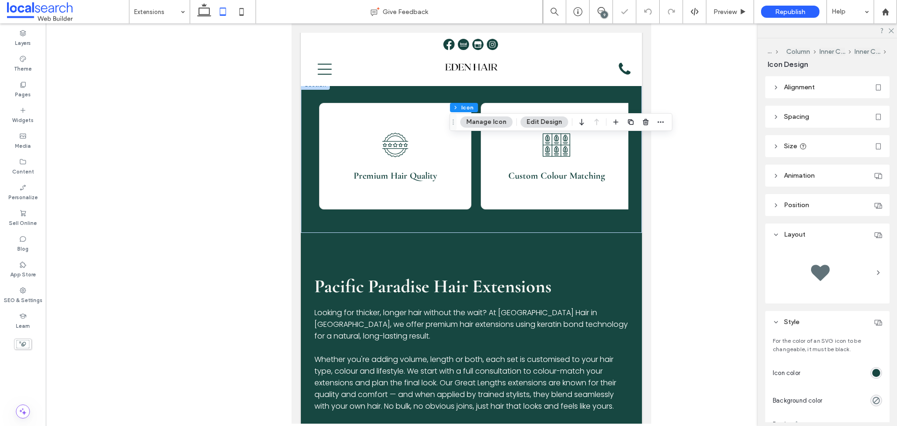
type input "**"
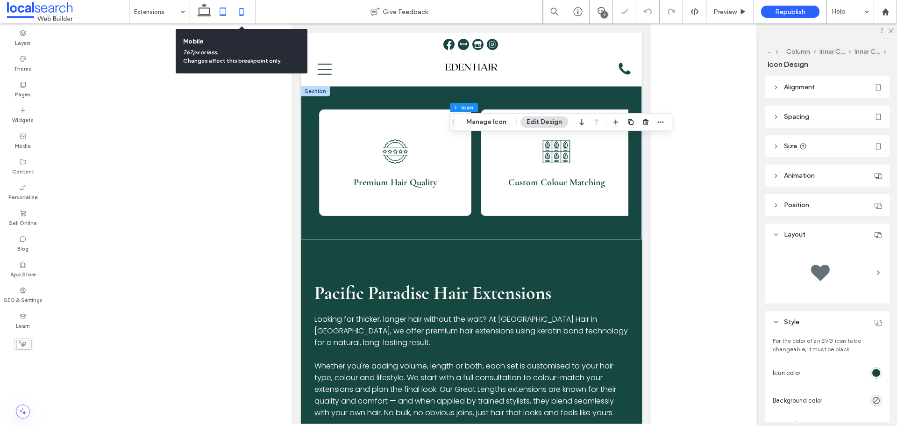
click at [241, 9] on icon at bounding box center [241, 11] width 19 height 19
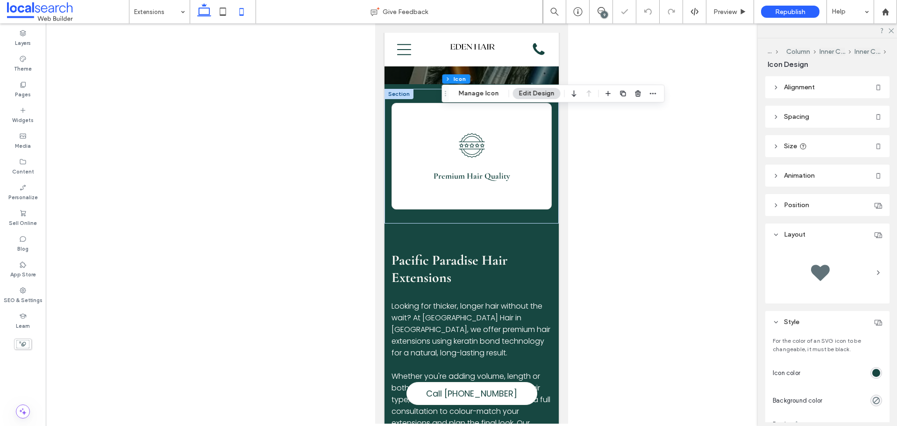
click at [199, 9] on icon at bounding box center [204, 11] width 19 height 19
type input "***"
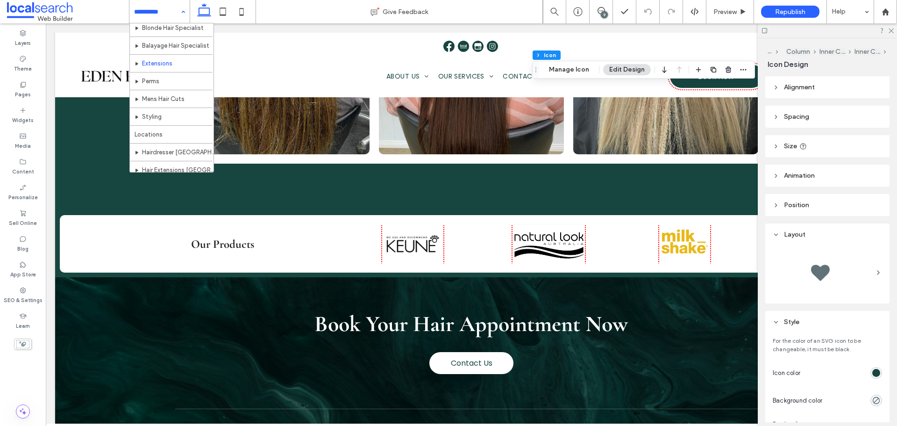
scroll to position [93, 0]
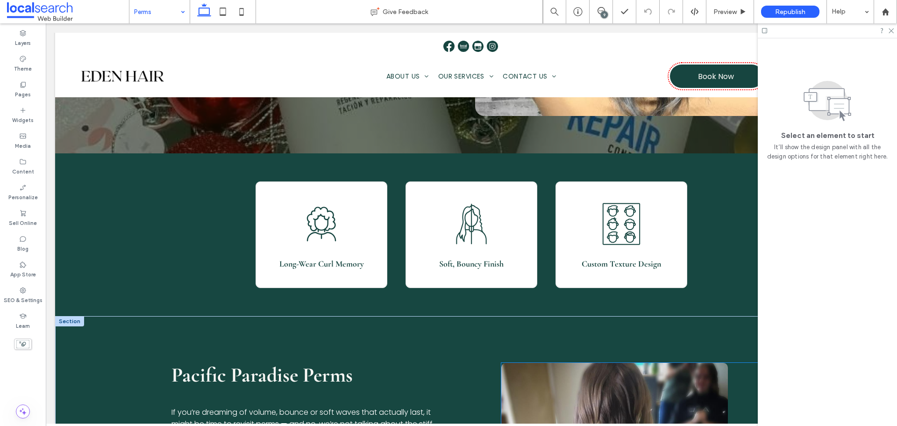
scroll to position [467, 0]
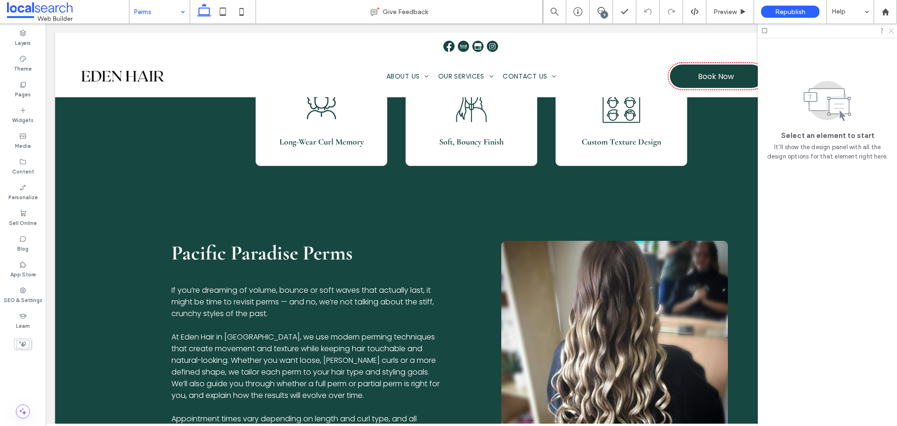
click at [889, 33] on use at bounding box center [890, 30] width 5 height 5
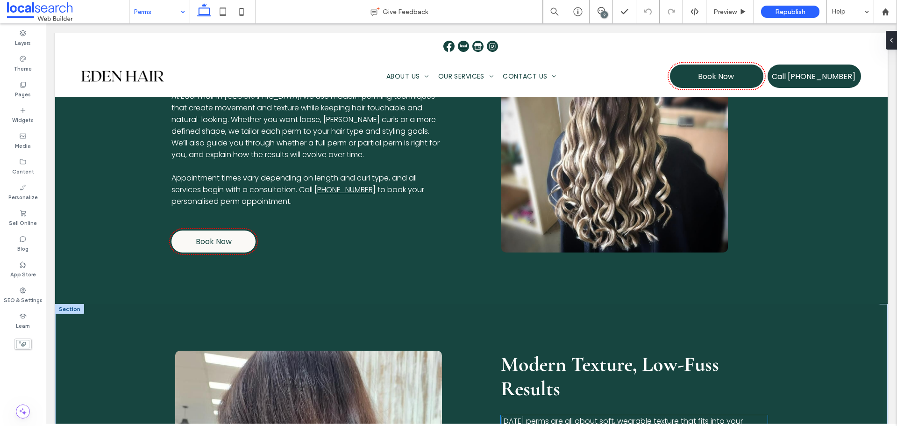
scroll to position [934, 0]
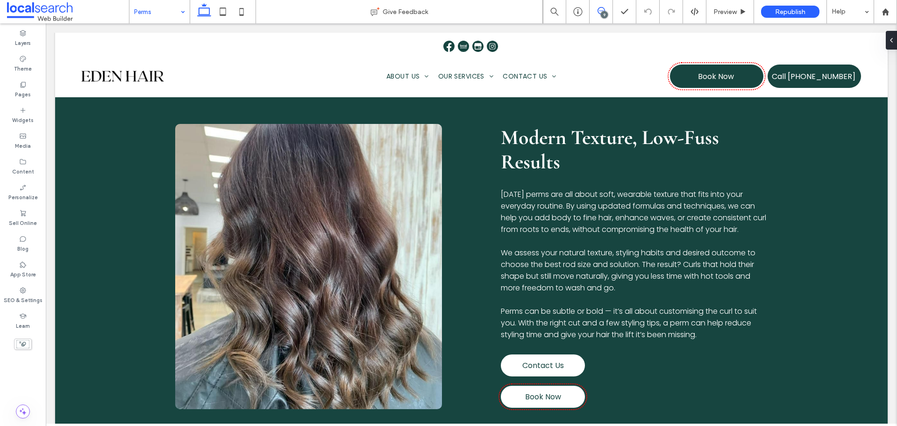
click at [605, 11] on span at bounding box center [600, 10] width 23 height 7
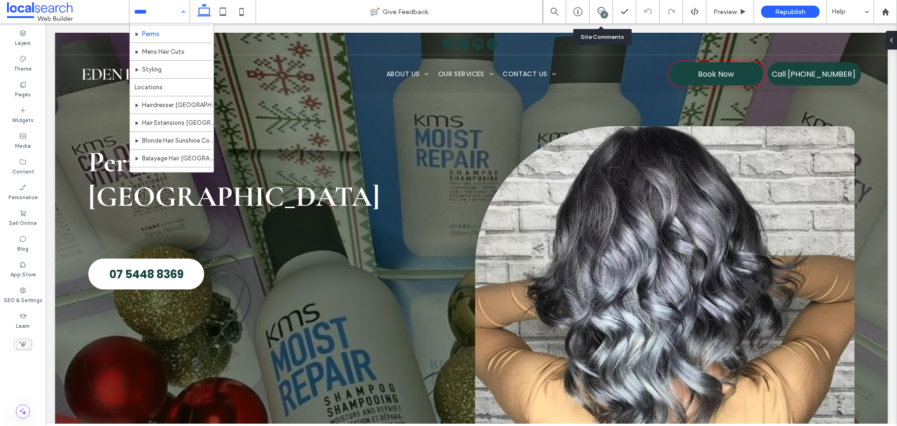
scroll to position [93, 0]
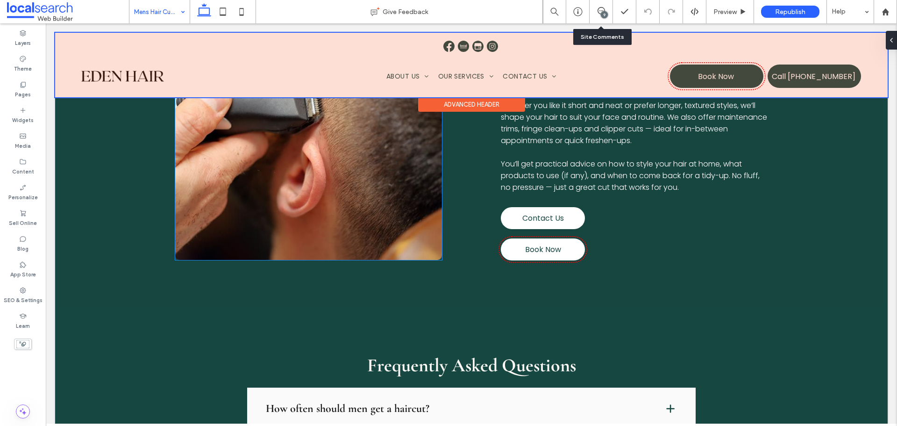
scroll to position [981, 0]
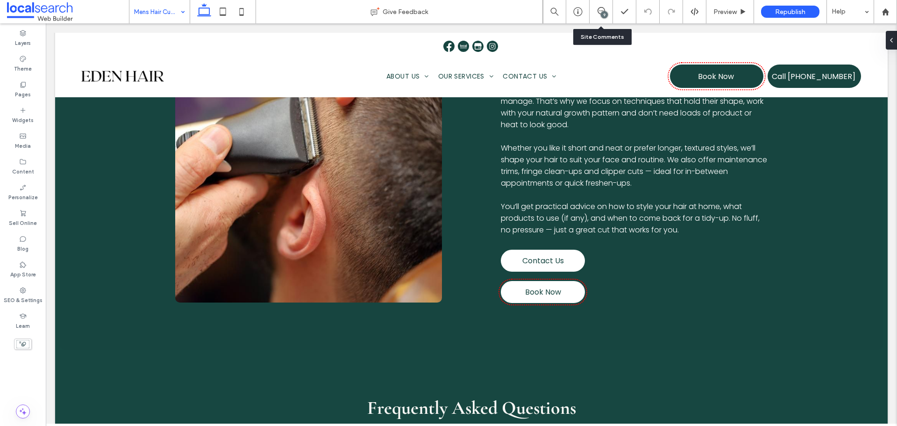
click at [161, 9] on input at bounding box center [157, 11] width 46 height 23
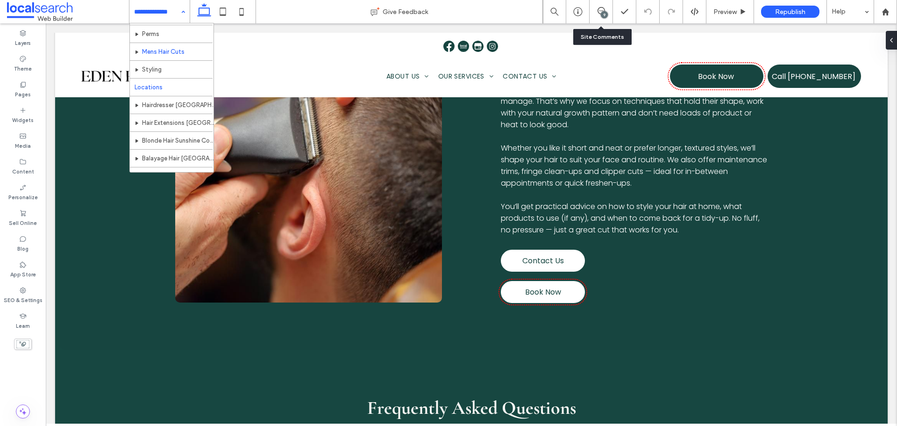
scroll to position [152, 0]
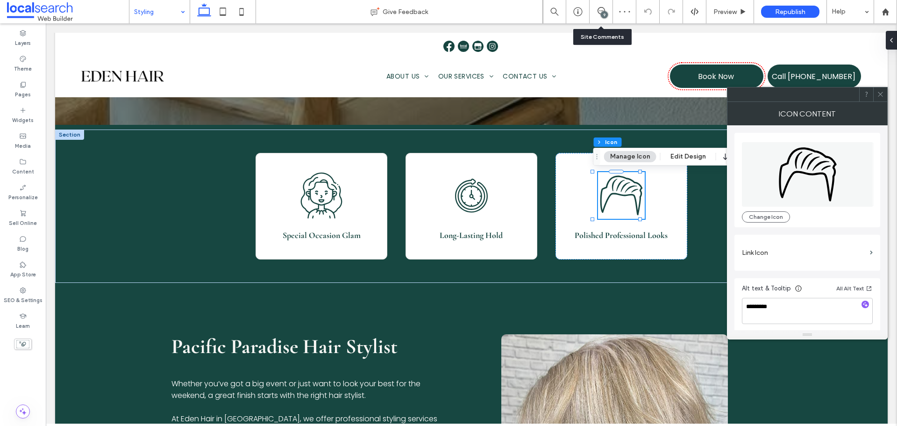
click at [171, 14] on input at bounding box center [157, 11] width 46 height 23
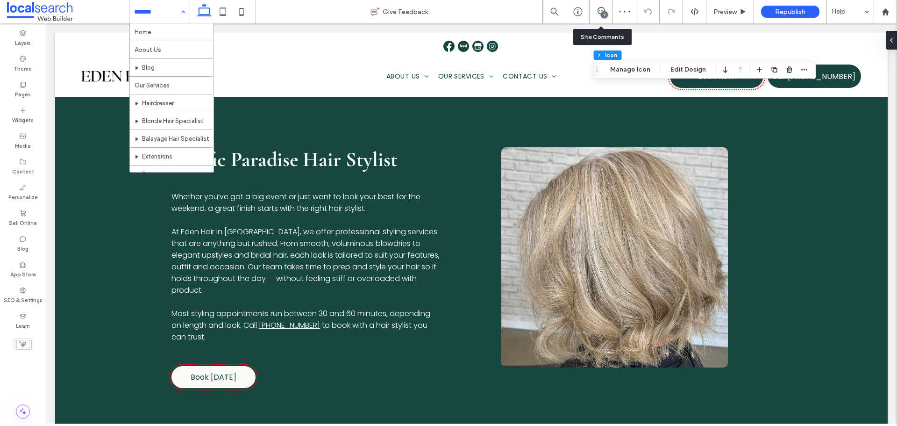
scroll to position [152, 0]
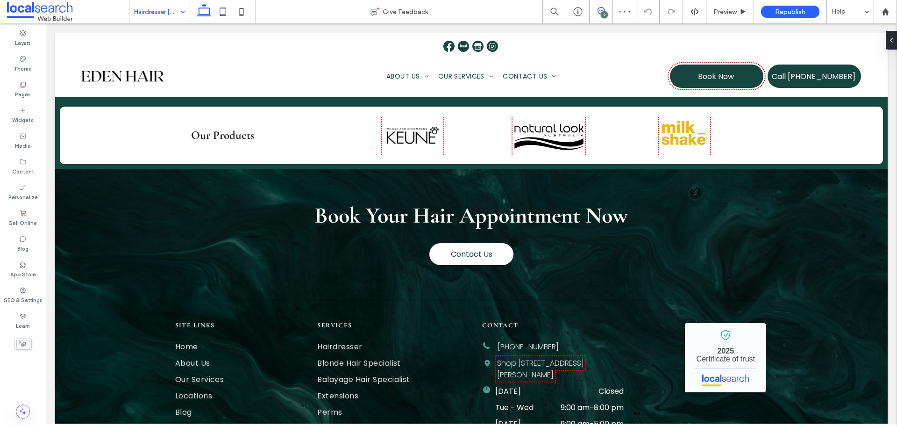
drag, startPoint x: 596, startPoint y: 11, endPoint x: 722, endPoint y: 61, distance: 135.7
click at [596, 11] on span at bounding box center [600, 10] width 23 height 7
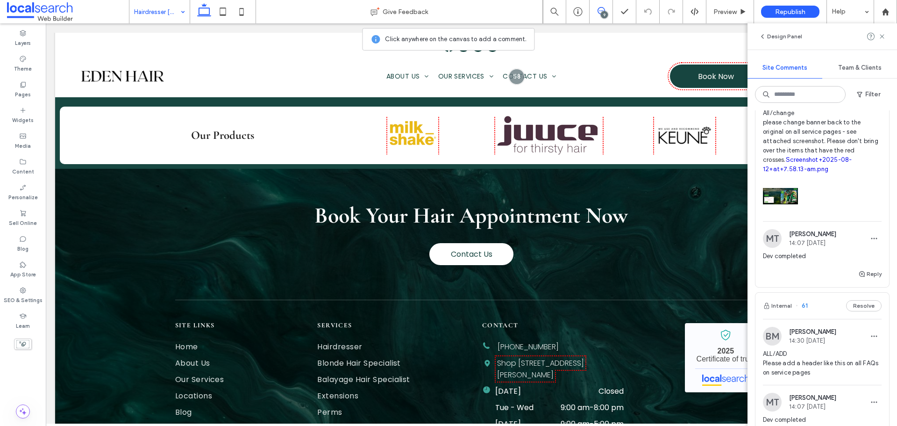
scroll to position [280, 0]
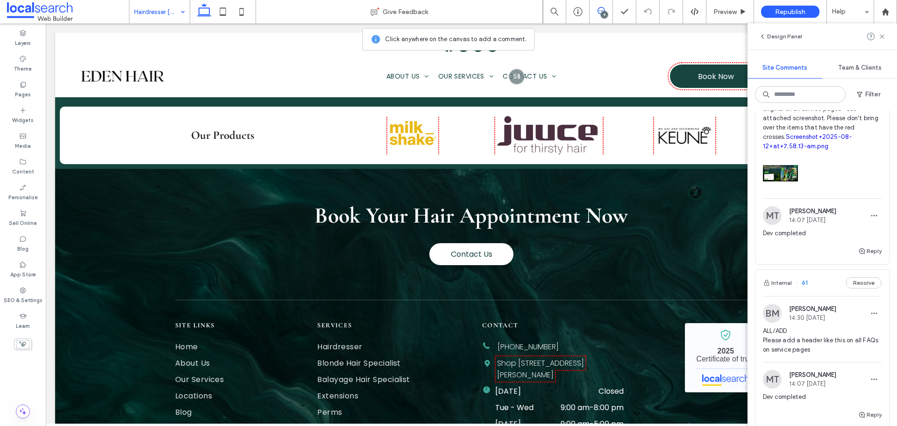
click at [776, 309] on img at bounding box center [772, 313] width 19 height 19
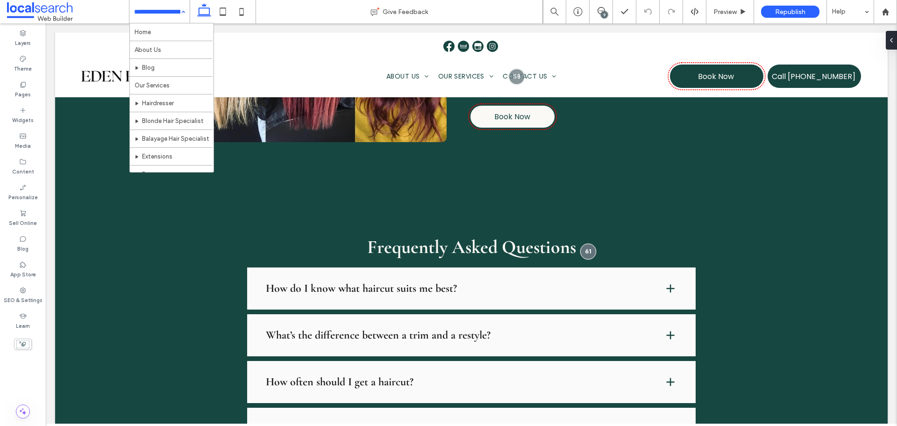
scroll to position [0, 0]
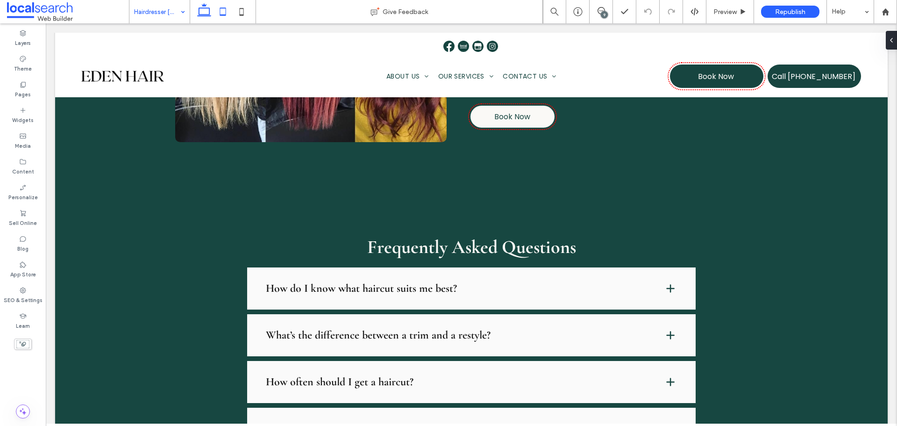
click at [221, 9] on icon at bounding box center [222, 11] width 19 height 19
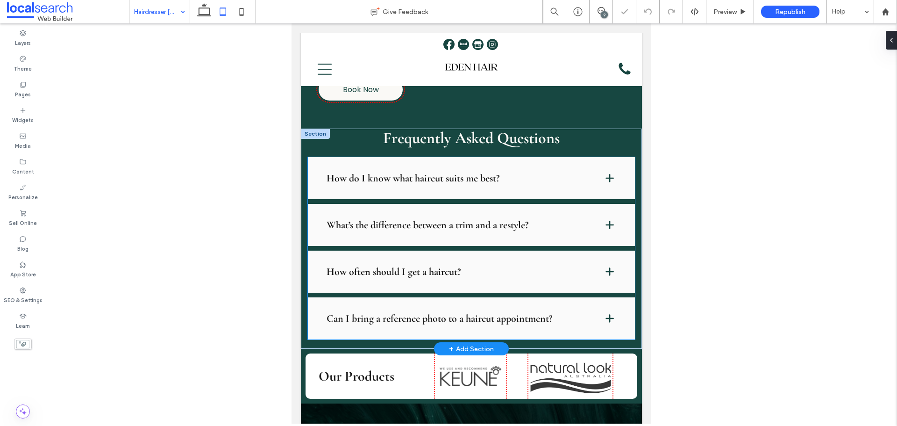
scroll to position [1445, 0]
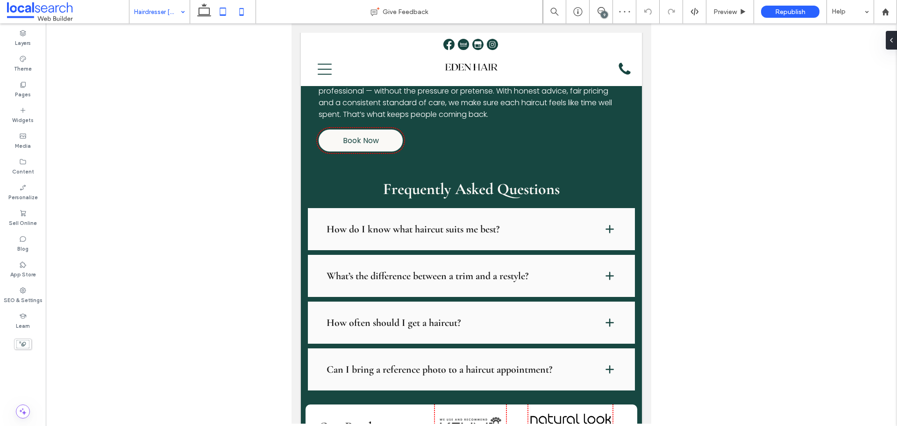
click at [240, 10] on icon at bounding box center [241, 11] width 19 height 19
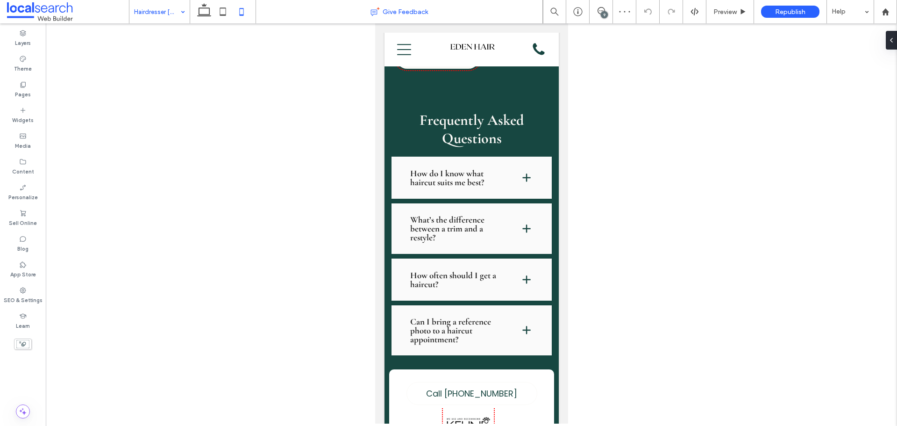
scroll to position [1680, 0]
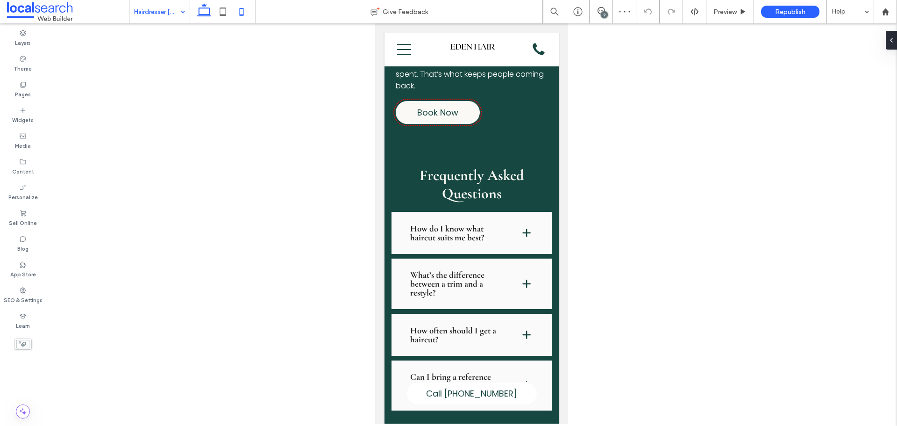
click at [208, 7] on icon at bounding box center [204, 11] width 19 height 19
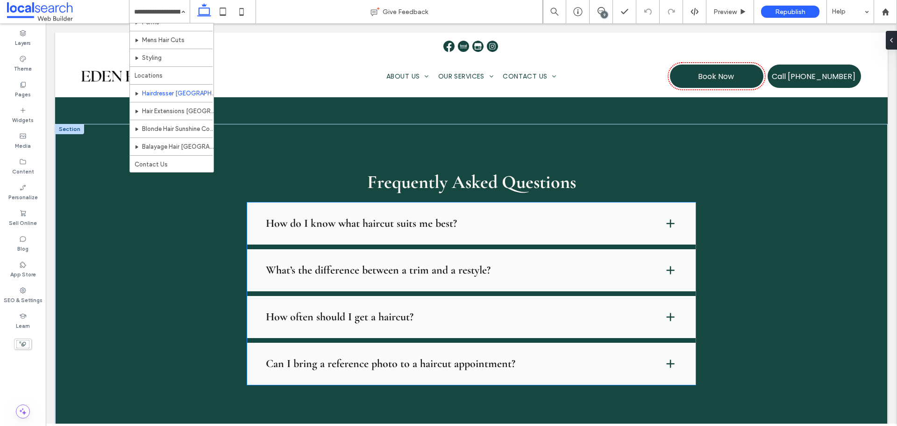
scroll to position [1164, 0]
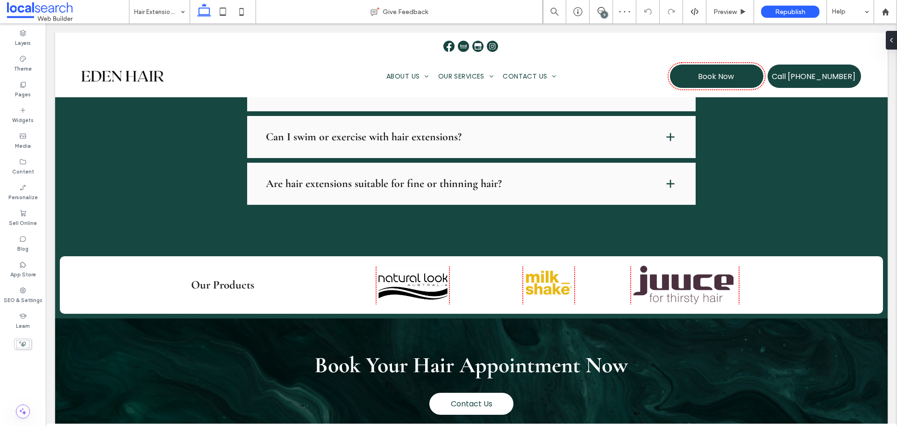
click at [156, 16] on input at bounding box center [157, 11] width 46 height 23
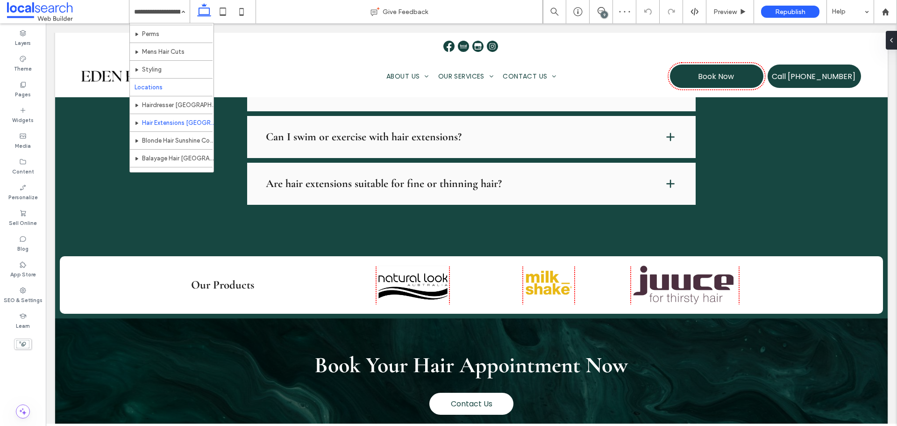
scroll to position [152, 0]
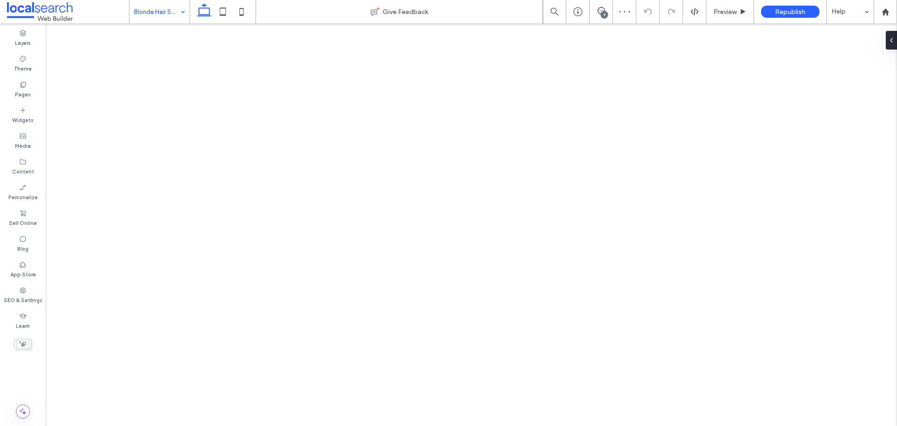
click at [177, 22] on div "Blonde Hair Sunshine Coast" at bounding box center [159, 11] width 60 height 23
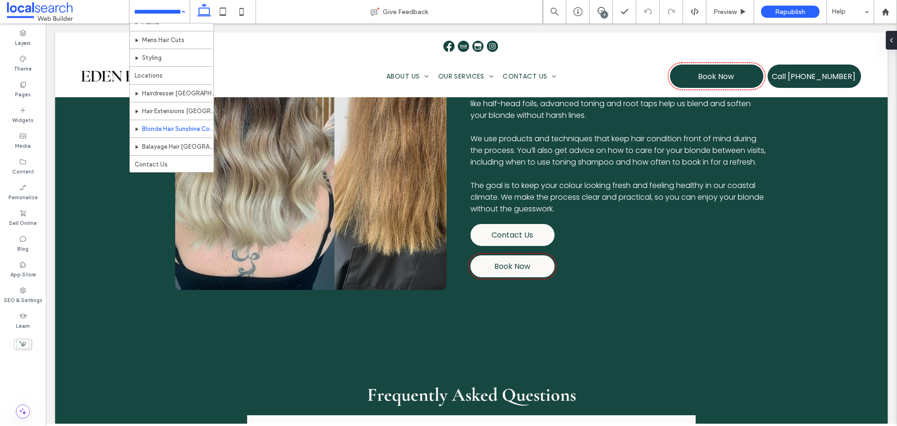
click at [192, 137] on hr at bounding box center [171, 137] width 83 height 0
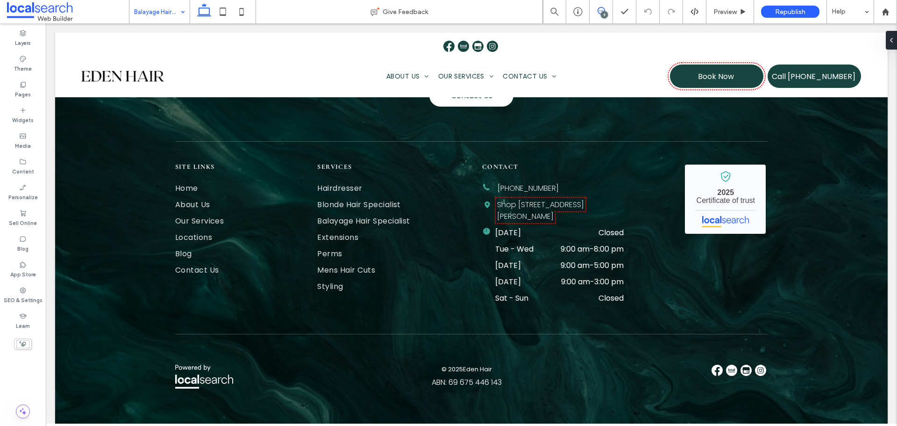
click at [600, 9] on icon at bounding box center [600, 10] width 7 height 7
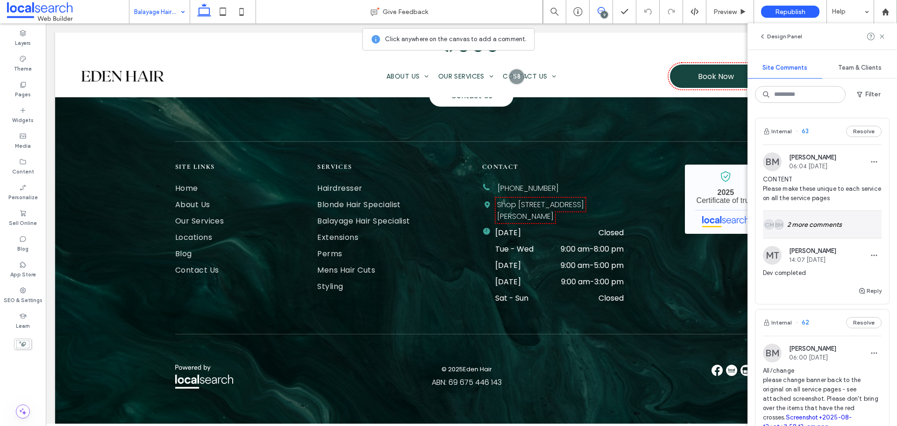
scroll to position [93, 0]
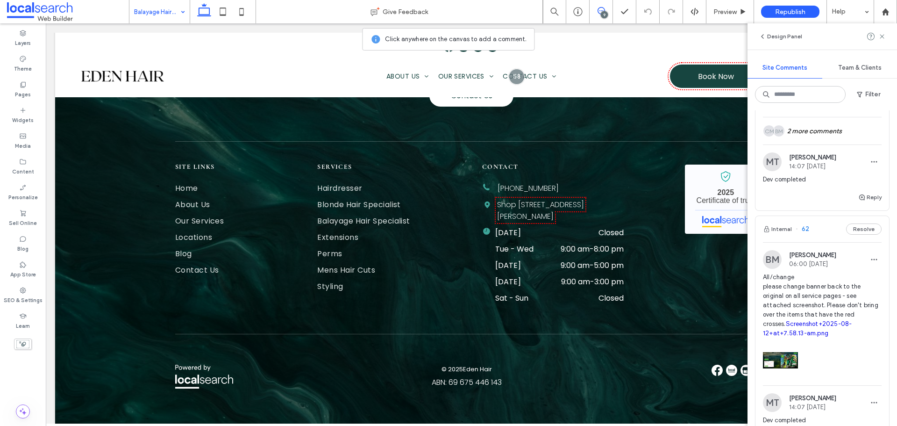
click at [774, 257] on img at bounding box center [772, 259] width 19 height 19
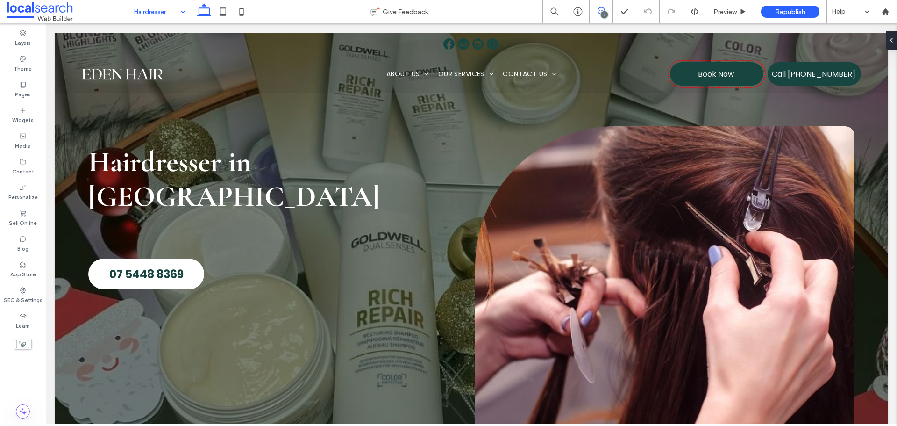
click at [597, 7] on icon at bounding box center [600, 10] width 7 height 7
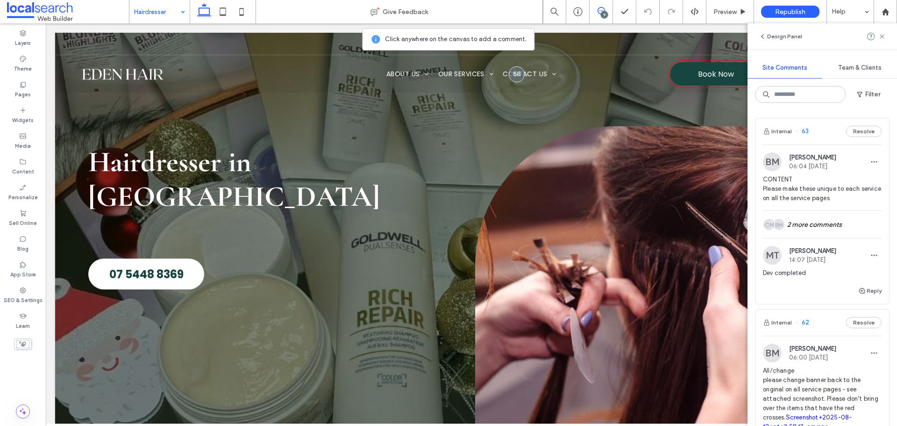
scroll to position [187, 0]
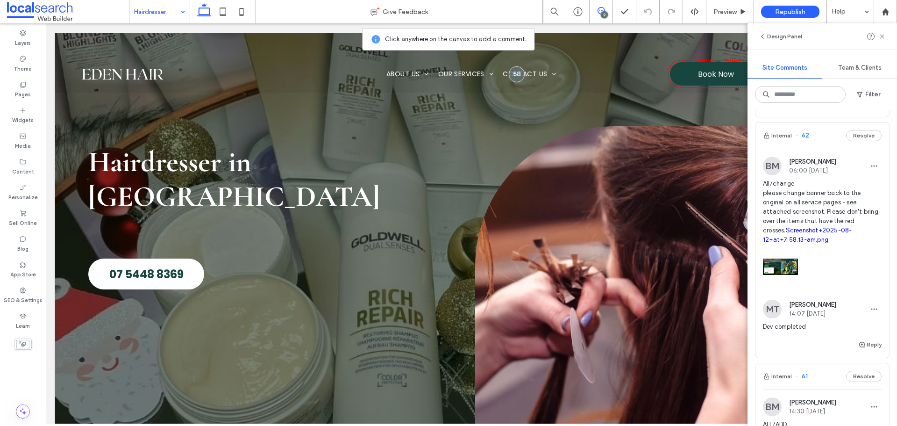
click at [820, 228] on link "Screenshot+2025-08-12+at+7.58.13-am.png" at bounding box center [807, 235] width 89 height 16
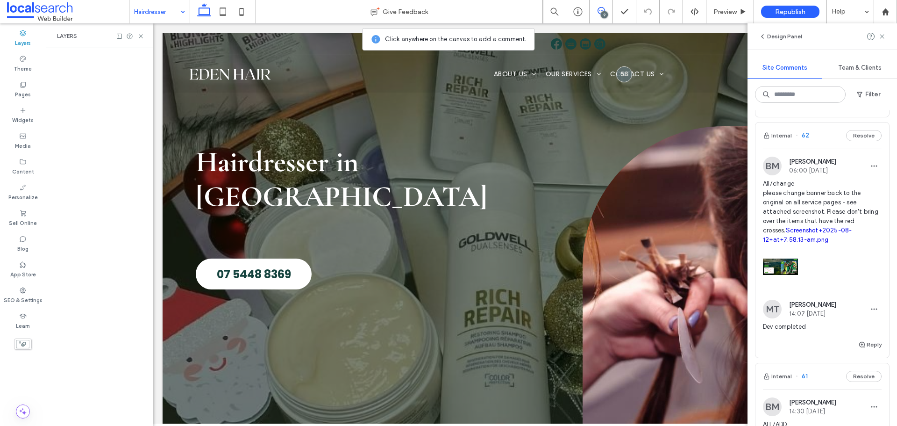
scroll to position [0, 107]
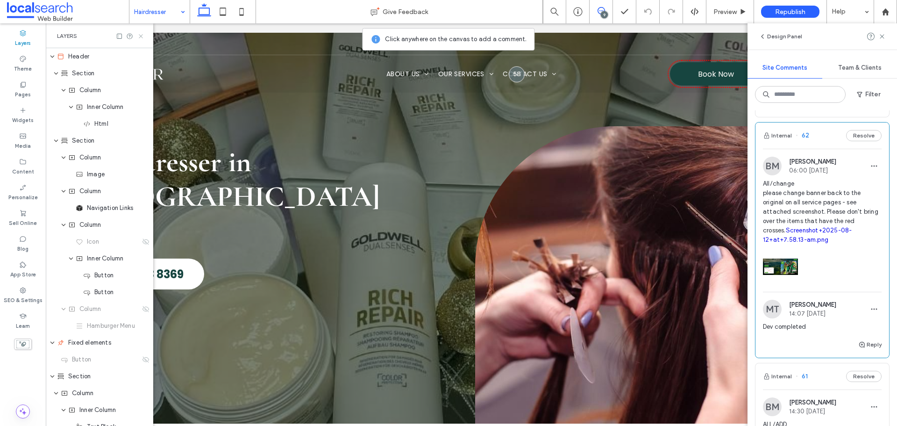
click at [141, 37] on icon at bounding box center [140, 36] width 7 height 7
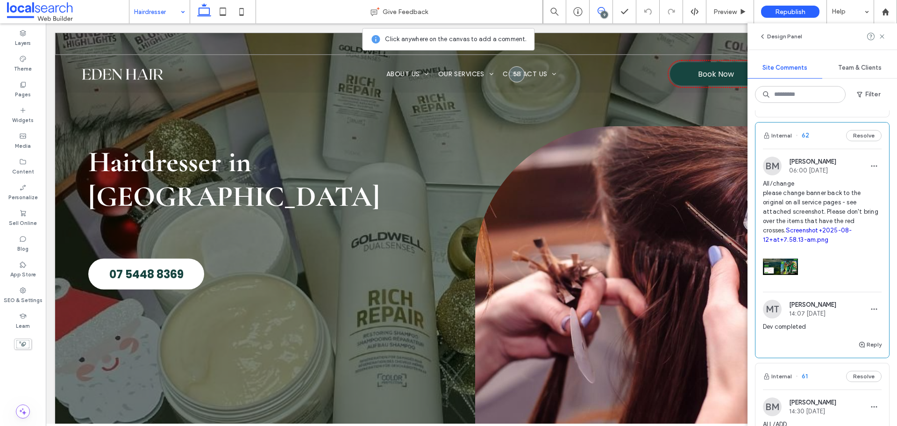
scroll to position [0, 0]
click at [879, 35] on icon at bounding box center [881, 36] width 7 height 7
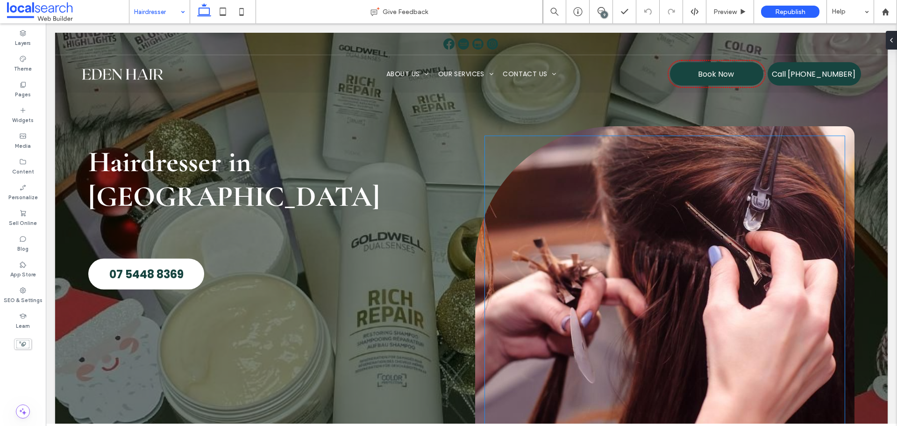
click at [590, 319] on div at bounding box center [664, 293] width 361 height 316
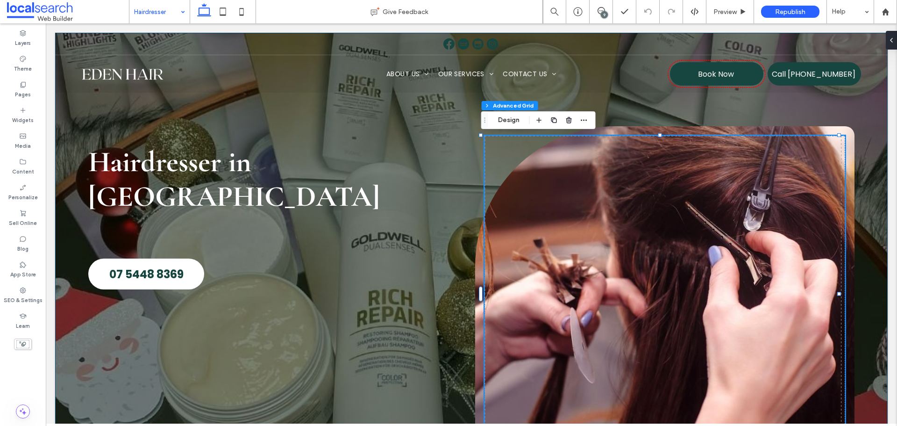
click at [691, 125] on div "Hairdresser in Pacific Paradise 07 5448 8369" at bounding box center [471, 266] width 832 height 466
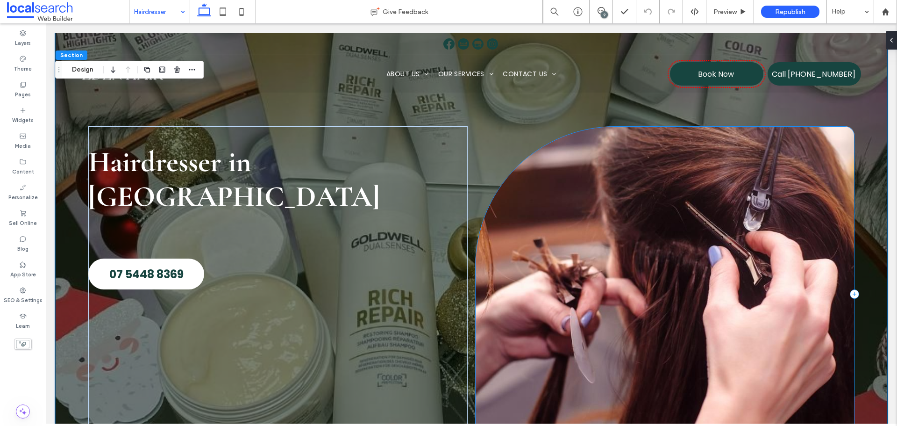
click at [631, 133] on div at bounding box center [664, 293] width 379 height 335
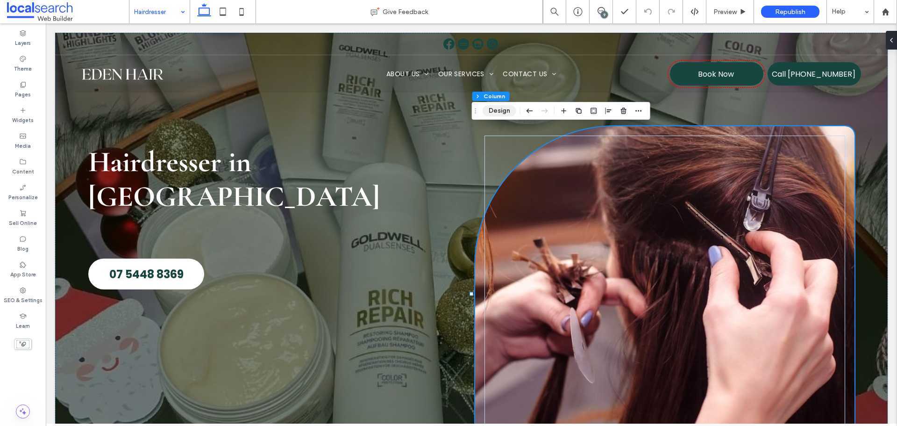
click at [509, 111] on button "Design" at bounding box center [500, 110] width 34 height 11
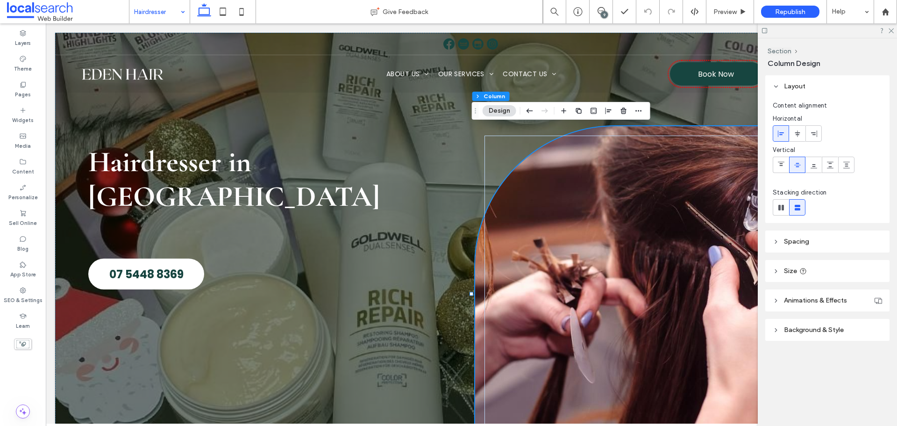
click at [783, 330] on header "Background & Style" at bounding box center [827, 330] width 124 height 22
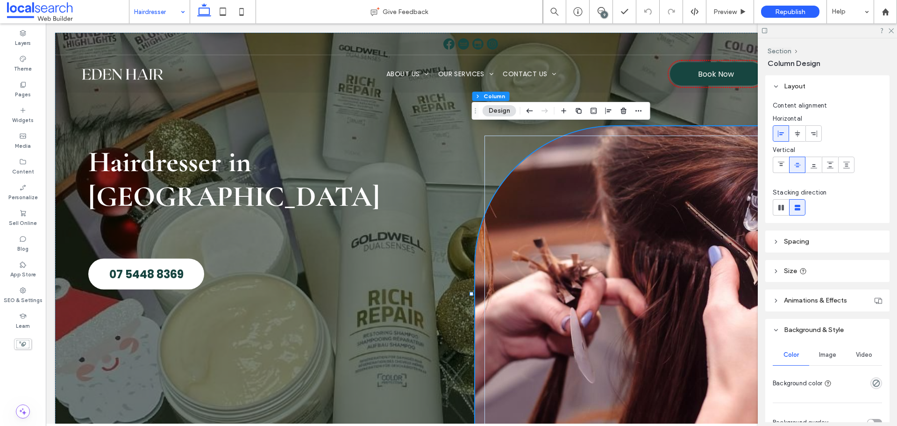
scroll to position [187, 0]
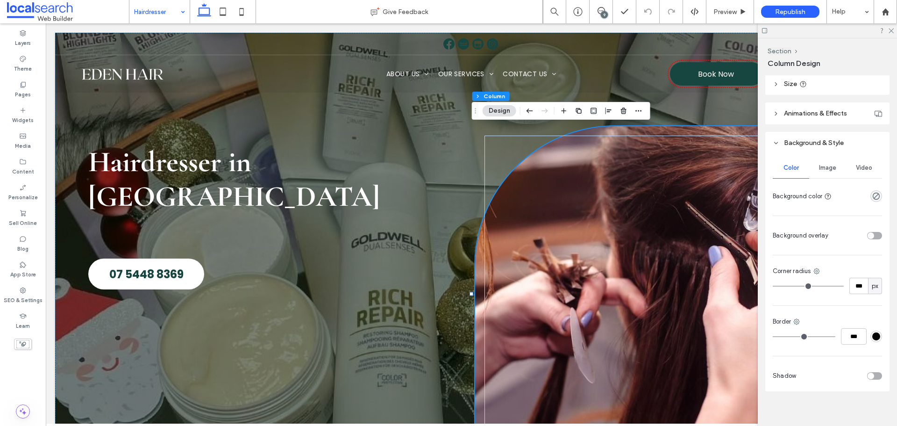
click at [824, 171] on span "Image" at bounding box center [827, 167] width 17 height 7
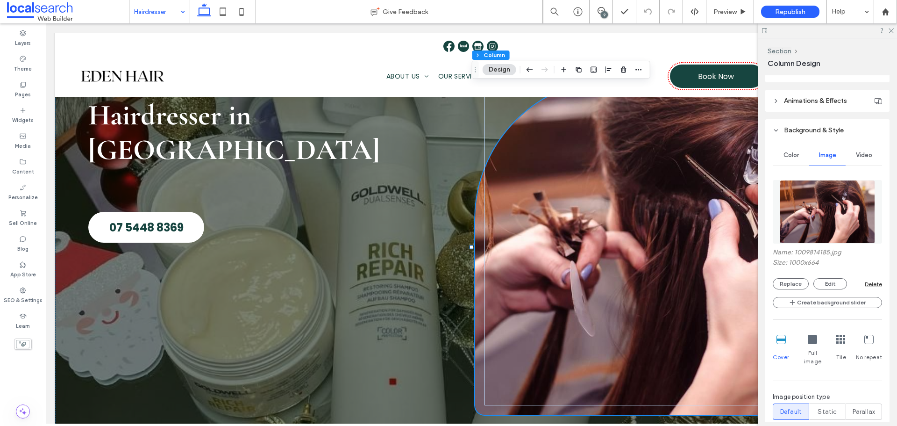
scroll to position [59, 0]
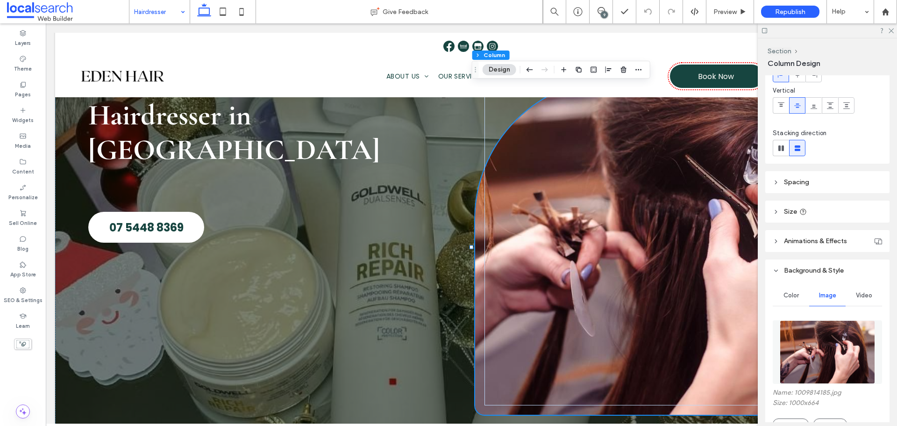
click at [783, 211] on header "Size" at bounding box center [827, 211] width 124 height 22
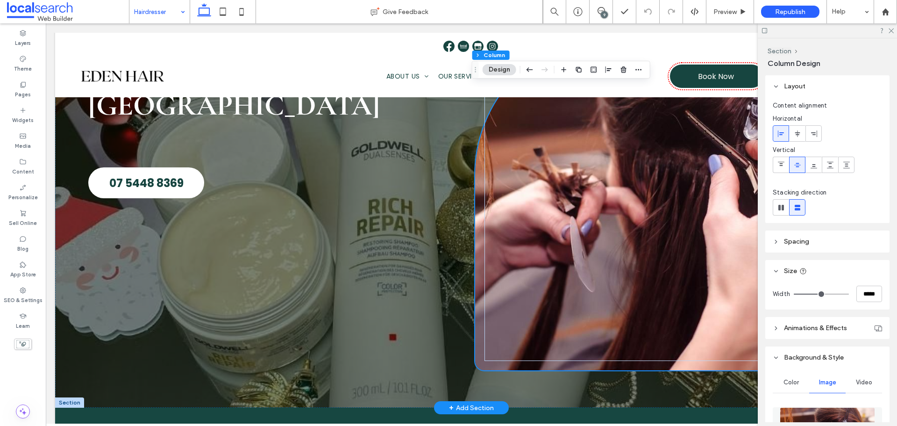
scroll to position [0, 0]
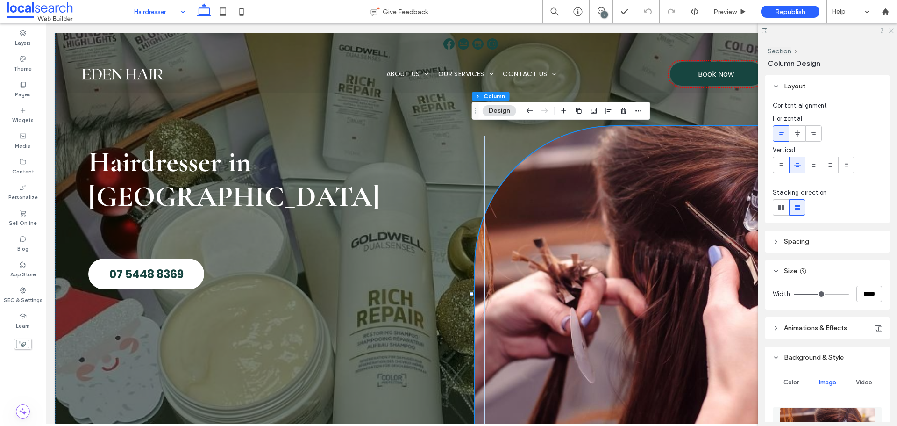
click at [890, 29] on use at bounding box center [890, 30] width 5 height 5
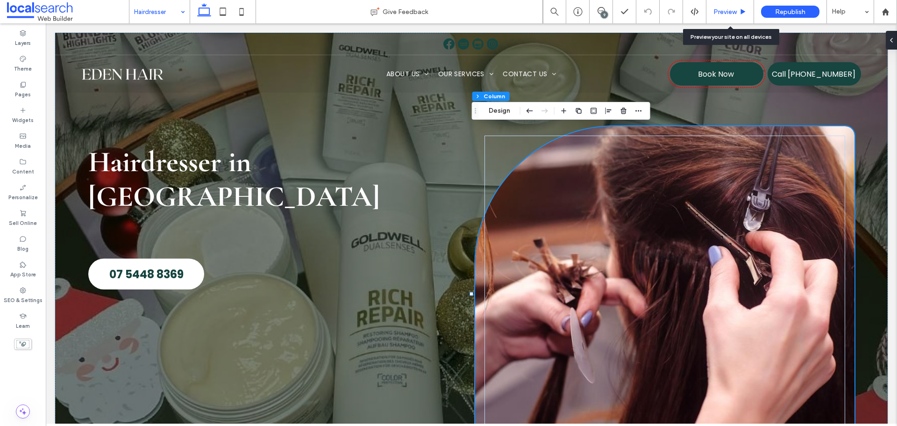
click at [725, 15] on span "Preview" at bounding box center [724, 12] width 23 height 8
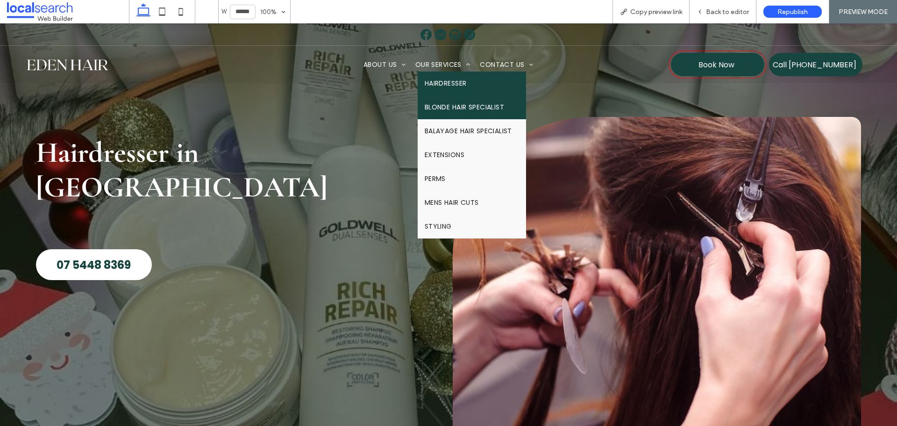
click at [433, 101] on link "Blonde Hair Specialist" at bounding box center [472, 107] width 108 height 24
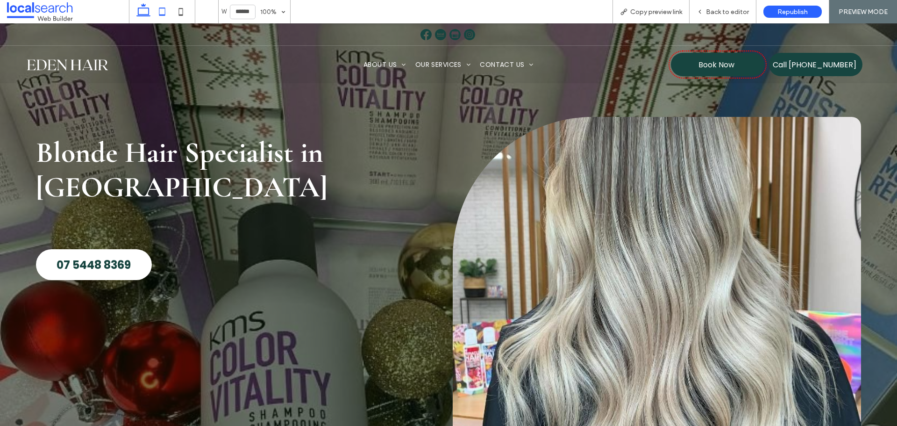
click at [156, 15] on icon at bounding box center [162, 11] width 19 height 19
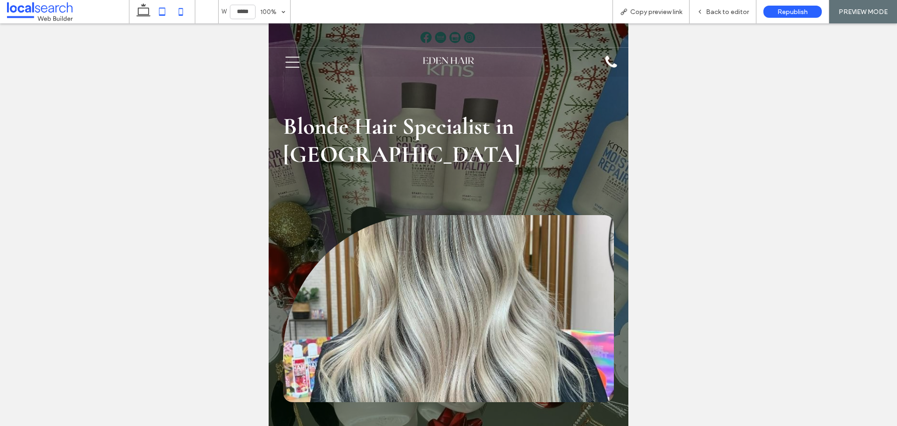
click at [181, 16] on icon at bounding box center [180, 11] width 19 height 19
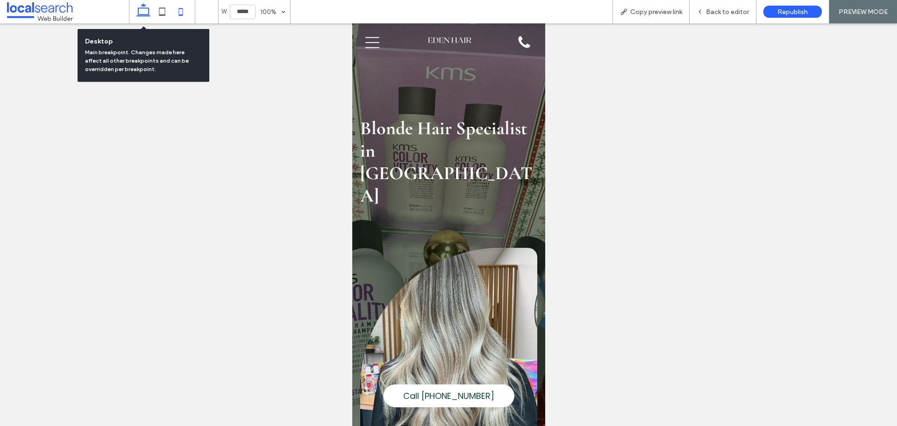
click at [149, 8] on icon at bounding box center [143, 11] width 19 height 19
type input "******"
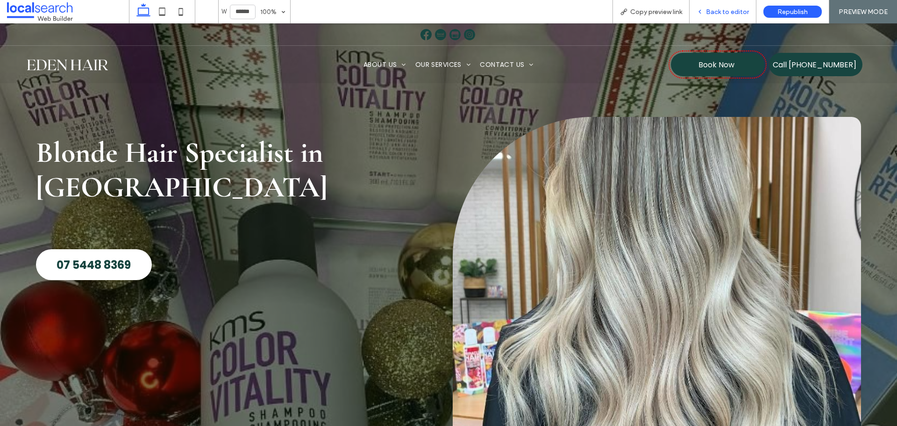
click at [717, 6] on div "Back to editor" at bounding box center [722, 11] width 67 height 23
click at [719, 9] on span "Back to editor" at bounding box center [727, 12] width 43 height 8
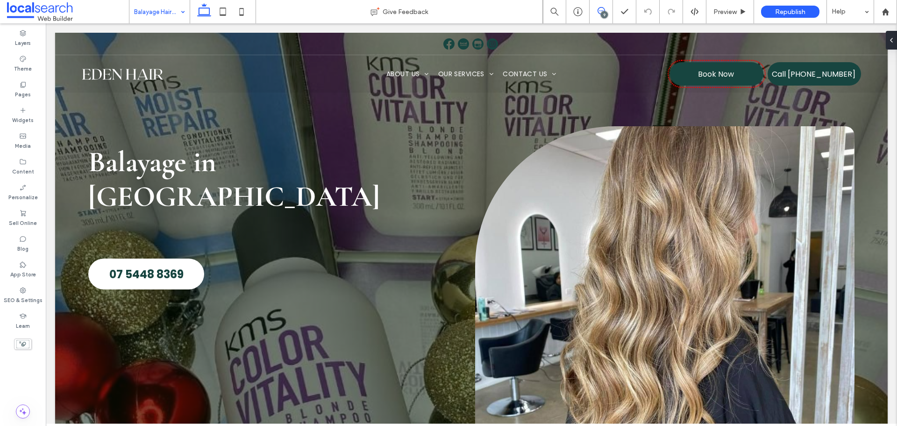
click at [599, 13] on icon at bounding box center [600, 10] width 7 height 7
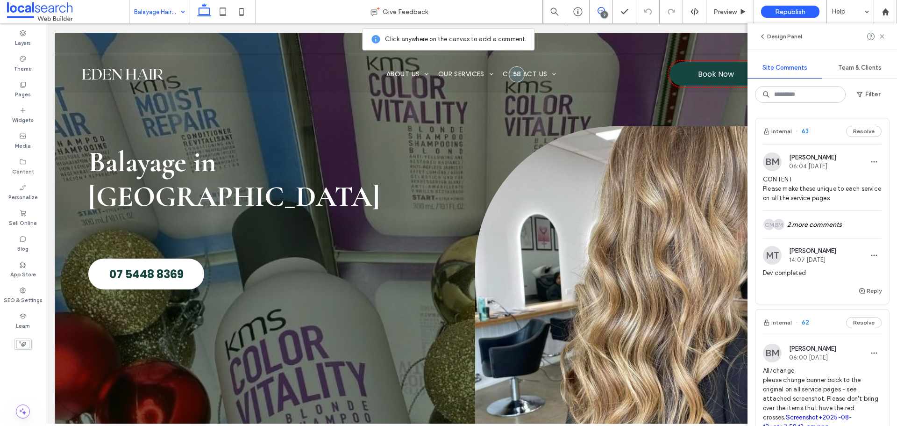
click at [770, 159] on img at bounding box center [772, 161] width 19 height 19
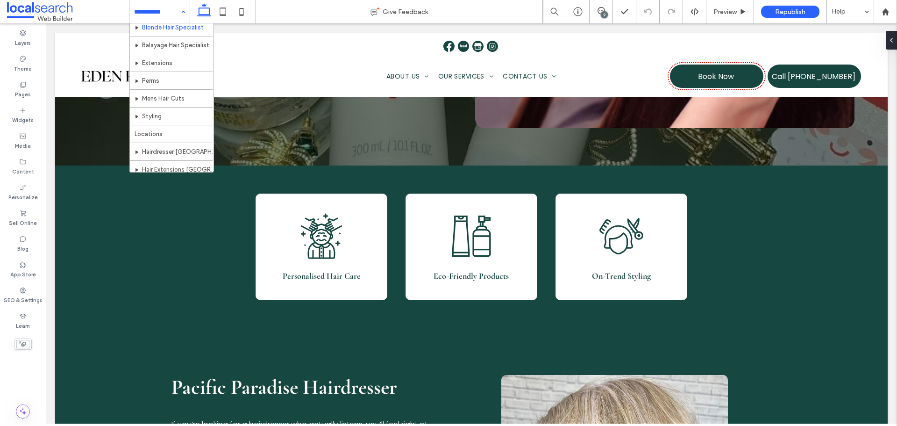
scroll to position [47, 0]
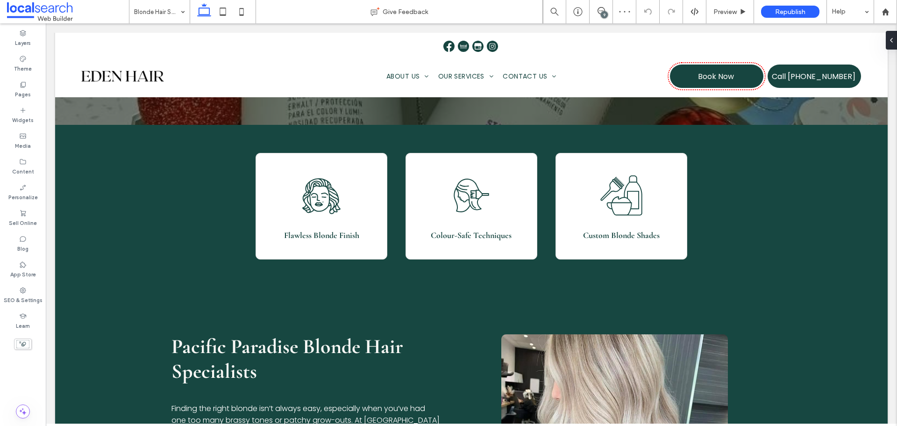
click at [179, 15] on div "Blonde Hair Specialist" at bounding box center [159, 11] width 60 height 23
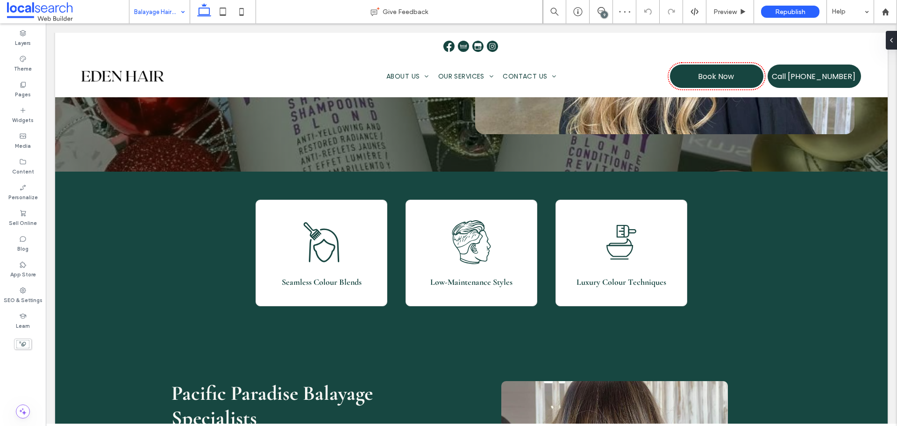
click at [163, 20] on input at bounding box center [157, 11] width 46 height 23
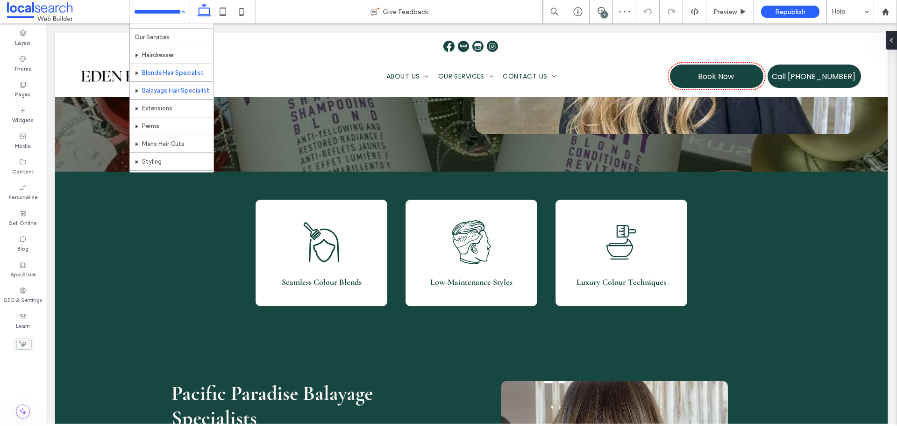
scroll to position [93, 0]
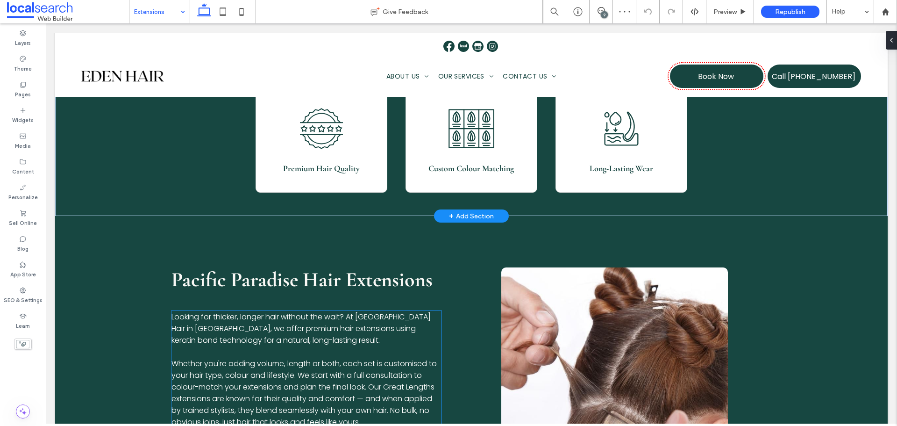
scroll to position [374, 0]
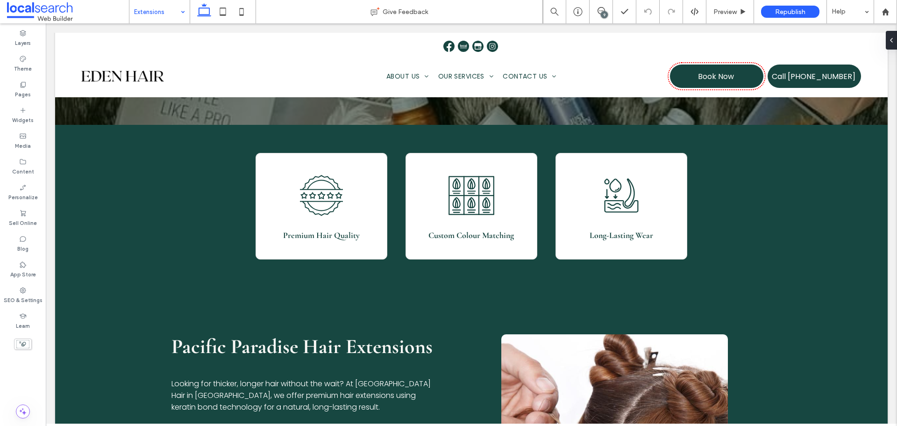
click at [156, 16] on input at bounding box center [157, 11] width 46 height 23
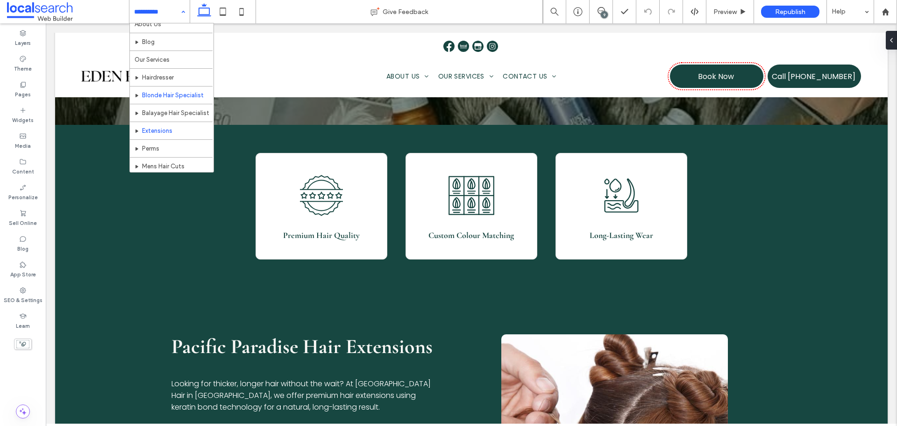
scroll to position [47, 0]
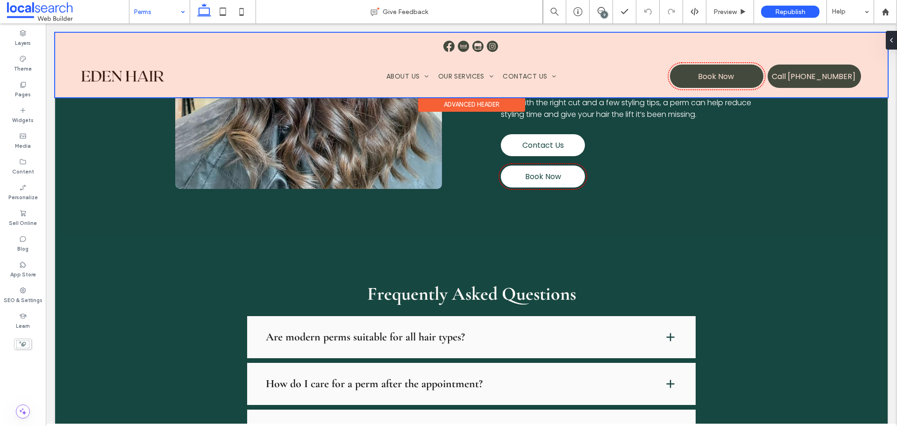
scroll to position [1028, 0]
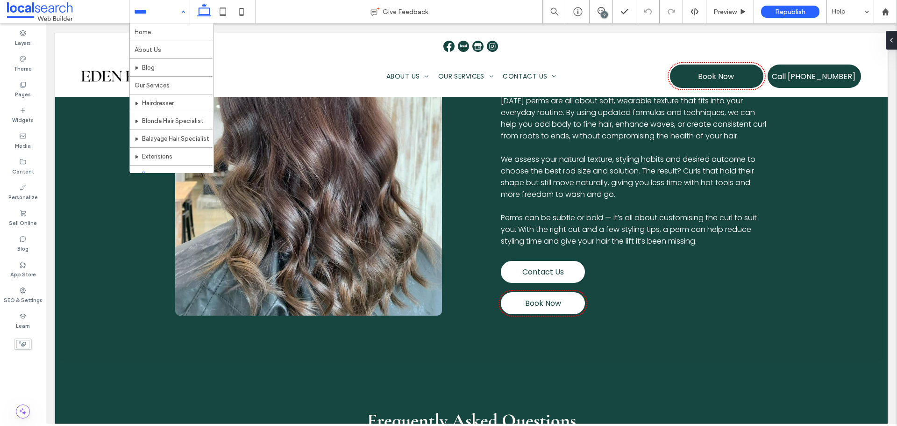
click at [160, 10] on input at bounding box center [157, 11] width 46 height 23
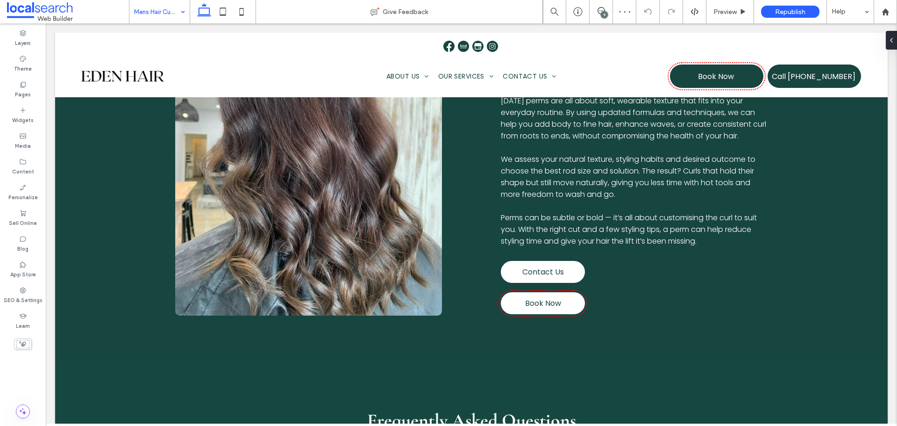
click at [170, 14] on input at bounding box center [157, 11] width 46 height 23
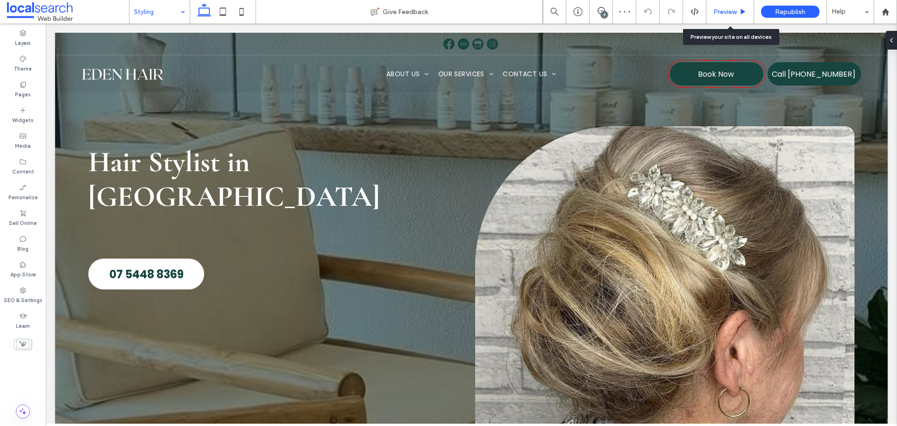
click at [724, 9] on span "Preview" at bounding box center [724, 12] width 23 height 8
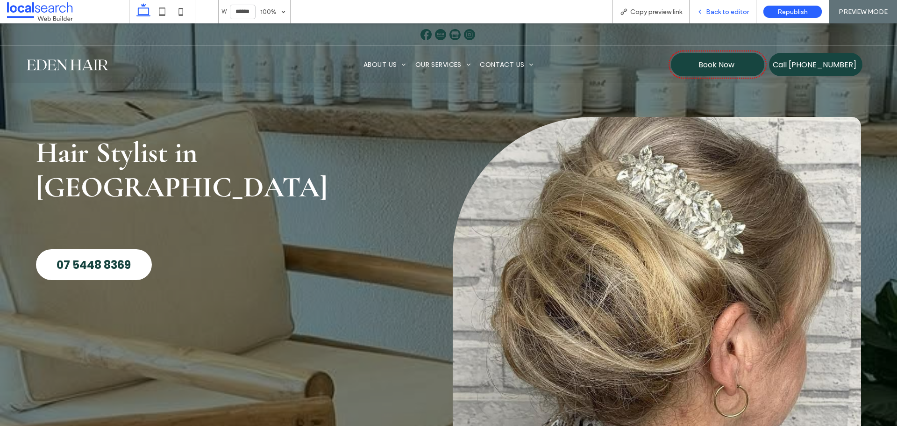
click at [713, 11] on span "Back to editor" at bounding box center [727, 12] width 43 height 8
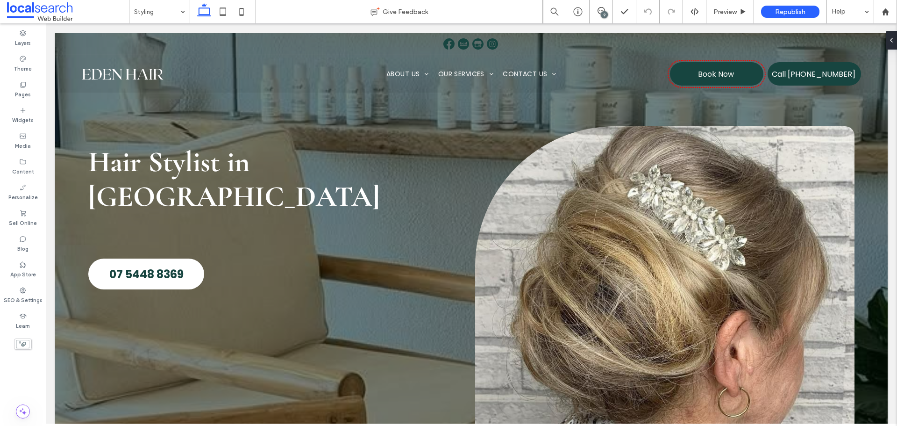
click at [602, 14] on div "9" at bounding box center [604, 14] width 7 height 7
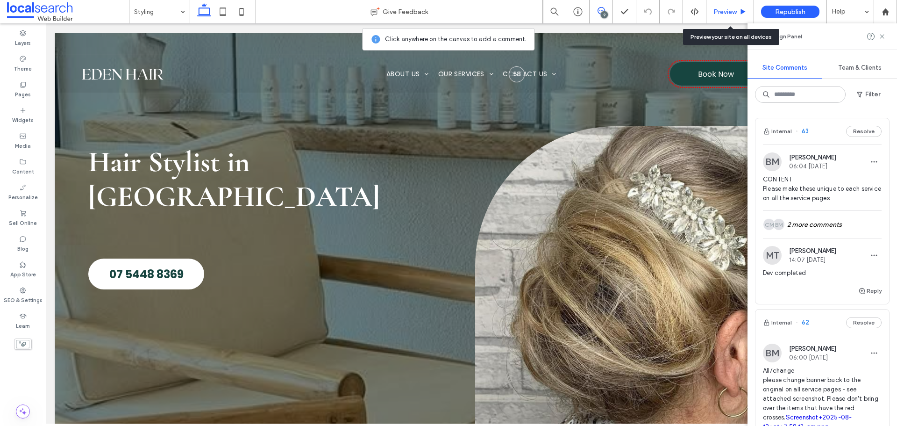
click at [731, 18] on div "Preview" at bounding box center [730, 11] width 48 height 23
click at [727, 15] on span "Preview" at bounding box center [724, 12] width 23 height 8
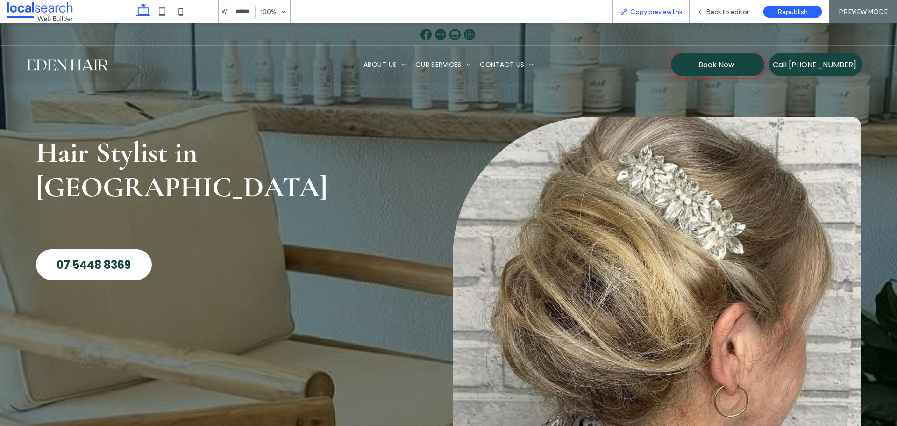
click at [657, 9] on span "Copy preview link" at bounding box center [656, 12] width 52 height 8
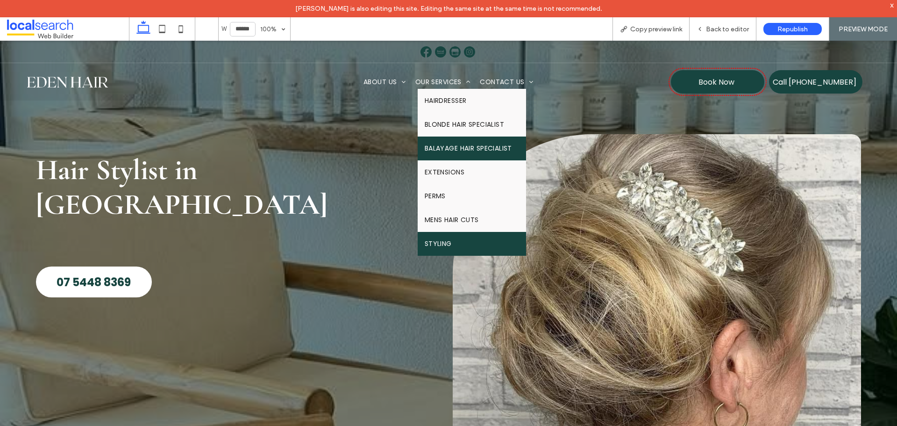
click at [450, 154] on link "Balayage Hair Specialist" at bounding box center [472, 148] width 108 height 24
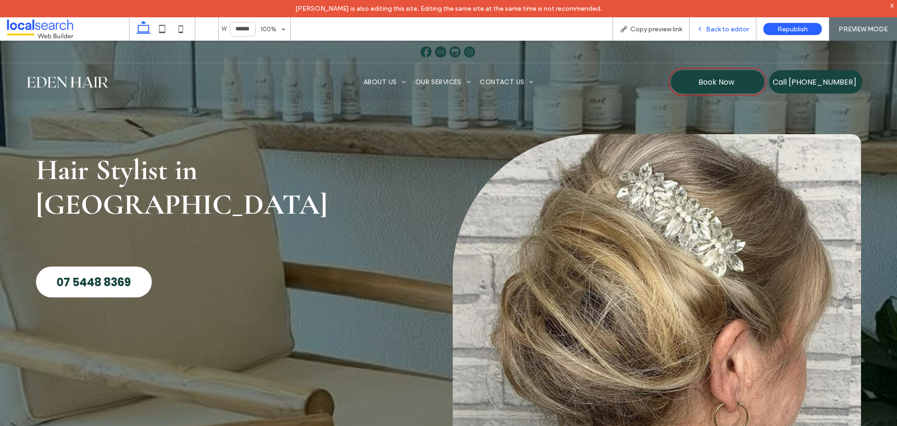
click at [720, 28] on span "Back to editor" at bounding box center [727, 29] width 43 height 8
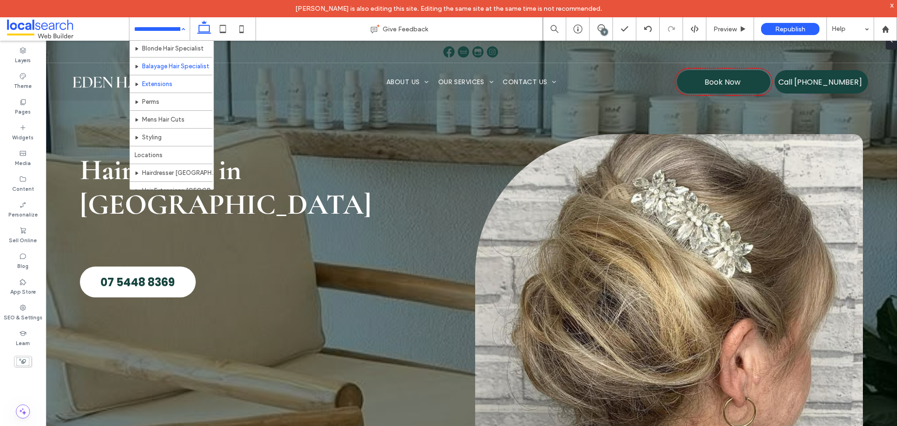
scroll to position [93, 0]
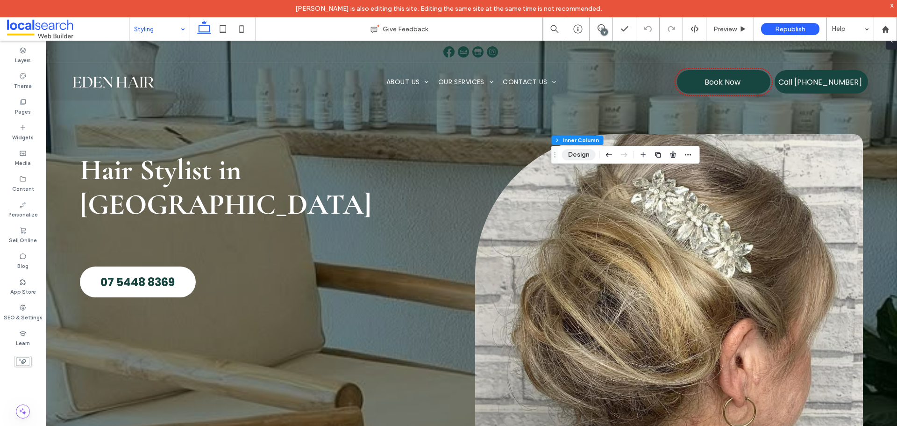
click at [573, 153] on button "Design" at bounding box center [579, 154] width 34 height 11
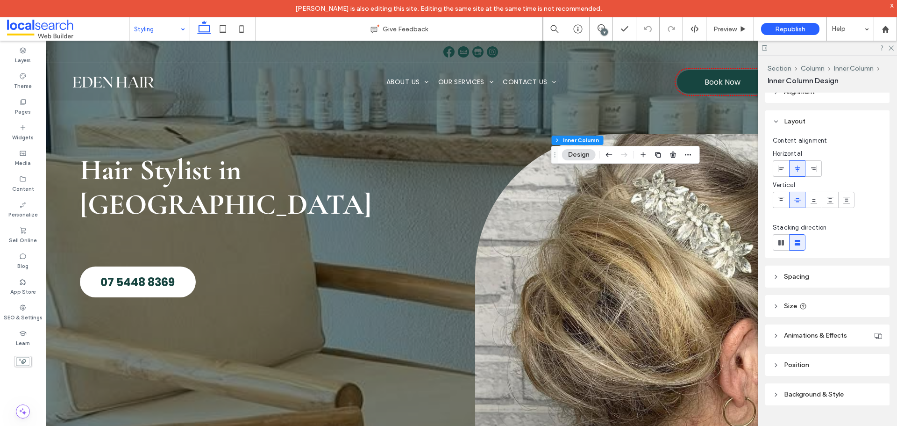
scroll to position [15, 0]
click at [780, 310] on header "Size" at bounding box center [827, 302] width 124 height 22
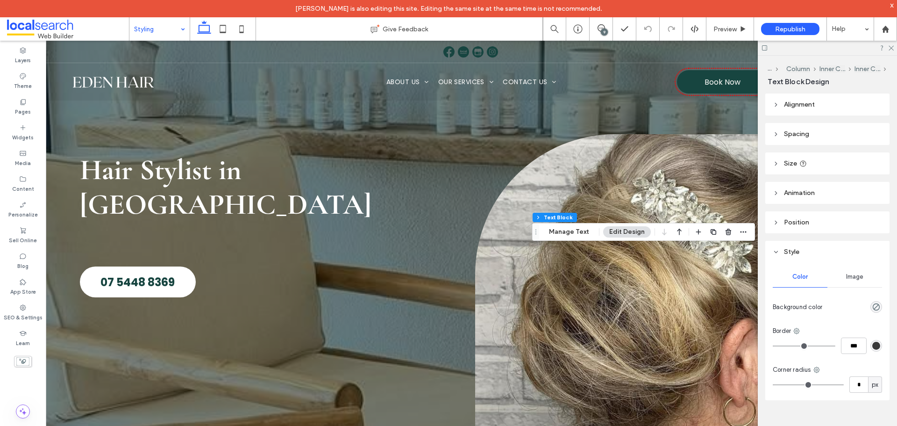
click at [774, 166] on icon at bounding box center [776, 163] width 7 height 7
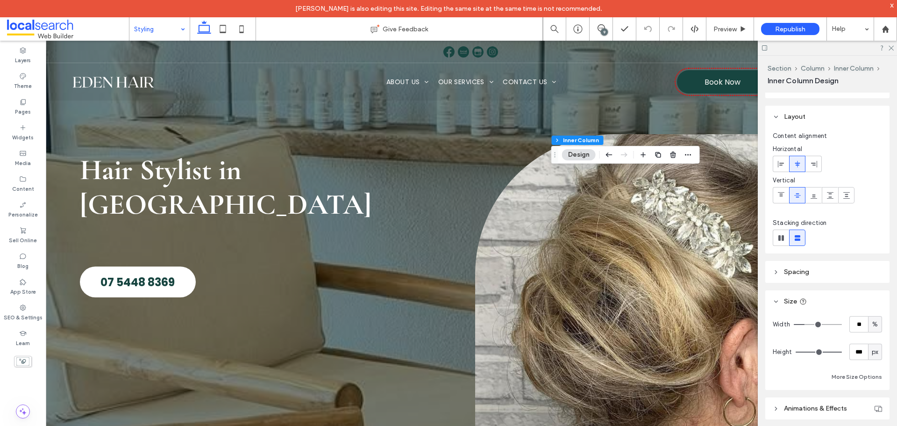
scroll to position [0, 0]
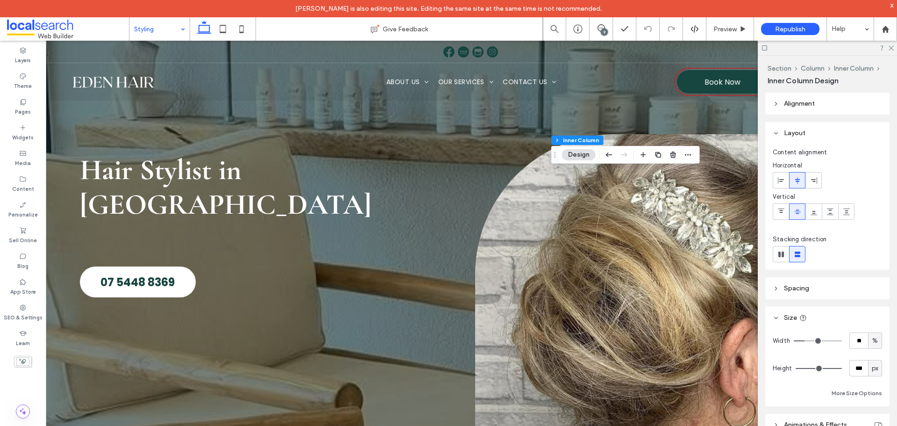
click at [785, 101] on span "Alignment" at bounding box center [799, 103] width 31 height 8
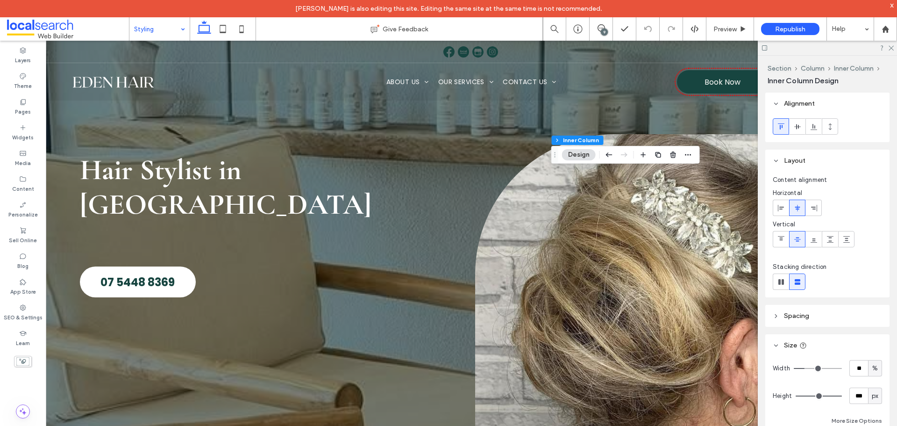
scroll to position [93, 0]
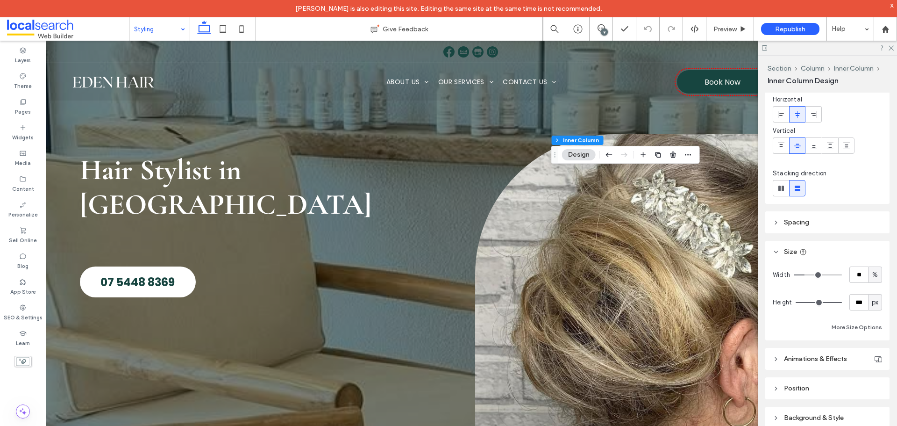
click at [791, 228] on header "Spacing" at bounding box center [827, 222] width 124 height 22
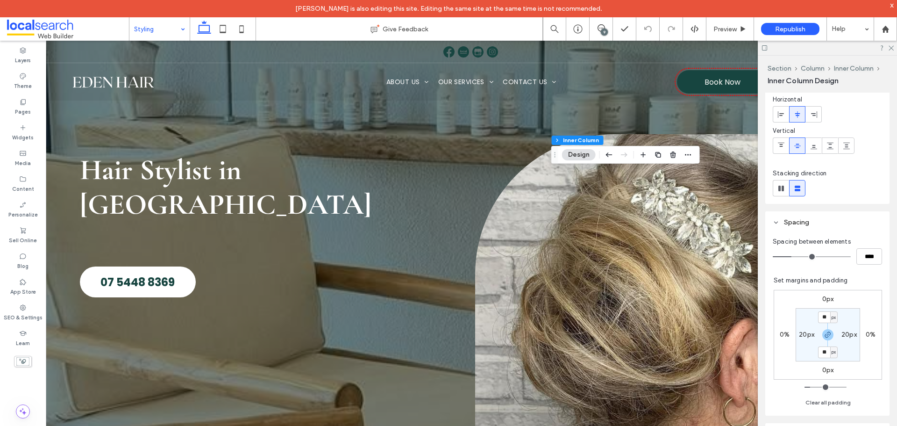
click at [802, 337] on label "20px" at bounding box center [806, 334] width 15 height 8
type input "**"
click at [802, 337] on input "**" at bounding box center [803, 334] width 12 height 12
click at [797, 334] on input "**" at bounding box center [803, 334] width 12 height 12
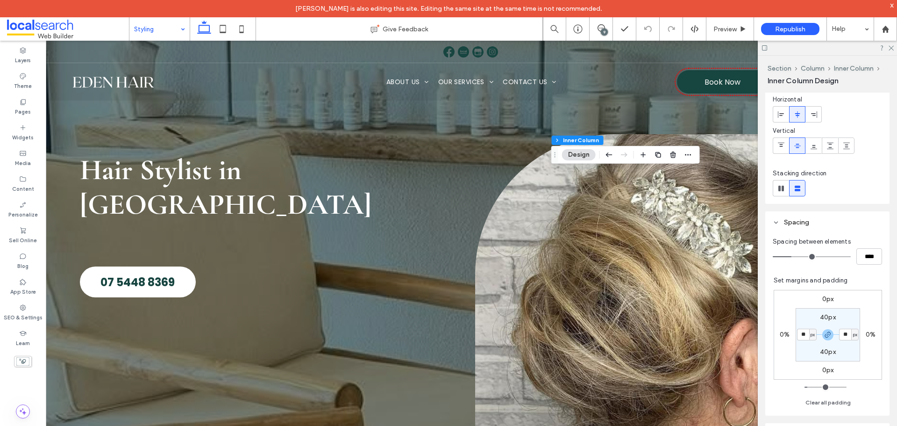
type input "**"
click at [596, 28] on span at bounding box center [600, 27] width 23 height 7
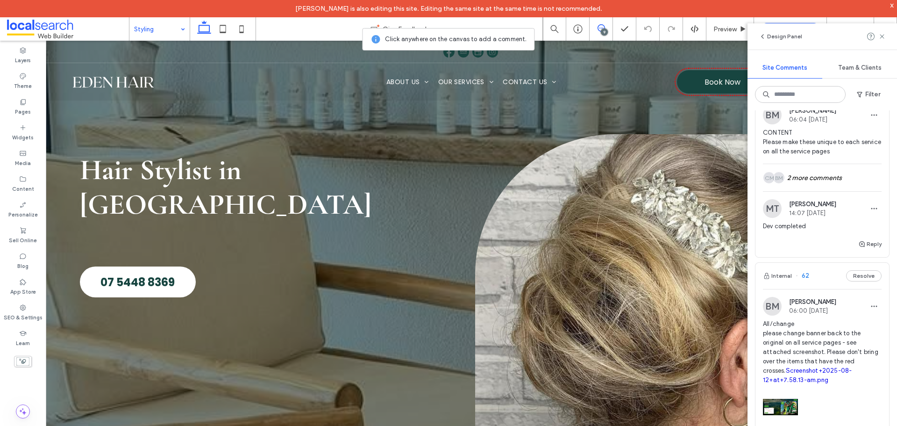
scroll to position [0, 0]
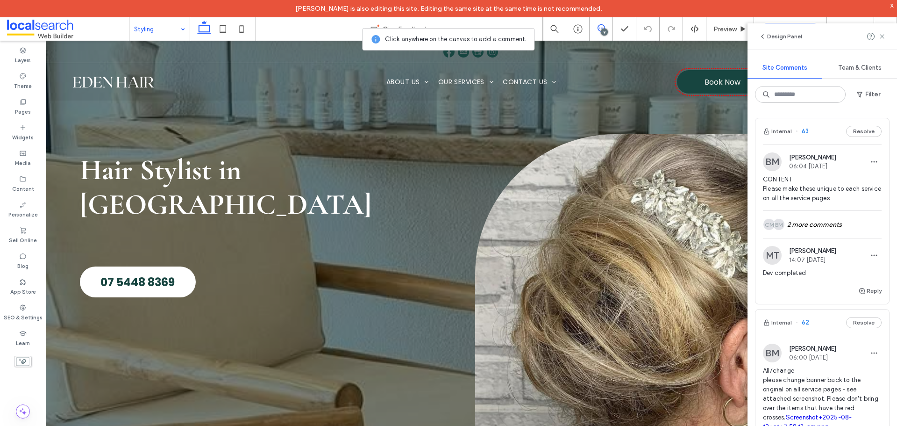
click at [825, 223] on div "BM CM 2 more comments" at bounding box center [822, 224] width 119 height 27
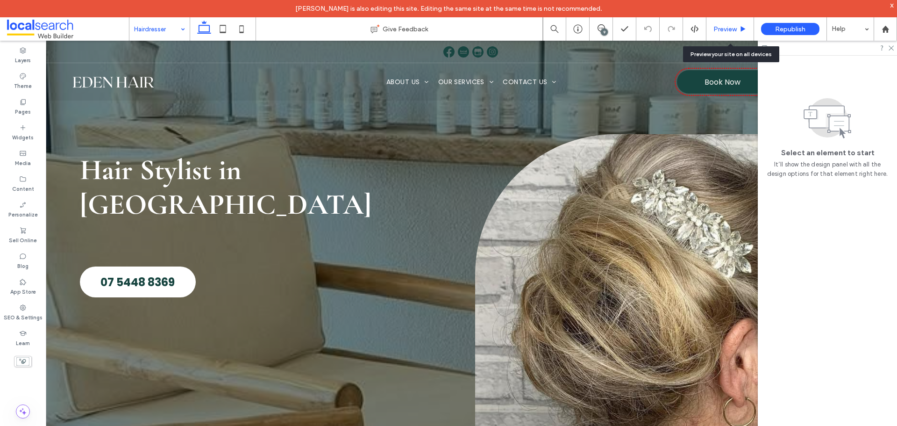
click at [726, 26] on span "Preview" at bounding box center [724, 29] width 23 height 8
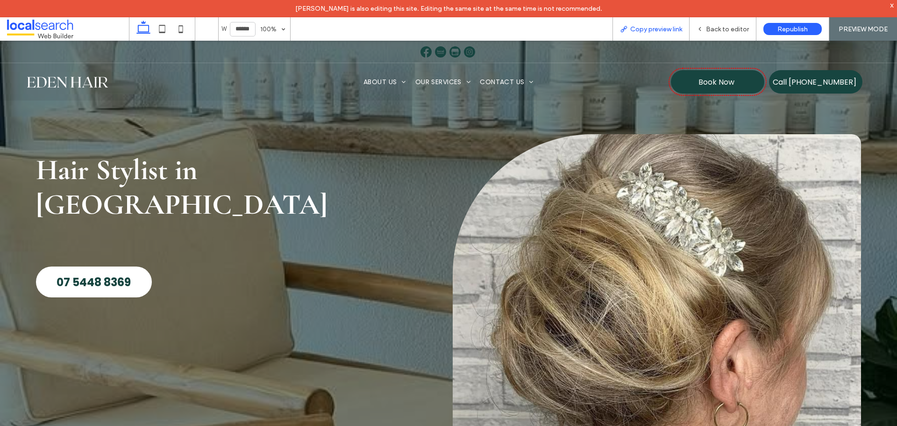
click at [651, 27] on span "Copy preview link" at bounding box center [656, 29] width 52 height 8
click at [711, 28] on span "Back to editor" at bounding box center [727, 29] width 43 height 8
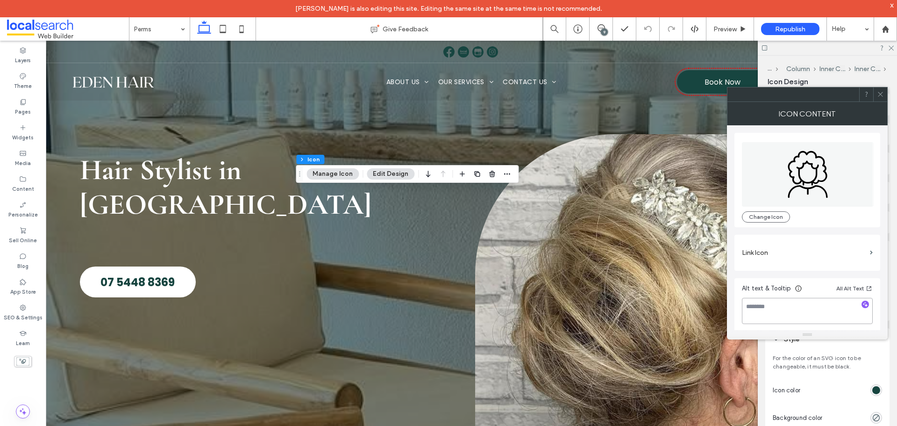
click at [796, 317] on textarea at bounding box center [807, 311] width 131 height 26
type textarea "**********"
click at [876, 100] on div at bounding box center [880, 94] width 14 height 14
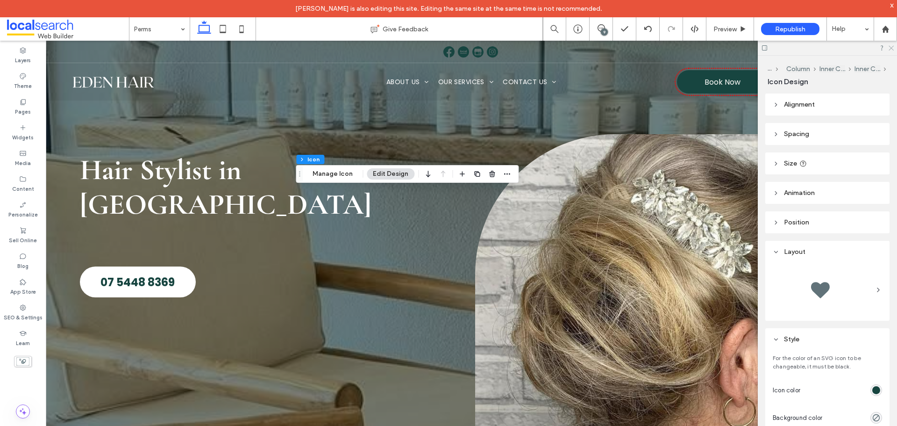
click at [888, 48] on icon at bounding box center [890, 47] width 6 height 6
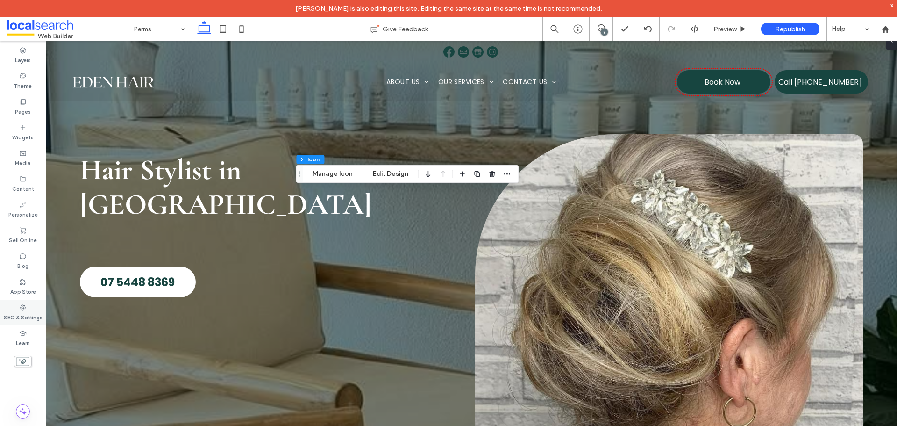
click at [28, 316] on label "SEO & Settings" at bounding box center [23, 316] width 39 height 10
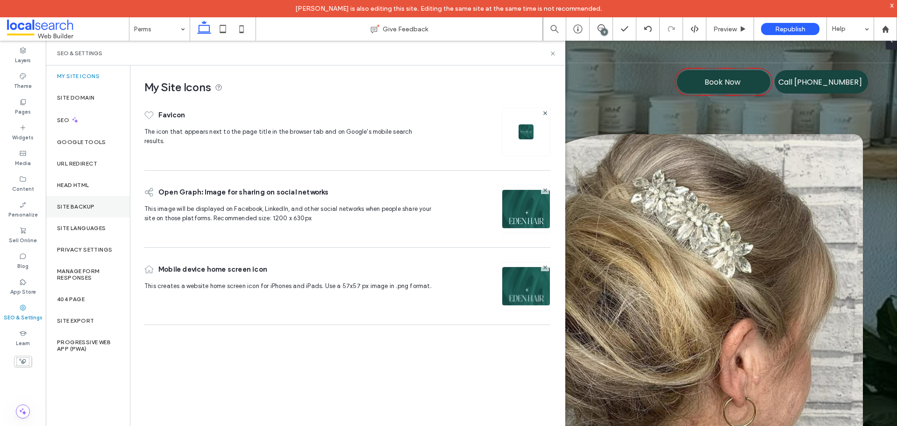
click at [92, 199] on div "Site Backup" at bounding box center [88, 206] width 84 height 21
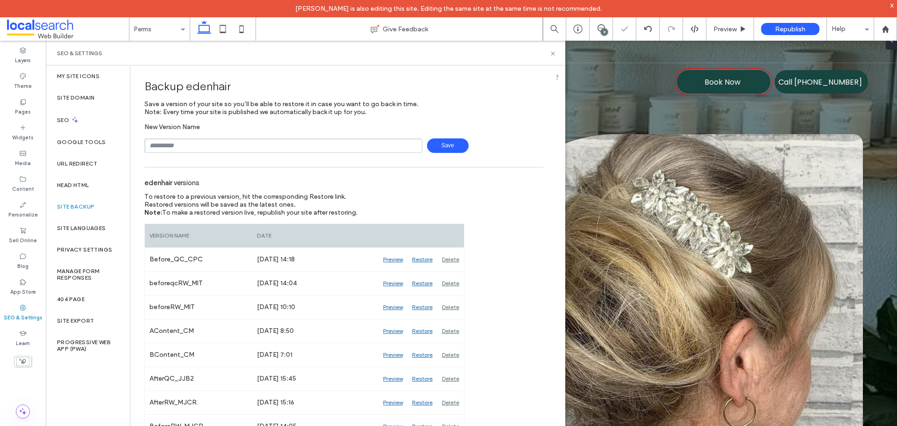
click at [240, 150] on input "text" at bounding box center [283, 145] width 278 height 14
type input "**********"
click at [445, 146] on span "Save" at bounding box center [448, 145] width 42 height 14
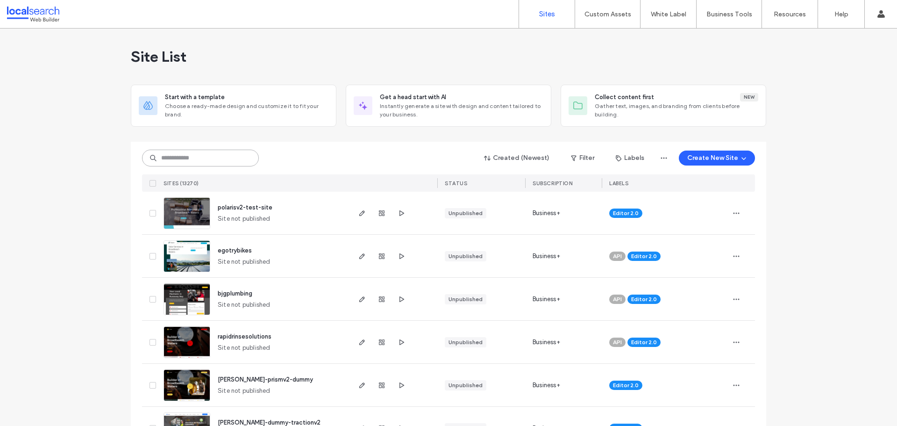
click at [229, 154] on input at bounding box center [200, 157] width 117 height 17
paste input "********"
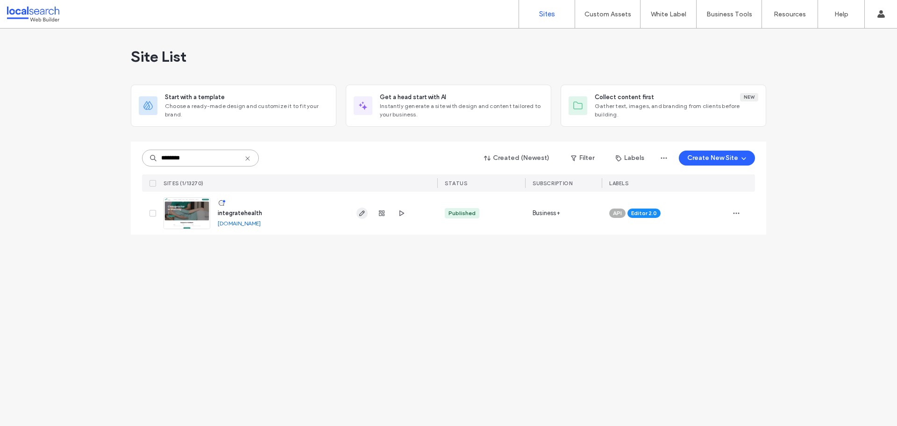
type input "********"
click at [359, 217] on span "button" at bounding box center [361, 212] width 11 height 11
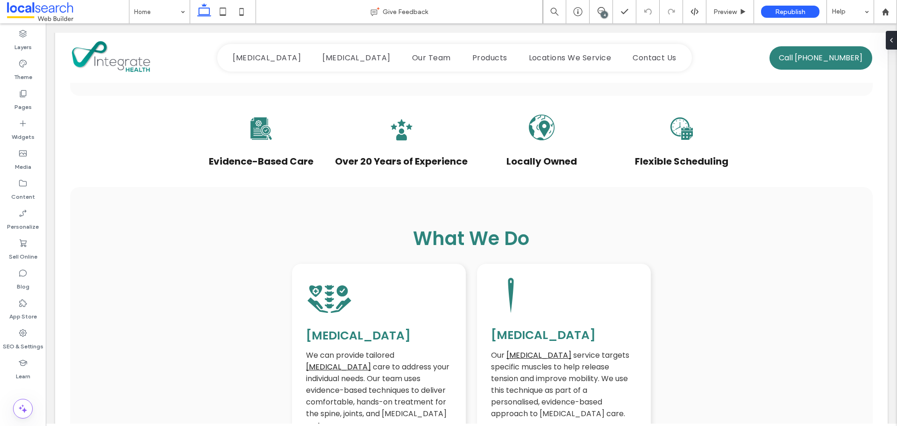
scroll to position [841, 0]
click at [38, 340] on label "SEO & Settings" at bounding box center [23, 343] width 41 height 13
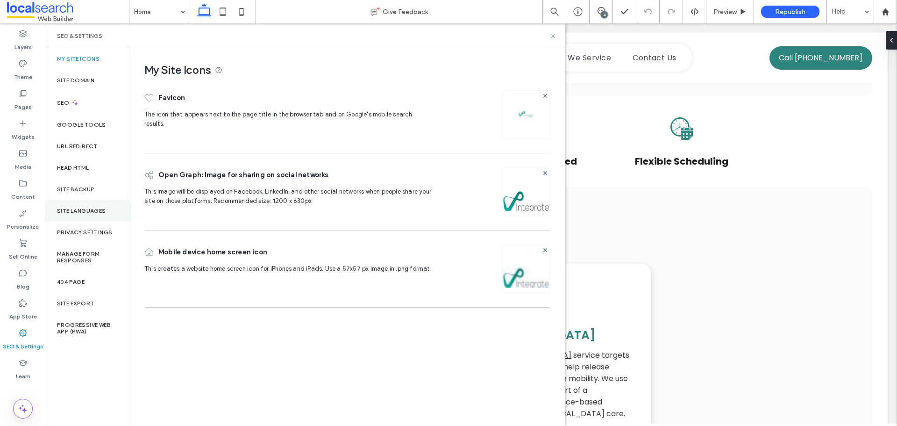
click at [88, 211] on label "Site Languages" at bounding box center [81, 210] width 49 height 7
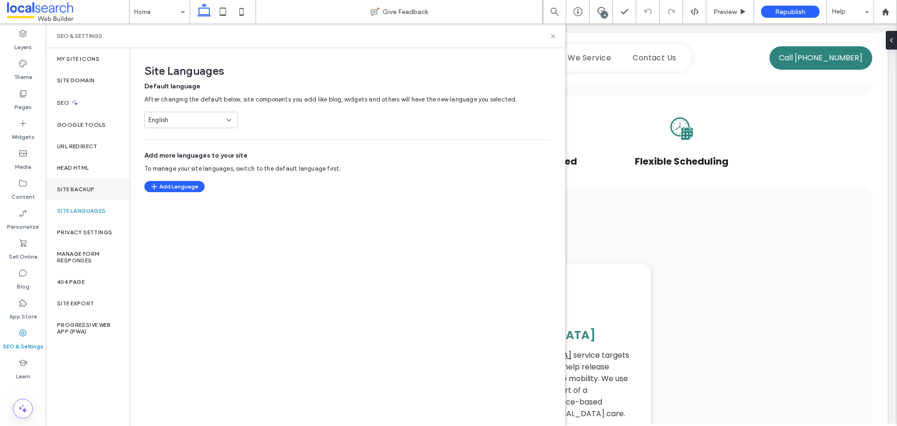
click at [89, 193] on div "Site Backup" at bounding box center [88, 188] width 84 height 21
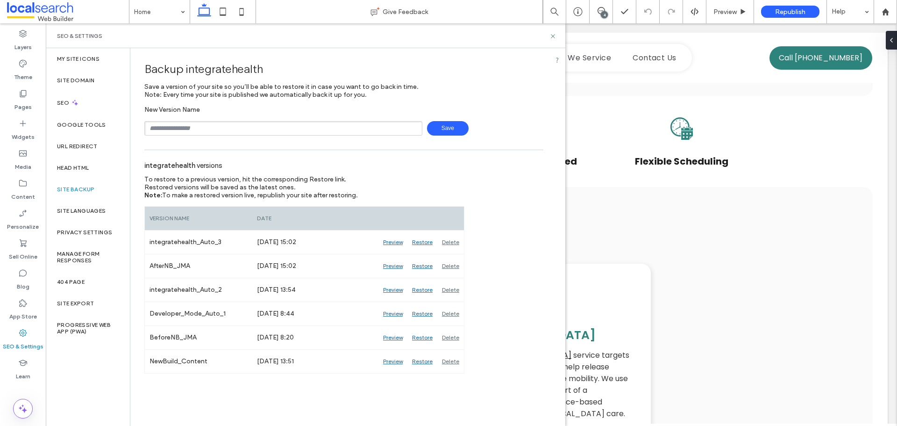
click at [220, 130] on input "text" at bounding box center [283, 128] width 278 height 14
type input "**********"
click at [455, 129] on span "Save" at bounding box center [448, 128] width 42 height 14
click at [553, 38] on icon at bounding box center [552, 36] width 7 height 7
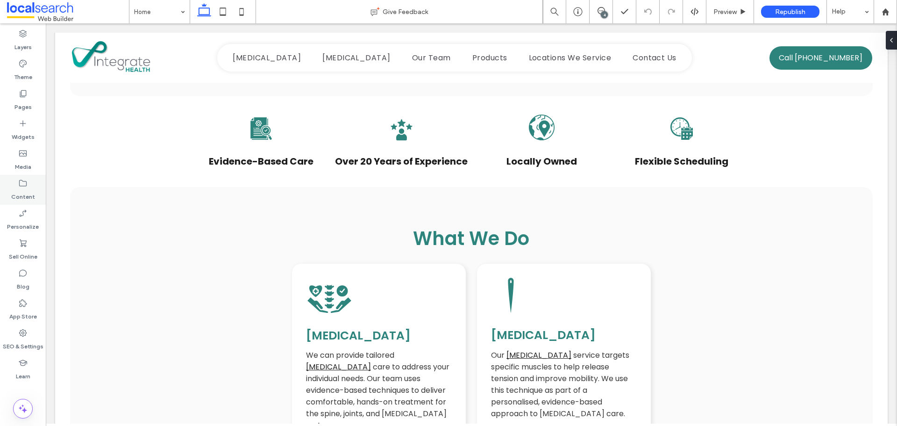
click at [28, 189] on label "Content" at bounding box center [23, 194] width 24 height 13
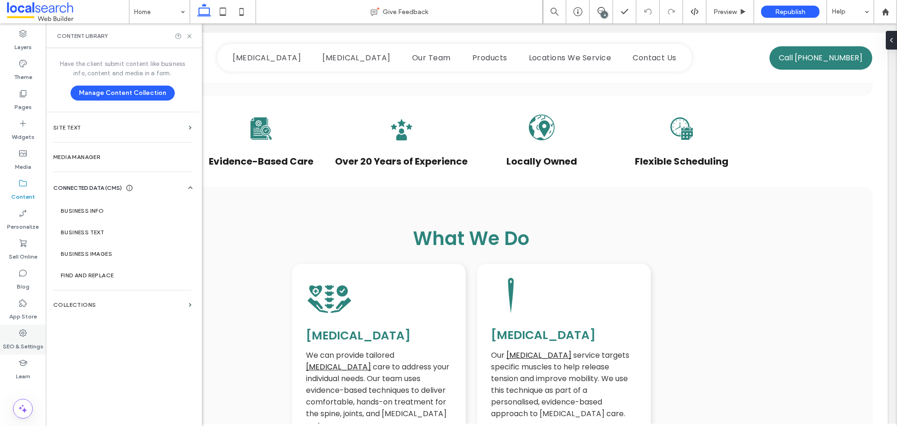
click at [21, 331] on icon at bounding box center [22, 332] width 9 height 9
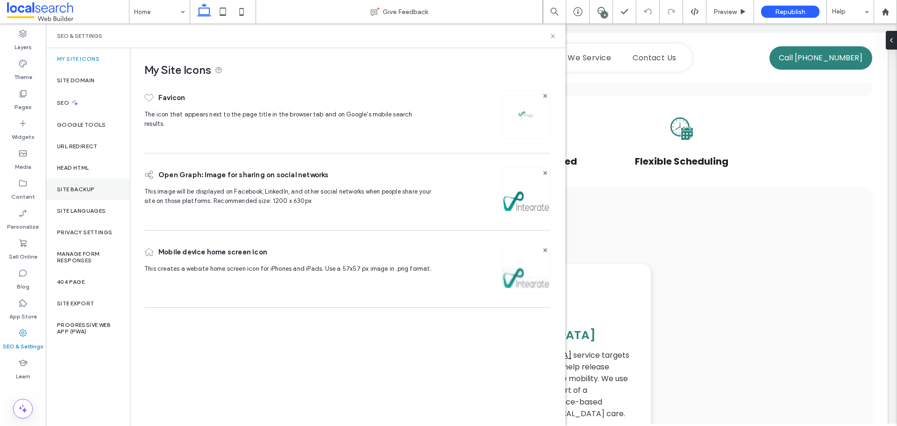
click at [90, 186] on label "Site Backup" at bounding box center [75, 189] width 37 height 7
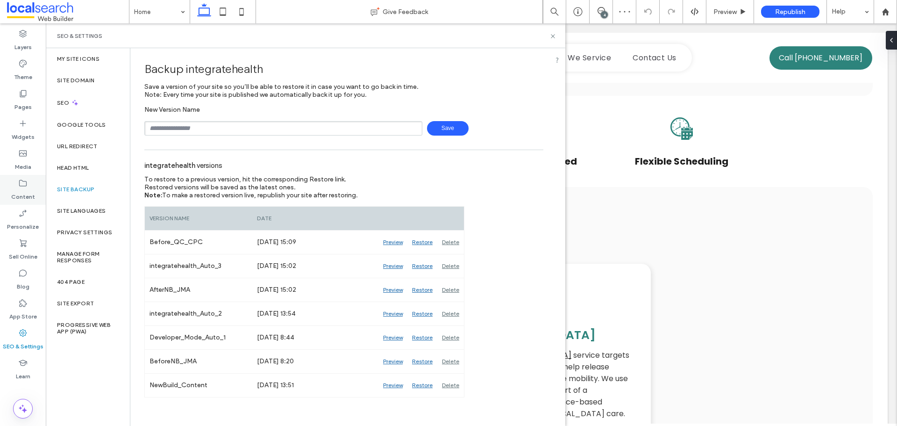
click at [29, 185] on div "Content" at bounding box center [23, 190] width 46 height 30
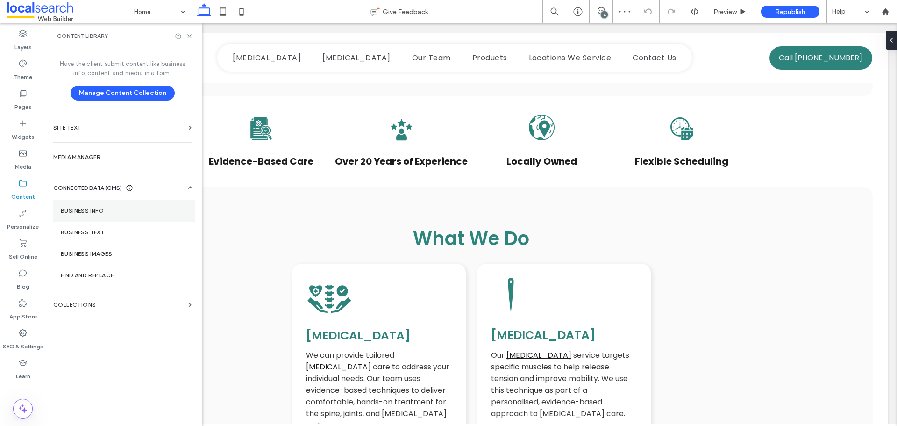
click at [117, 206] on section "Business Info" at bounding box center [124, 210] width 142 height 21
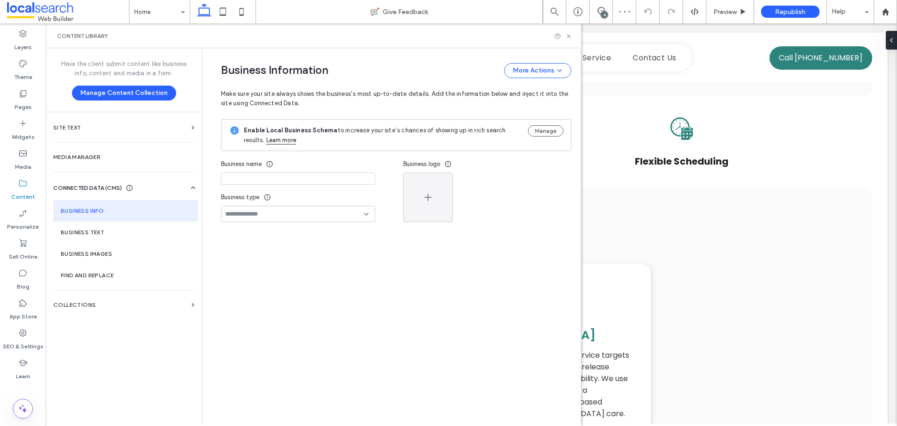
type input "**********"
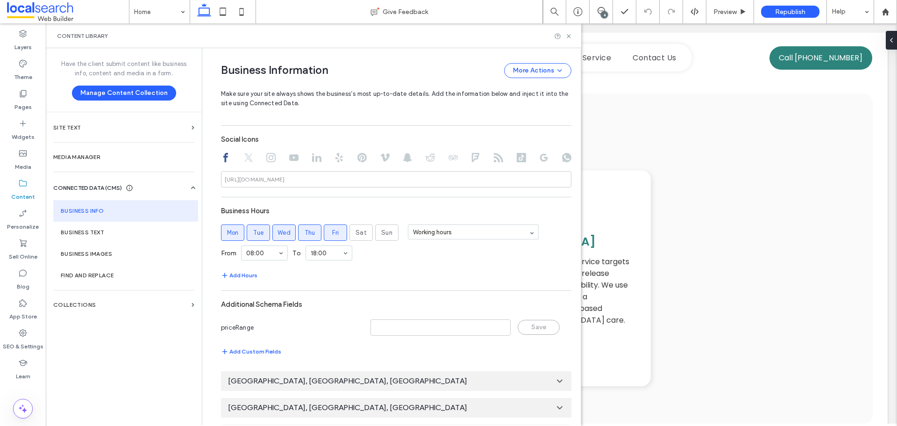
scroll to position [433, 0]
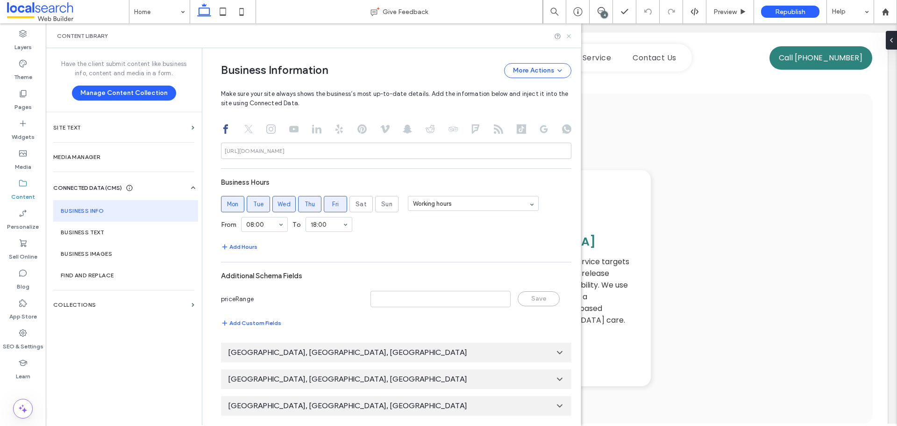
drag, startPoint x: 572, startPoint y: 38, endPoint x: 670, endPoint y: 319, distance: 298.4
click at [572, 38] on icon at bounding box center [568, 36] width 7 height 7
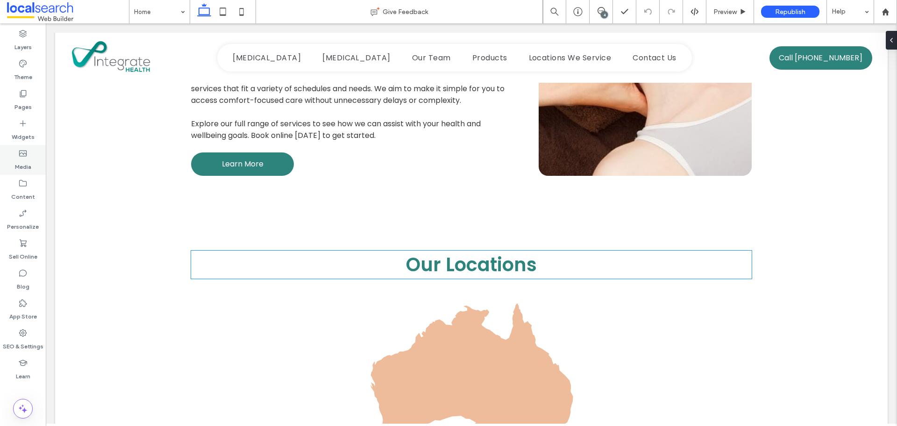
scroll to position [1522, 0]
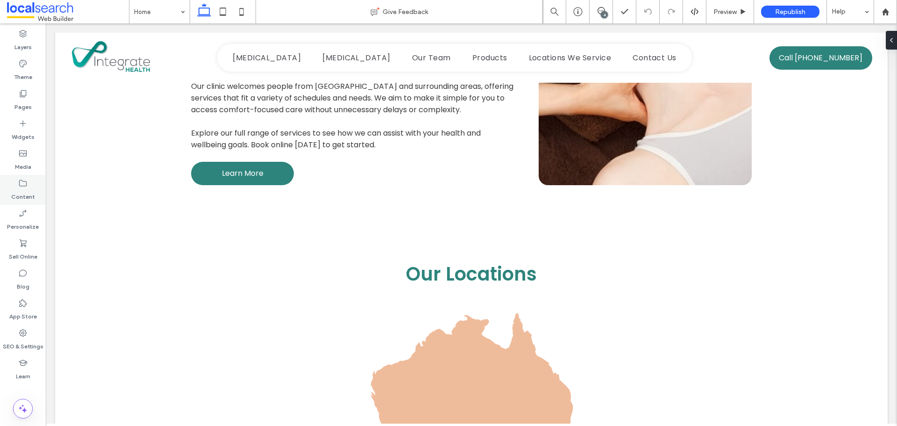
drag, startPoint x: 24, startPoint y: 184, endPoint x: 7, endPoint y: 179, distance: 17.9
click at [24, 184] on icon at bounding box center [22, 182] width 9 height 9
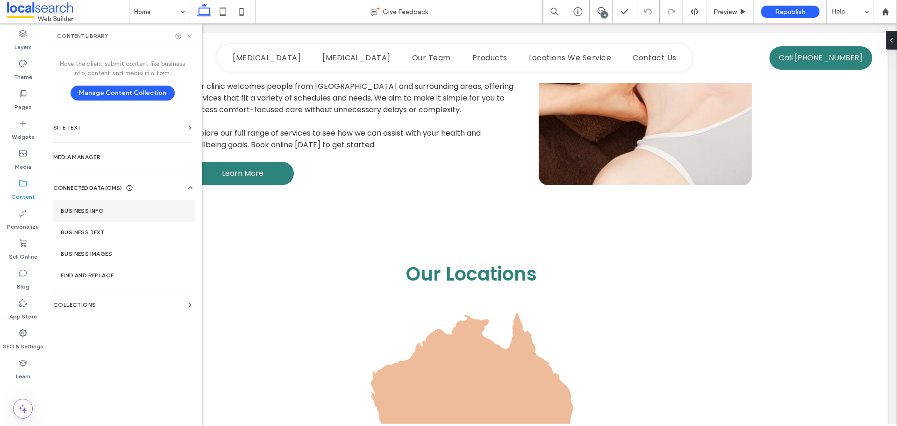
click at [113, 211] on label "Business Info" at bounding box center [124, 210] width 127 height 7
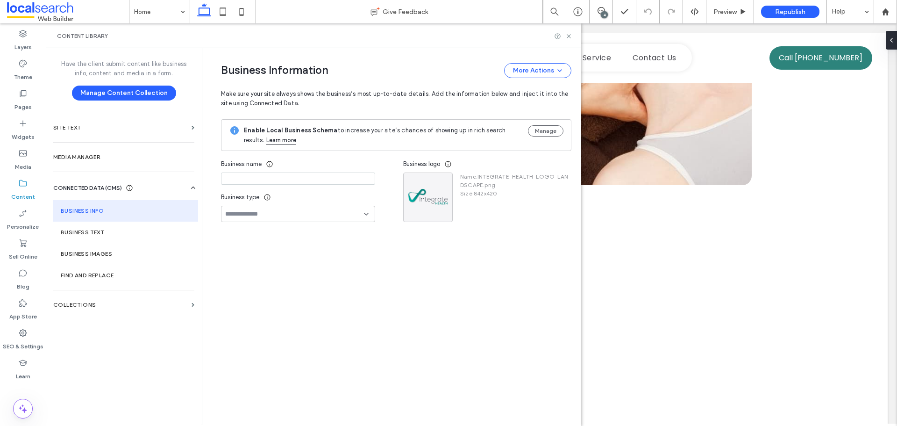
type input "**********"
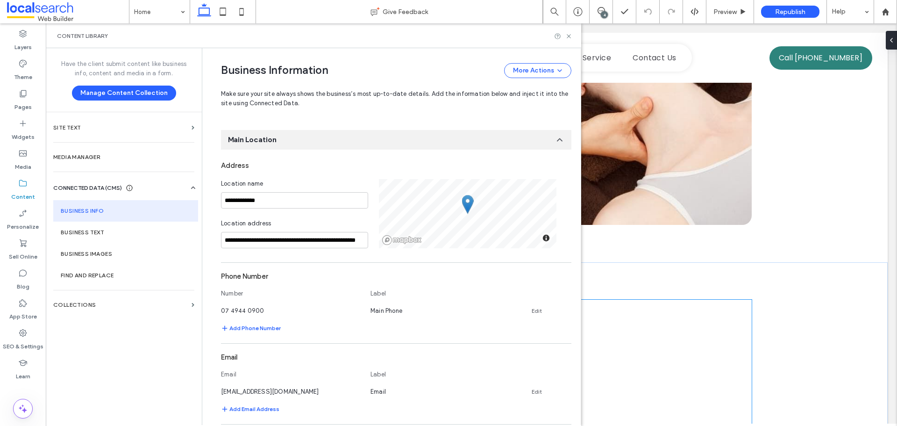
scroll to position [1429, 0]
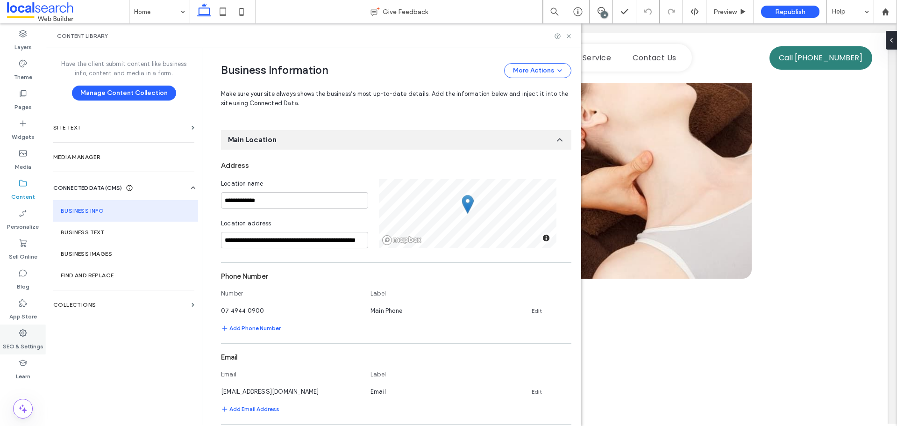
click at [18, 333] on icon at bounding box center [22, 332] width 9 height 9
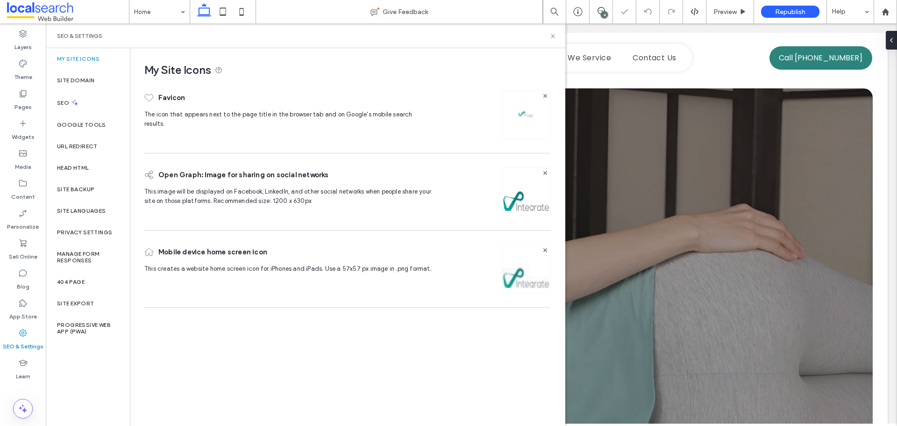
scroll to position [0, 0]
click at [17, 73] on label "Theme" at bounding box center [23, 74] width 18 height 13
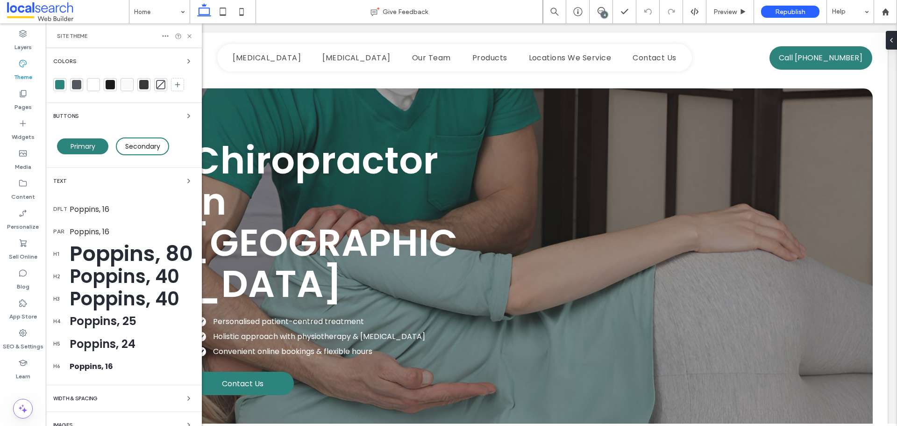
click at [60, 85] on div at bounding box center [59, 84] width 9 height 9
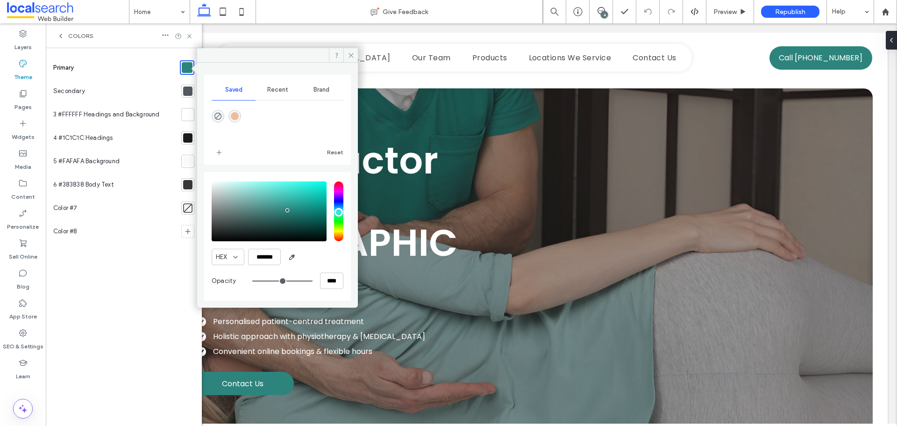
click at [185, 94] on div at bounding box center [187, 90] width 9 height 9
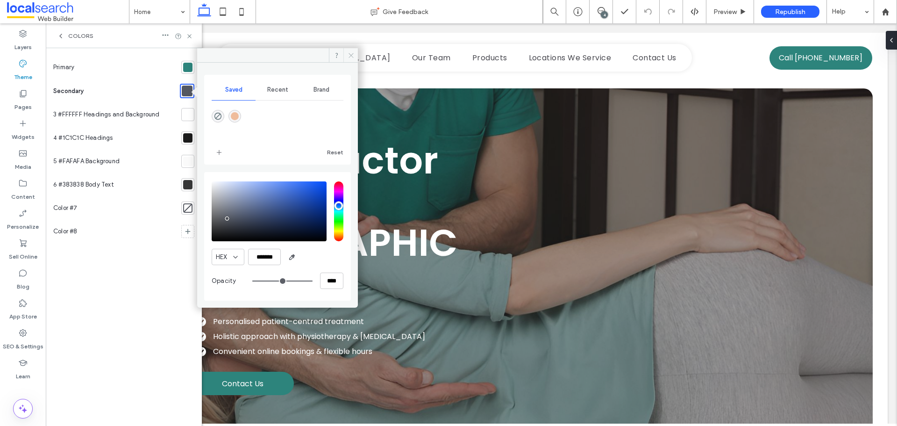
click at [350, 54] on icon at bounding box center [351, 55] width 7 height 7
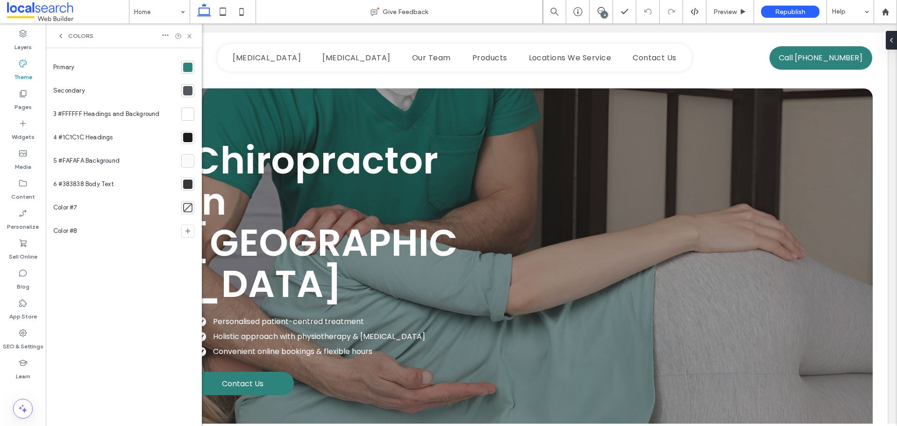
click at [186, 90] on div at bounding box center [187, 90] width 9 height 9
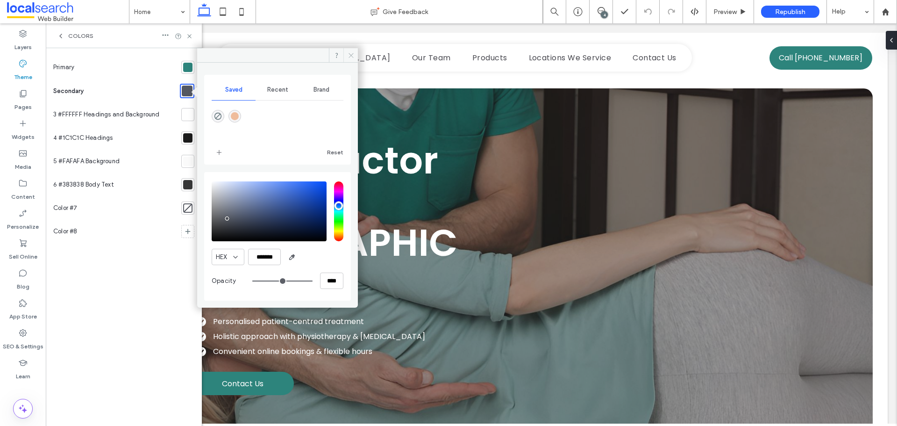
click at [349, 53] on icon at bounding box center [351, 55] width 7 height 7
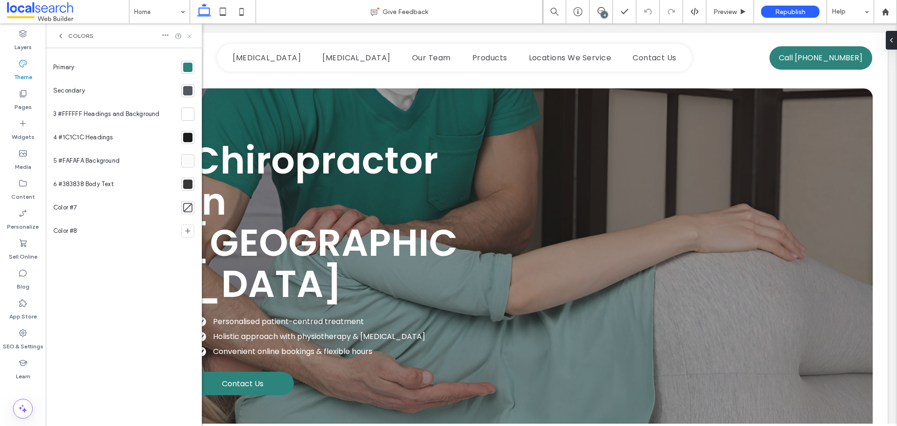
click at [186, 37] on icon at bounding box center [189, 36] width 7 height 7
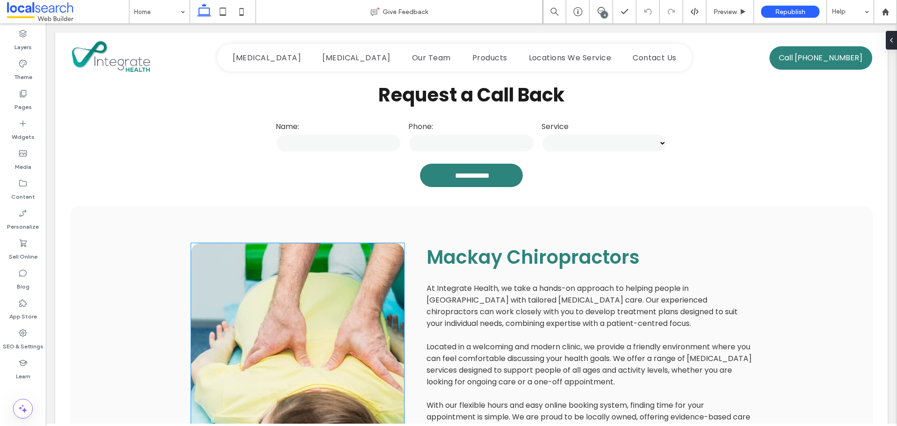
scroll to position [467, 0]
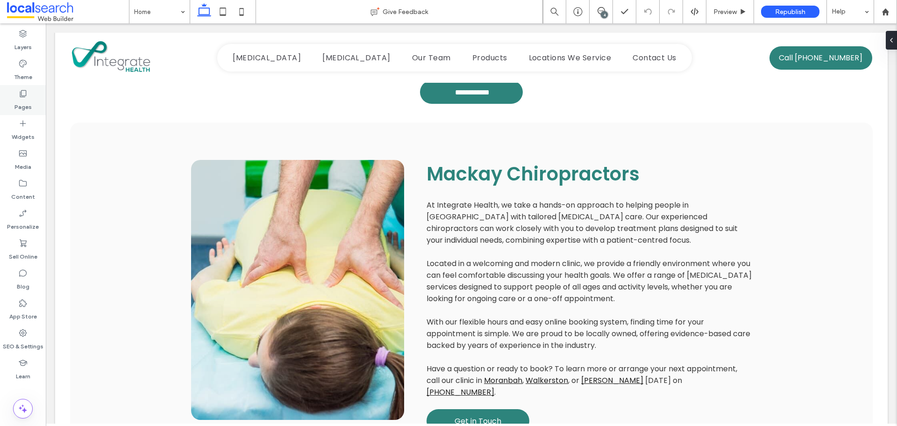
click at [18, 104] on label "Pages" at bounding box center [22, 104] width 17 height 13
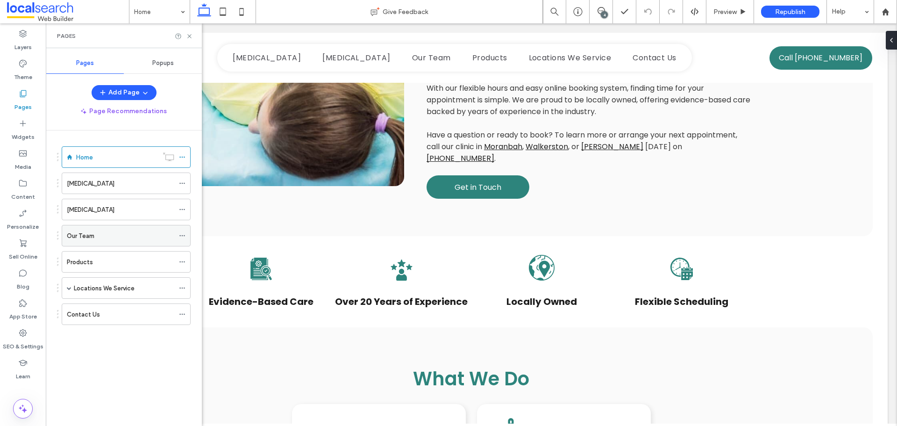
scroll to position [841, 0]
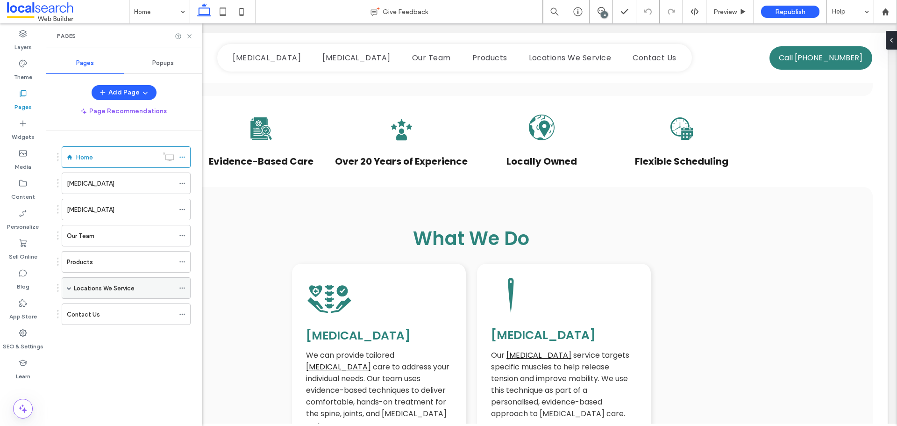
click at [67, 285] on span at bounding box center [69, 287] width 5 height 5
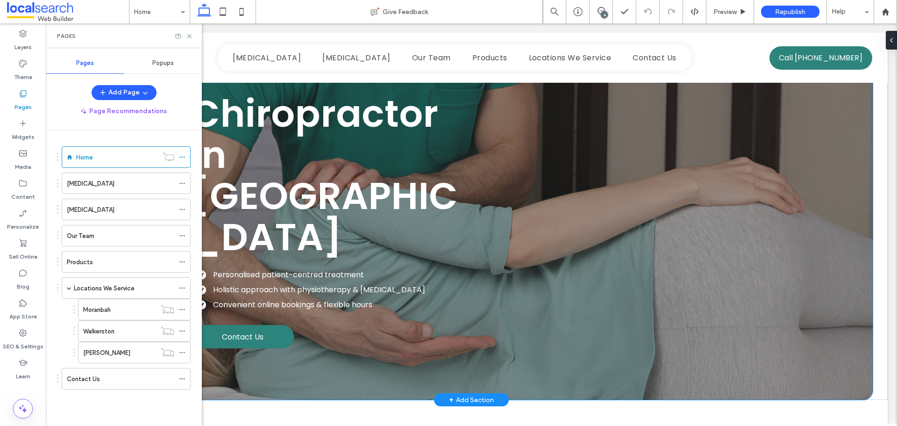
scroll to position [0, 0]
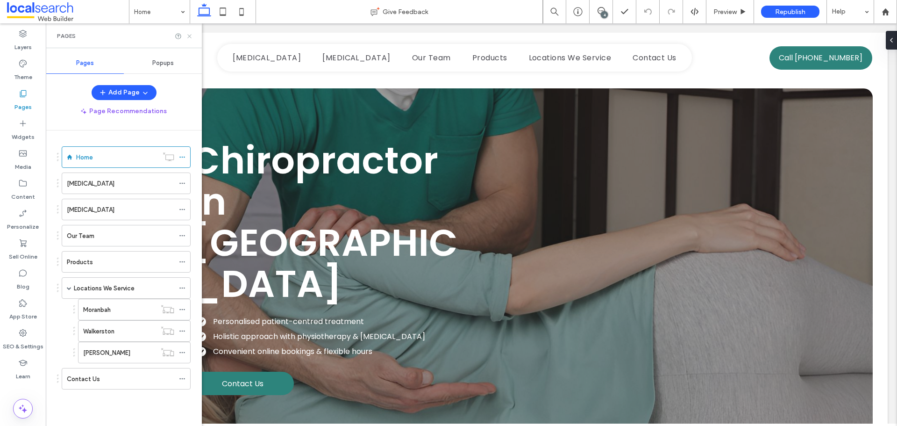
click at [190, 36] on use at bounding box center [189, 36] width 4 height 4
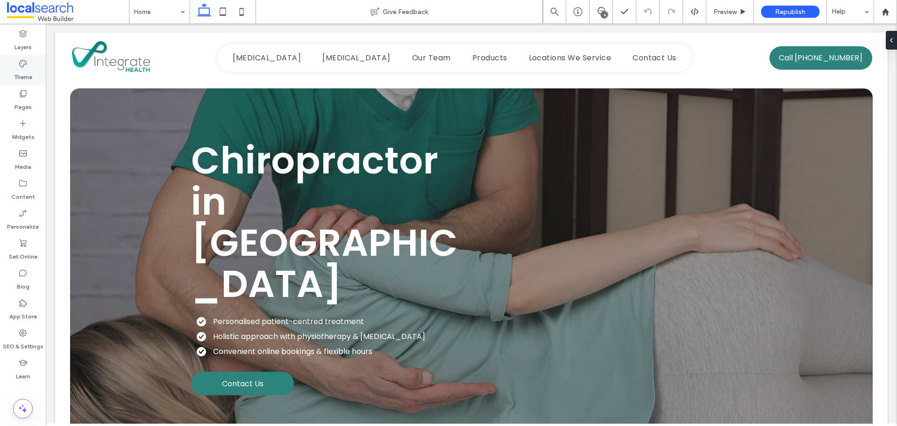
click at [20, 66] on icon at bounding box center [22, 63] width 9 height 9
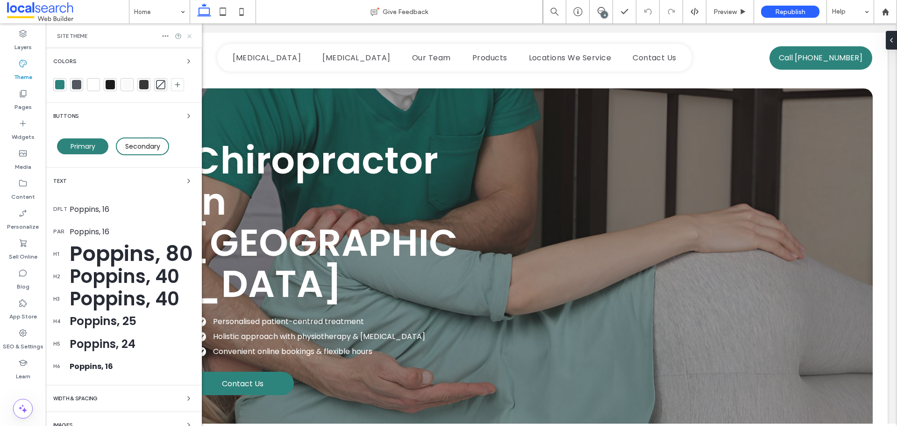
click at [190, 34] on icon at bounding box center [189, 36] width 7 height 7
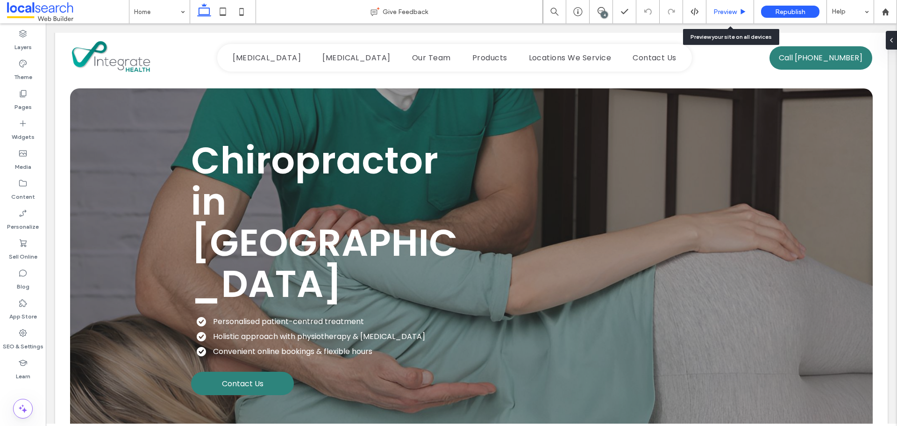
click at [731, 12] on span "Preview" at bounding box center [724, 12] width 23 height 8
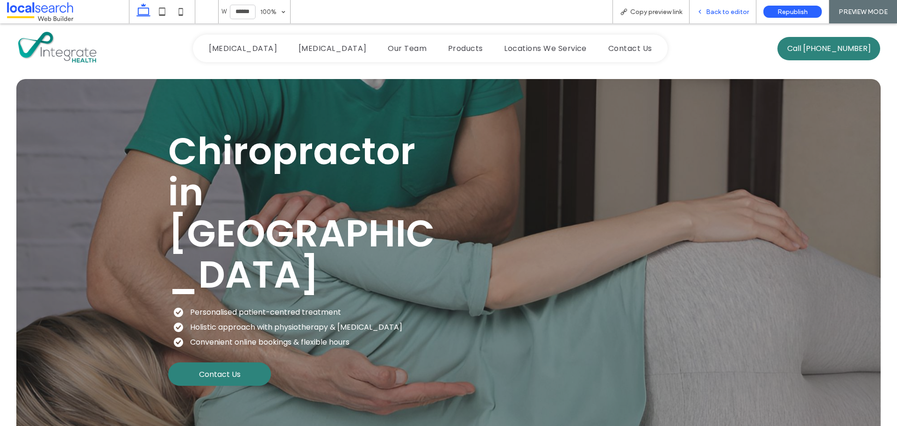
click at [722, 14] on span "Back to editor" at bounding box center [727, 12] width 43 height 8
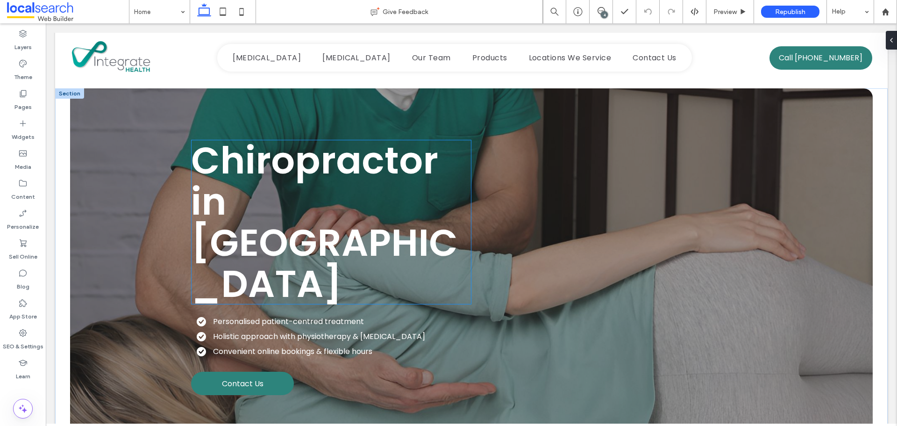
click at [281, 200] on span "Chiropractor in [GEOGRAPHIC_DATA]" at bounding box center [324, 222] width 267 height 176
click at [281, 200] on div "Chiropractor in [GEOGRAPHIC_DATA]" at bounding box center [331, 222] width 280 height 164
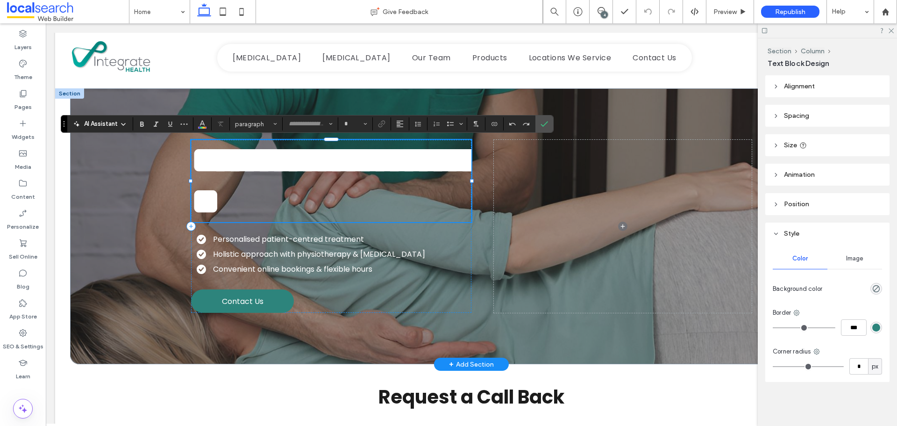
type input "*******"
type input "**"
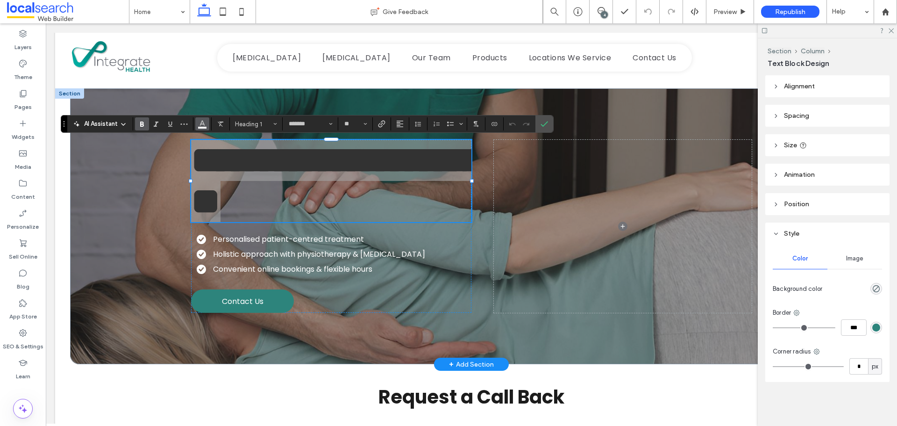
click at [204, 124] on use "Color" at bounding box center [201, 123] width 5 height 5
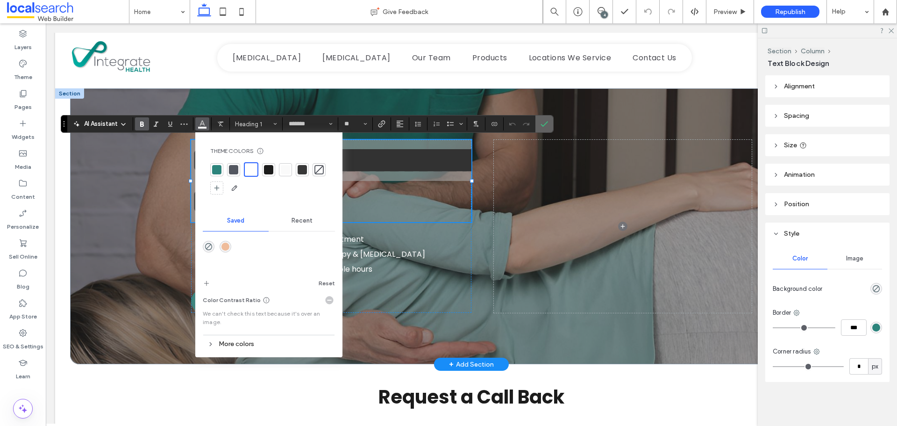
click at [537, 126] on label "Confirm" at bounding box center [544, 123] width 14 height 17
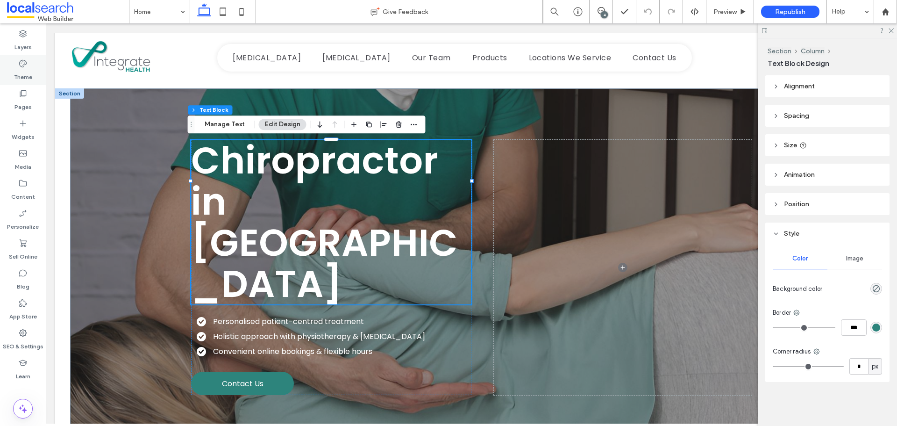
click at [24, 69] on label "Theme" at bounding box center [23, 74] width 18 height 13
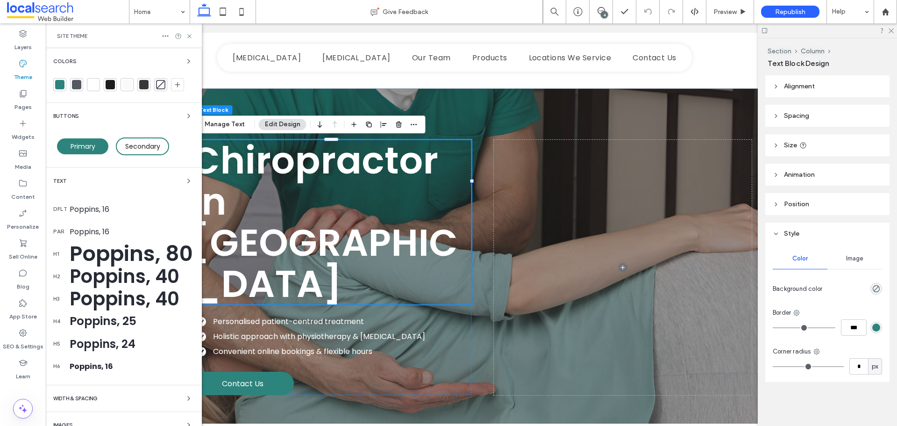
click at [57, 84] on div at bounding box center [59, 84] width 9 height 9
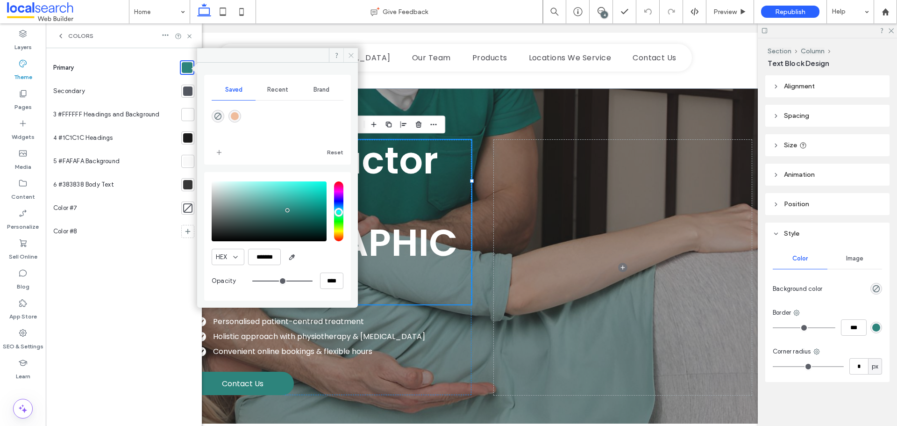
click at [353, 53] on use at bounding box center [350, 55] width 5 height 5
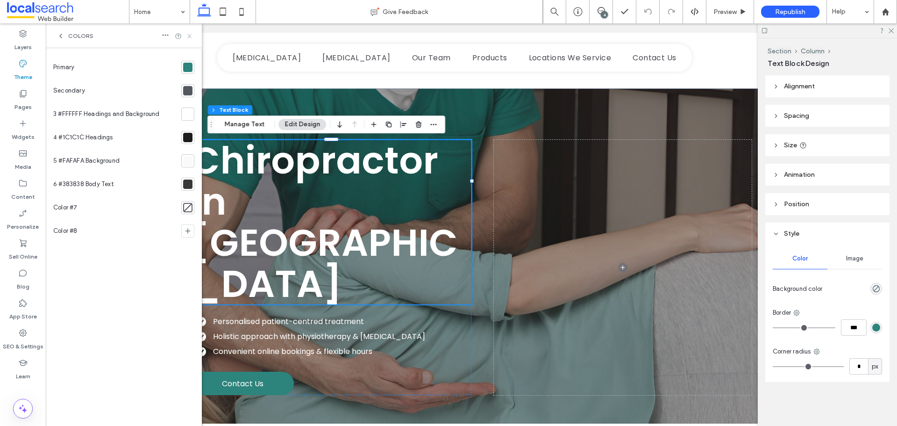
click at [192, 38] on icon at bounding box center [189, 36] width 7 height 7
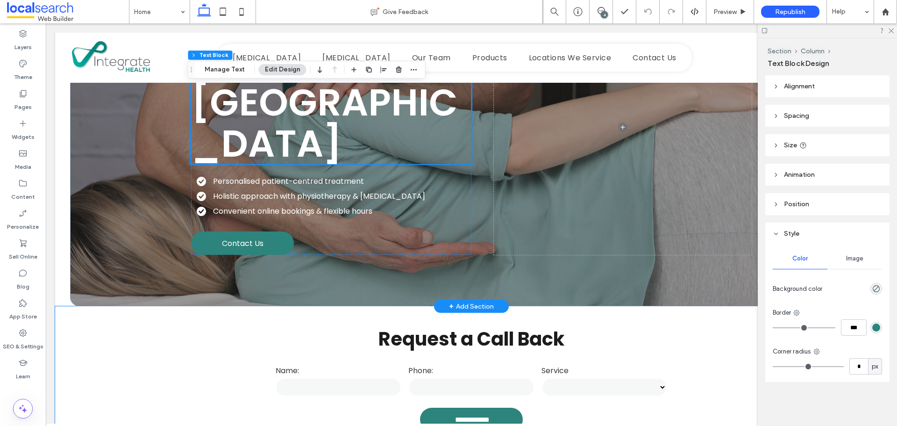
scroll to position [47, 0]
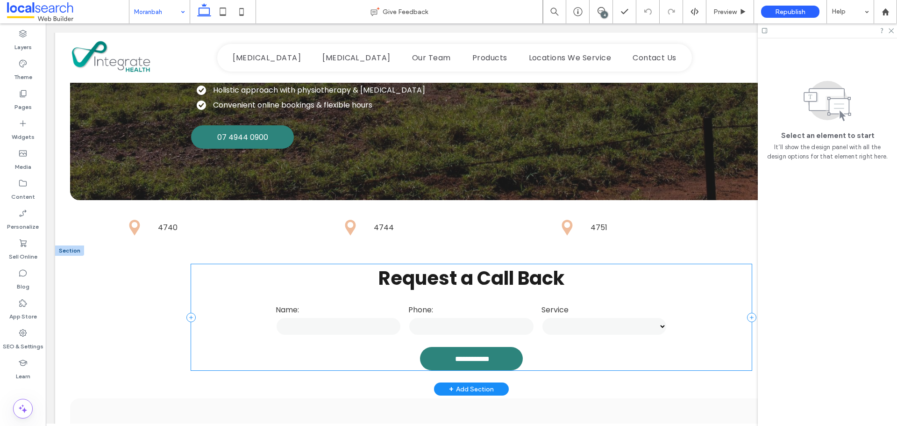
scroll to position [327, 0]
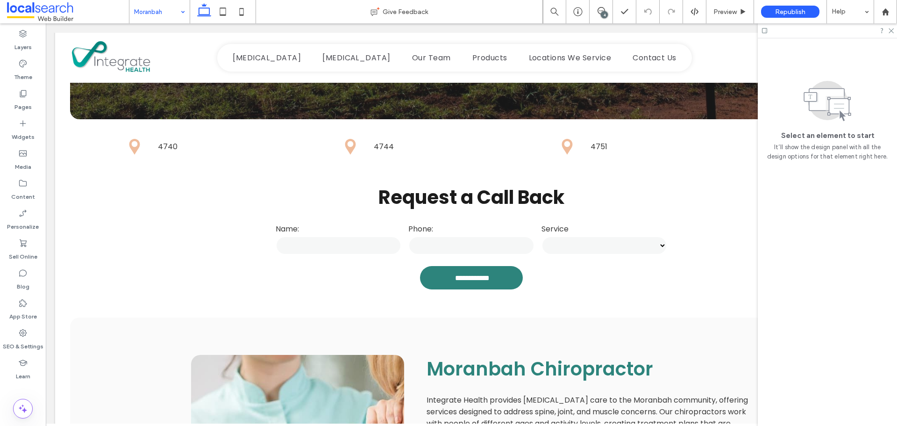
click at [887, 34] on div at bounding box center [827, 30] width 139 height 14
click at [891, 29] on icon at bounding box center [890, 30] width 6 height 6
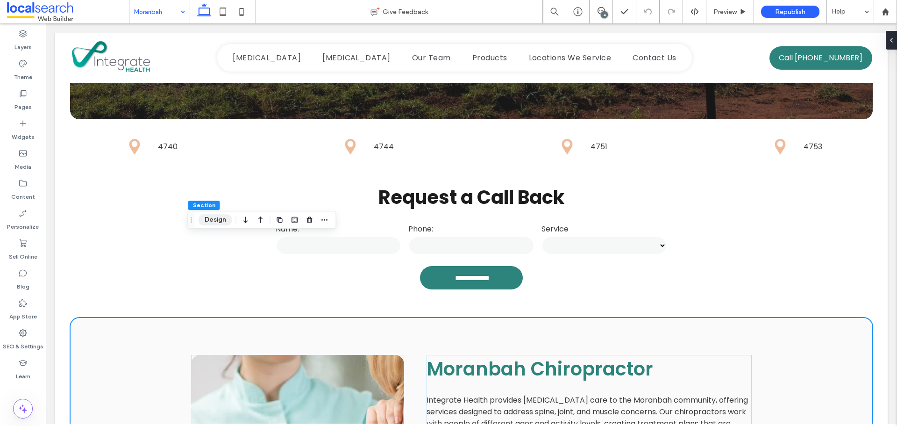
click at [215, 222] on button "Design" at bounding box center [216, 219] width 34 height 11
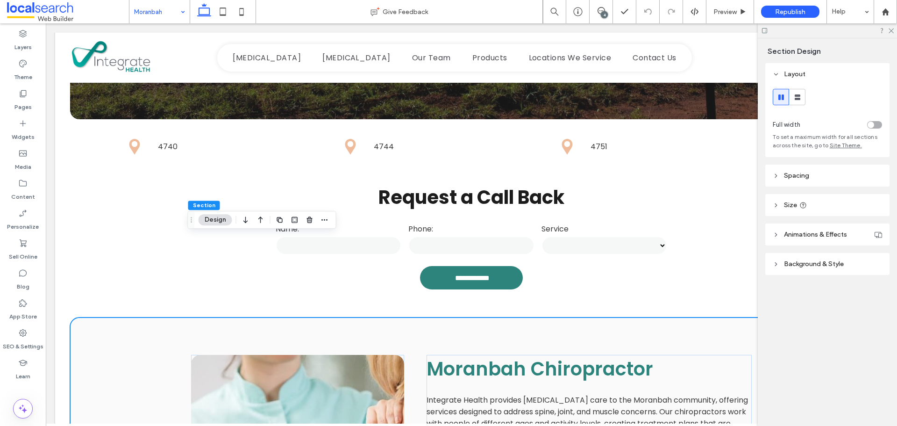
click at [786, 254] on header "Background & Style" at bounding box center [827, 264] width 124 height 22
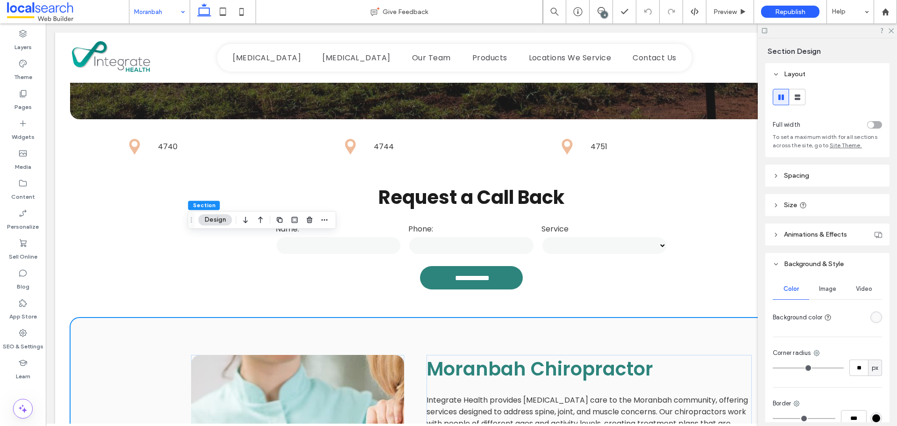
click at [785, 256] on header "Background & Style" at bounding box center [827, 264] width 124 height 22
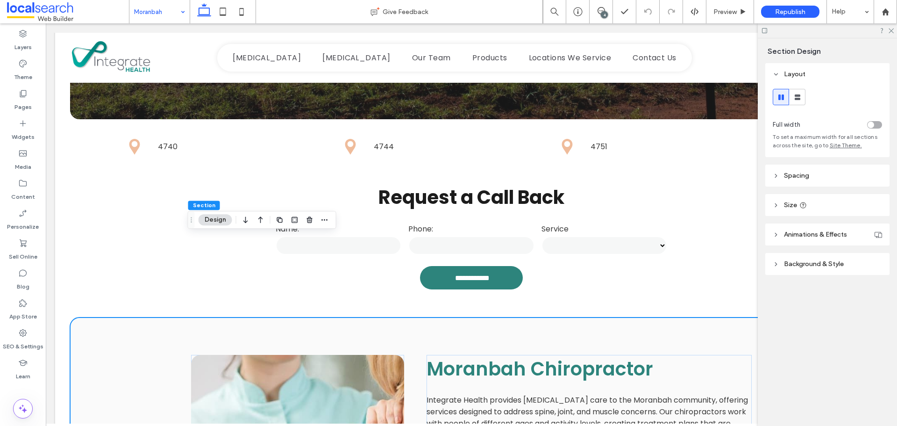
click at [784, 257] on header "Background & Style" at bounding box center [827, 264] width 124 height 22
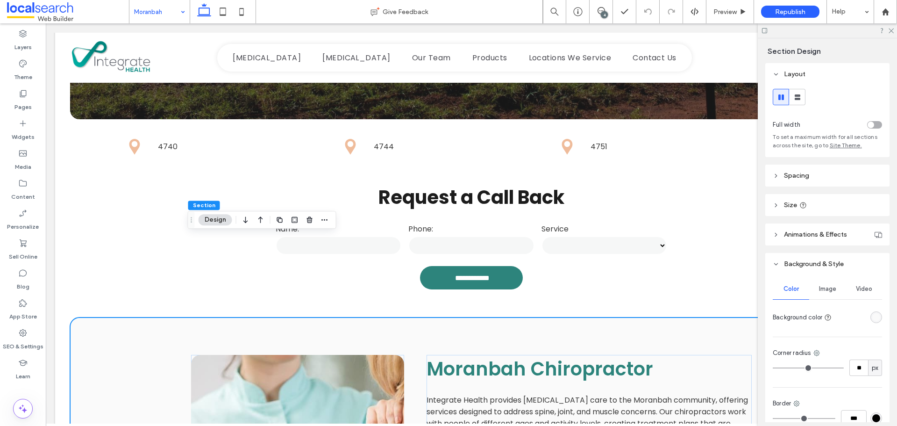
click at [872, 318] on div "rgba(250, 250, 250, 1)" at bounding box center [876, 317] width 8 height 8
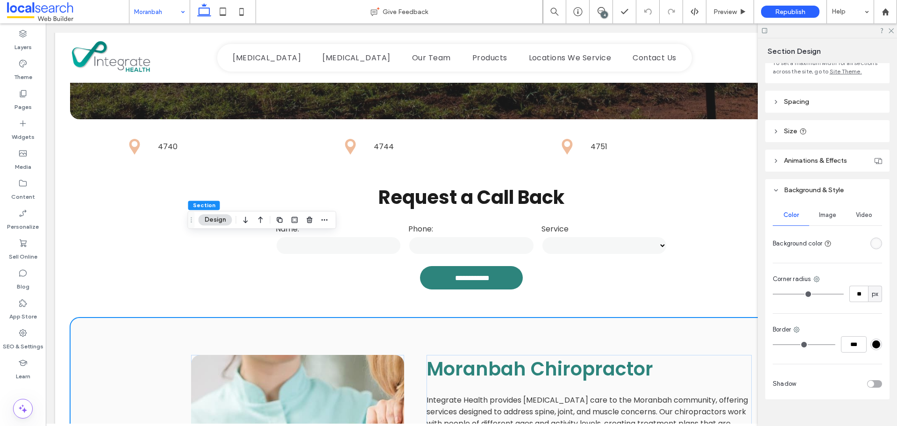
scroll to position [88, 0]
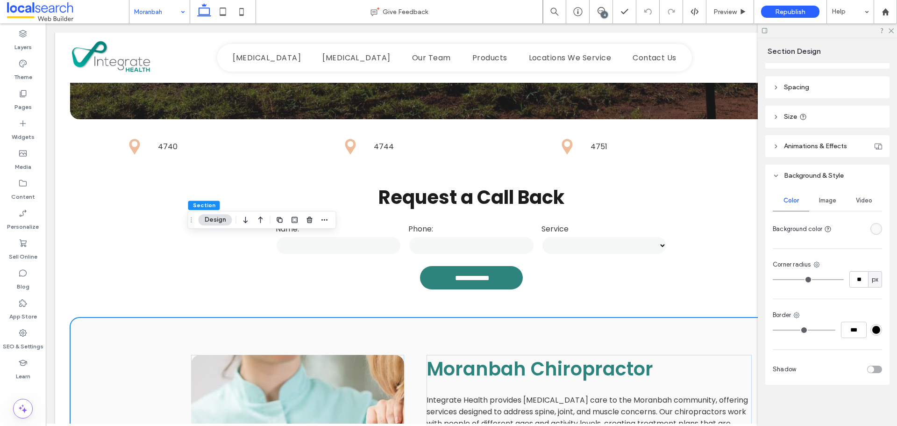
click at [872, 227] on div "rgba(250, 250, 250, 1)" at bounding box center [876, 229] width 8 height 8
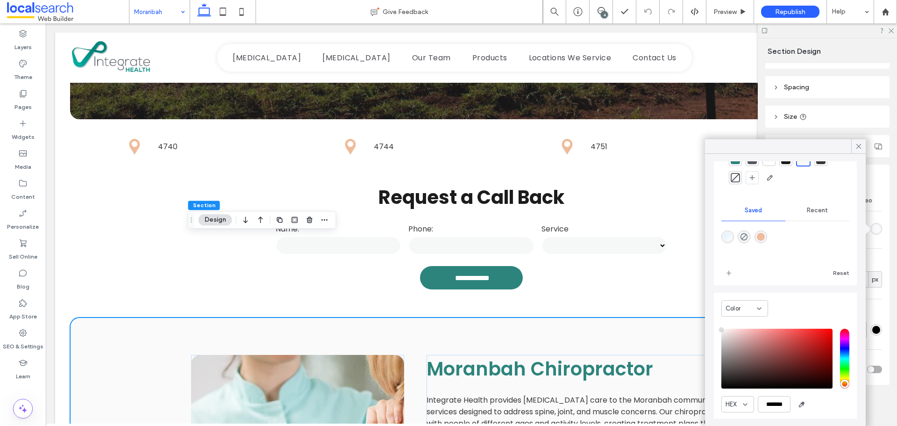
scroll to position [76, 0]
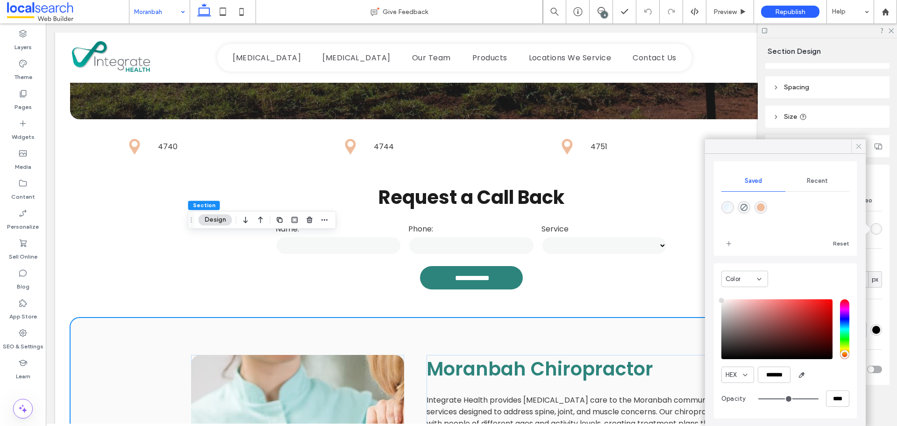
click at [856, 149] on icon at bounding box center [858, 146] width 8 height 8
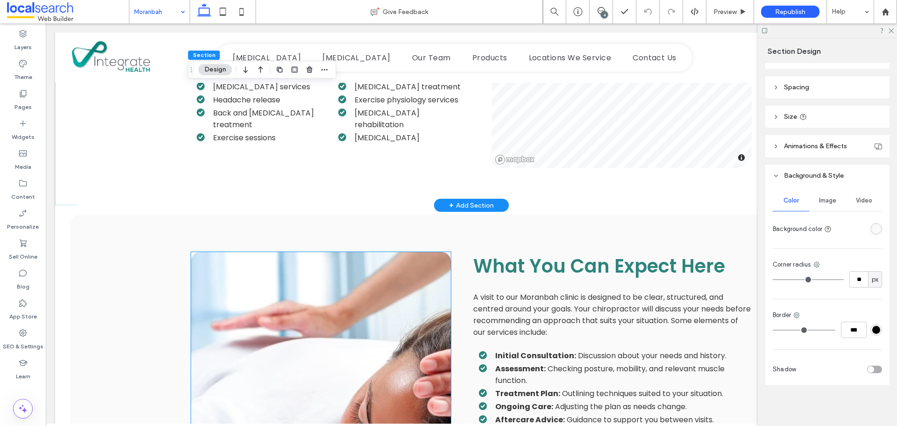
scroll to position [1168, 0]
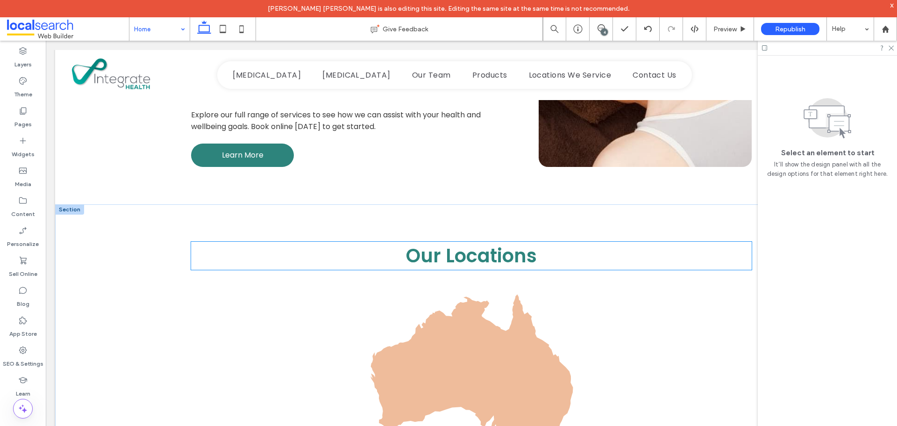
scroll to position [1541, 0]
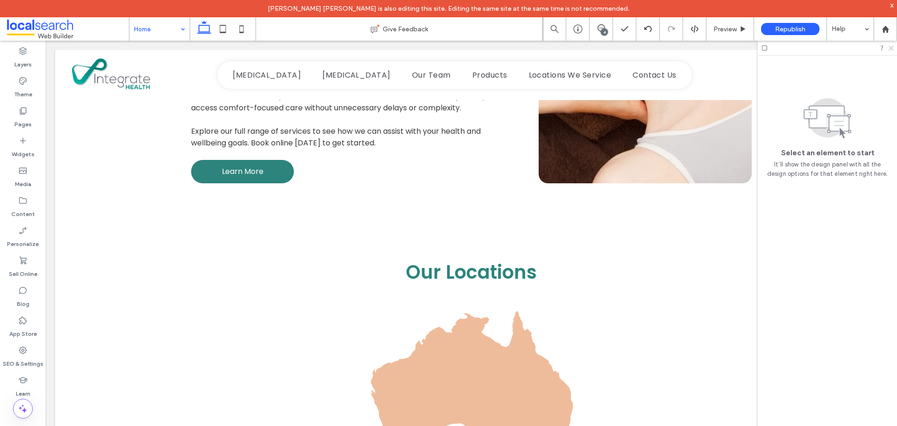
click at [887, 49] on icon at bounding box center [890, 47] width 6 height 6
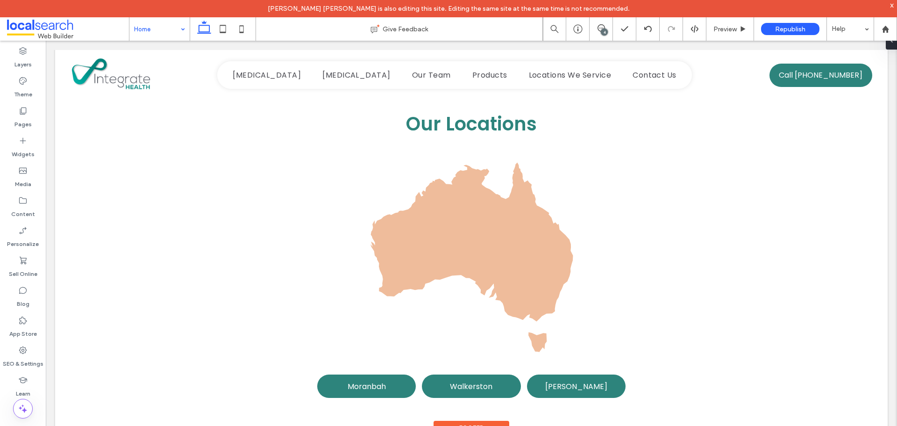
scroll to position [1775, 0]
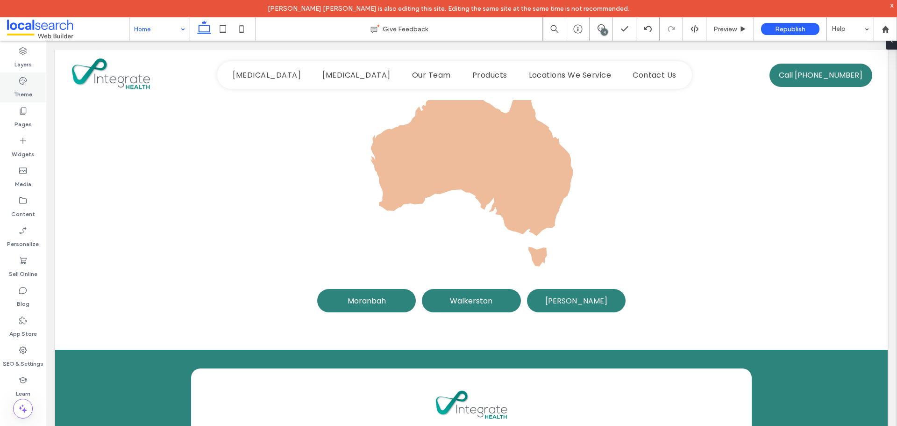
click at [23, 82] on use at bounding box center [22, 80] width 7 height 7
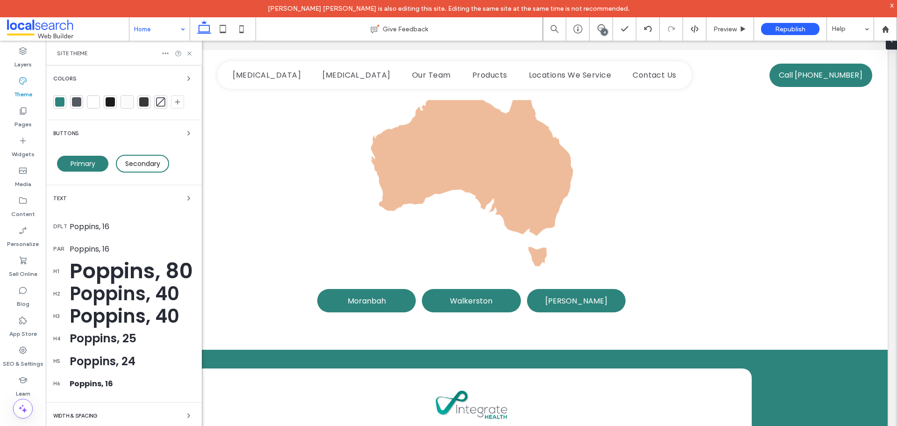
click at [62, 96] on div at bounding box center [59, 101] width 13 height 13
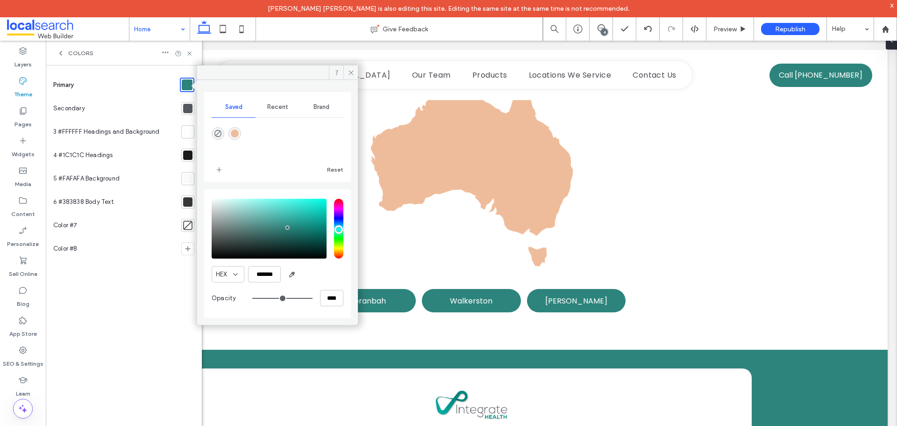
click at [186, 111] on div at bounding box center [187, 108] width 9 height 9
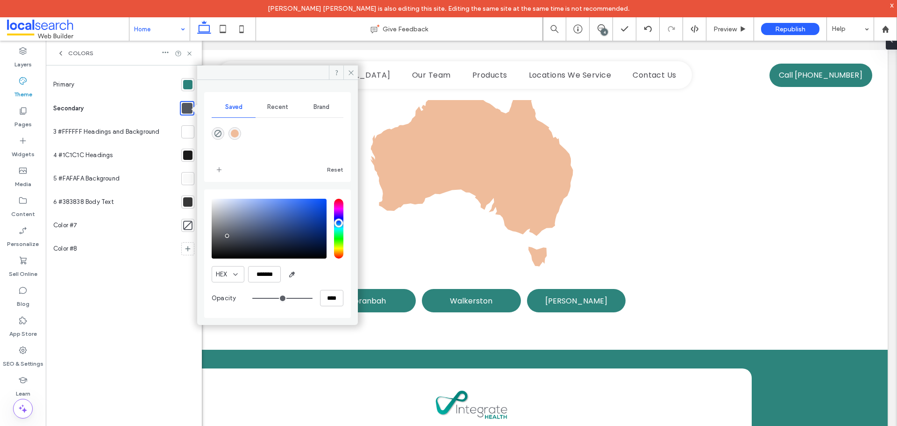
click at [189, 184] on div at bounding box center [187, 178] width 13 height 13
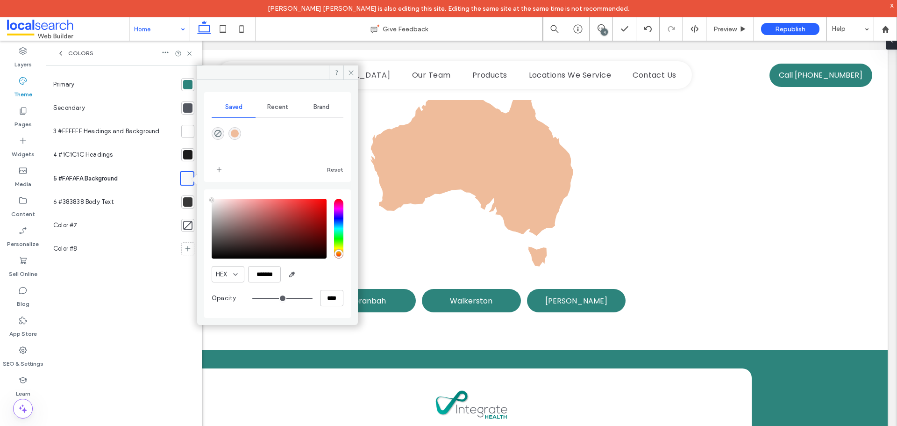
click at [189, 133] on div at bounding box center [187, 131] width 9 height 9
click at [347, 72] on span at bounding box center [350, 72] width 14 height 14
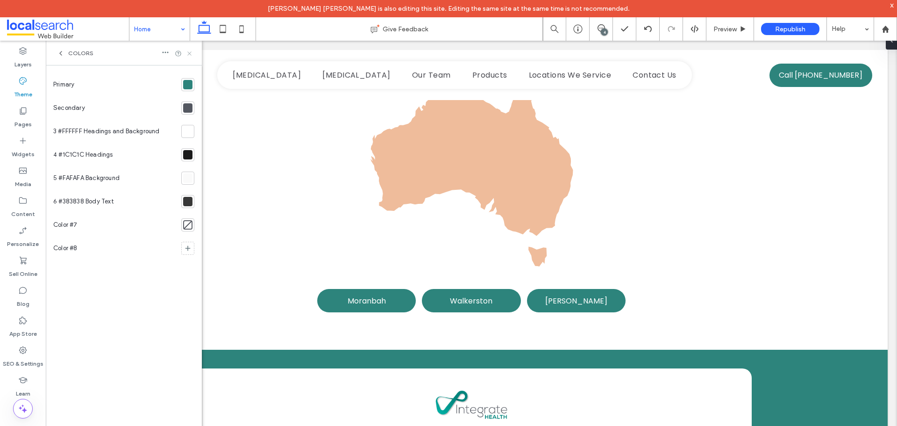
click at [189, 54] on use at bounding box center [189, 53] width 4 height 4
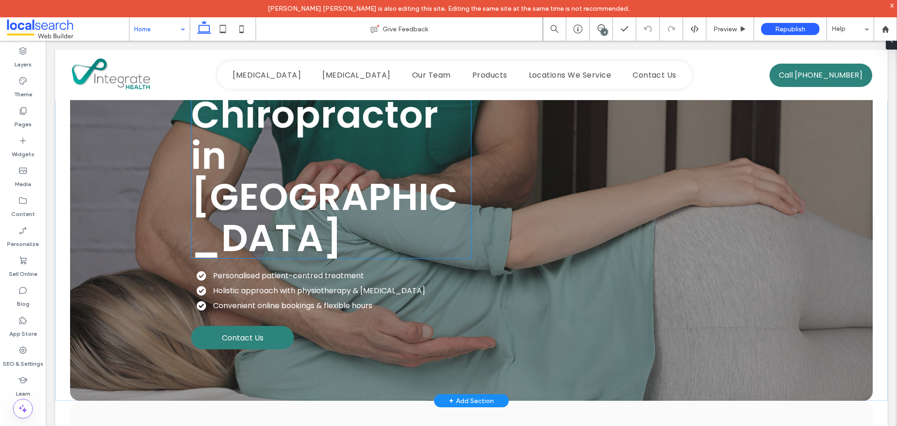
scroll to position [0, 0]
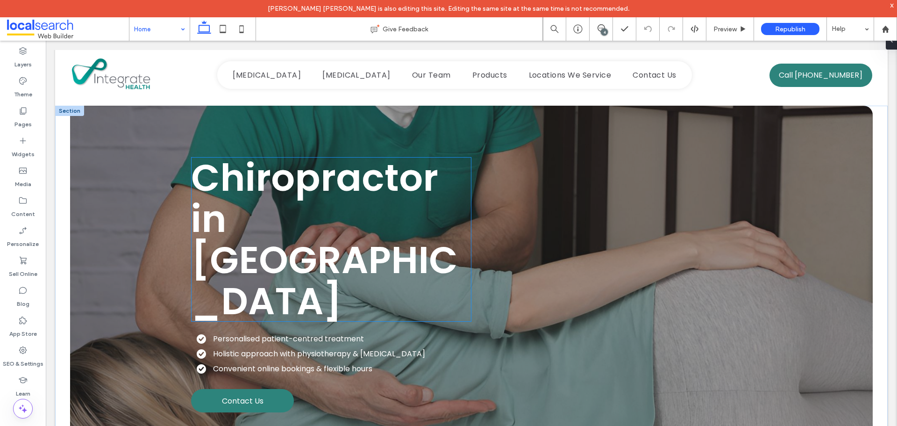
click at [341, 185] on span "Chiropractor in [GEOGRAPHIC_DATA]" at bounding box center [324, 239] width 267 height 176
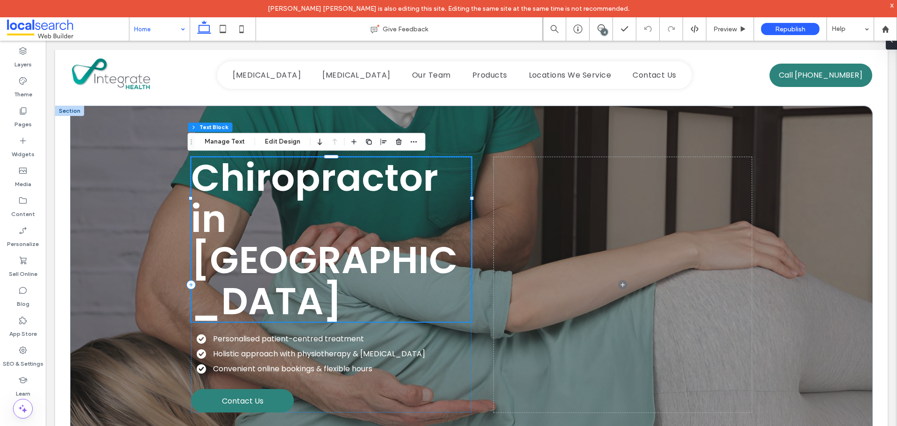
click at [341, 185] on div "Chiropractor in [GEOGRAPHIC_DATA]" at bounding box center [331, 239] width 280 height 164
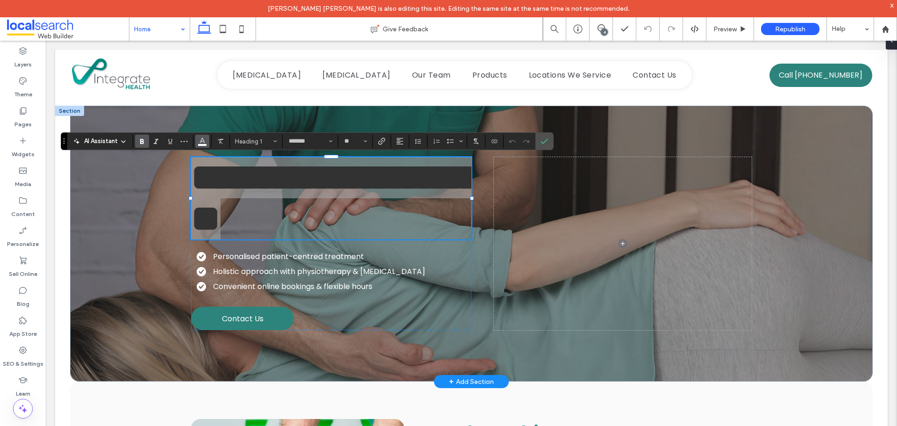
click at [203, 141] on use "Color" at bounding box center [201, 140] width 5 height 5
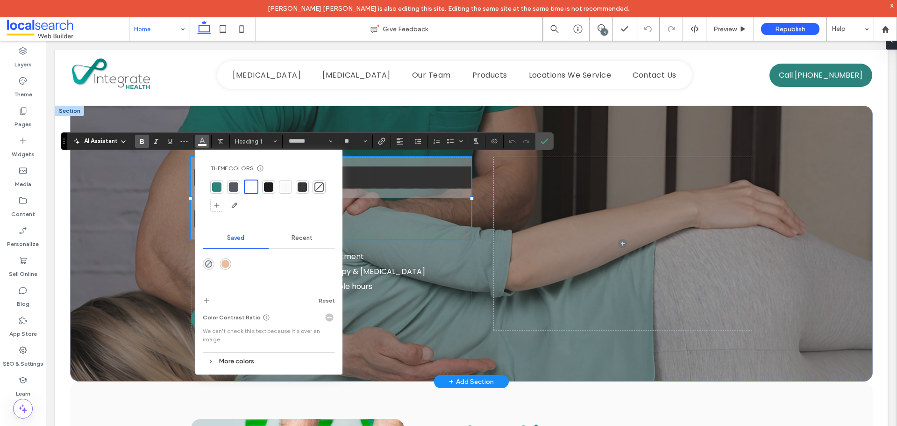
click at [218, 182] on div at bounding box center [216, 186] width 13 height 13
click at [539, 140] on label "Confirm" at bounding box center [544, 141] width 14 height 17
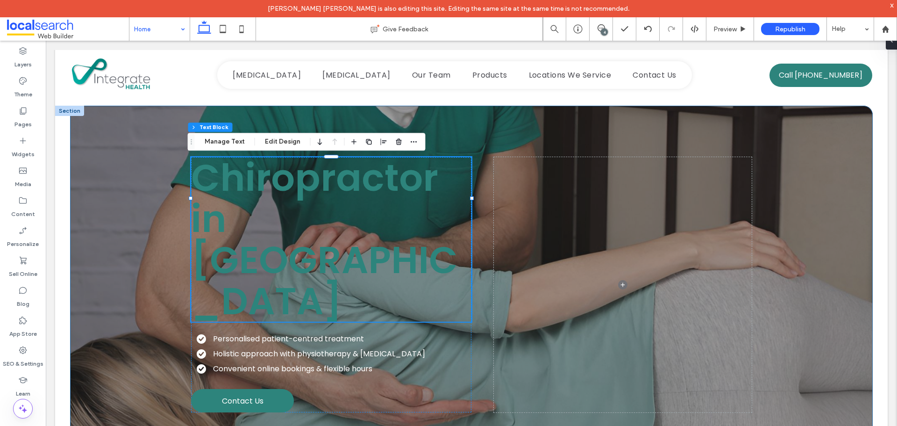
click at [129, 156] on div "Chiropractor in Mackay Personalised patient-centred treatment Holistic approach…" at bounding box center [471, 285] width 802 height 358
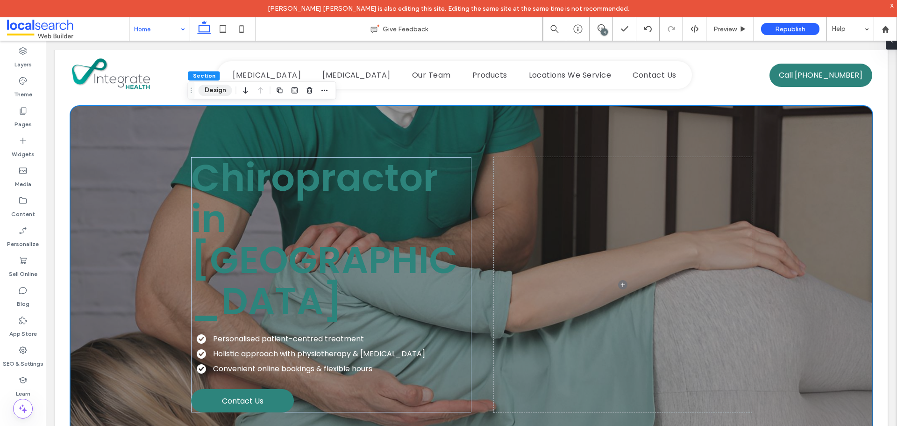
click at [205, 85] on button "Design" at bounding box center [216, 90] width 34 height 11
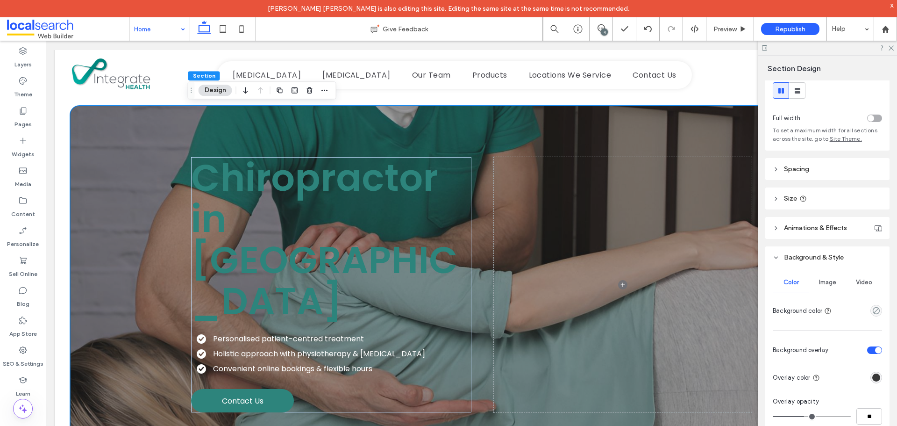
scroll to position [47, 0]
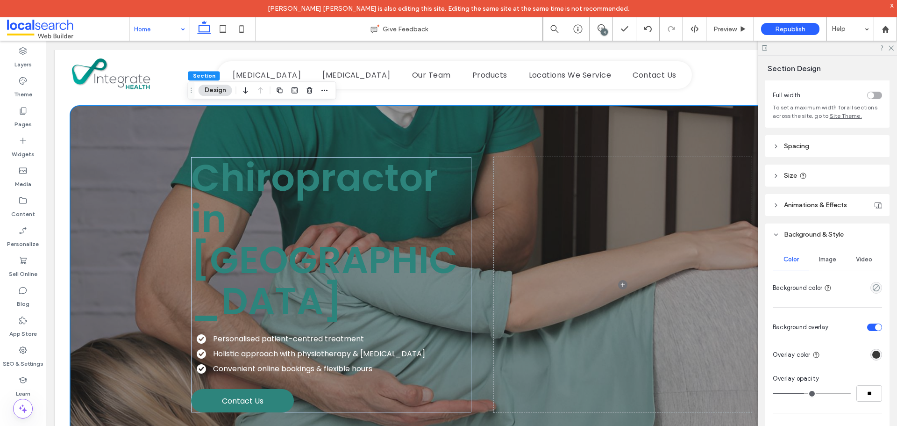
click at [872, 355] on div "rgba(56, 56, 56, 1)" at bounding box center [876, 354] width 8 height 8
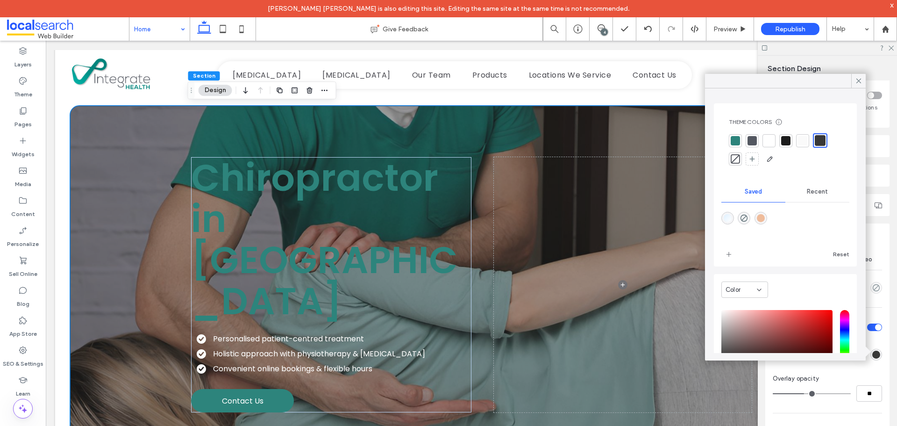
click at [775, 141] on div at bounding box center [785, 149] width 113 height 33
click at [768, 141] on div at bounding box center [768, 140] width 9 height 9
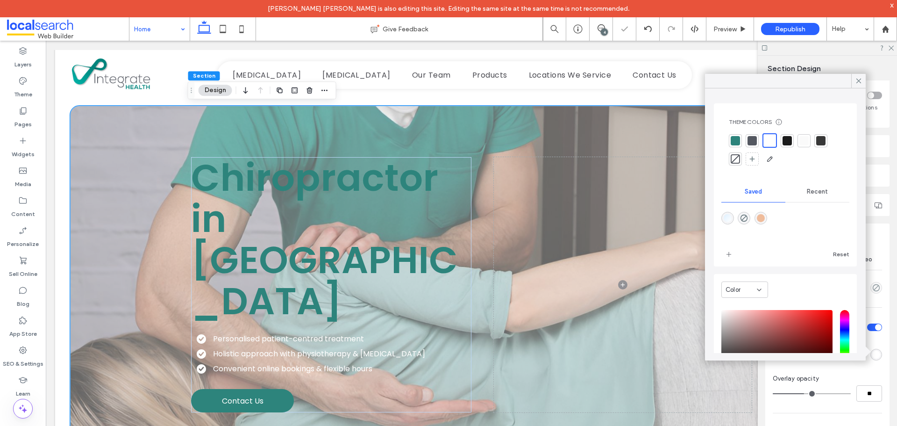
click at [817, 144] on div at bounding box center [820, 140] width 9 height 9
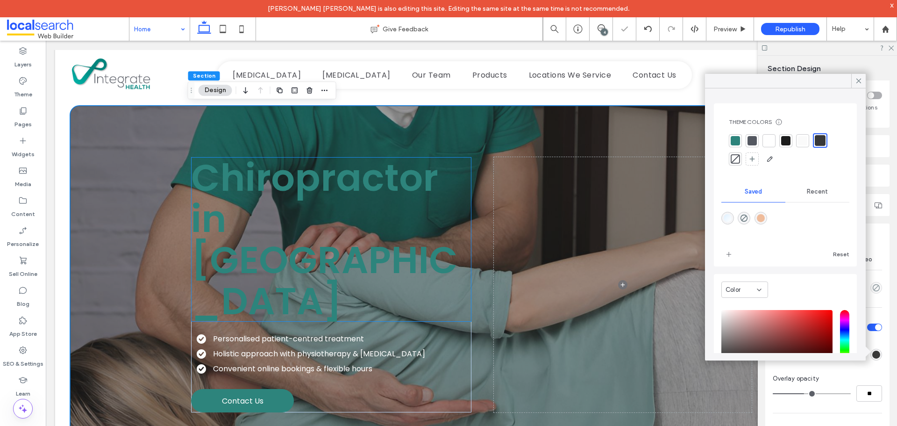
click at [389, 206] on h1 "Chiropractor in [GEOGRAPHIC_DATA]" at bounding box center [331, 239] width 280 height 164
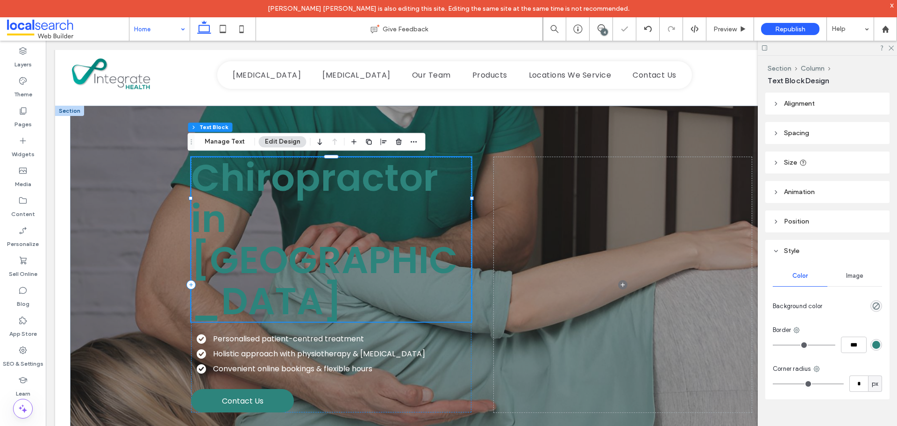
click at [392, 209] on h1 "Chiropractor in [GEOGRAPHIC_DATA]" at bounding box center [331, 239] width 280 height 164
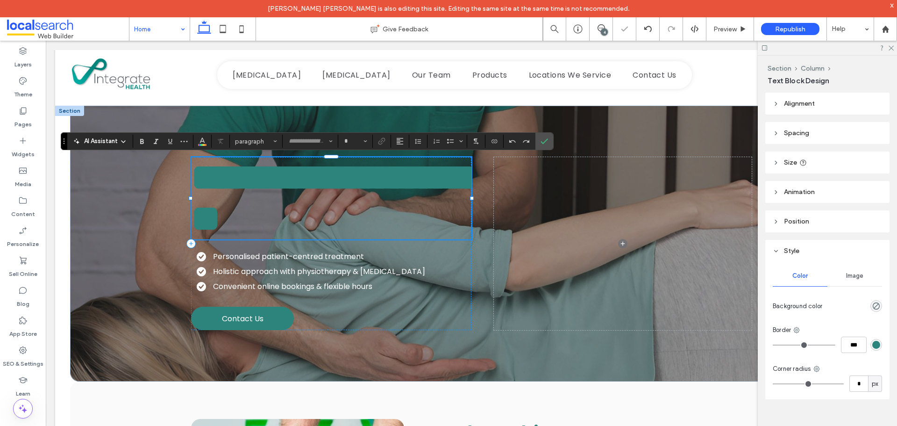
type input "*******"
type input "**"
click at [202, 138] on use "Color" at bounding box center [201, 140] width 5 height 5
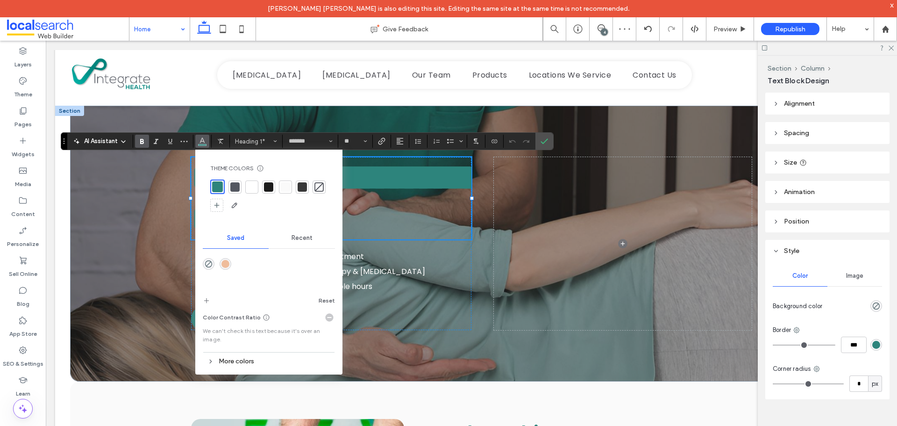
click at [250, 181] on div at bounding box center [251, 186] width 13 height 13
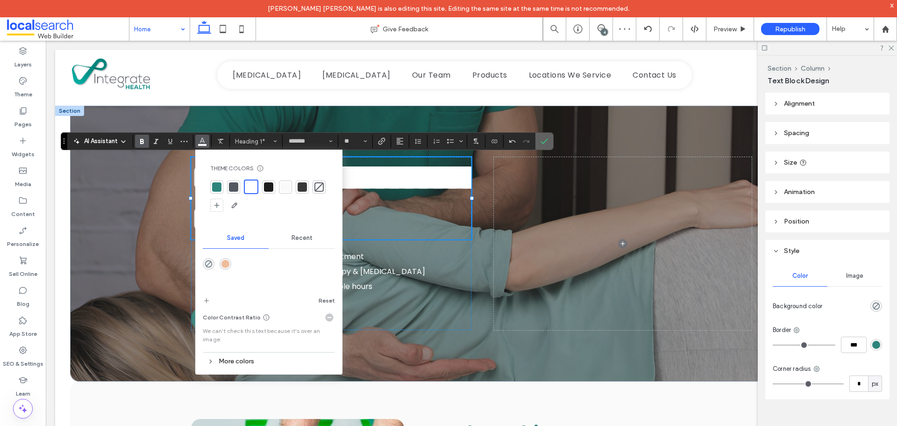
click at [547, 144] on icon "Confirm" at bounding box center [543, 140] width 7 height 7
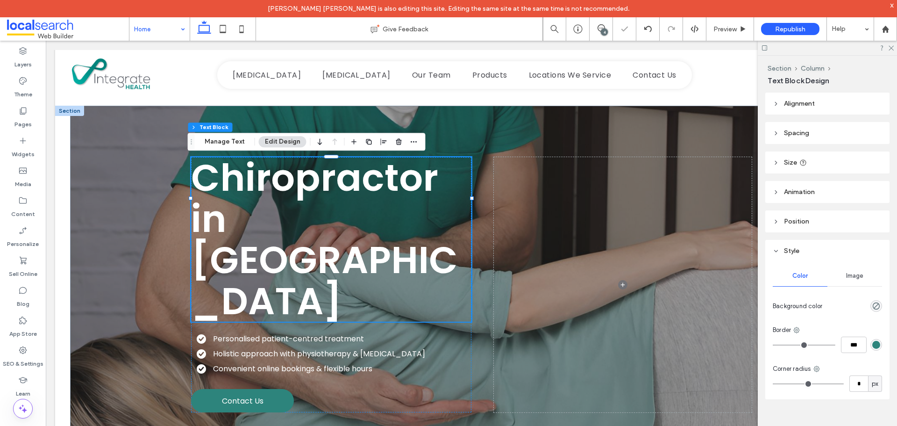
click at [890, 50] on div at bounding box center [827, 48] width 139 height 14
drag, startPoint x: 892, startPoint y: 48, endPoint x: 668, endPoint y: 154, distance: 247.6
click at [892, 48] on icon at bounding box center [890, 47] width 6 height 6
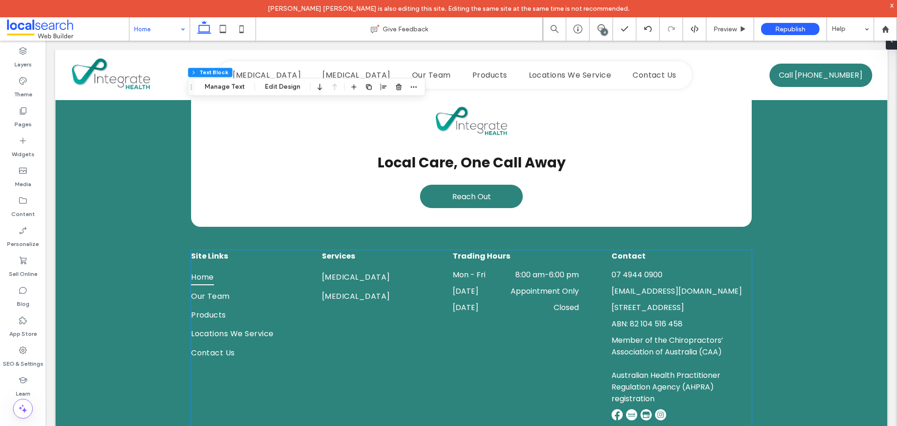
scroll to position [1868, 0]
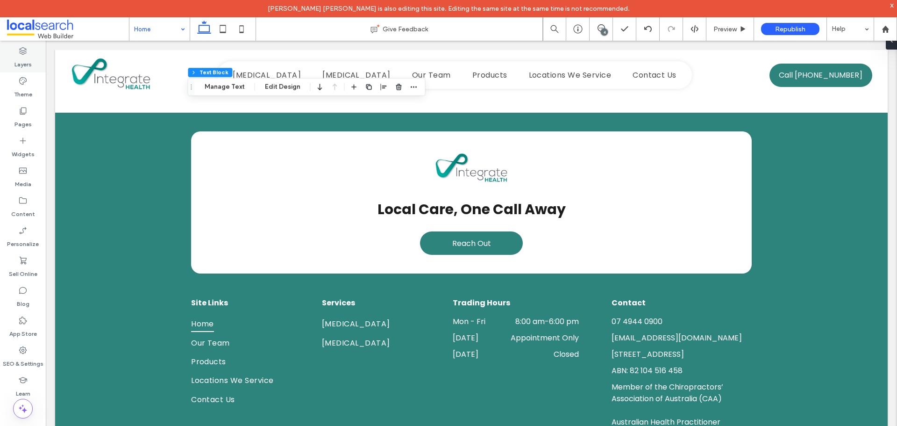
click at [11, 50] on div "Layers" at bounding box center [23, 58] width 46 height 30
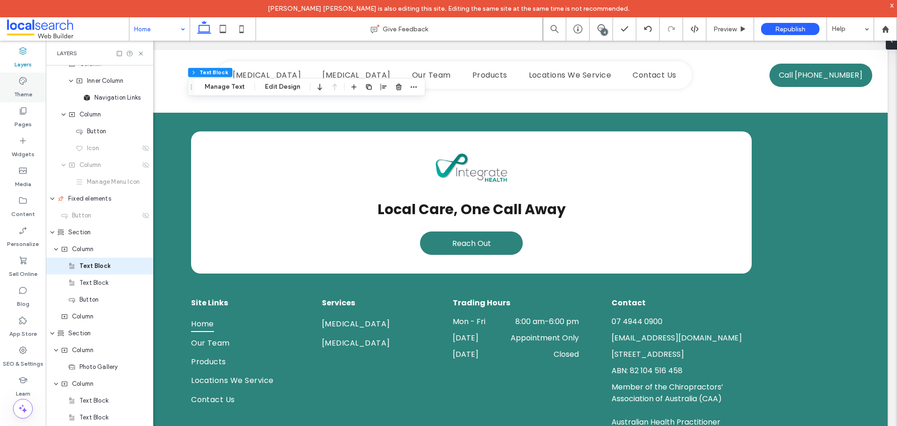
scroll to position [89, 0]
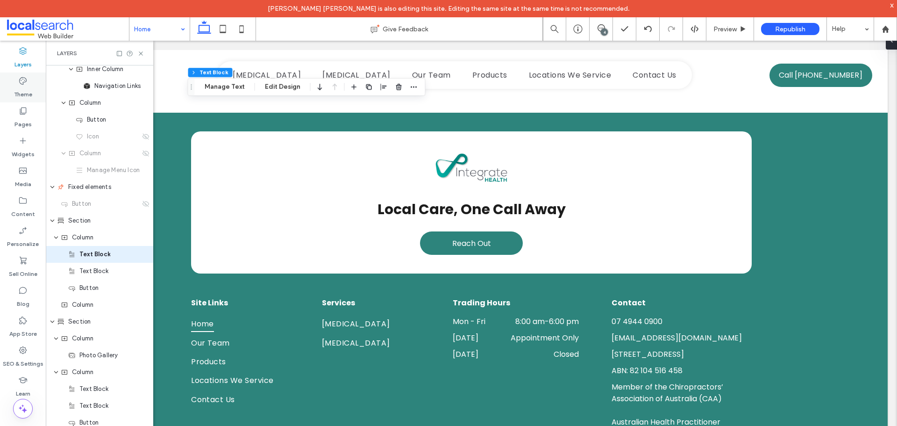
click at [15, 80] on div "Theme" at bounding box center [23, 87] width 46 height 30
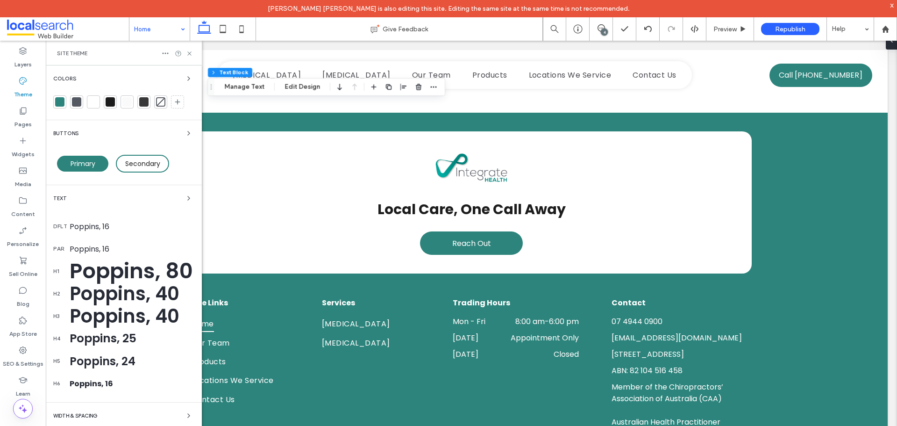
scroll to position [0, 0]
click at [175, 105] on icon at bounding box center [177, 101] width 7 height 7
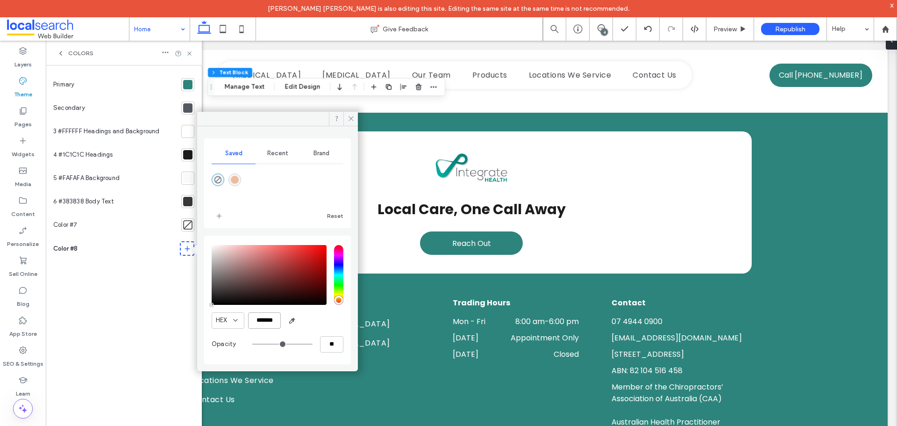
click at [263, 326] on input "*******" at bounding box center [264, 320] width 33 height 16
paste input "color picker textbox"
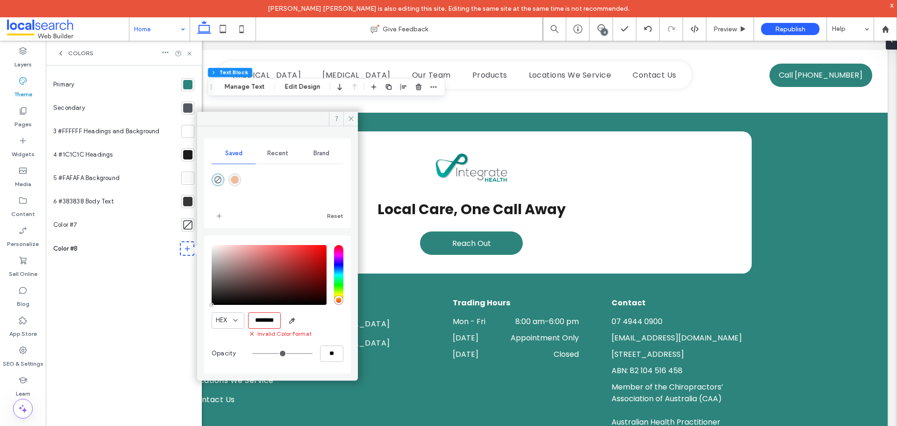
type input "*******"
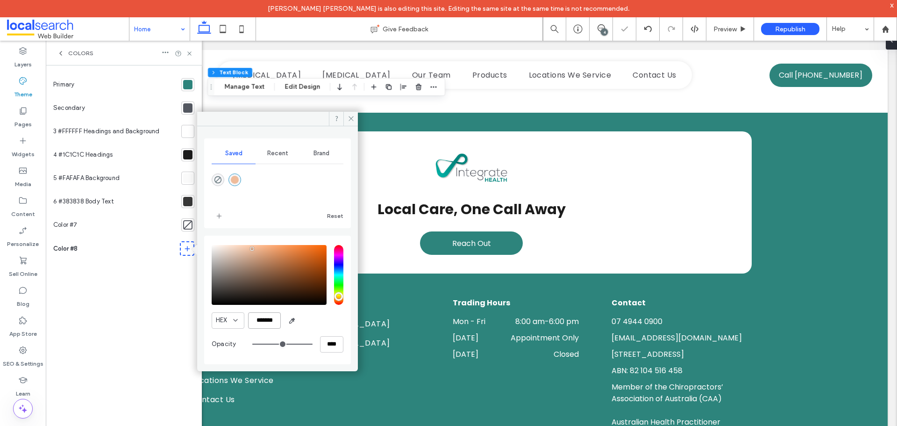
type input "***"
type input "****"
type input "*******"
drag, startPoint x: 348, startPoint y: 116, endPoint x: 302, endPoint y: 77, distance: 59.9
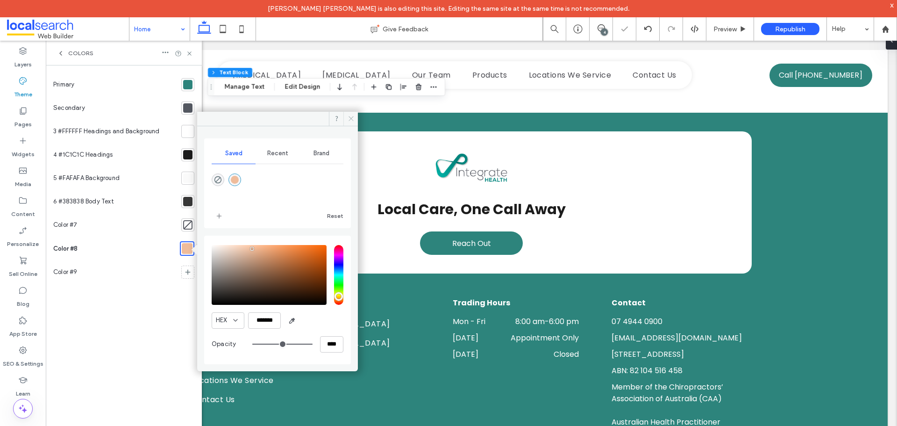
click at [348, 116] on icon at bounding box center [351, 118] width 7 height 7
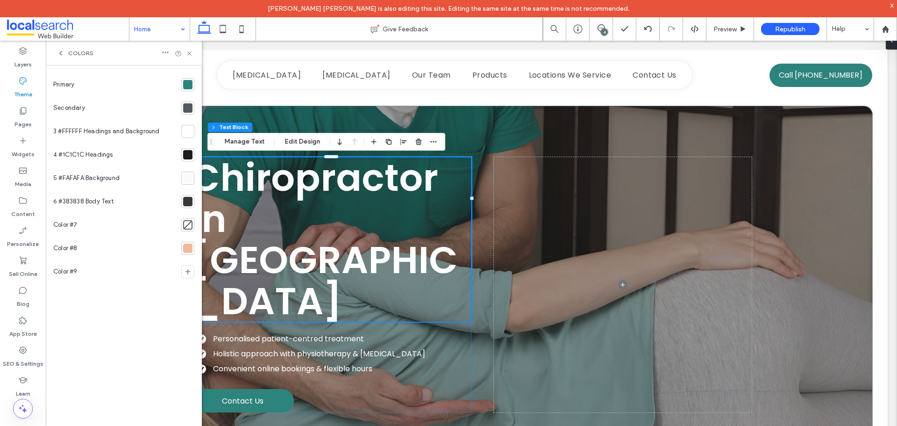
click at [193, 55] on div "Colors" at bounding box center [124, 53] width 156 height 25
click at [191, 55] on use at bounding box center [189, 53] width 4 height 4
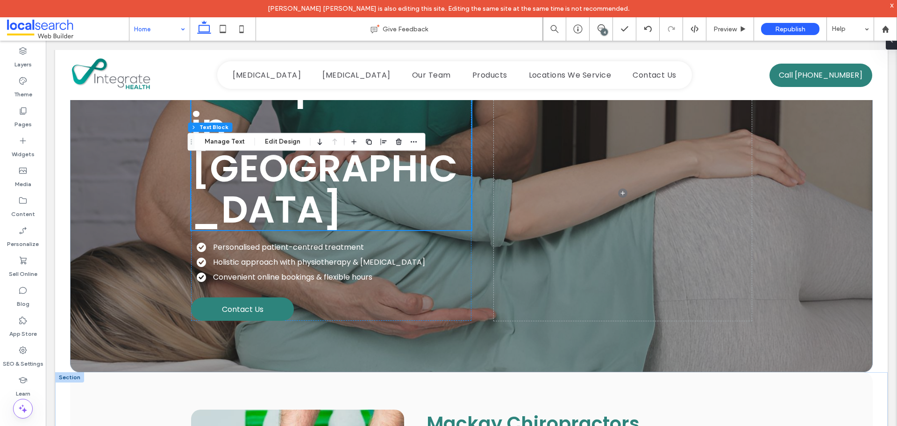
scroll to position [187, 0]
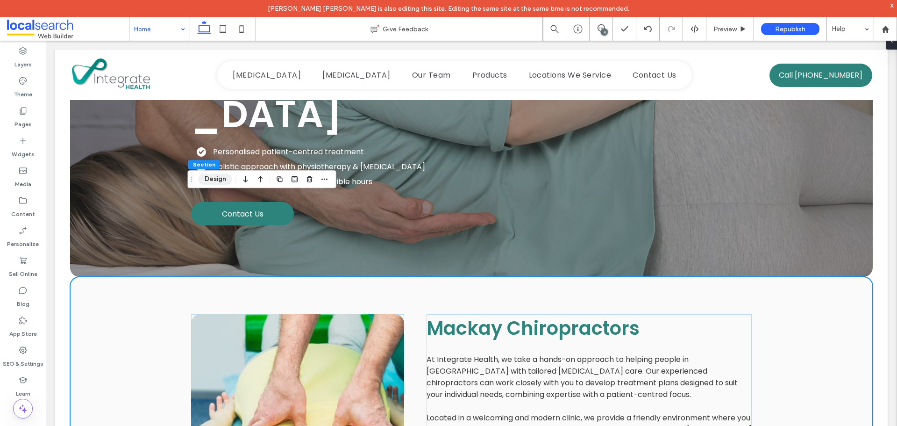
click at [210, 178] on button "Design" at bounding box center [216, 178] width 34 height 11
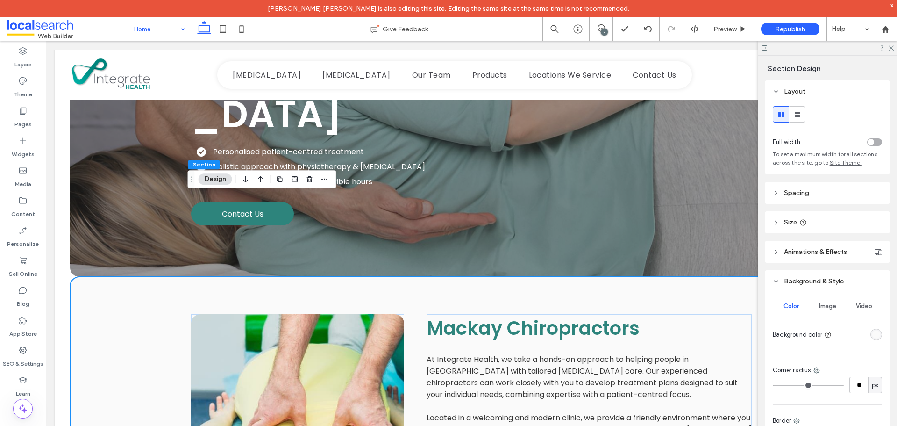
click at [872, 334] on div "rgba(250, 250, 250, 1)" at bounding box center [876, 334] width 8 height 8
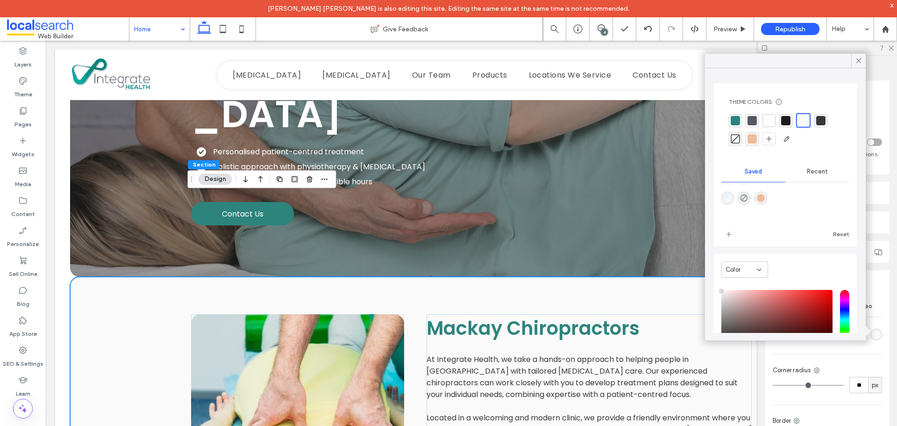
click at [747, 134] on div at bounding box center [751, 138] width 13 height 13
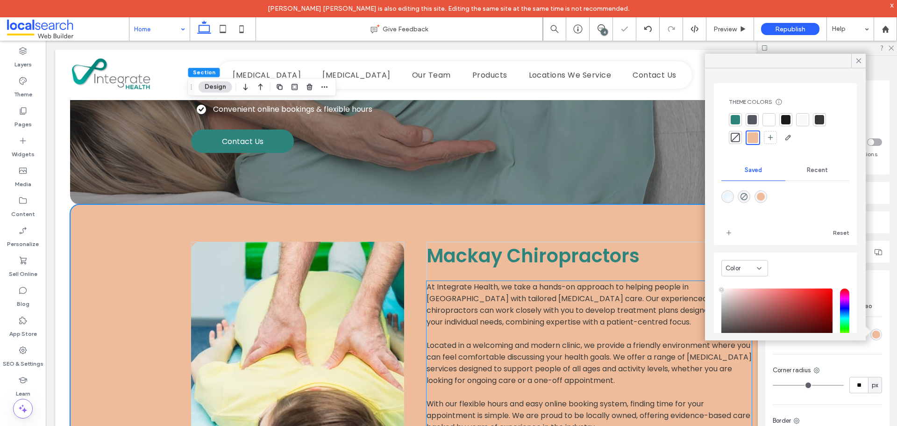
scroll to position [374, 0]
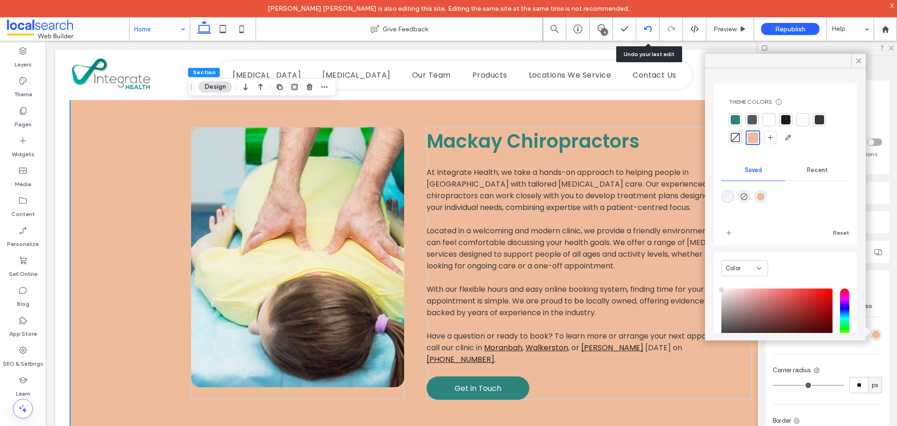
click at [647, 31] on icon at bounding box center [647, 28] width 7 height 7
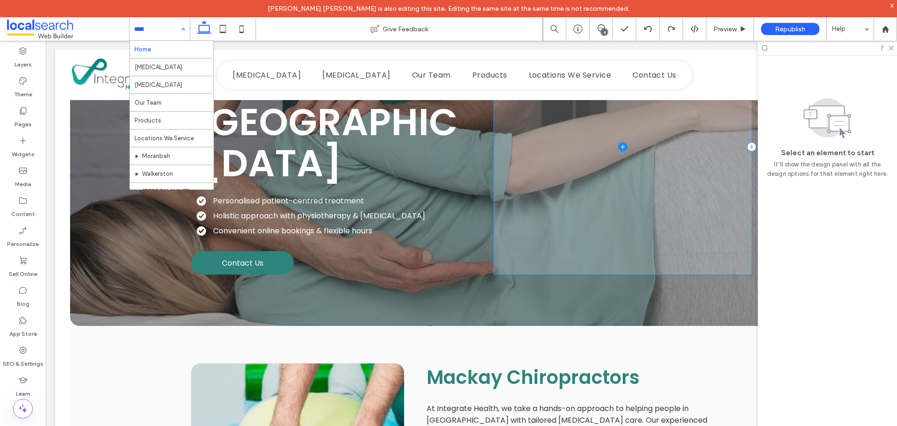
scroll to position [280, 0]
